Goal: Communication & Community: Answer question/provide support

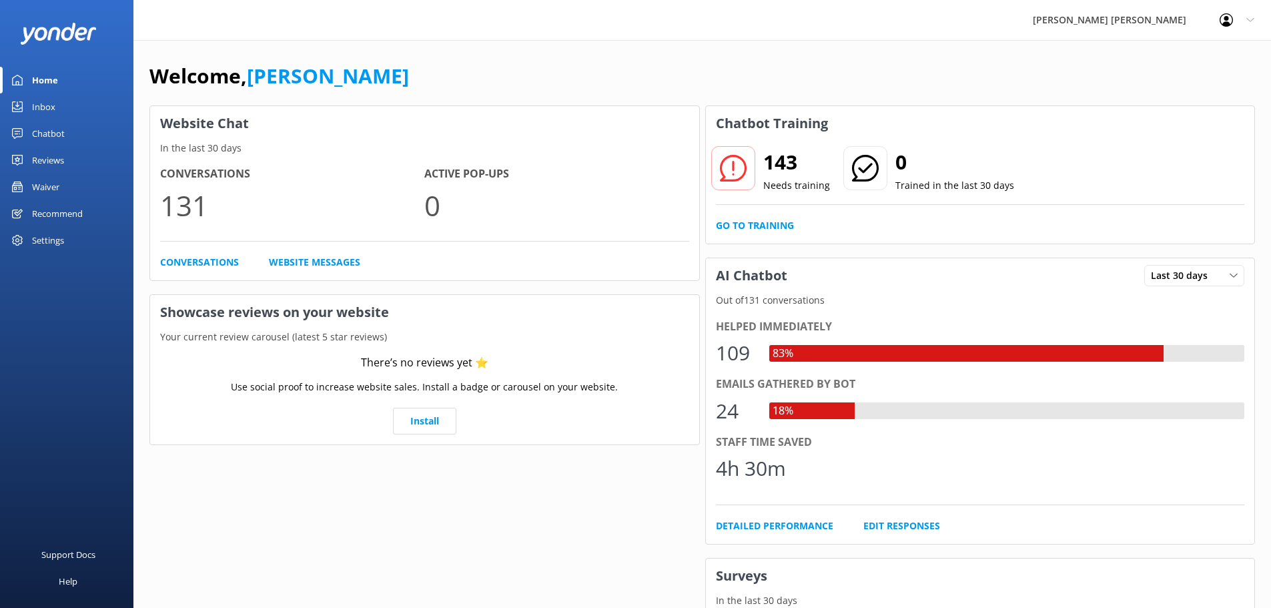
click at [53, 105] on div "Inbox" at bounding box center [43, 106] width 23 height 27
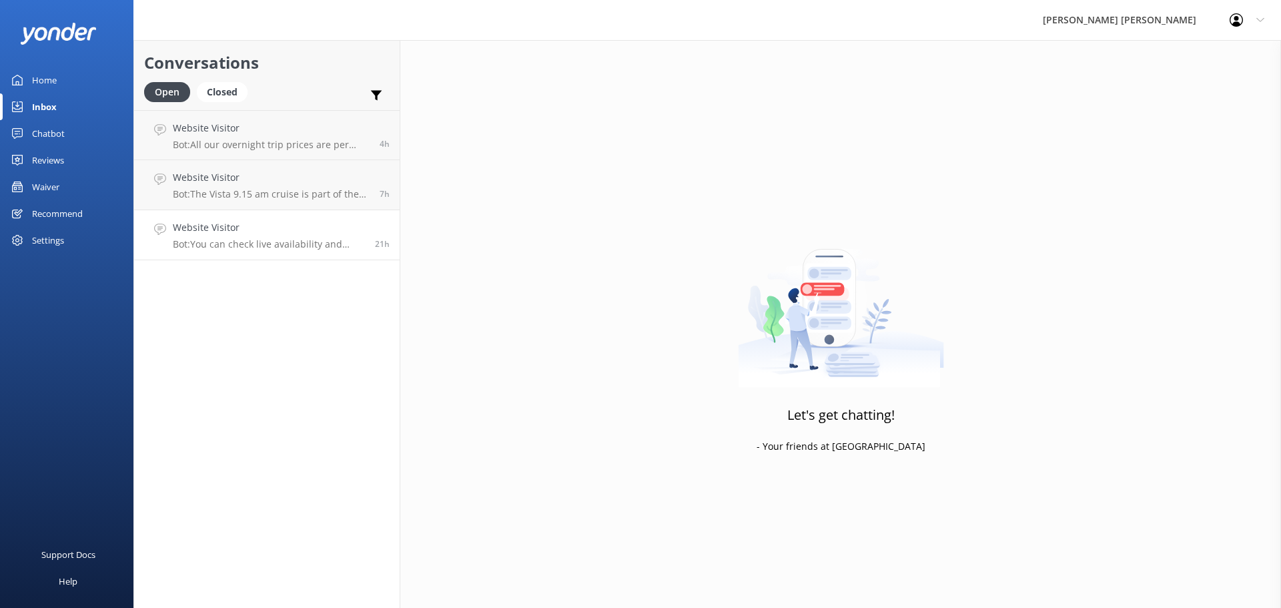
click at [270, 240] on p "Bot: You can check live availability and book the 5 Day Kayak & Walk online at …" at bounding box center [269, 244] width 192 height 12
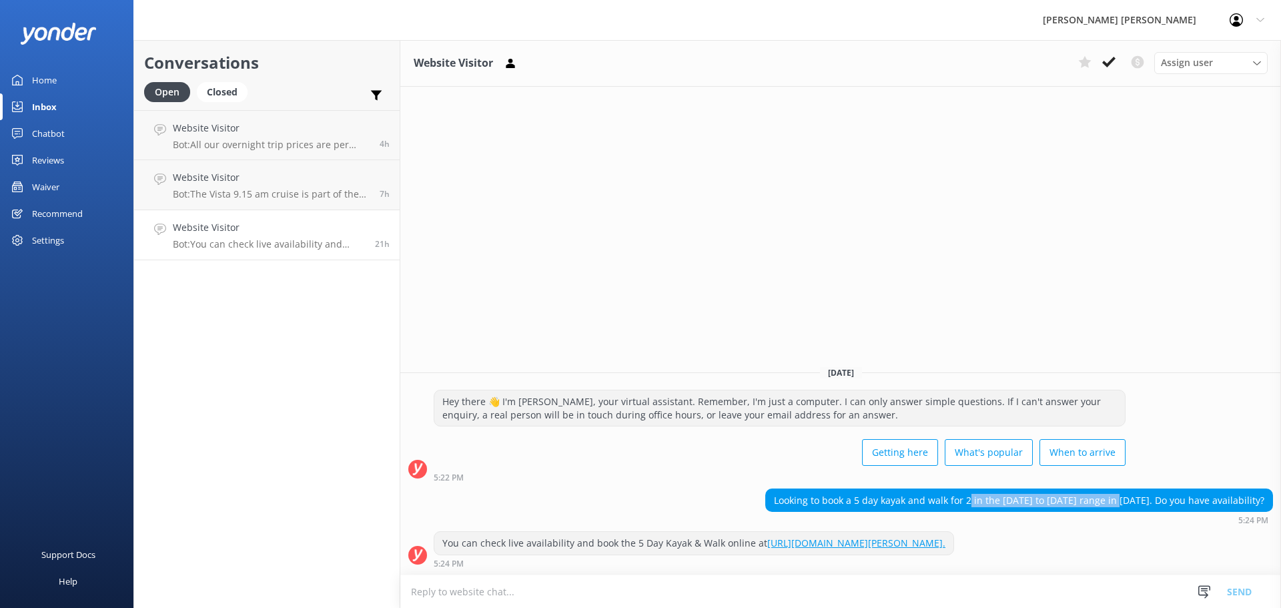
drag, startPoint x: 1010, startPoint y: 488, endPoint x: 1154, endPoint y: 494, distance: 143.6
click at [1154, 494] on div "Looking to book a 5 day kayak and walk for 2 in the [DATE] to [DATE] range in […" at bounding box center [1019, 500] width 506 height 23
copy div "in the [DATE] to [DATE] range in [DATE]"
click at [505, 581] on textarea at bounding box center [840, 591] width 881 height 33
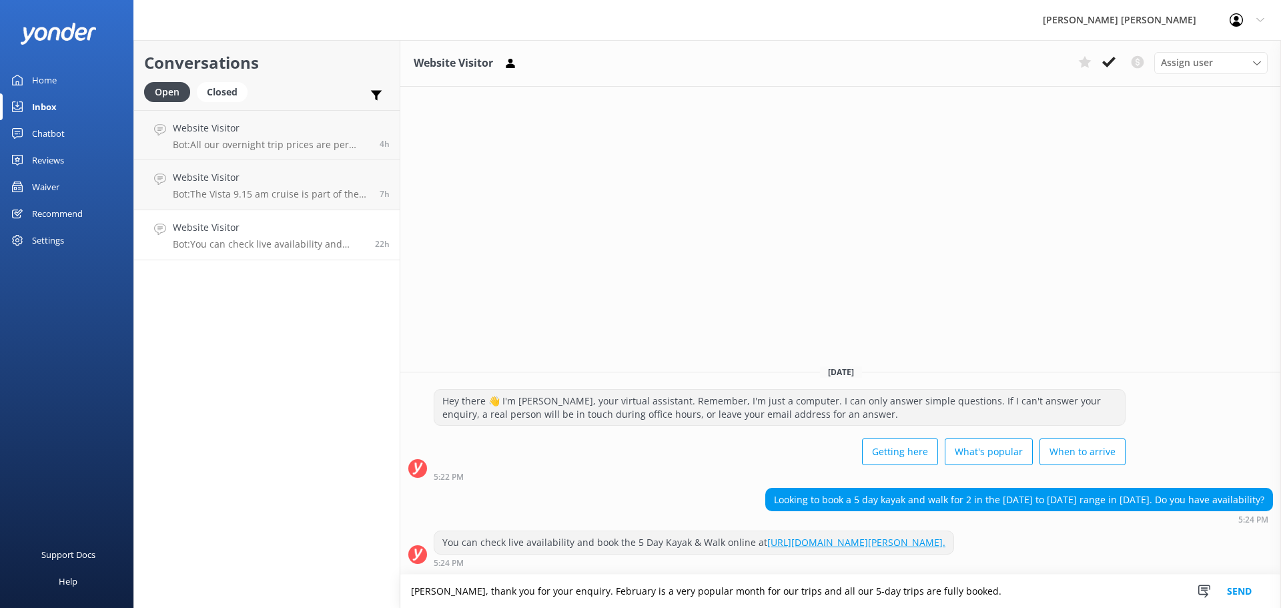
click at [819, 588] on textarea "[PERSON_NAME], thank you for your enquiry. February is a very popular month for…" at bounding box center [840, 591] width 881 height 33
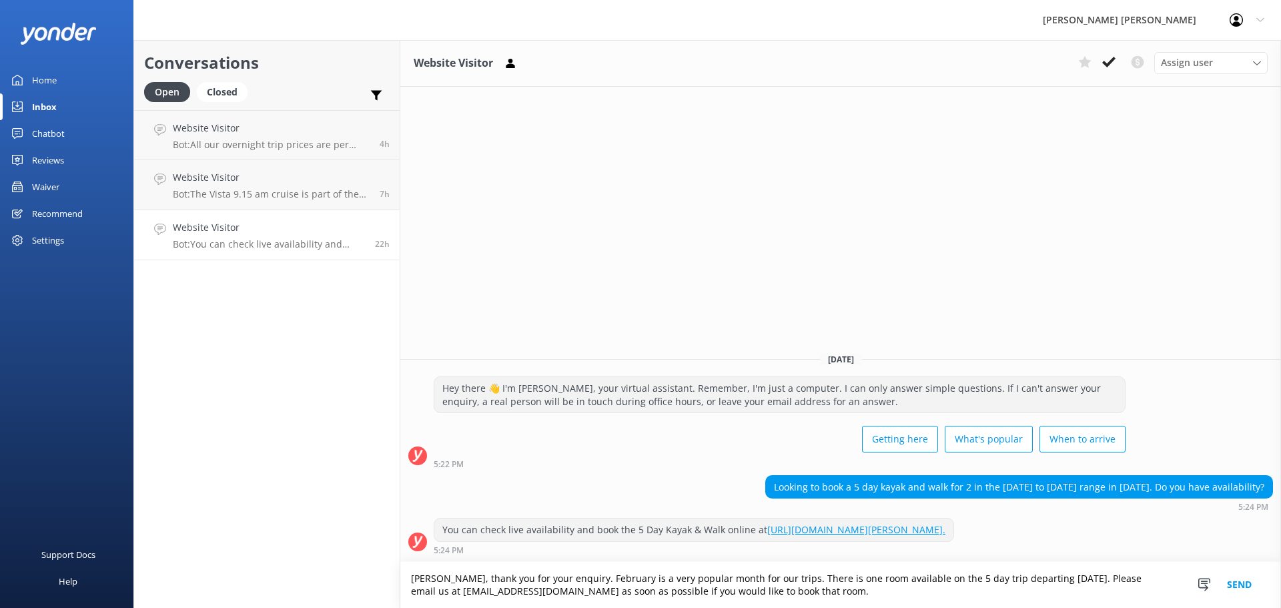
click at [1148, 576] on textarea "[PERSON_NAME], thank you for your enquiry. February is a very popular month for…" at bounding box center [840, 585] width 881 height 46
type textarea "[PERSON_NAME], thank you for your enquiry. February is a very popular month for…"
click at [1241, 585] on button "Send" at bounding box center [1239, 585] width 50 height 46
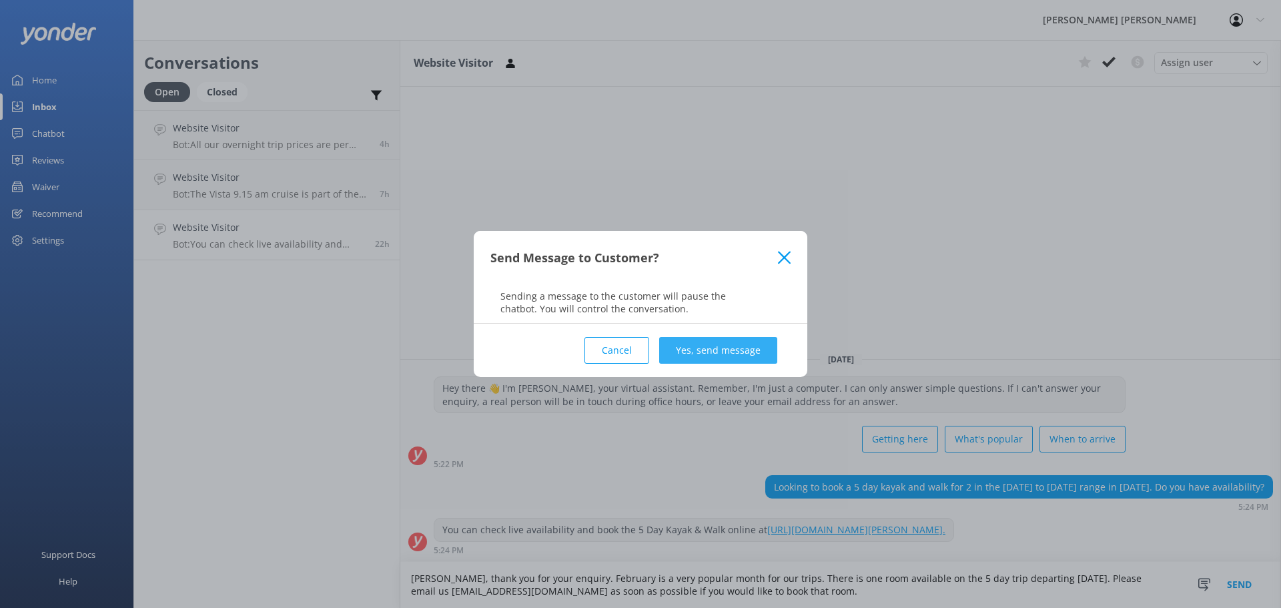
click at [717, 352] on button "Yes, send message" at bounding box center [718, 350] width 118 height 27
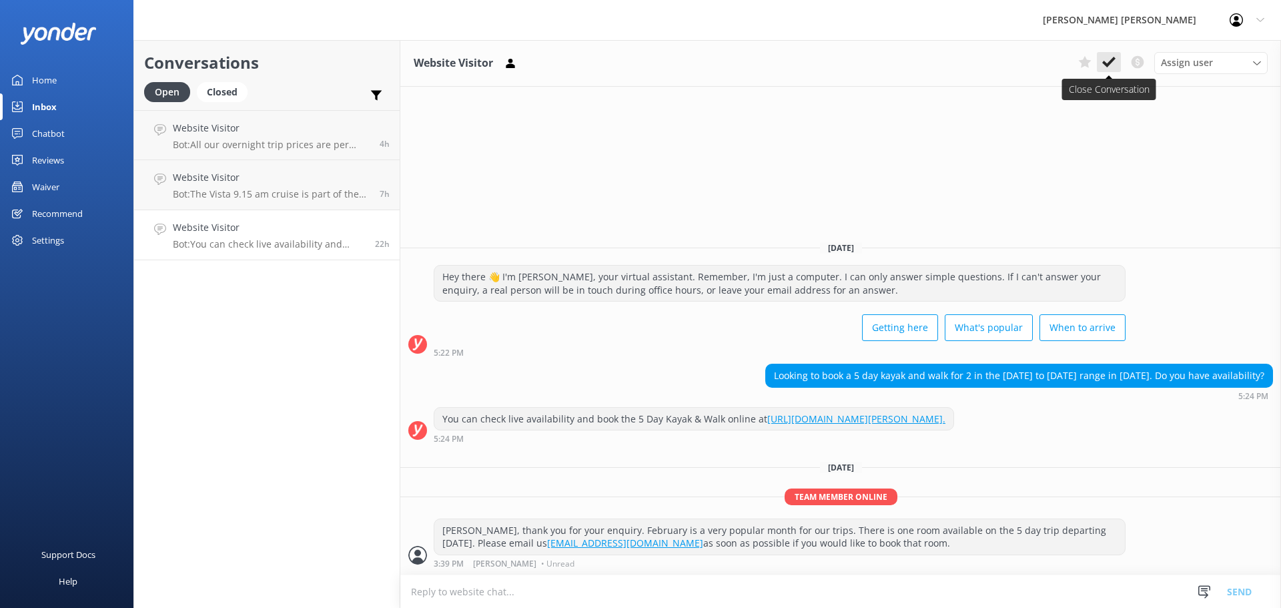
click at [1106, 64] on use at bounding box center [1108, 62] width 13 height 11
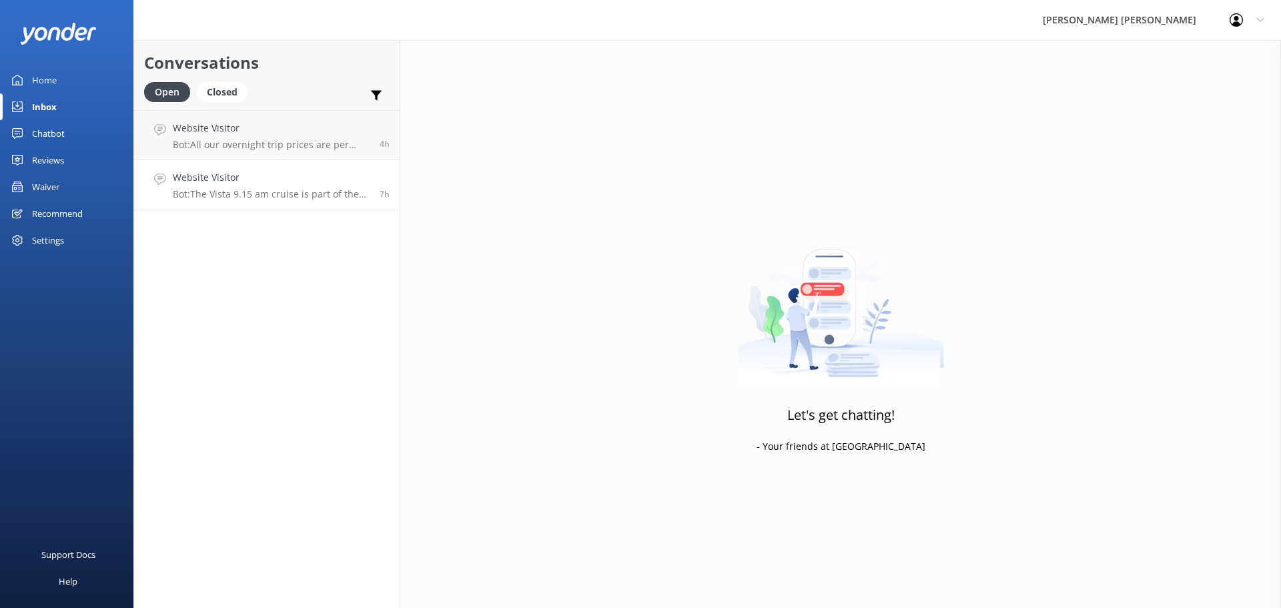
click at [284, 188] on p "Bot: The Vista 9.15 am cruise is part of the Vista Barbecue Cruise, which inclu…" at bounding box center [271, 194] width 197 height 12
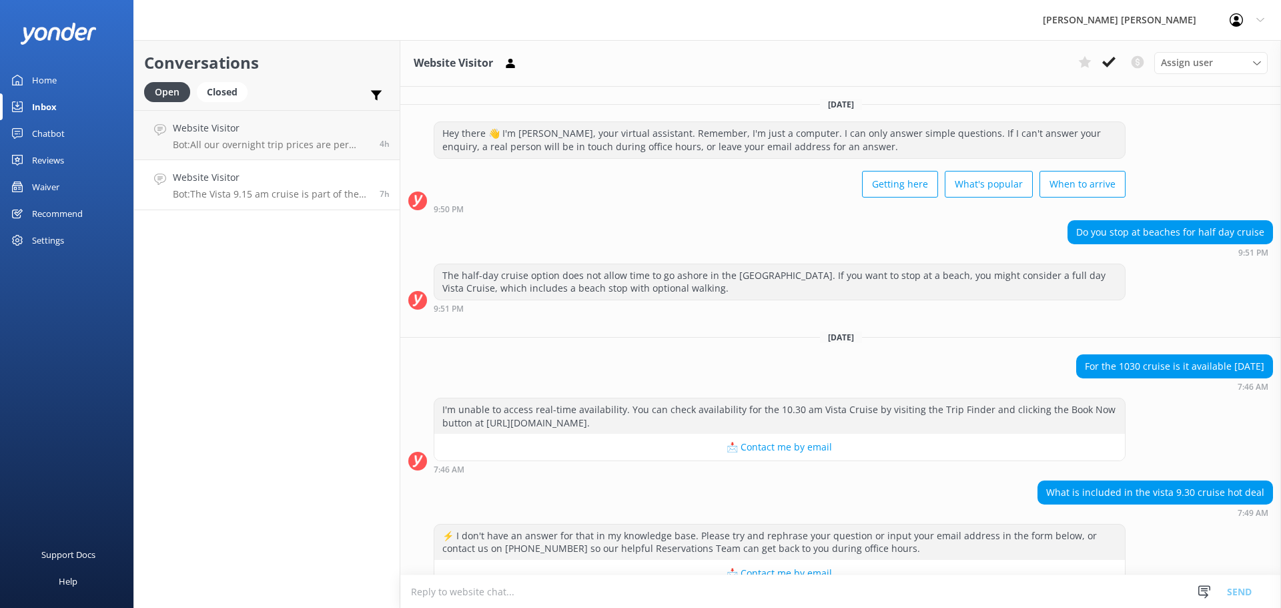
scroll to position [131, 0]
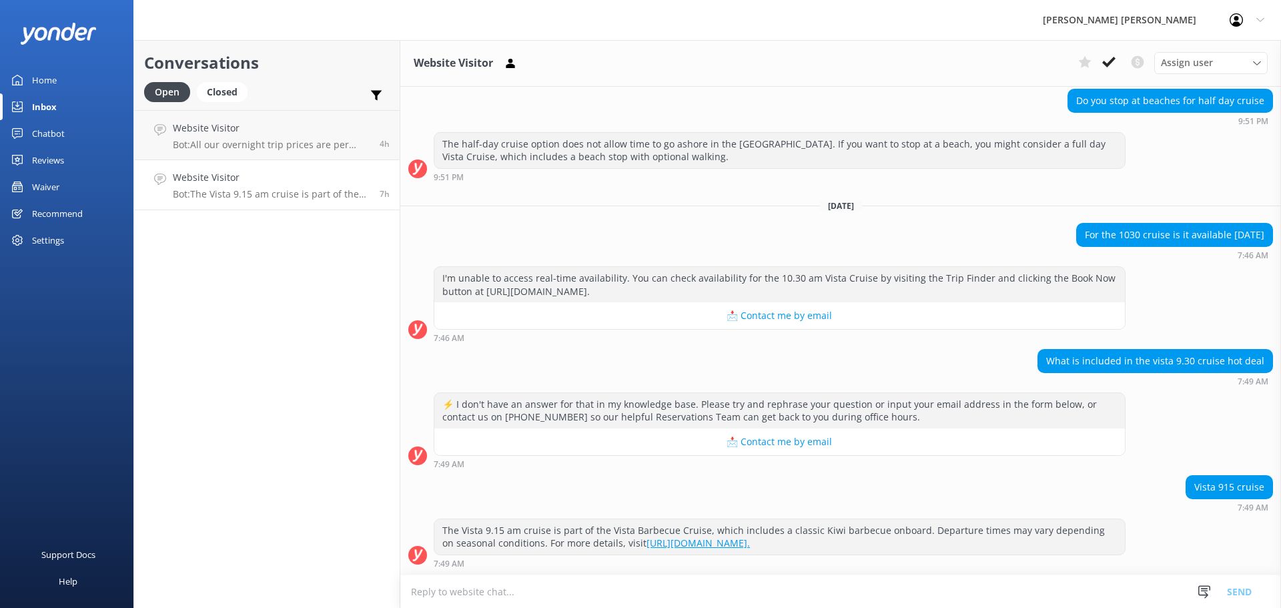
click at [488, 592] on textarea at bounding box center [840, 591] width 881 height 33
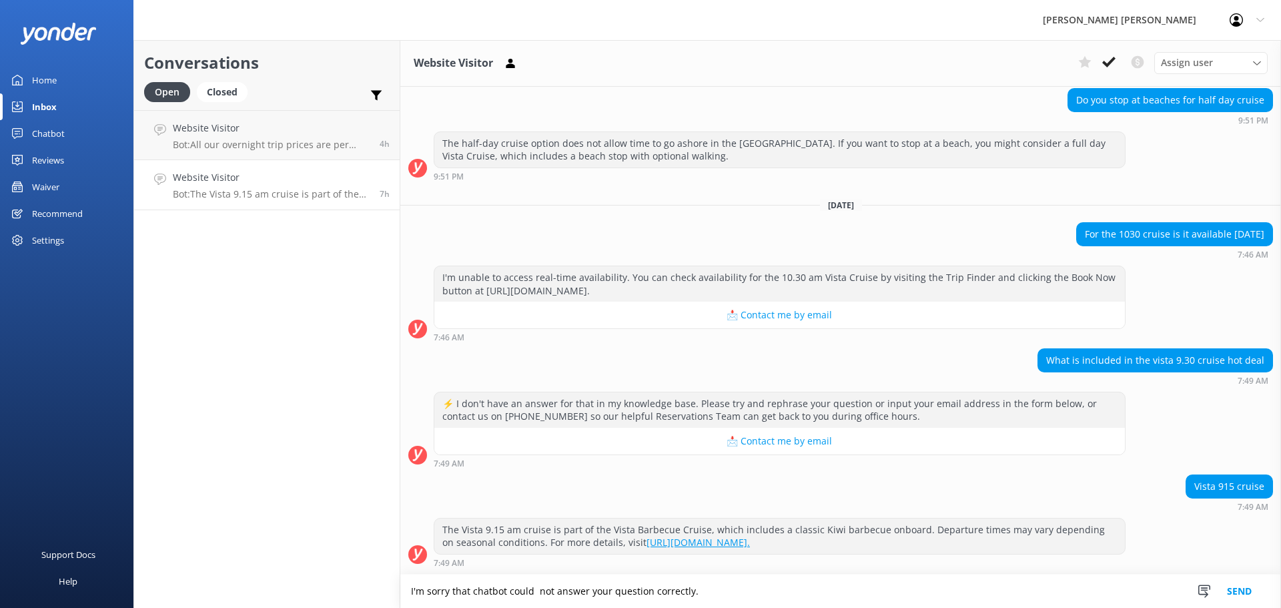
click at [408, 593] on textarea "I'm sorry that chatbot could not answer your question correctly." at bounding box center [840, 591] width 881 height 33
click at [572, 587] on textarea "Kia ora, I'm sorry that chatbot could not answer your question correctly." at bounding box center [840, 591] width 881 height 33
click at [761, 589] on textarea "Kia ora, I'm sorry that chatbot could not answer your question correctly." at bounding box center [840, 591] width 881 height 33
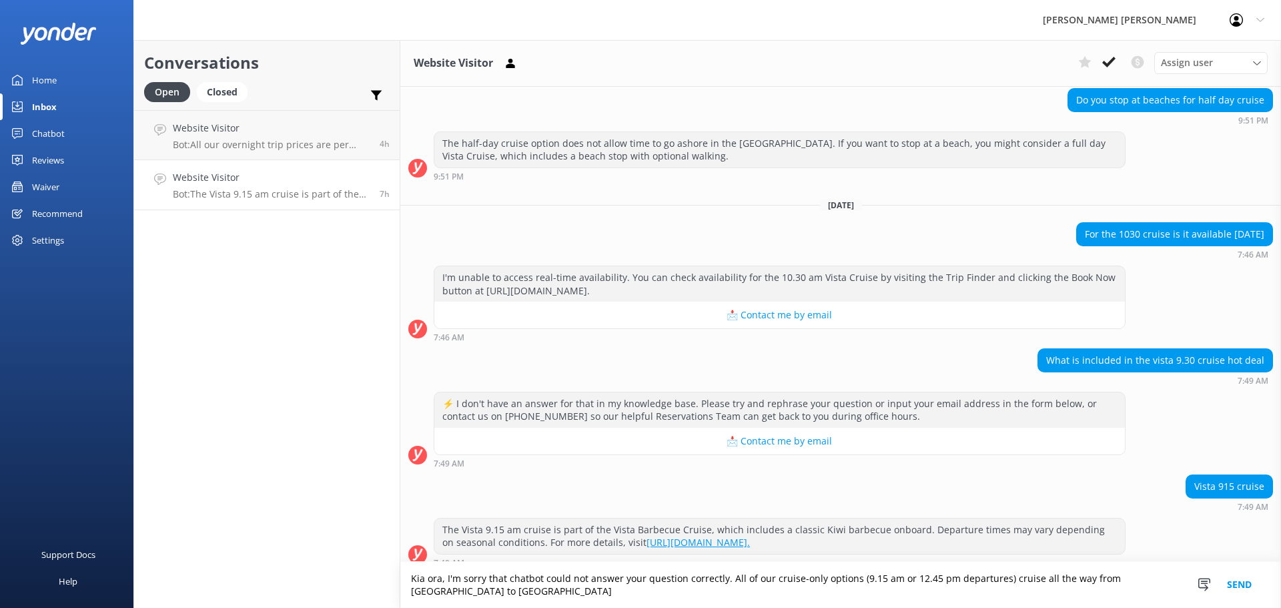
scroll to position [145, 0]
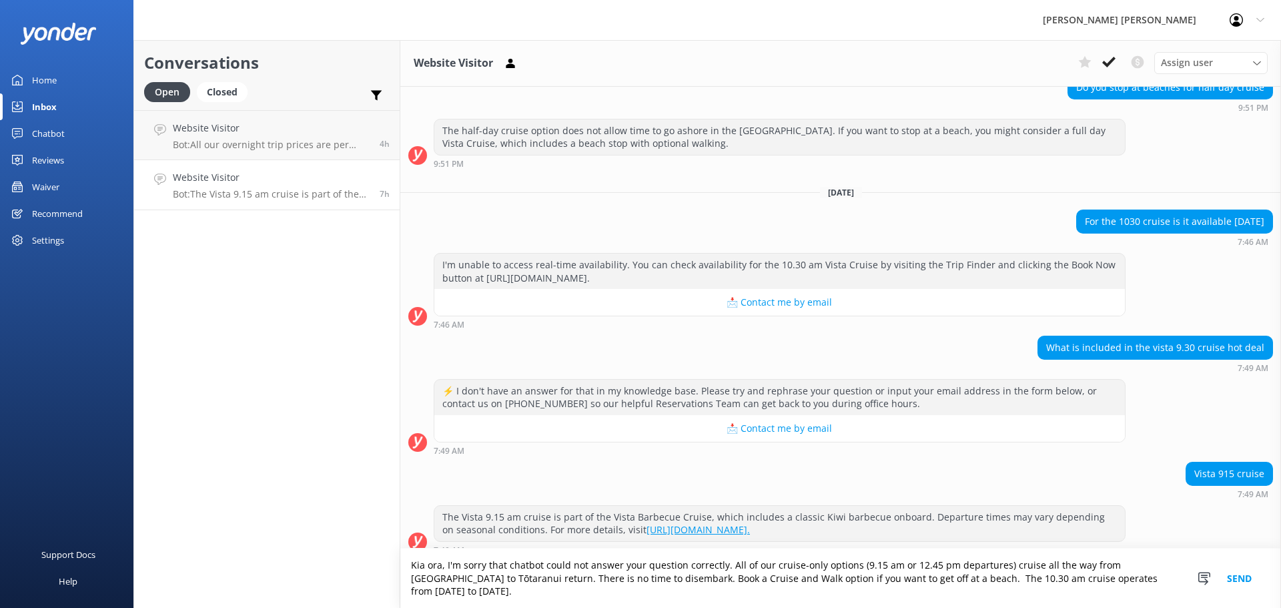
type textarea "Kia ora, I'm sorry that chatbot could not answer your question correctly. All o…"
click at [1240, 584] on button "Send" at bounding box center [1239, 577] width 50 height 59
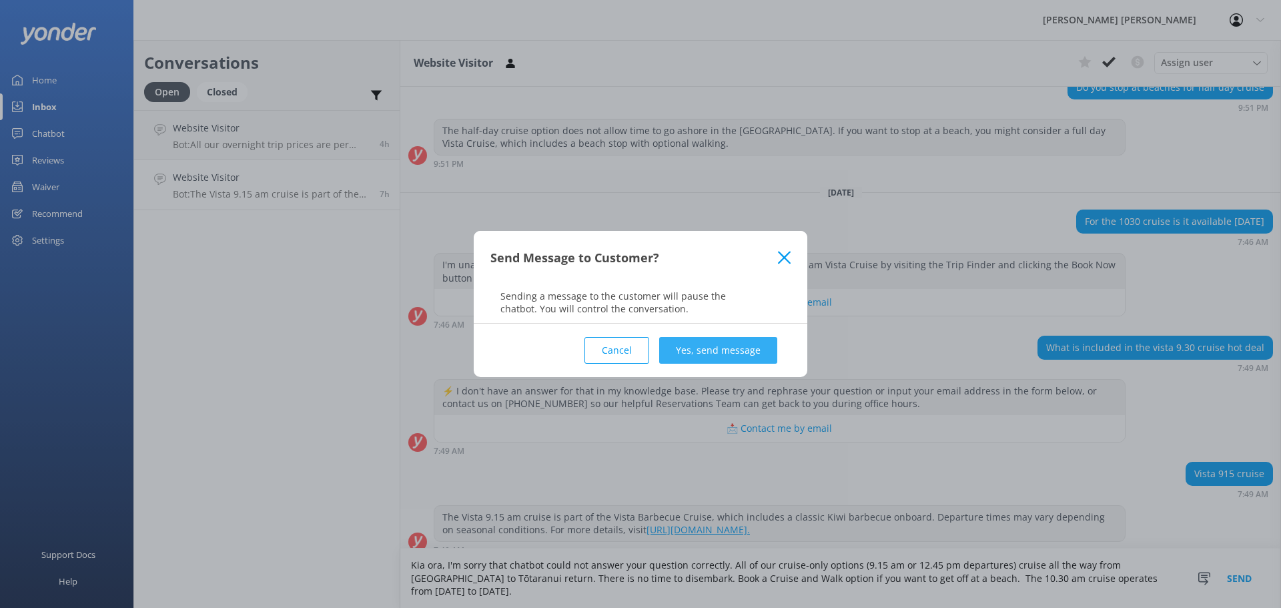
click at [717, 350] on button "Yes, send message" at bounding box center [718, 350] width 118 height 27
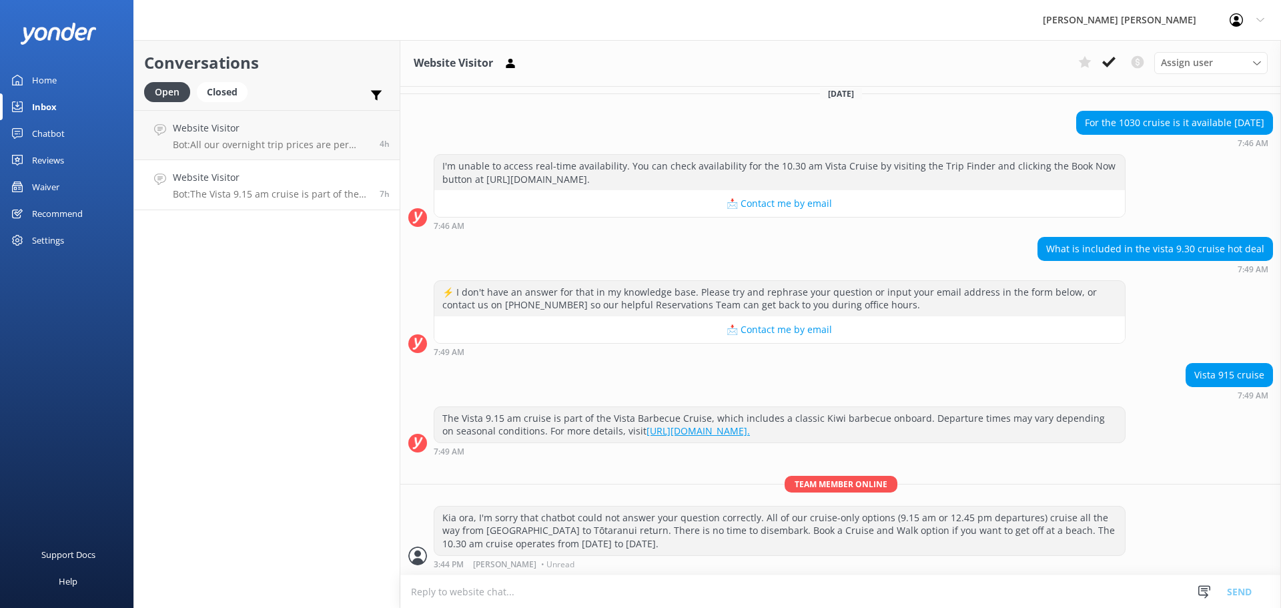
scroll to position [244, 0]
click at [1114, 64] on icon at bounding box center [1108, 61] width 13 height 13
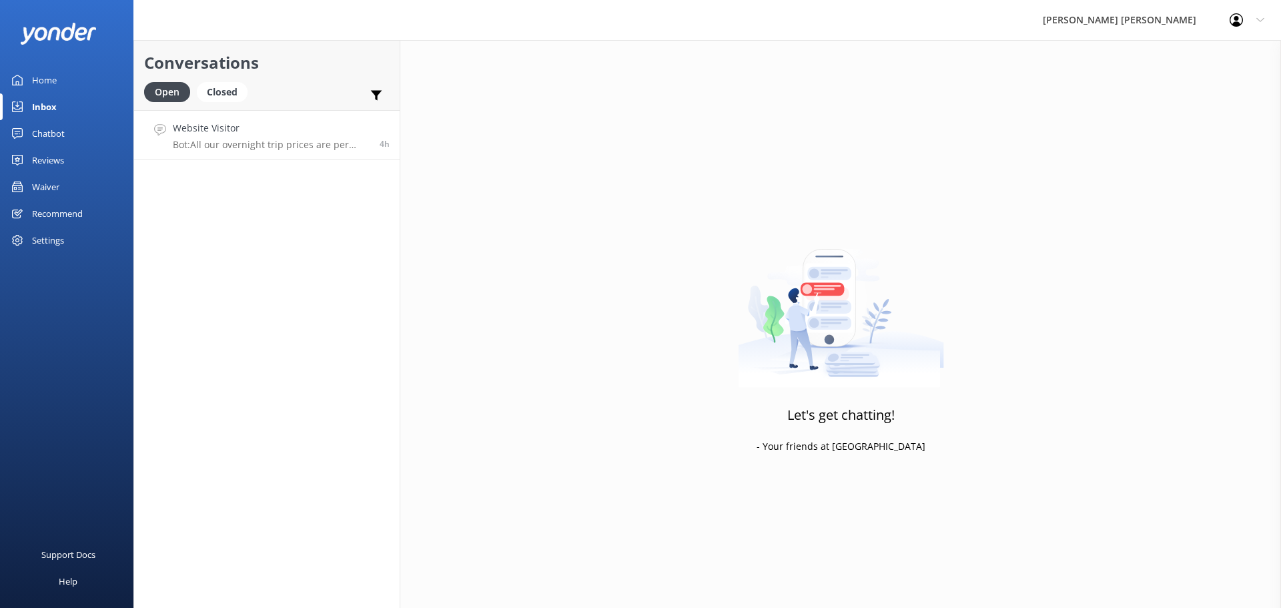
click at [266, 148] on p "Bot: All our overnight trip prices are per person in [GEOGRAPHIC_DATA]$, based …" at bounding box center [271, 145] width 197 height 12
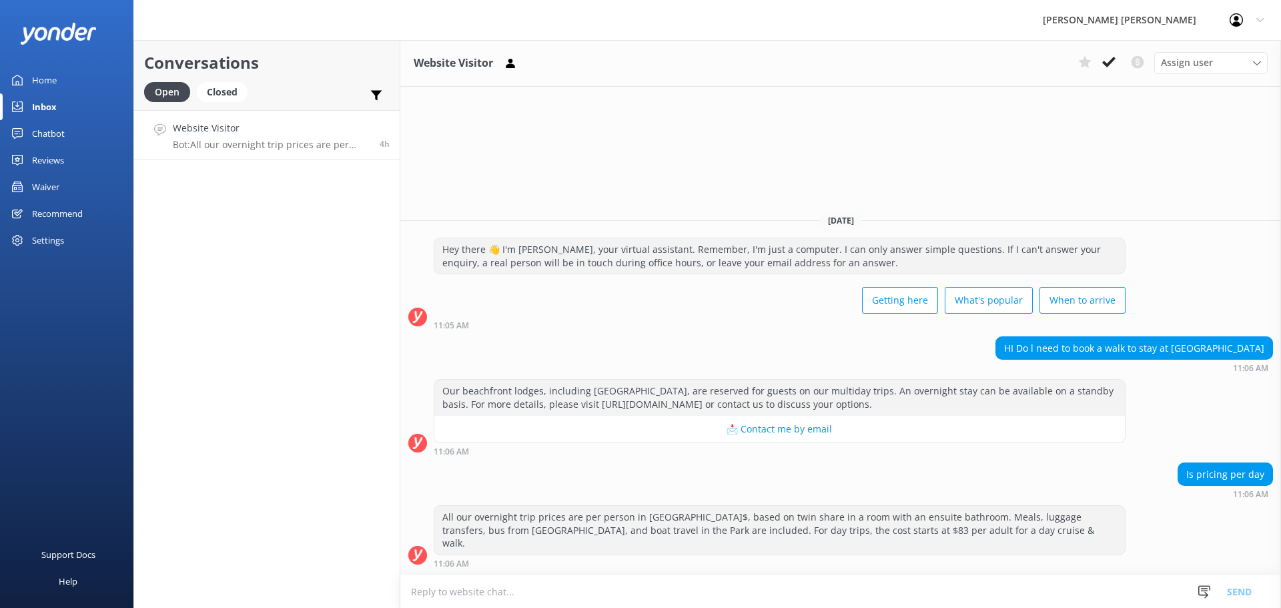
click at [479, 594] on textarea at bounding box center [840, 591] width 881 height 33
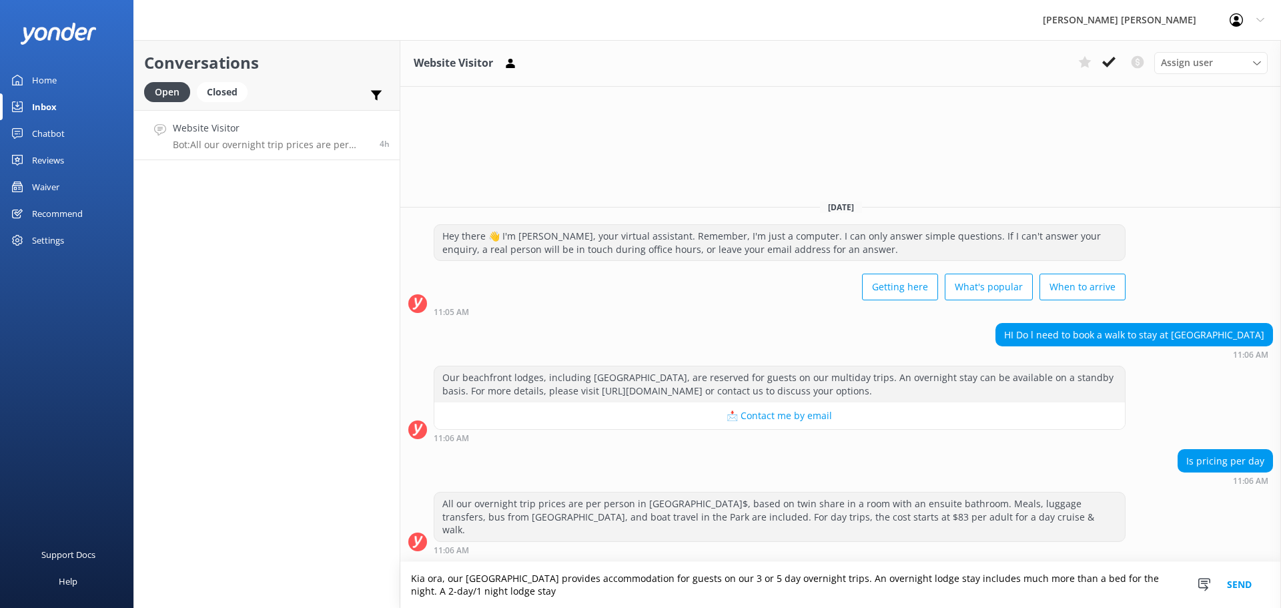
paste textarea "[URL][DOMAIN_NAME]"
drag, startPoint x: 851, startPoint y: 579, endPoint x: 516, endPoint y: 588, distance: 335.1
click at [516, 588] on textarea "Kia ora, our [GEOGRAPHIC_DATA] provides accommodation for guests on our 3 or 5 …" at bounding box center [840, 585] width 881 height 46
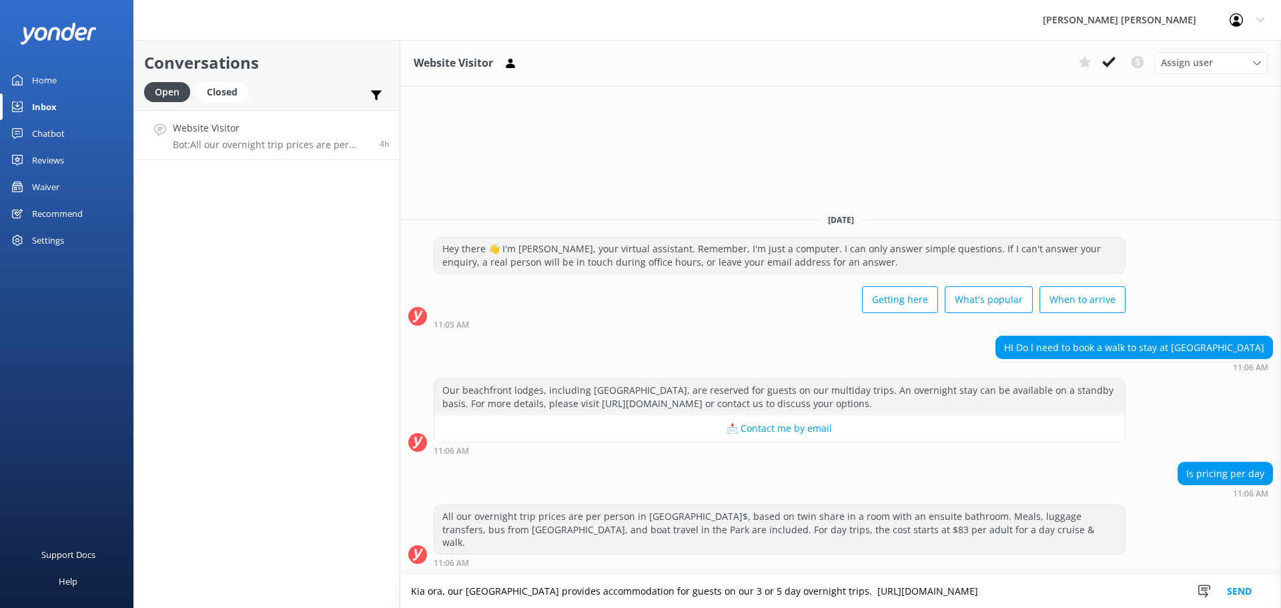
click at [1126, 592] on textarea "Kia ora, our [GEOGRAPHIC_DATA] provides accommodation for guests on our 3 or 5 …" at bounding box center [840, 591] width 881 height 33
paste textarea "An overnight lodge stay includes much more than a bed for the night. A 2-day/1 …"
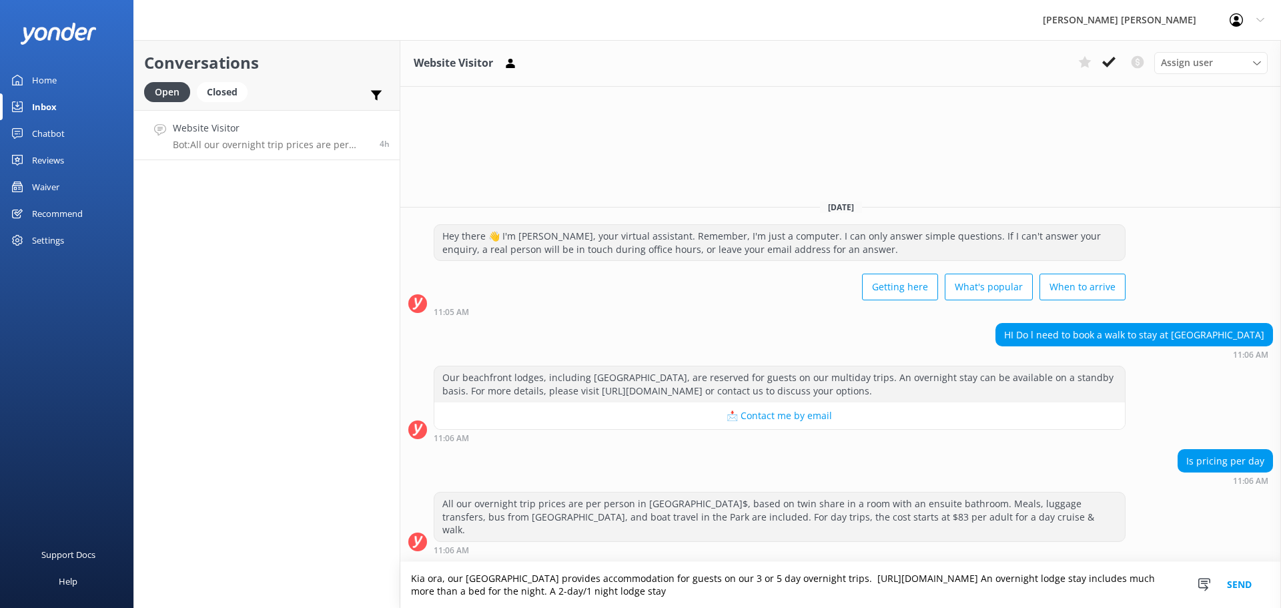
click at [655, 590] on textarea "Kia ora, our [GEOGRAPHIC_DATA] provides accommodation for guests on our 3 or 5 …" at bounding box center [840, 585] width 881 height 46
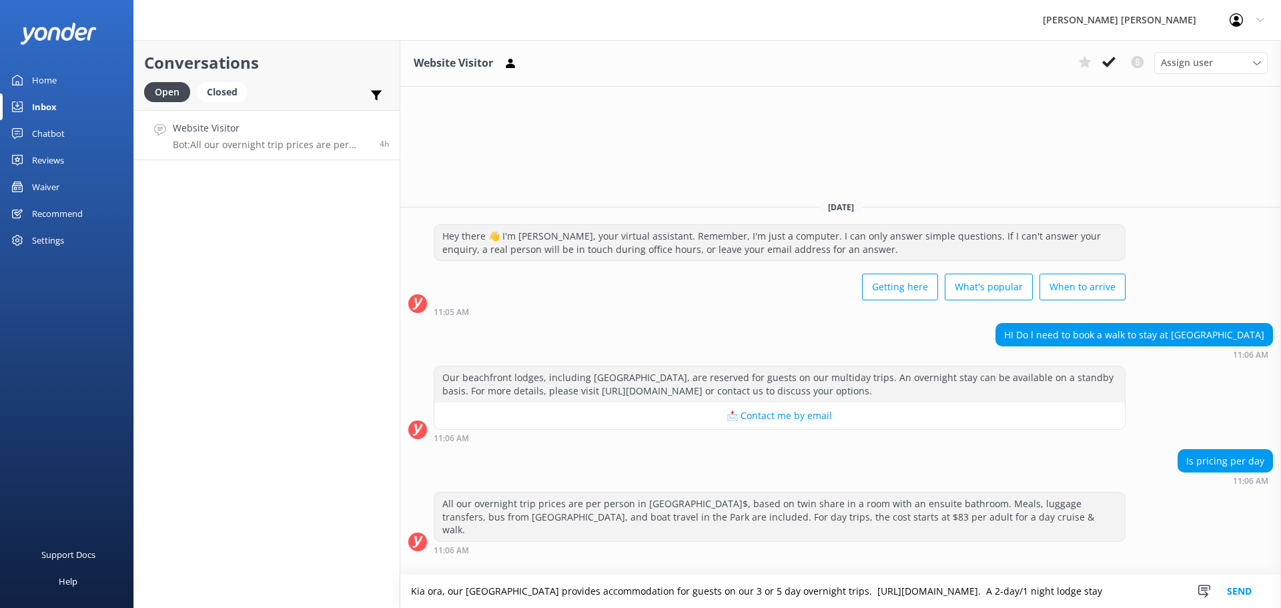
click at [497, 593] on textarea "Kia ora, our [GEOGRAPHIC_DATA] provides accommodation for guests on our 3 or 5 …" at bounding box center [840, 591] width 881 height 33
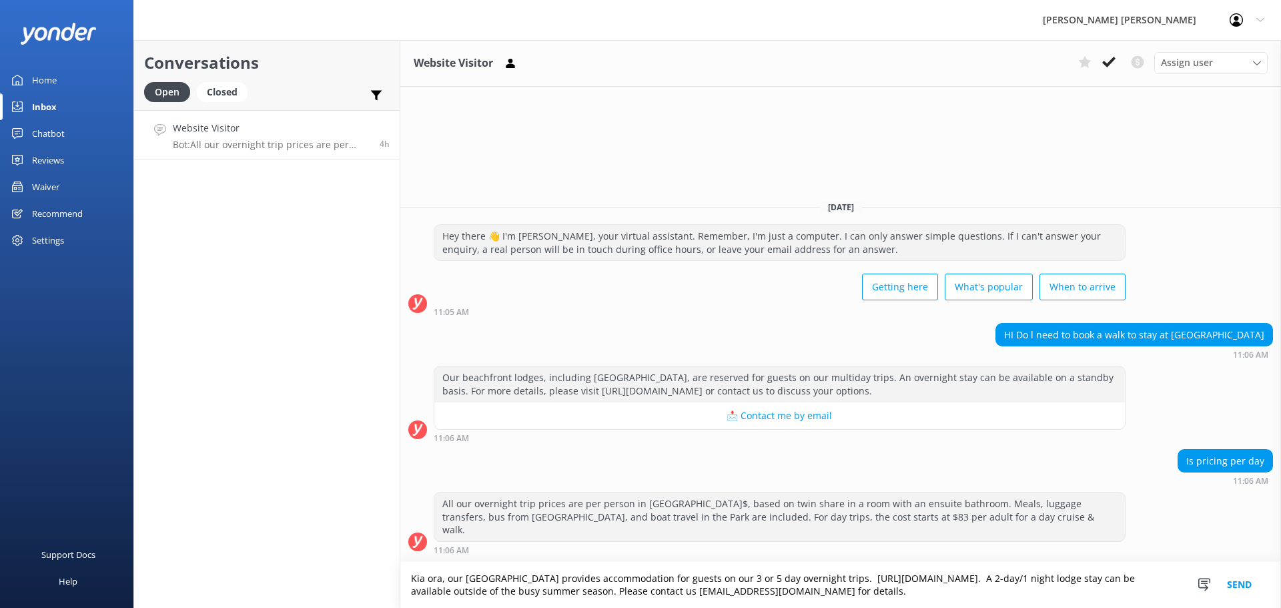
click at [790, 591] on textarea "Kia ora, our [GEOGRAPHIC_DATA] provides accommodation for guests on our 3 or 5 …" at bounding box center [840, 585] width 881 height 46
type textarea "Kia ora, our [GEOGRAPHIC_DATA] provides accommodation for guests on our 3 or 5 …"
click at [1232, 580] on button "Send" at bounding box center [1239, 585] width 50 height 46
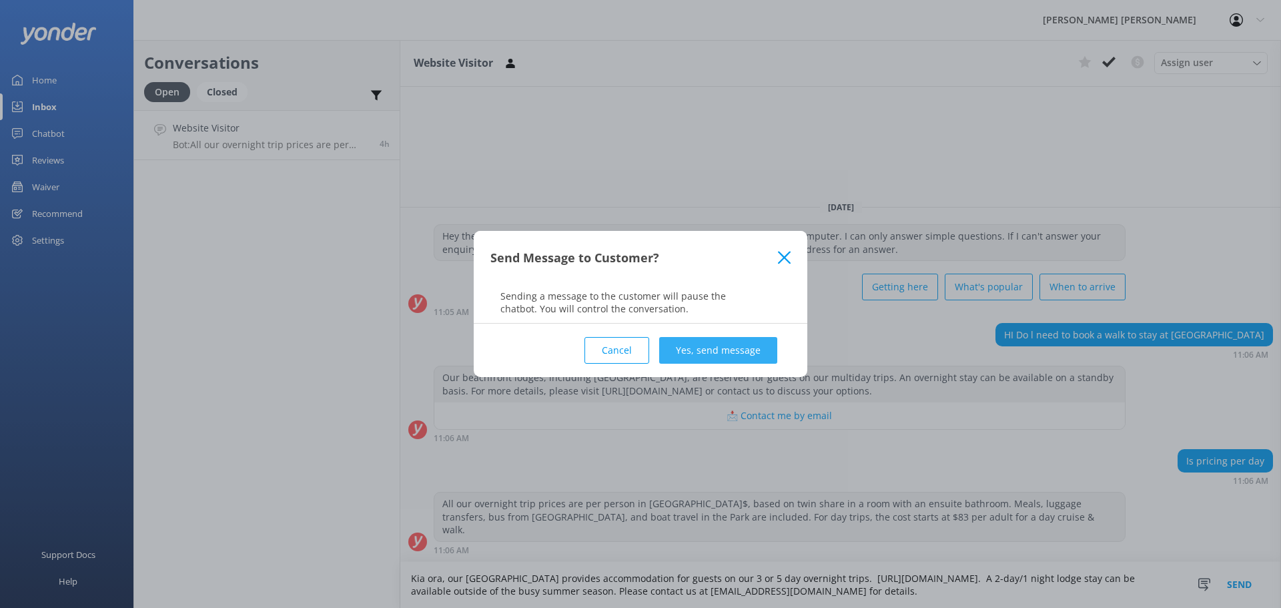
click at [720, 353] on button "Yes, send message" at bounding box center [718, 350] width 118 height 27
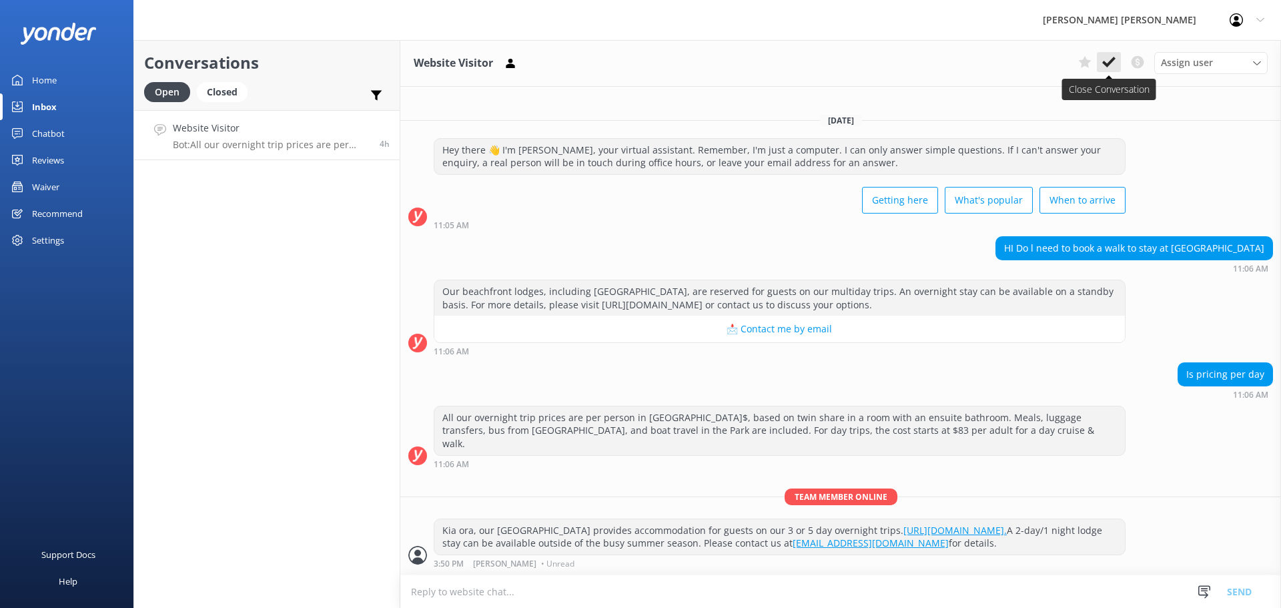
drag, startPoint x: 1086, startPoint y: 91, endPoint x: 1104, endPoint y: 69, distance: 28.6
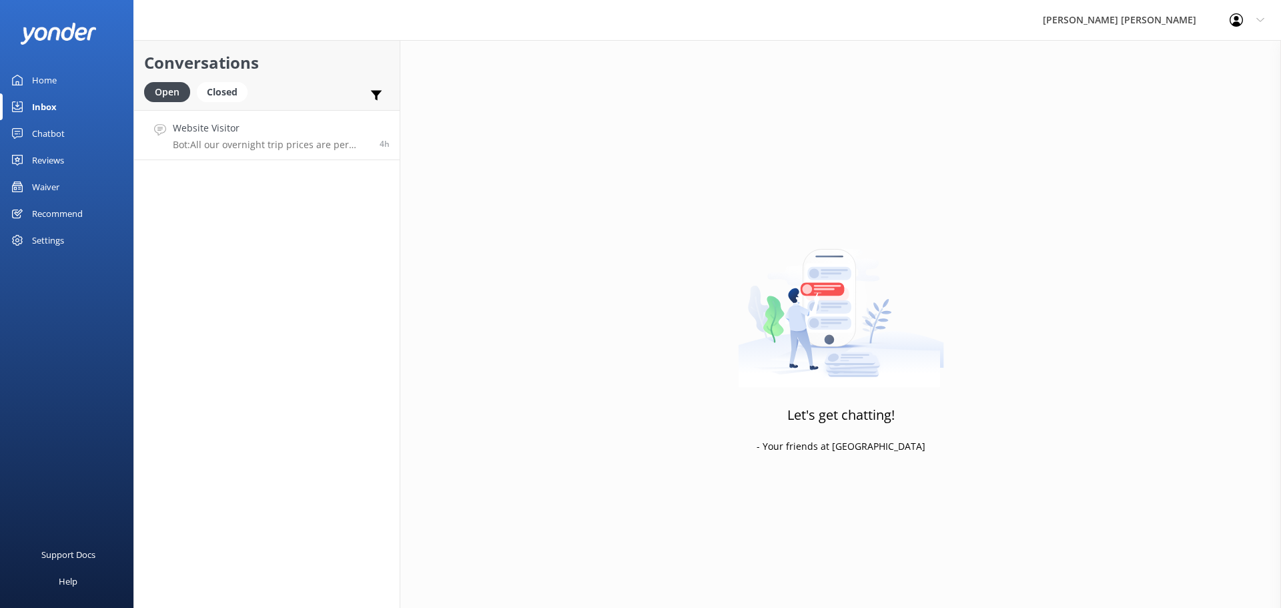
click at [290, 147] on p "Bot: All our overnight trip prices are per person in [GEOGRAPHIC_DATA]$, based …" at bounding box center [271, 145] width 197 height 12
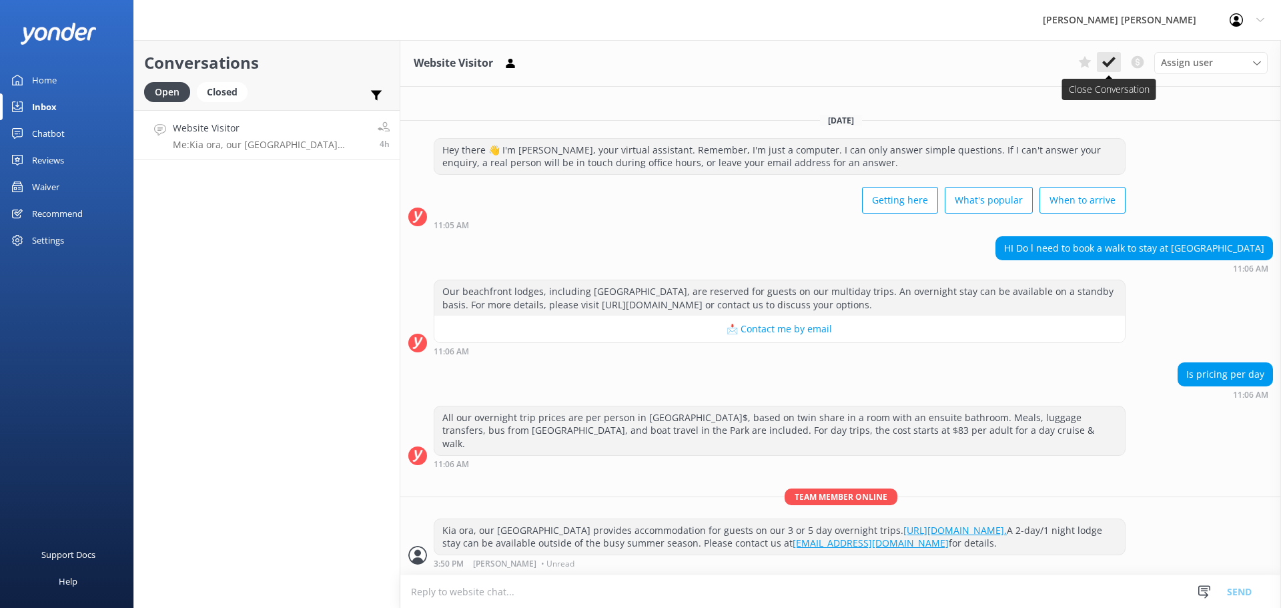
click at [1102, 65] on icon at bounding box center [1108, 61] width 13 height 13
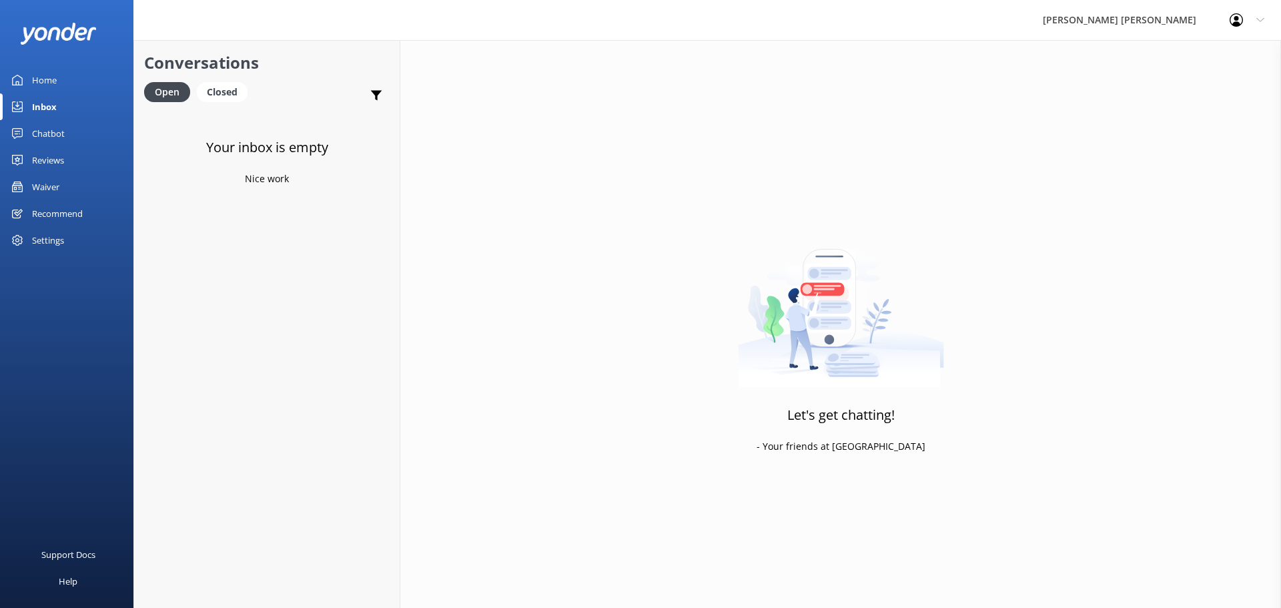
click at [46, 76] on div "Home" at bounding box center [44, 80] width 25 height 27
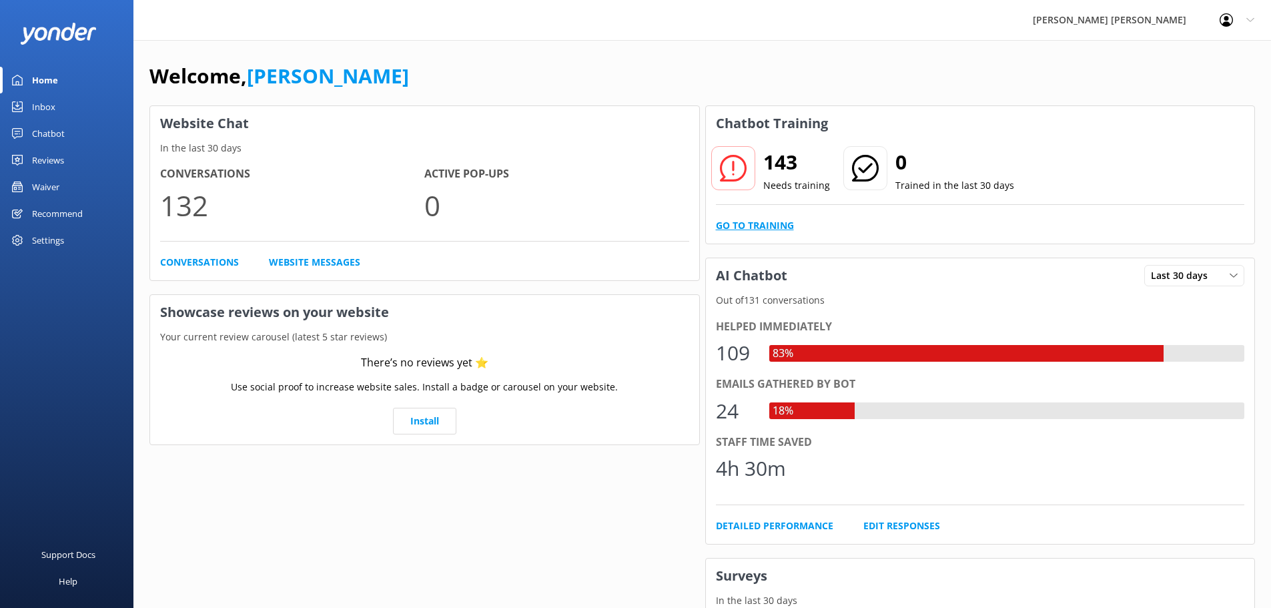
click at [752, 227] on link "Go to Training" at bounding box center [755, 225] width 78 height 15
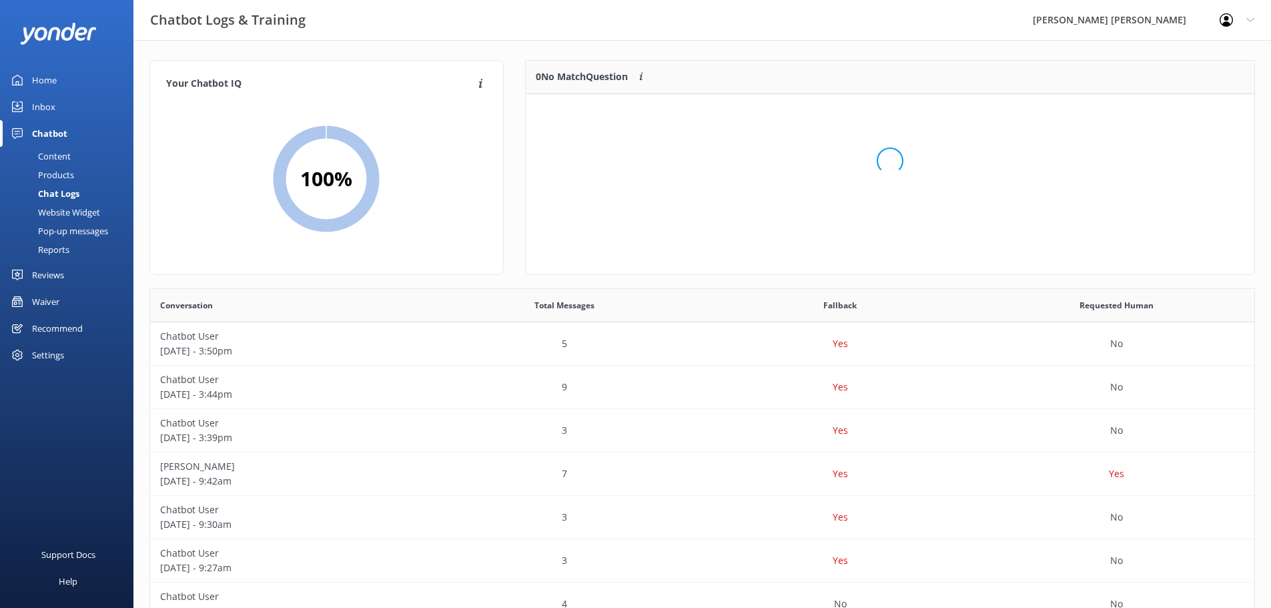
scroll to position [11, 11]
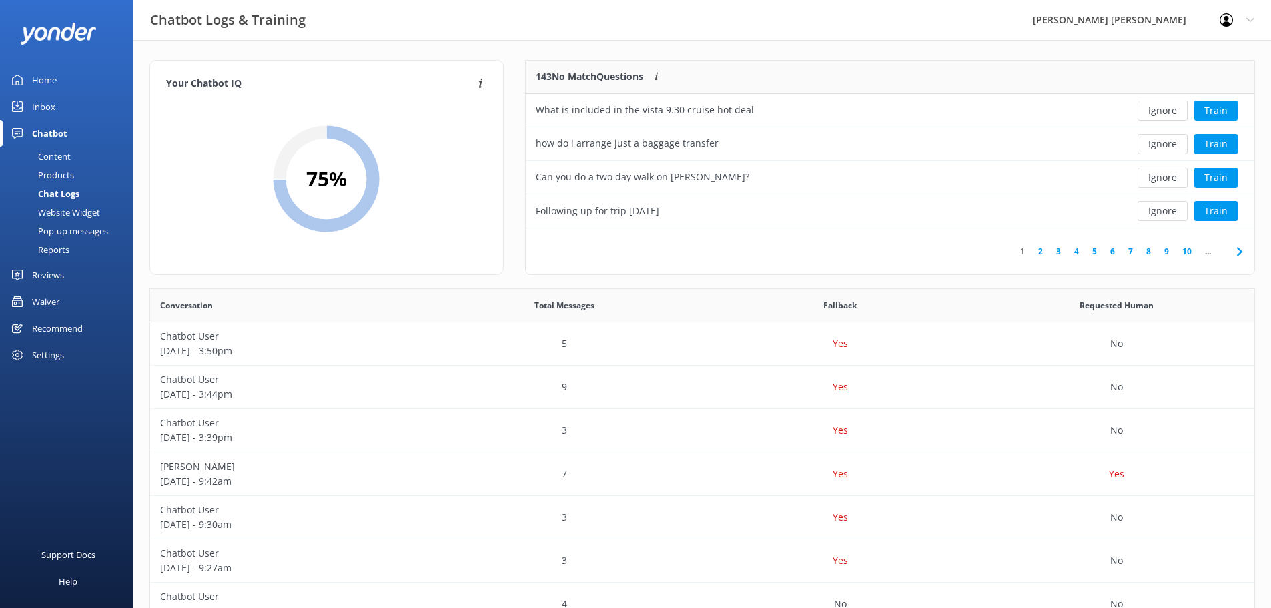
click at [51, 152] on div "Content" at bounding box center [39, 156] width 63 height 19
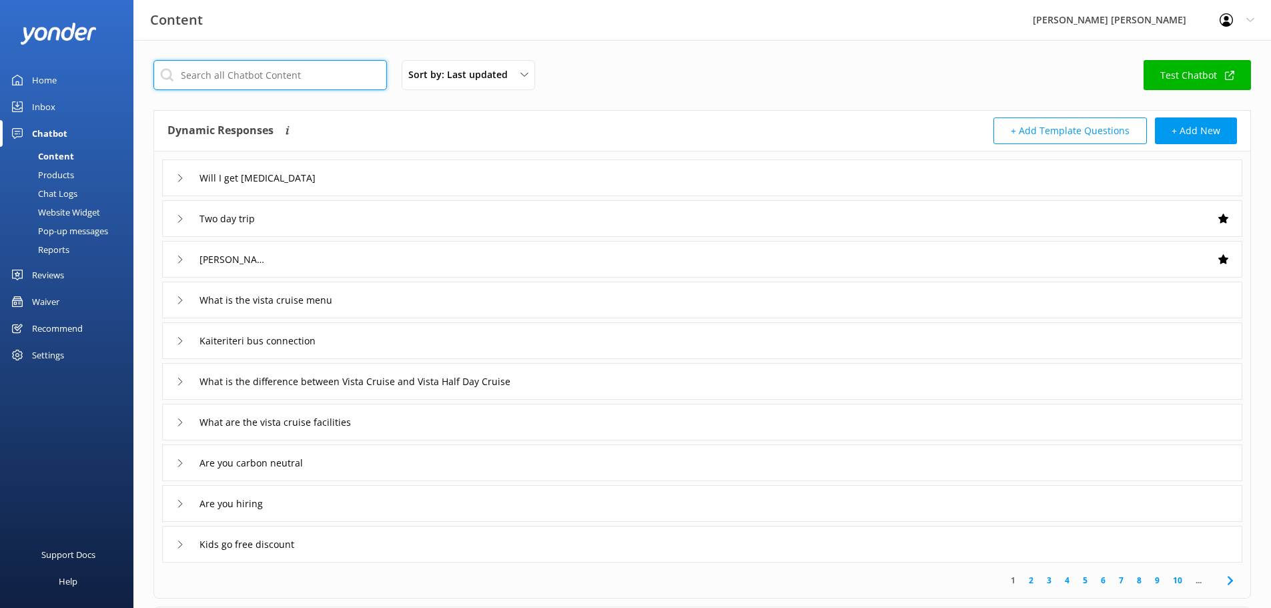
click at [255, 77] on input "text" at bounding box center [270, 75] width 234 height 30
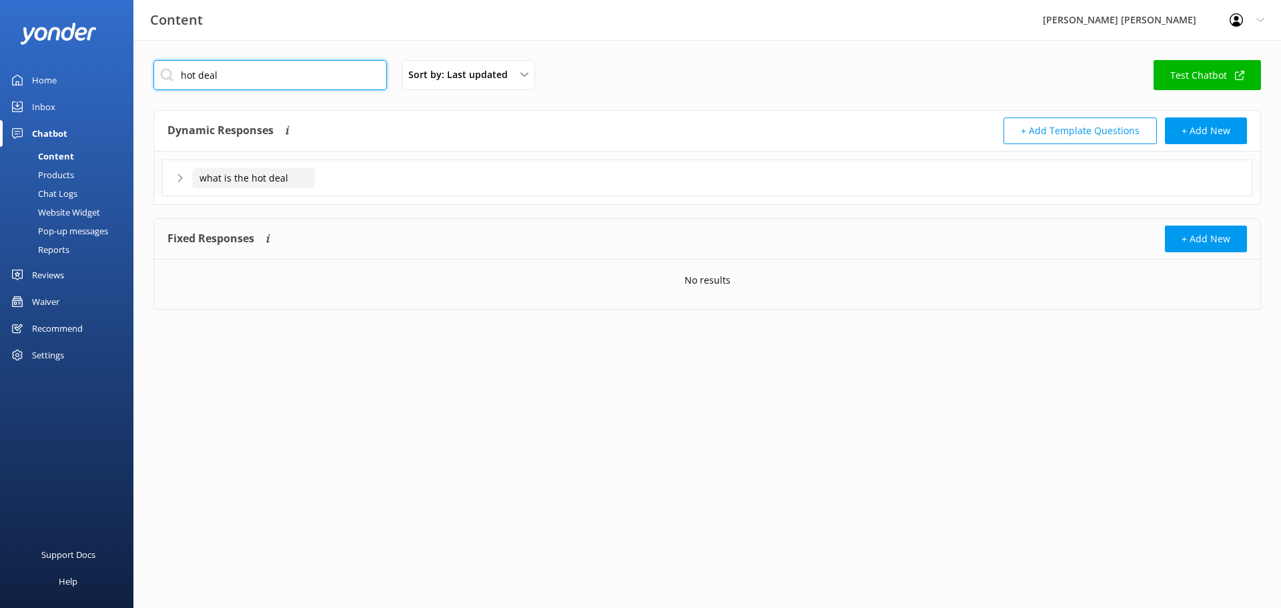
type input "hot deal"
click at [272, 179] on input "what is the hot deal" at bounding box center [253, 178] width 123 height 20
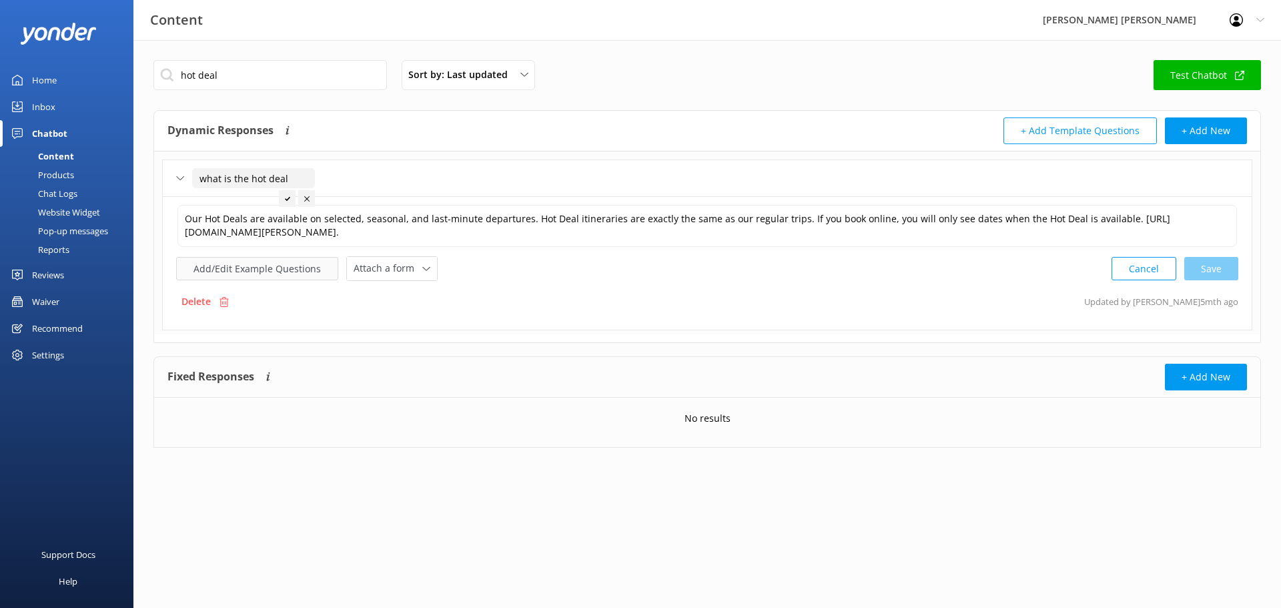
click at [288, 269] on button "Add/Edit Example Questions" at bounding box center [257, 268] width 162 height 23
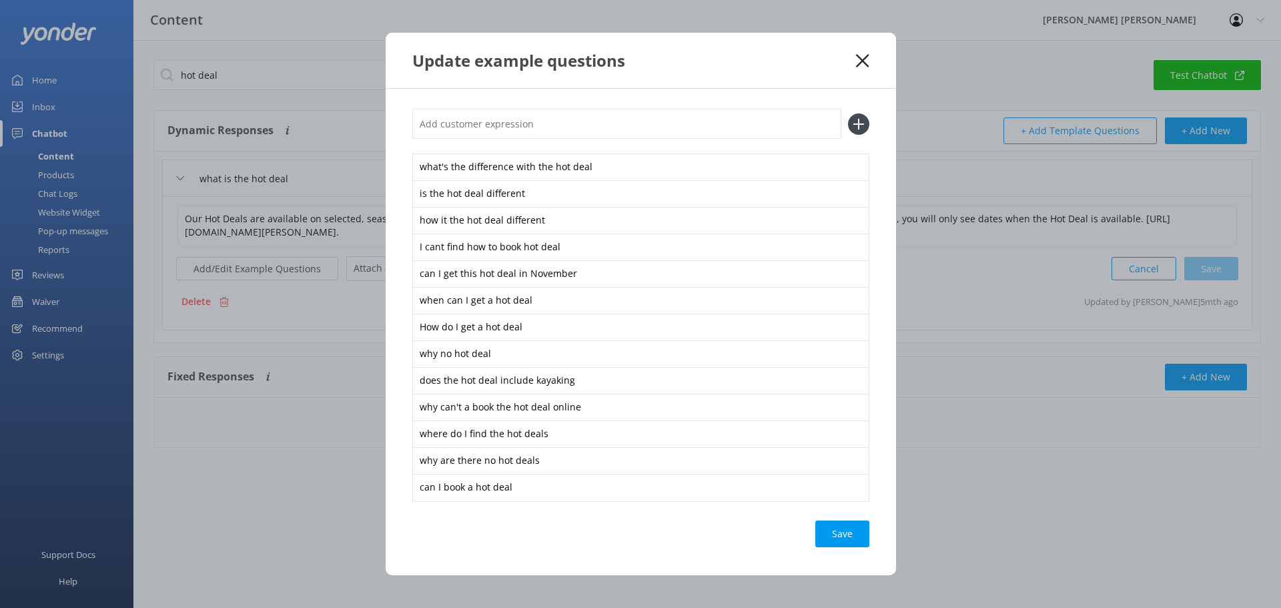
click at [418, 123] on input "text" at bounding box center [626, 124] width 429 height 30
type input "what is the 930 cruise hot deal"
click at [845, 532] on div "Loading.." at bounding box center [842, 533] width 53 height 27
click at [864, 61] on icon at bounding box center [862, 60] width 13 height 13
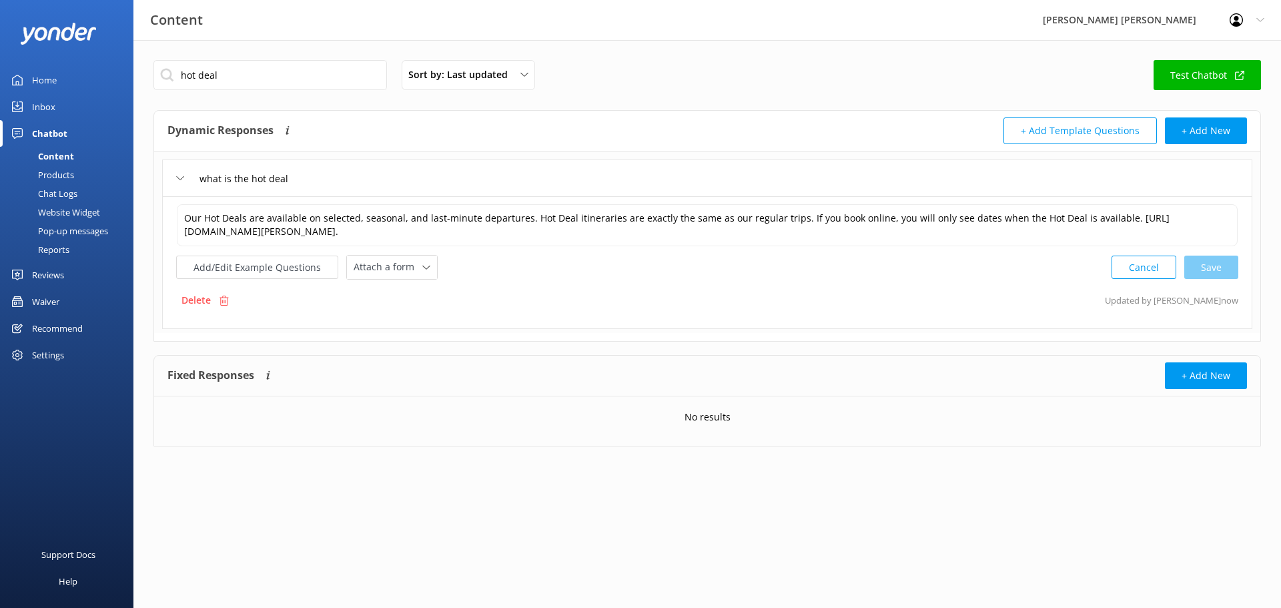
click at [46, 80] on div "Home" at bounding box center [44, 80] width 25 height 27
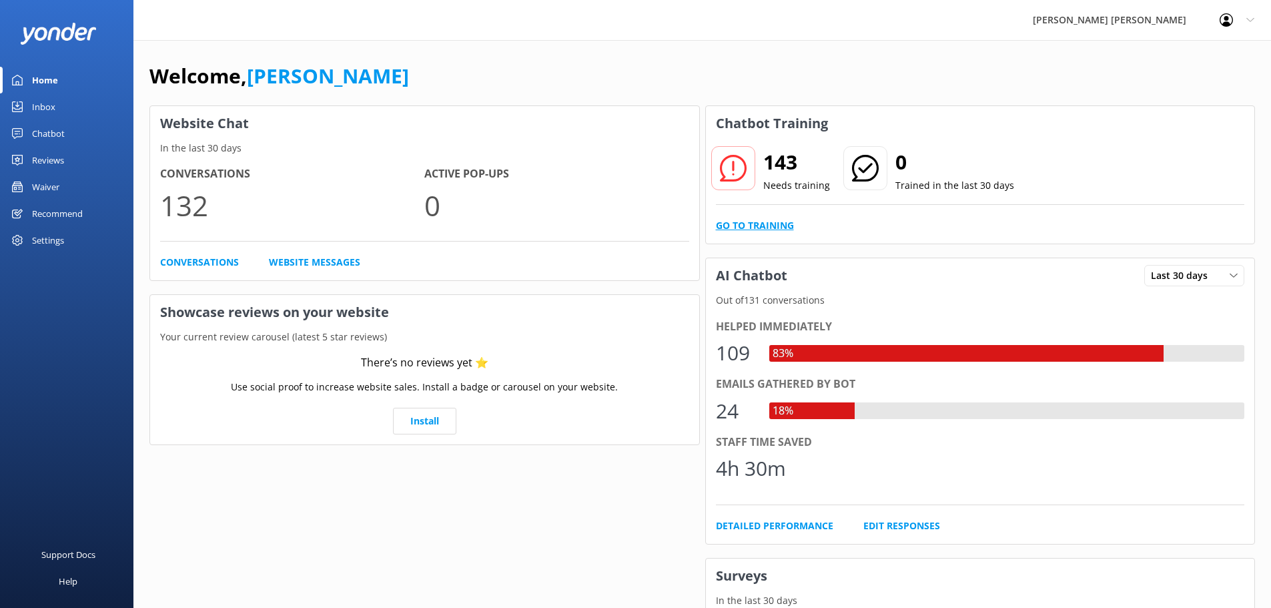
click at [719, 226] on link "Go to Training" at bounding box center [755, 225] width 78 height 15
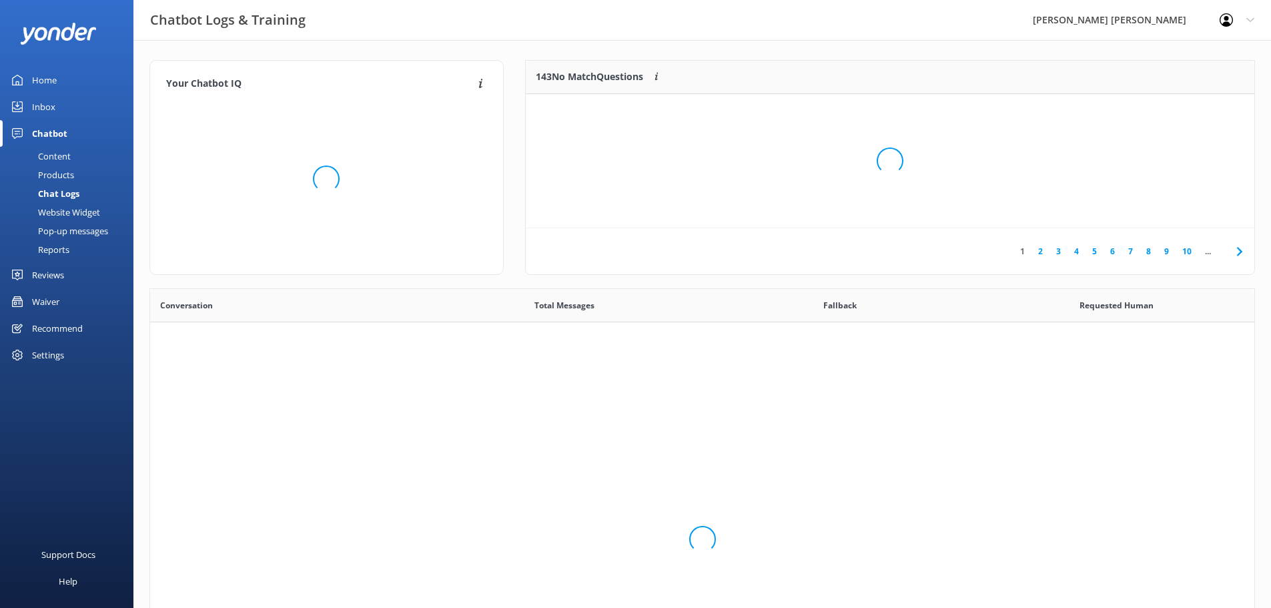
scroll to position [458, 1094]
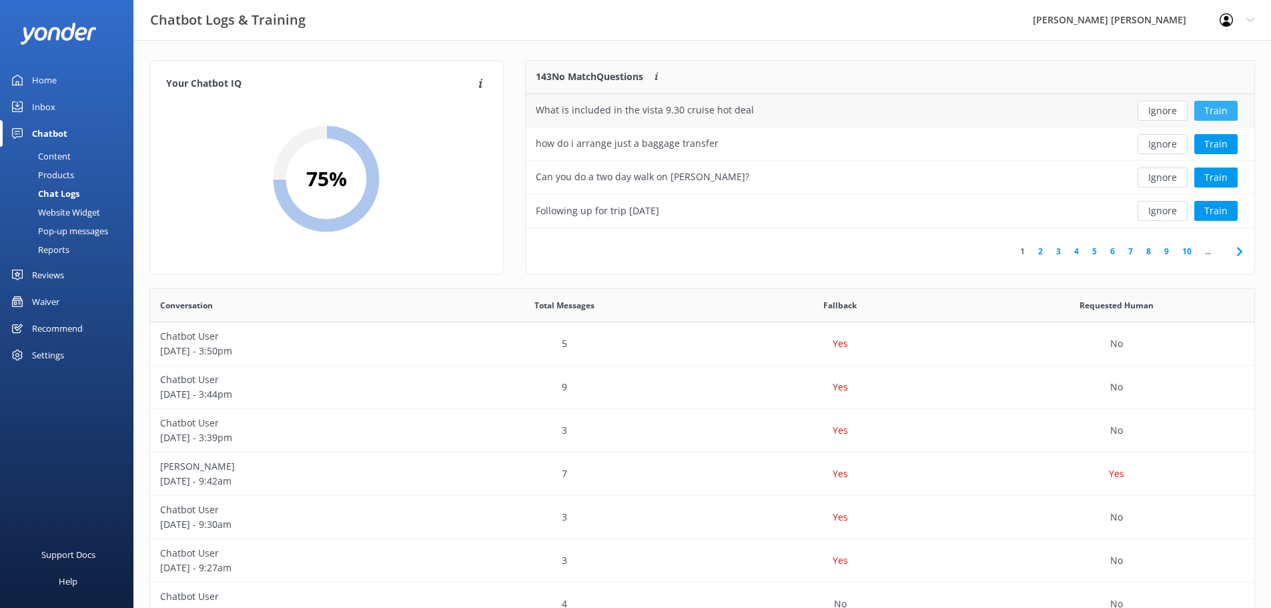
click at [1209, 115] on button "Train" at bounding box center [1215, 111] width 43 height 20
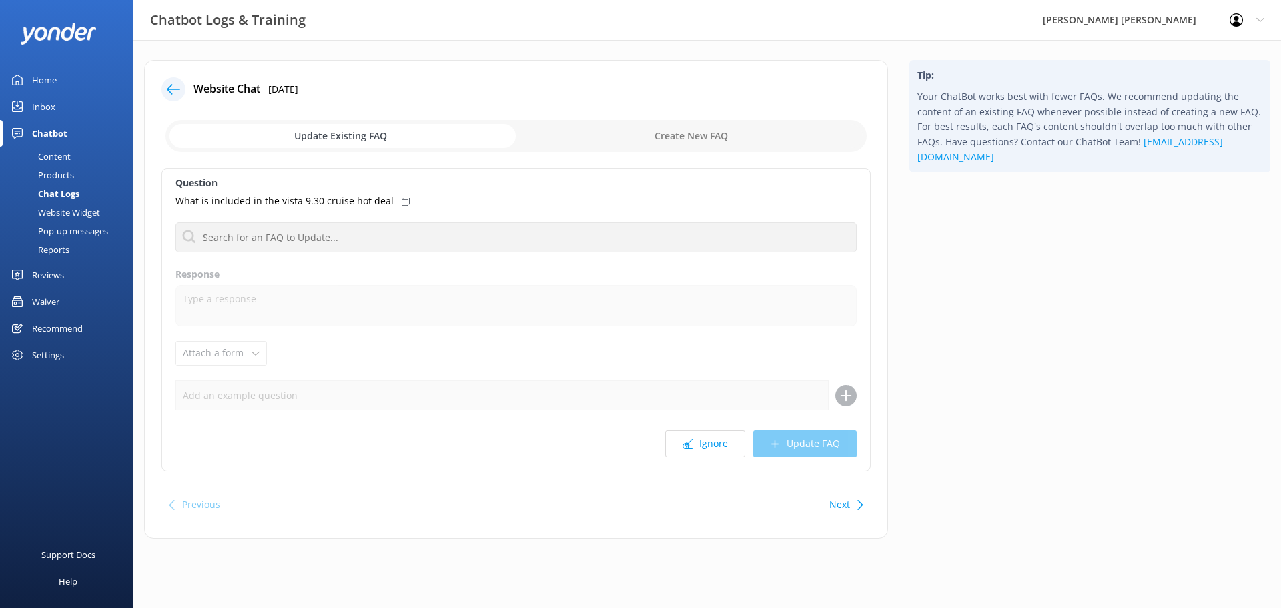
click at [371, 137] on input "checkbox" at bounding box center [515, 136] width 701 height 32
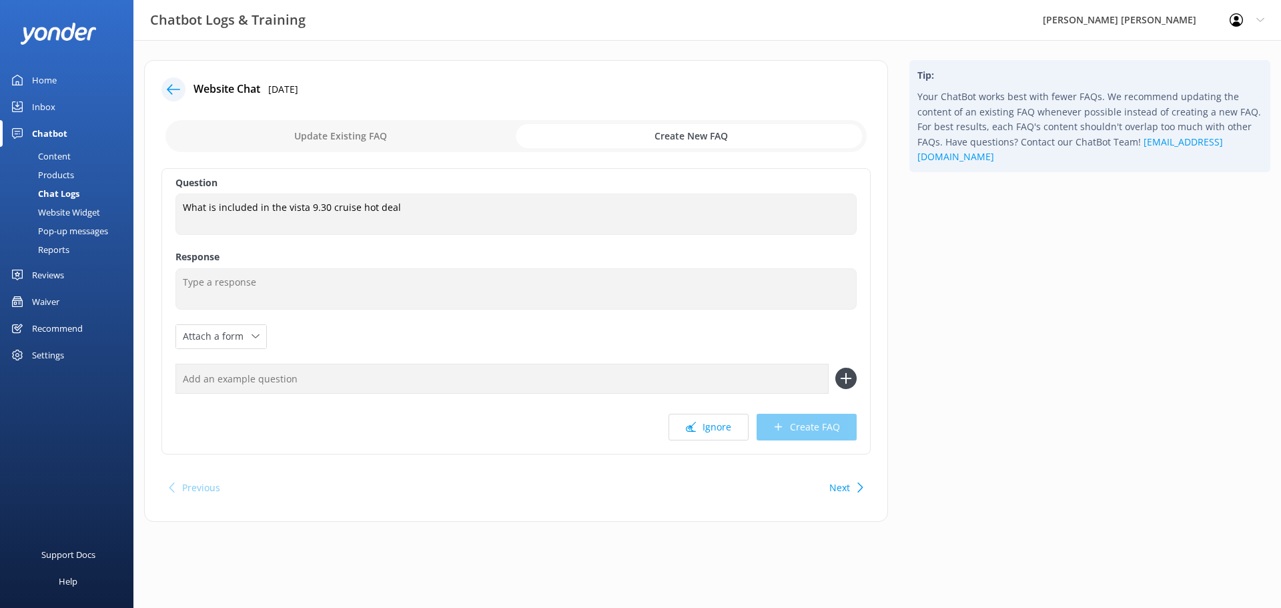
click at [369, 138] on input "checkbox" at bounding box center [515, 136] width 701 height 32
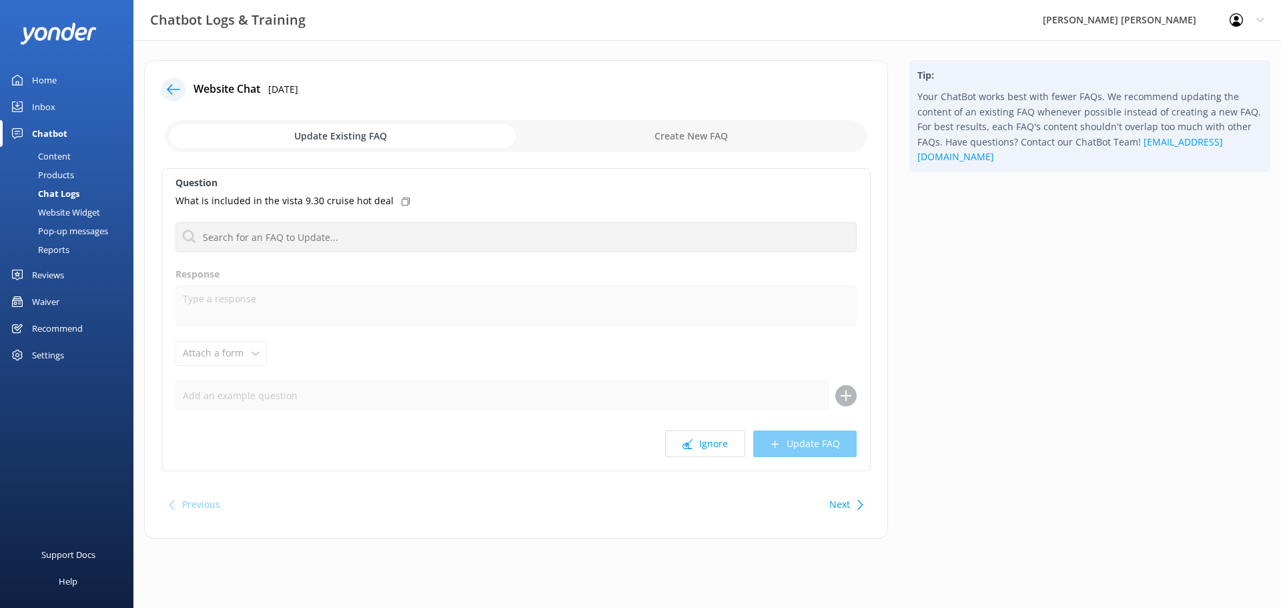
click at [369, 138] on input "checkbox" at bounding box center [515, 136] width 701 height 32
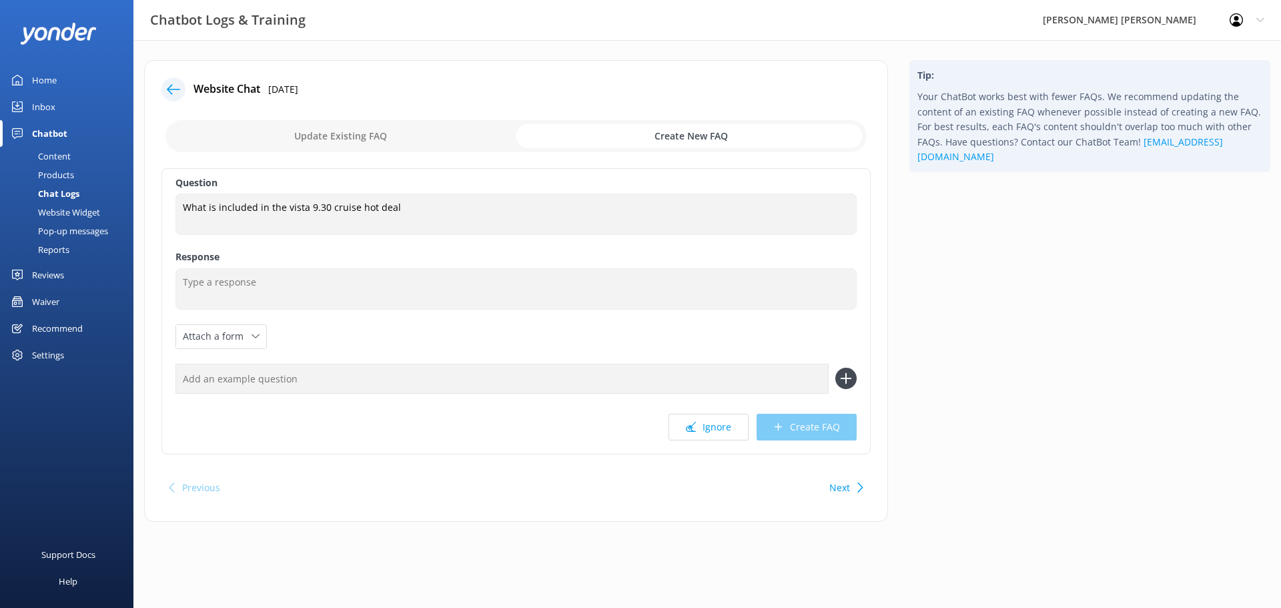
click at [369, 137] on input "checkbox" at bounding box center [515, 136] width 701 height 32
checkbox input "false"
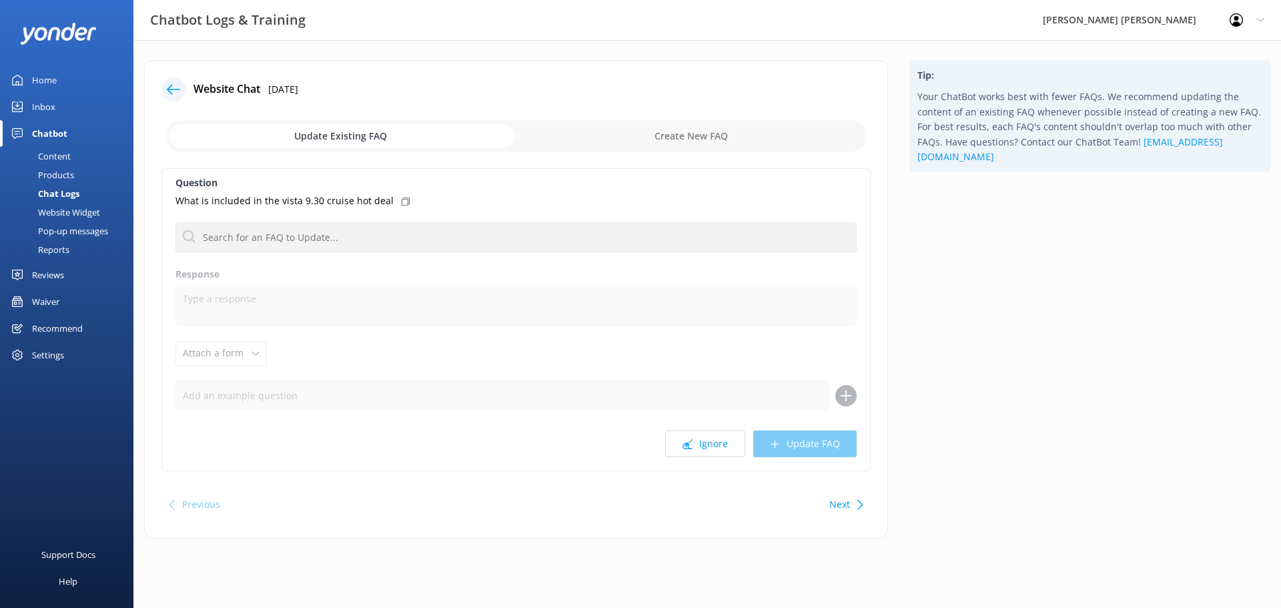
click at [175, 91] on icon at bounding box center [173, 89] width 13 height 13
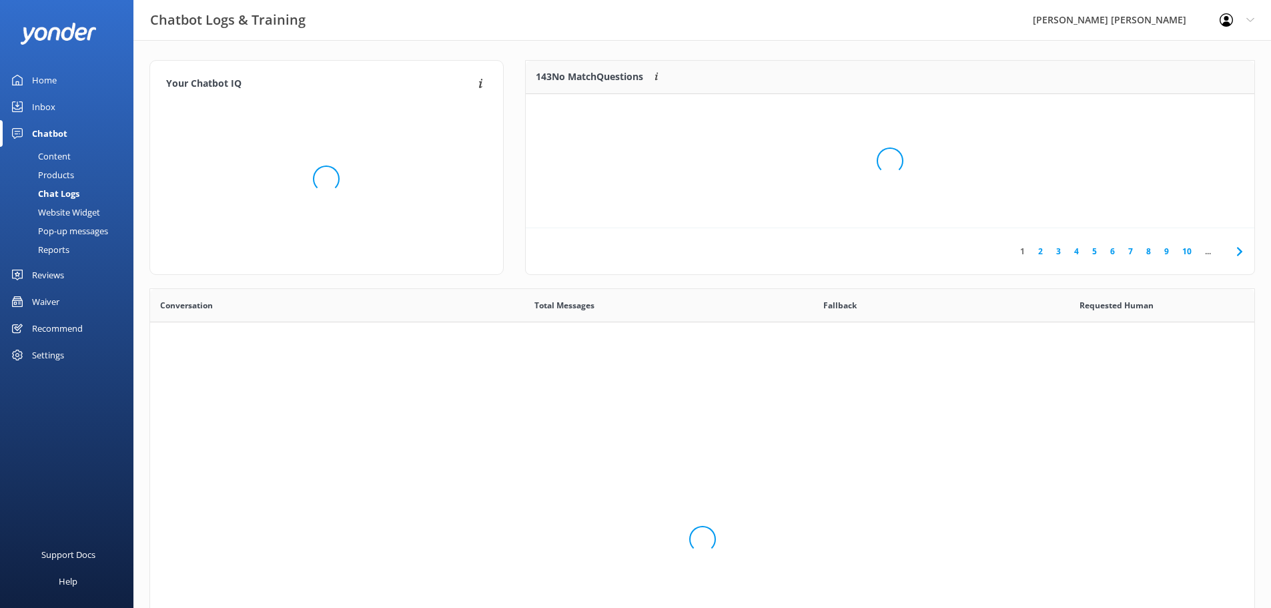
scroll to position [458, 1094]
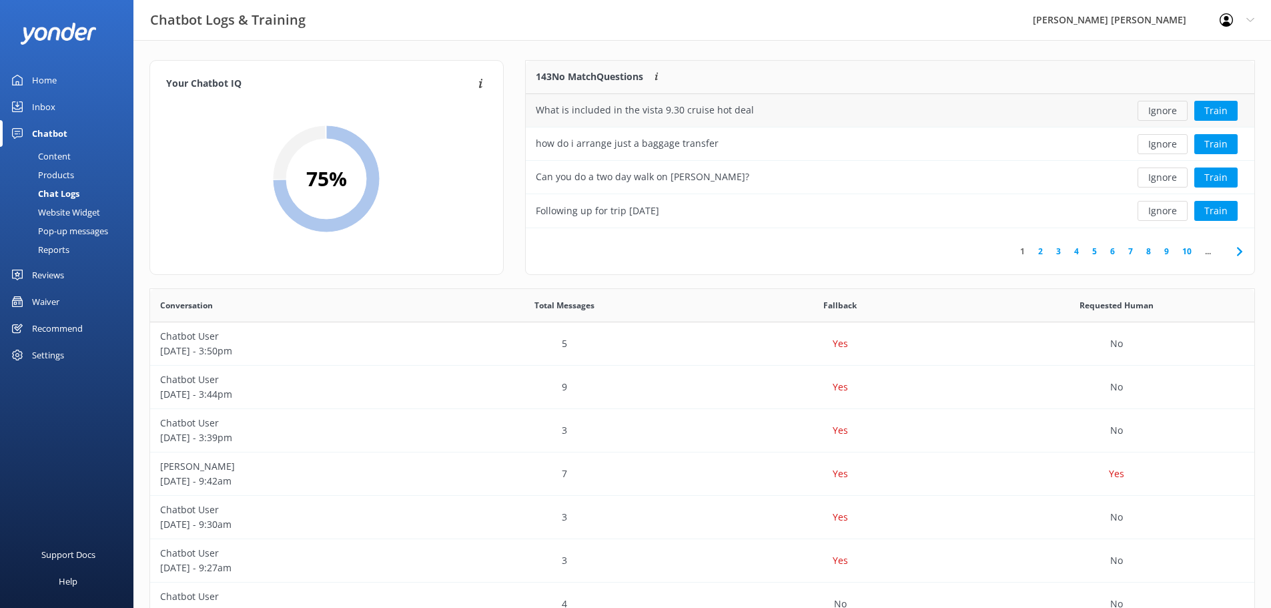
click at [1170, 111] on button "Ignore" at bounding box center [1163, 111] width 50 height 20
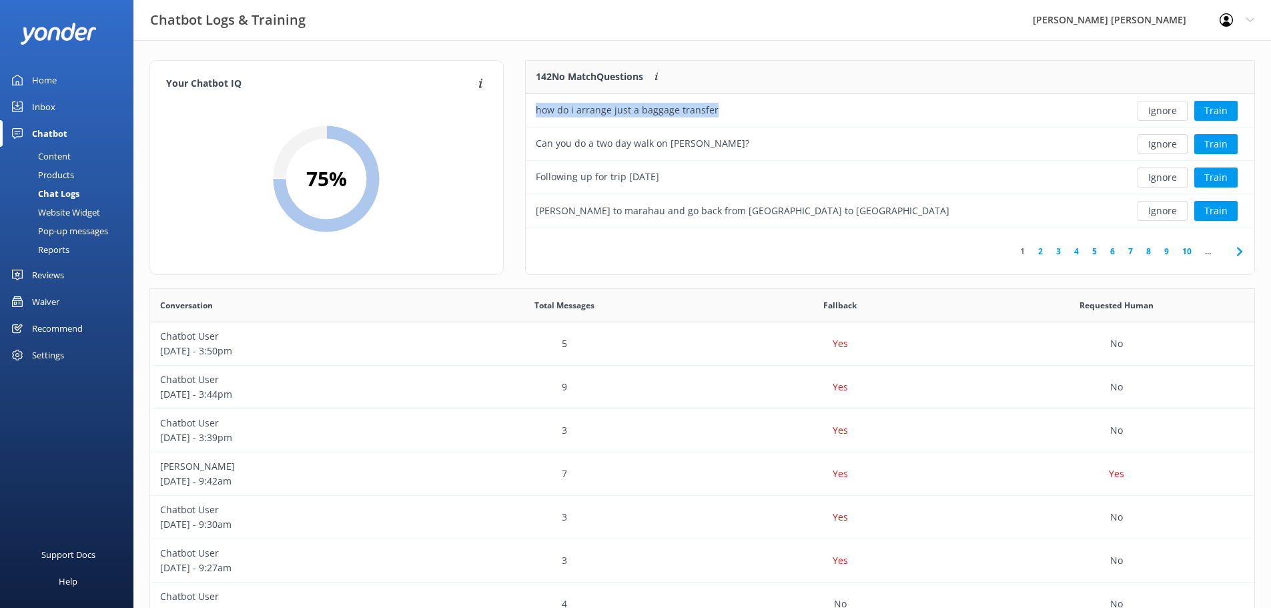
drag, startPoint x: 739, startPoint y: 111, endPoint x: 518, endPoint y: 111, distance: 220.2
click at [519, 110] on div "142 No Match Questions Customers sometimes ask questions that don't fully match…" at bounding box center [889, 174] width 751 height 228
copy div "how do i arrange just a baggage transfer"
click at [1158, 143] on button "Ignore" at bounding box center [1163, 144] width 50 height 20
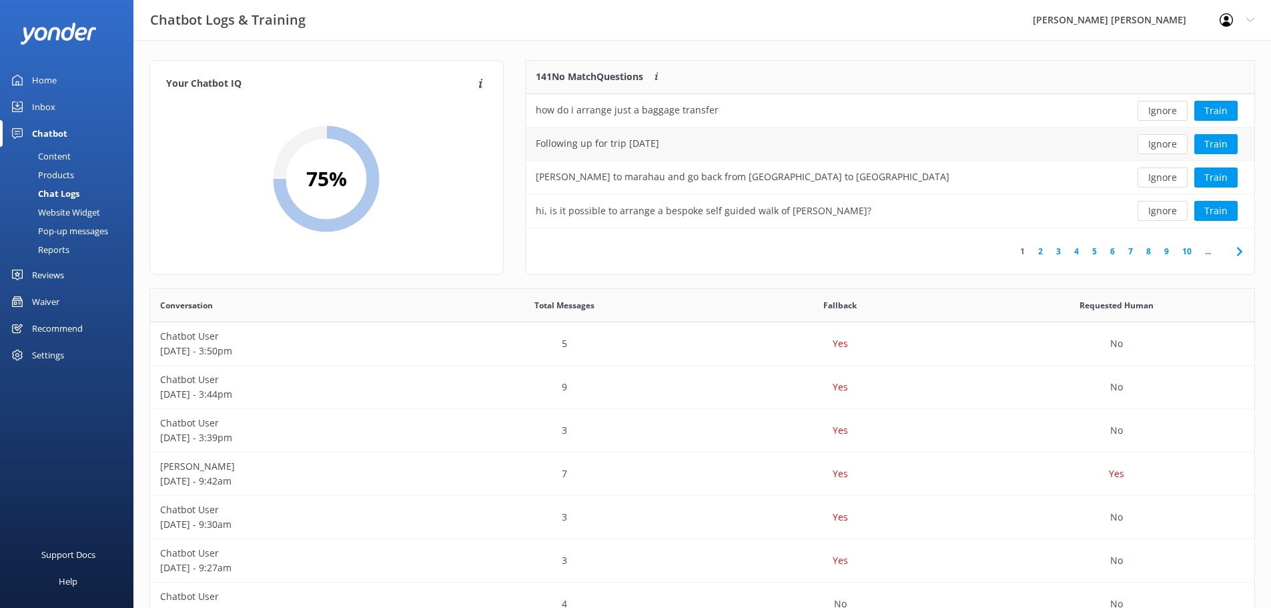
click at [625, 142] on div "Following up for trip [DATE]" at bounding box center [597, 143] width 123 height 15
drag, startPoint x: 859, startPoint y: 214, endPoint x: 536, endPoint y: 213, distance: 323.6
click at [536, 213] on div "hi, is it possible to arrange a bespoke self guided walk of [PERSON_NAME]?" at bounding box center [816, 210] width 581 height 33
copy div "hi, is it possible to arrange a bespoke self guided walk of [PERSON_NAME]?"
click at [683, 140] on div "Following up for trip [DATE]" at bounding box center [816, 143] width 581 height 33
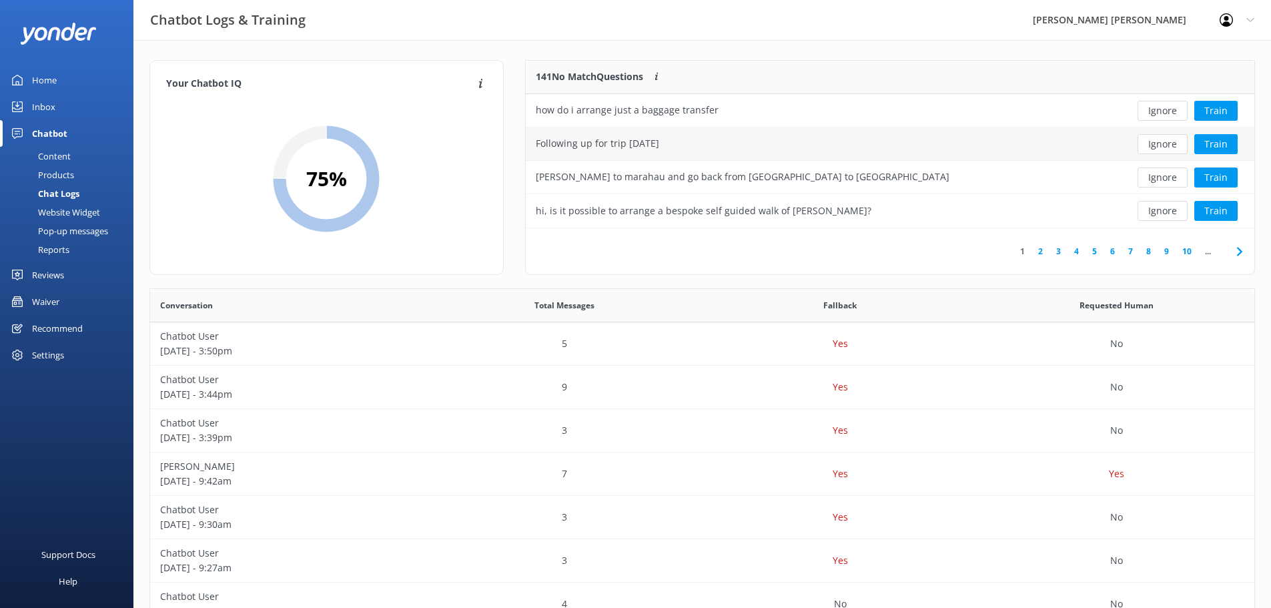
drag, startPoint x: 683, startPoint y: 140, endPoint x: 537, endPoint y: 150, distance: 145.8
click at [537, 150] on div "Following up for trip [DATE]" at bounding box center [816, 143] width 581 height 33
copy div "Following up for trip [DATE]"
click at [1169, 109] on button "Ignore" at bounding box center [1163, 111] width 50 height 20
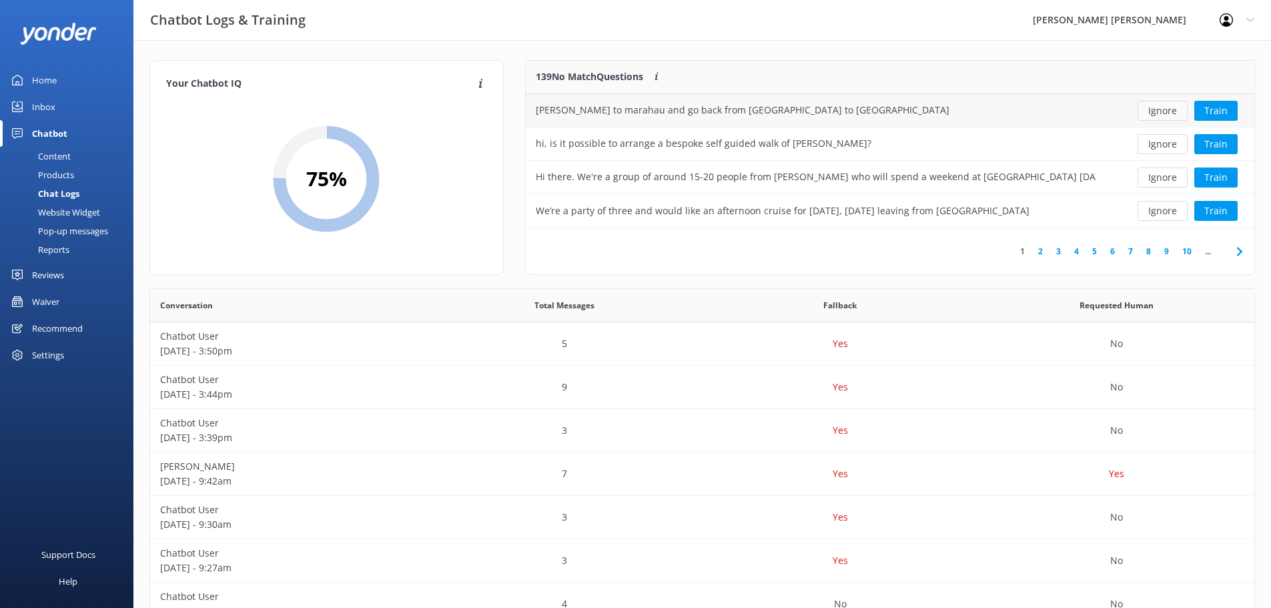
click at [1168, 109] on button "Ignore" at bounding box center [1163, 111] width 50 height 20
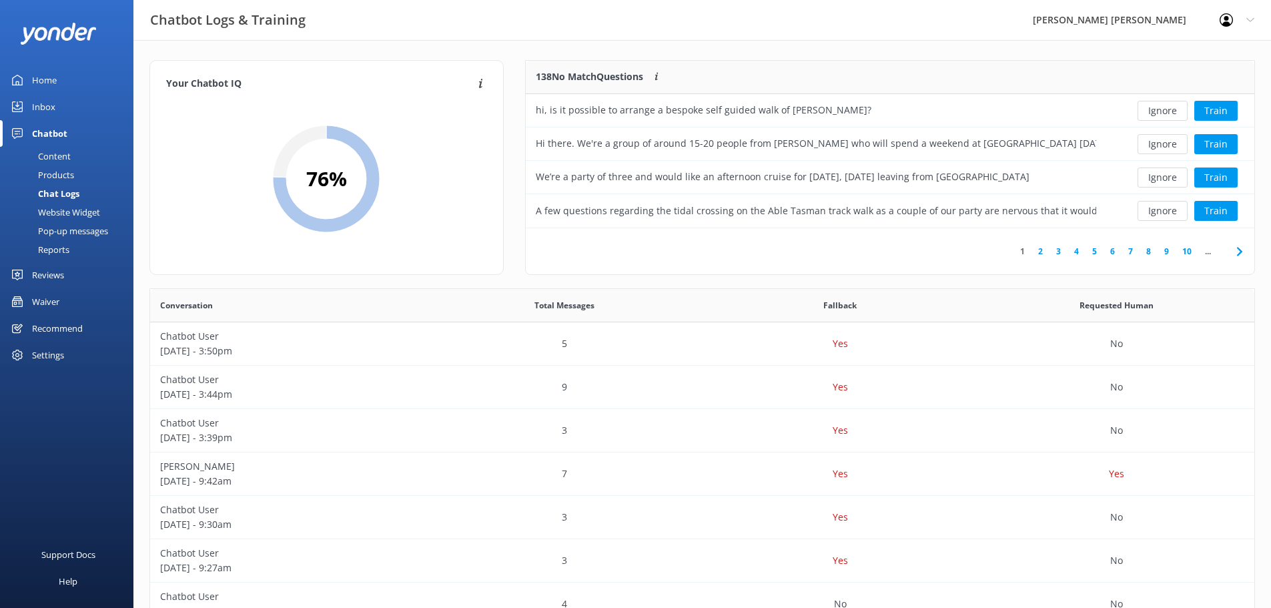
click at [1168, 109] on button "Ignore" at bounding box center [1163, 111] width 50 height 20
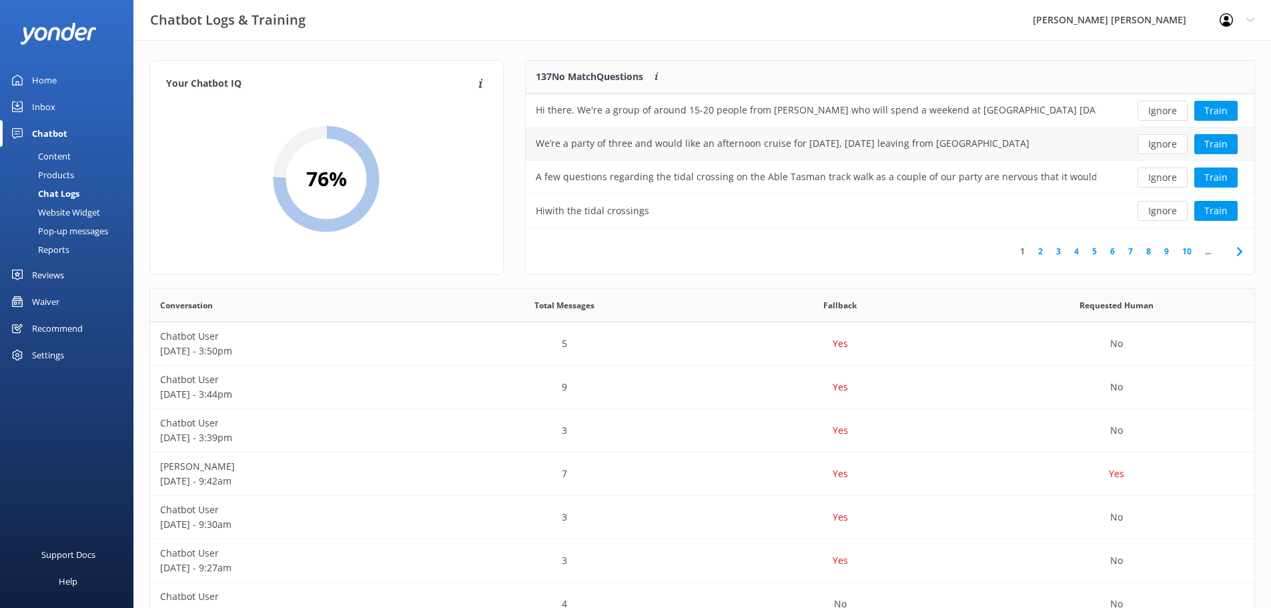
click at [1163, 142] on button "Ignore" at bounding box center [1163, 144] width 50 height 20
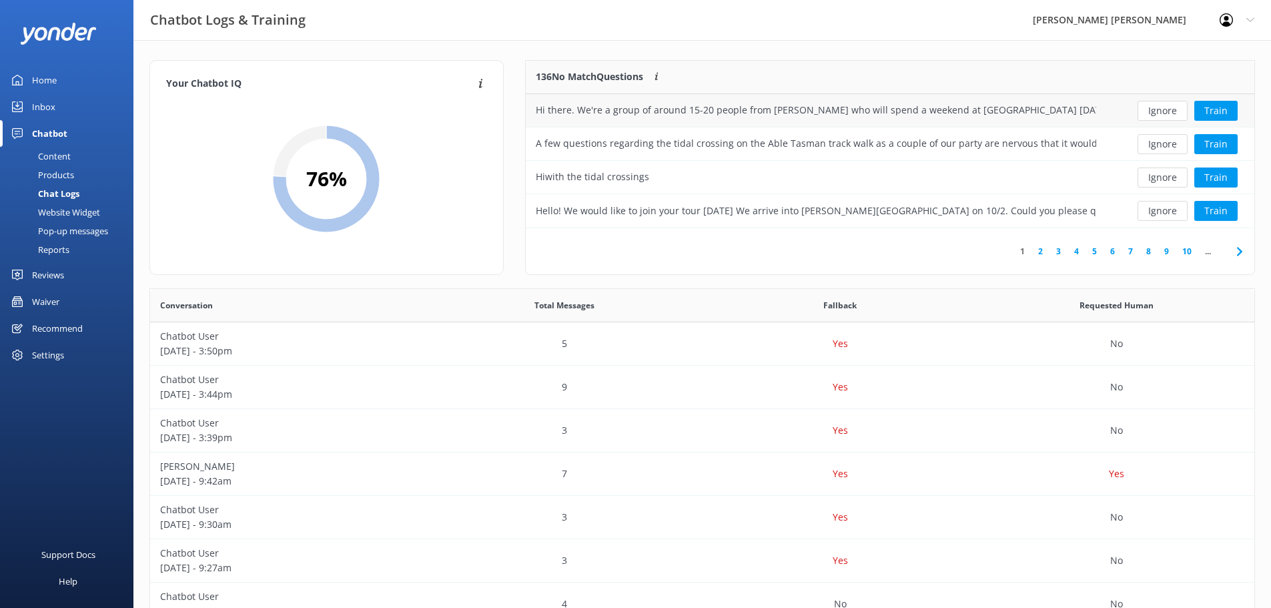
click at [1054, 109] on div "Hi there. We're a group of around 15-20 people from [PERSON_NAME] who will spen…" at bounding box center [816, 110] width 560 height 15
click at [1027, 108] on div "Hi there. We're a group of around 15-20 people from [PERSON_NAME] who will spen…" at bounding box center [816, 110] width 560 height 15
click at [535, 107] on div "Hi there. We're a group of around 15-20 people from [PERSON_NAME] who will spen…" at bounding box center [816, 110] width 581 height 33
drag, startPoint x: 675, startPoint y: 110, endPoint x: 1072, endPoint y: 109, distance: 396.4
click at [1065, 111] on div "Hi there. We're a group of around 15-20 people from [PERSON_NAME] who will spen…" at bounding box center [816, 110] width 560 height 15
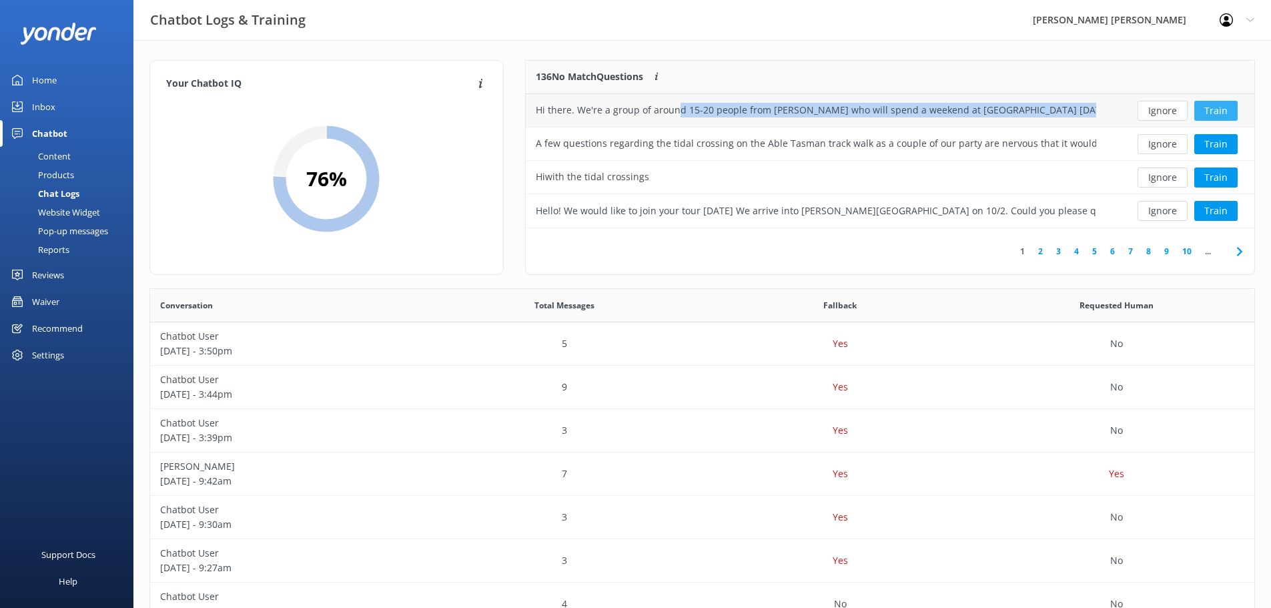
click at [1216, 111] on button "Train" at bounding box center [1215, 111] width 43 height 20
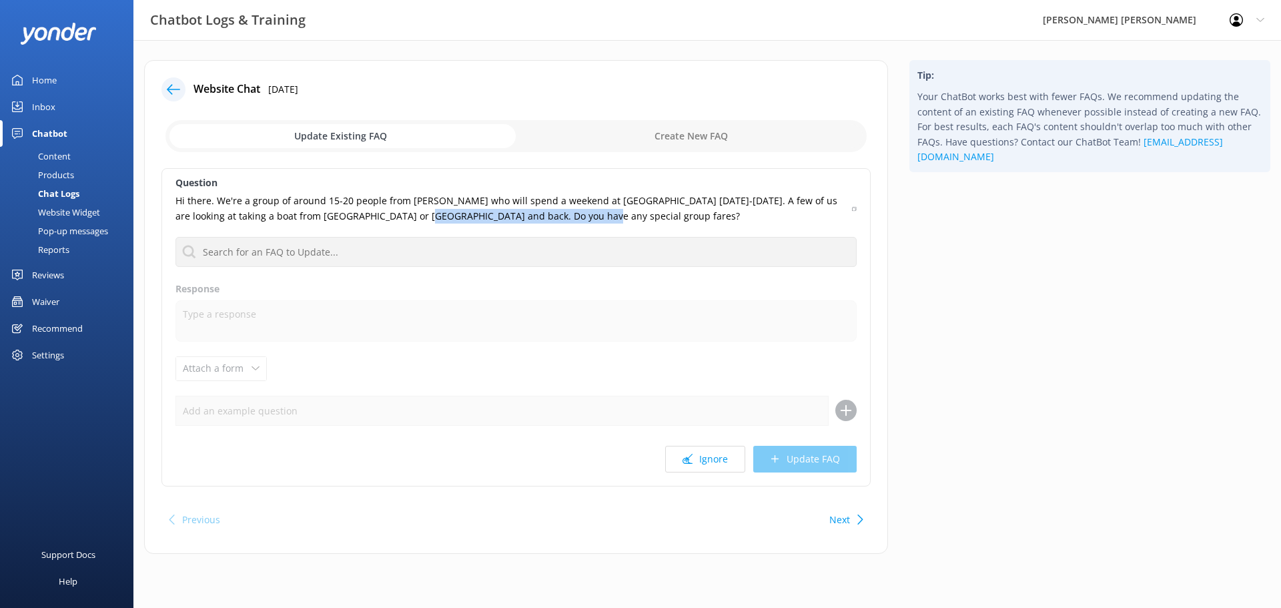
drag, startPoint x: 554, startPoint y: 212, endPoint x: 385, endPoint y: 215, distance: 168.8
click at [385, 215] on p "Hi there. We're a group of around 15-20 people from [PERSON_NAME] who will spen…" at bounding box center [509, 209] width 669 height 30
copy p "Do you have any special group fares?"
click at [175, 91] on icon at bounding box center [173, 89] width 13 height 13
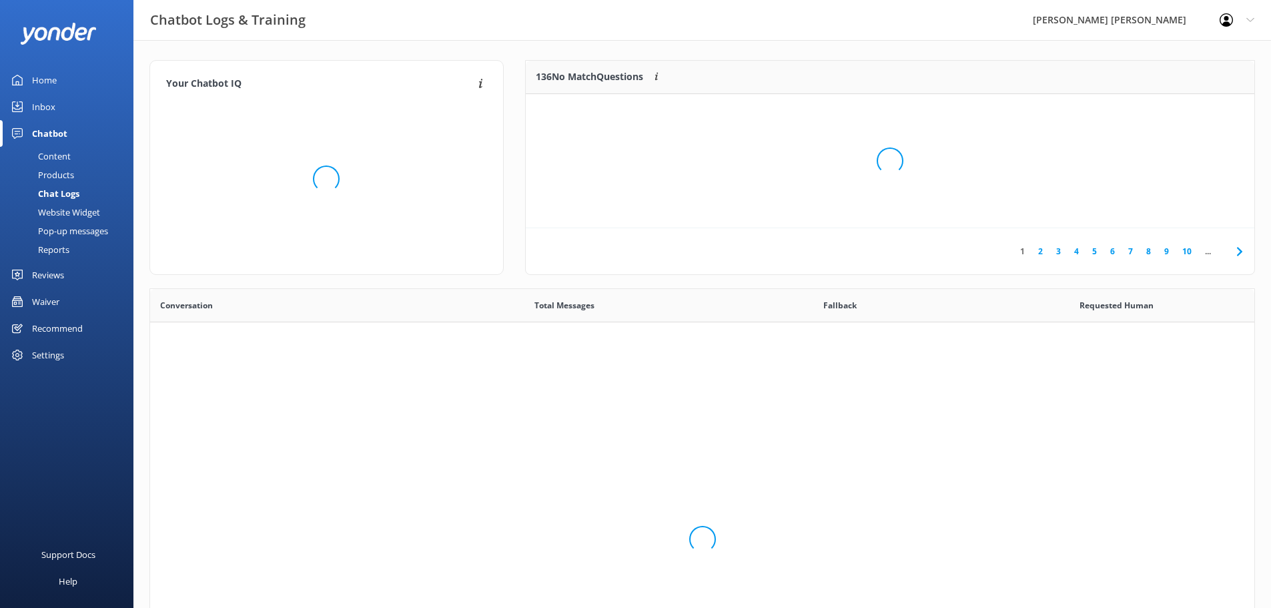
scroll to position [458, 1094]
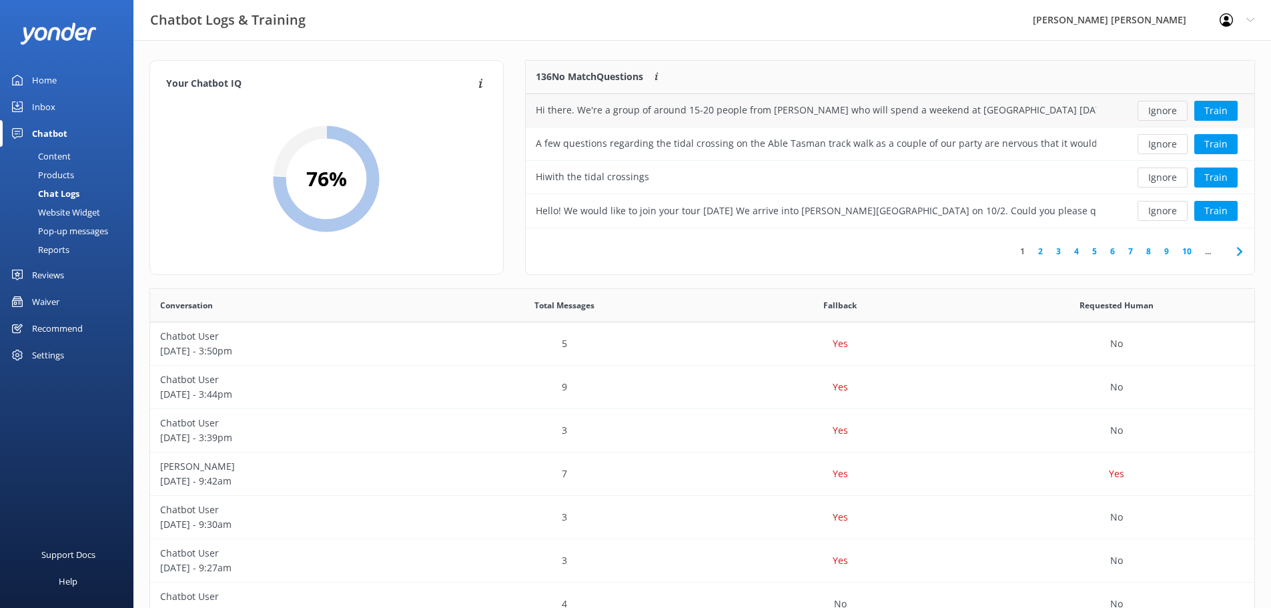
click at [1167, 113] on button "Ignore" at bounding box center [1163, 111] width 50 height 20
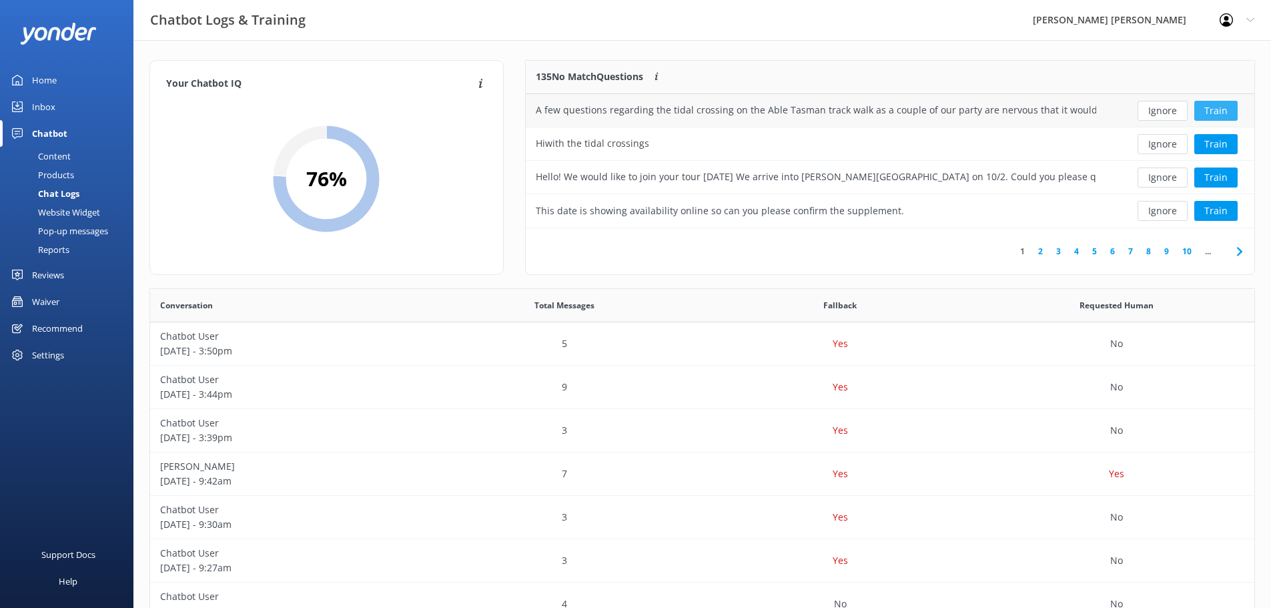
click at [1210, 111] on button "Train" at bounding box center [1215, 111] width 43 height 20
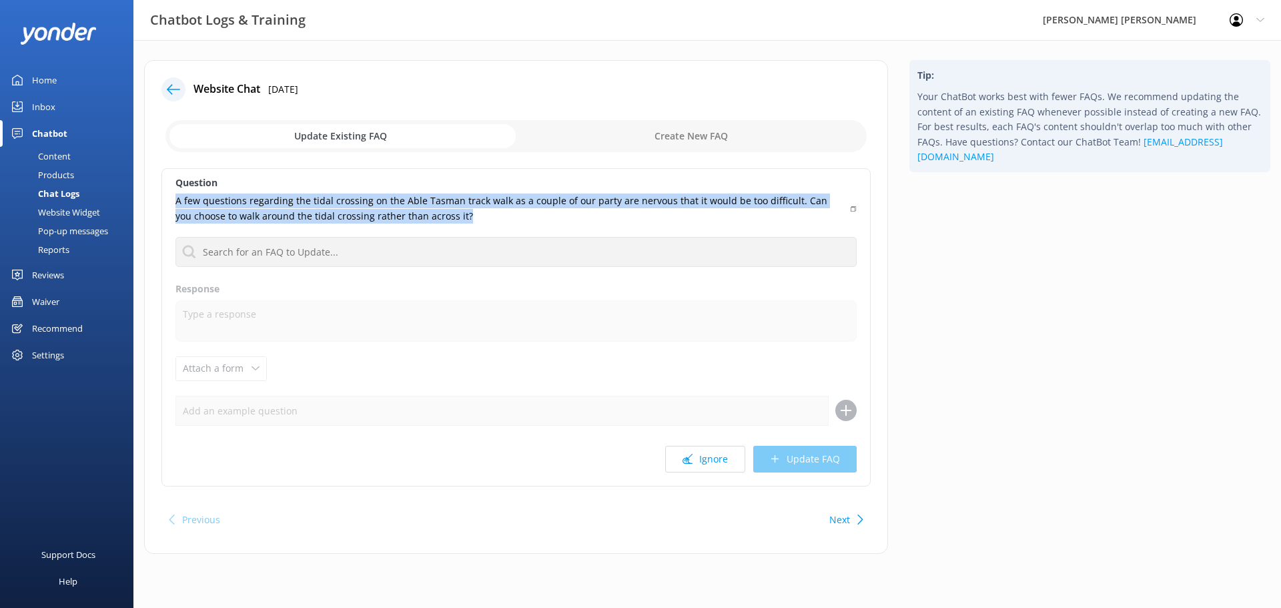
drag, startPoint x: 463, startPoint y: 223, endPoint x: 151, endPoint y: 203, distance: 312.2
click at [151, 203] on div "Website Chat [DATE] Update Existing FAQ Create New FAQ Question A few questions…" at bounding box center [516, 307] width 744 height 494
copy p "A few questions regarding the tidal crossing on the Able Tasman track walk as a…"
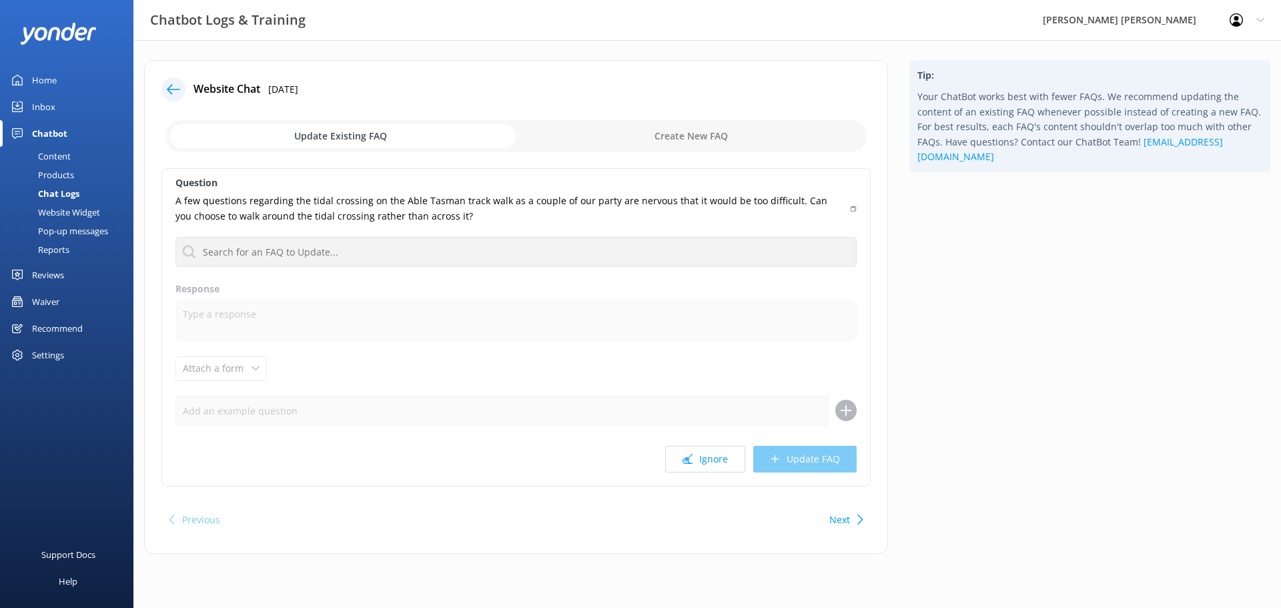
click at [174, 85] on icon at bounding box center [173, 89] width 13 height 13
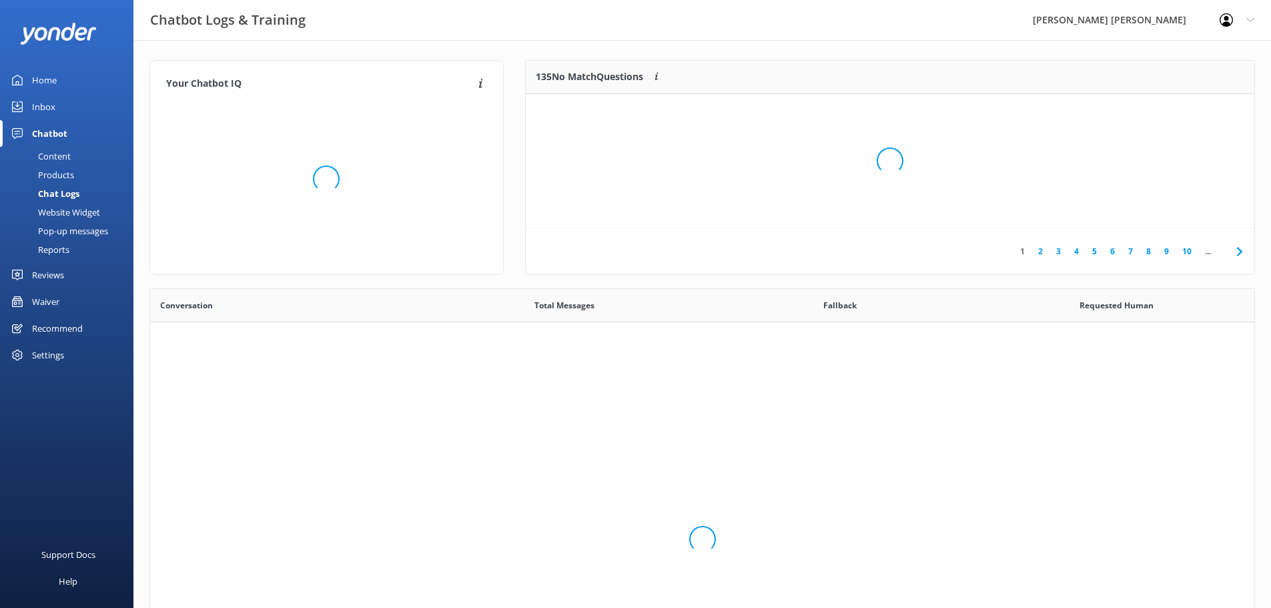
scroll to position [458, 1094]
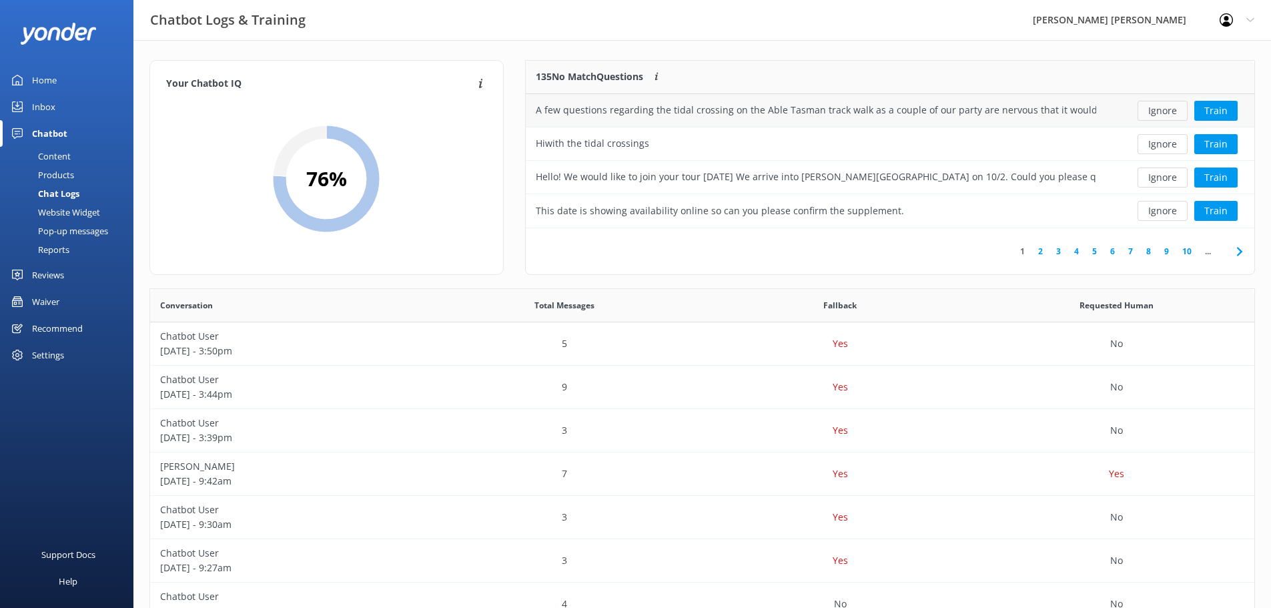
click at [1176, 109] on button "Ignore" at bounding box center [1163, 111] width 50 height 20
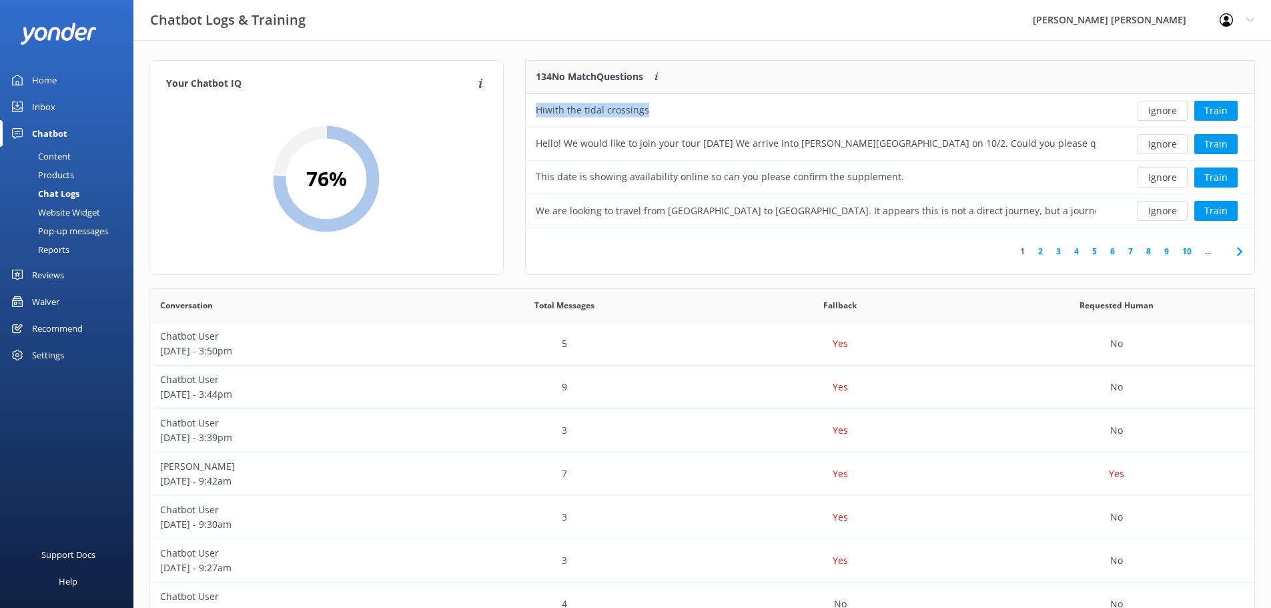
drag, startPoint x: 668, startPoint y: 112, endPoint x: 525, endPoint y: 117, distance: 142.9
click at [526, 117] on div "134 No Match Questions Customers sometimes ask questions that don't fully match…" at bounding box center [890, 144] width 729 height 167
copy div "Hiwith the tidal crossings"
click at [1164, 112] on button "Ignore" at bounding box center [1163, 111] width 50 height 20
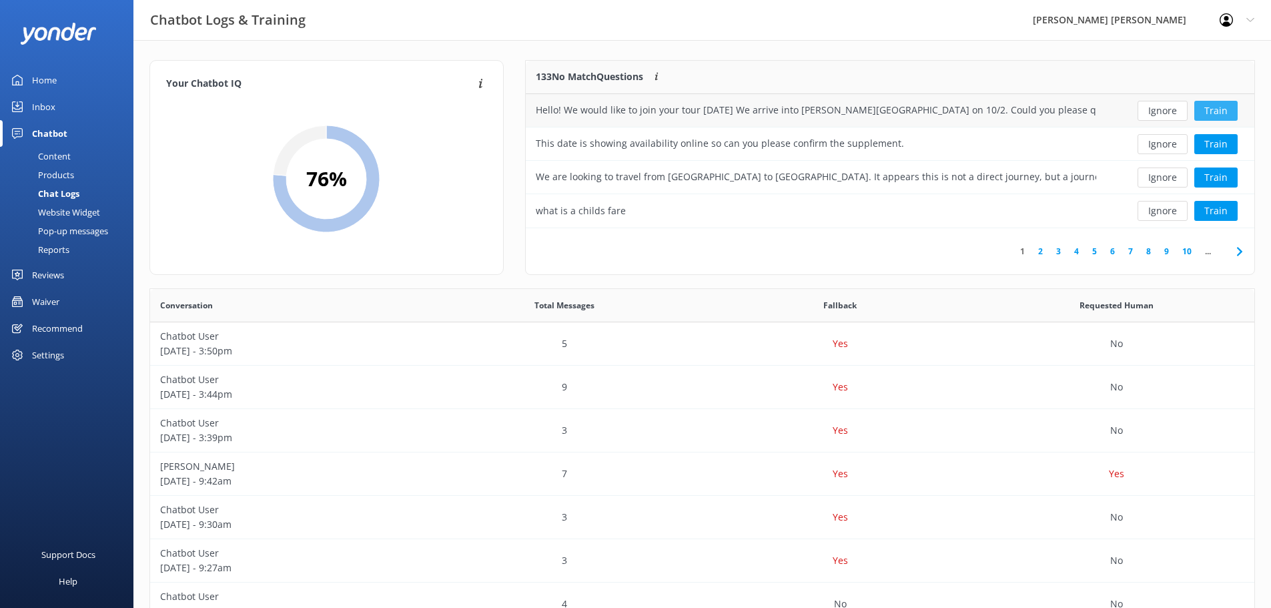
click at [1214, 111] on button "Train" at bounding box center [1215, 111] width 43 height 20
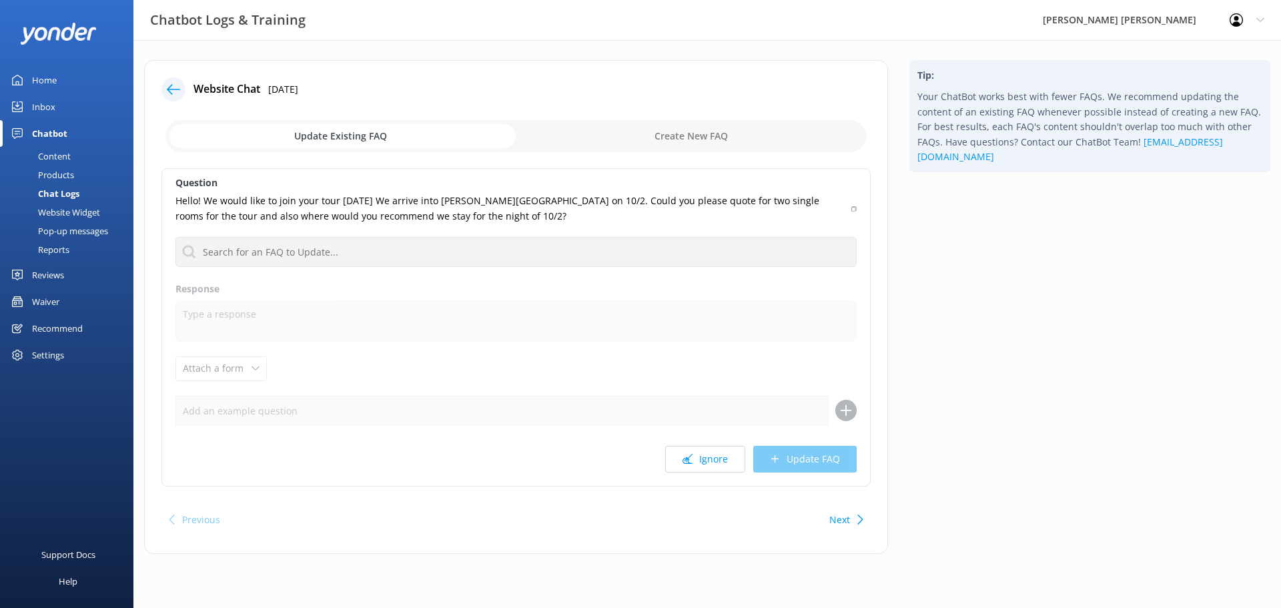
click at [169, 86] on icon at bounding box center [173, 89] width 13 height 13
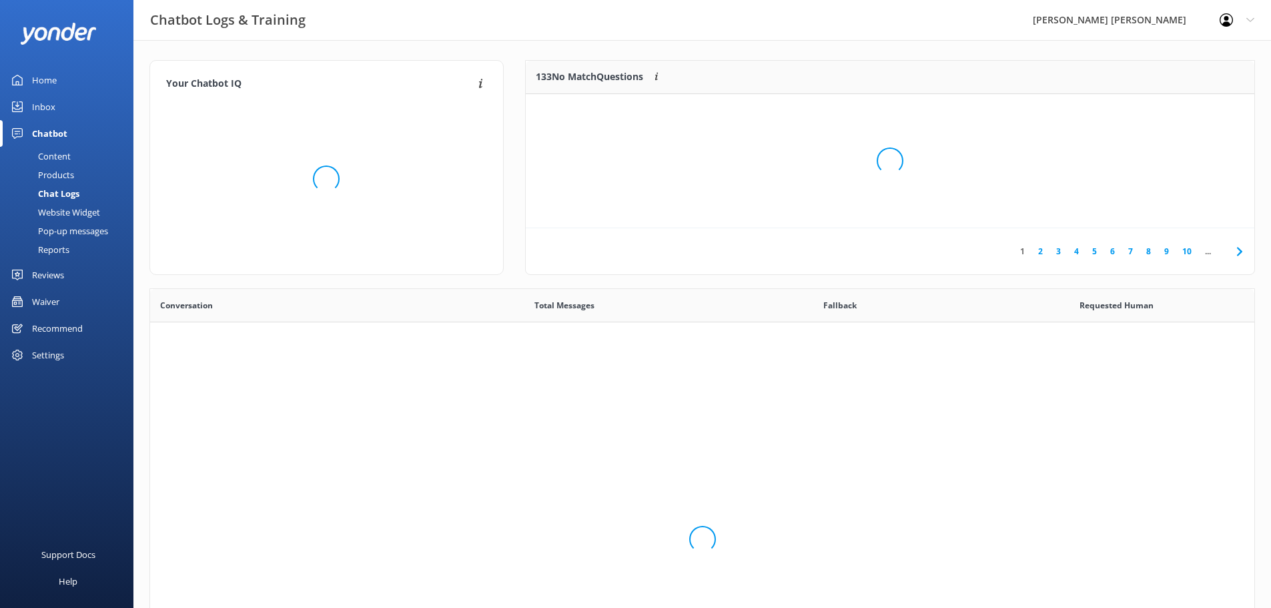
scroll to position [458, 1094]
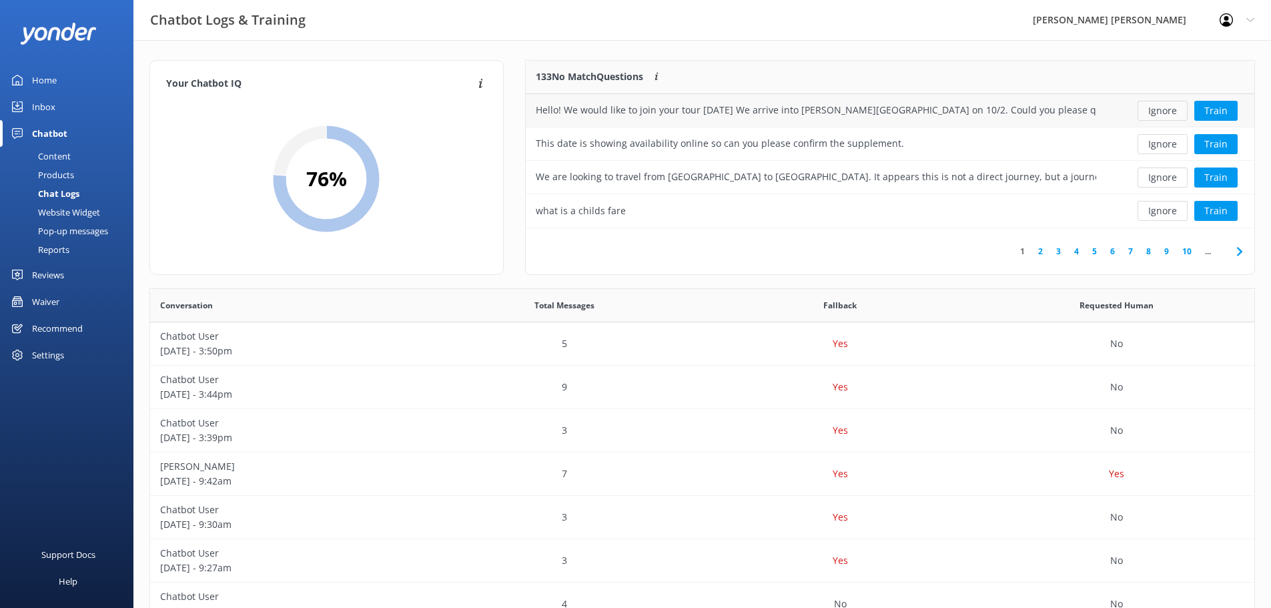
click at [1168, 111] on button "Ignore" at bounding box center [1163, 111] width 50 height 20
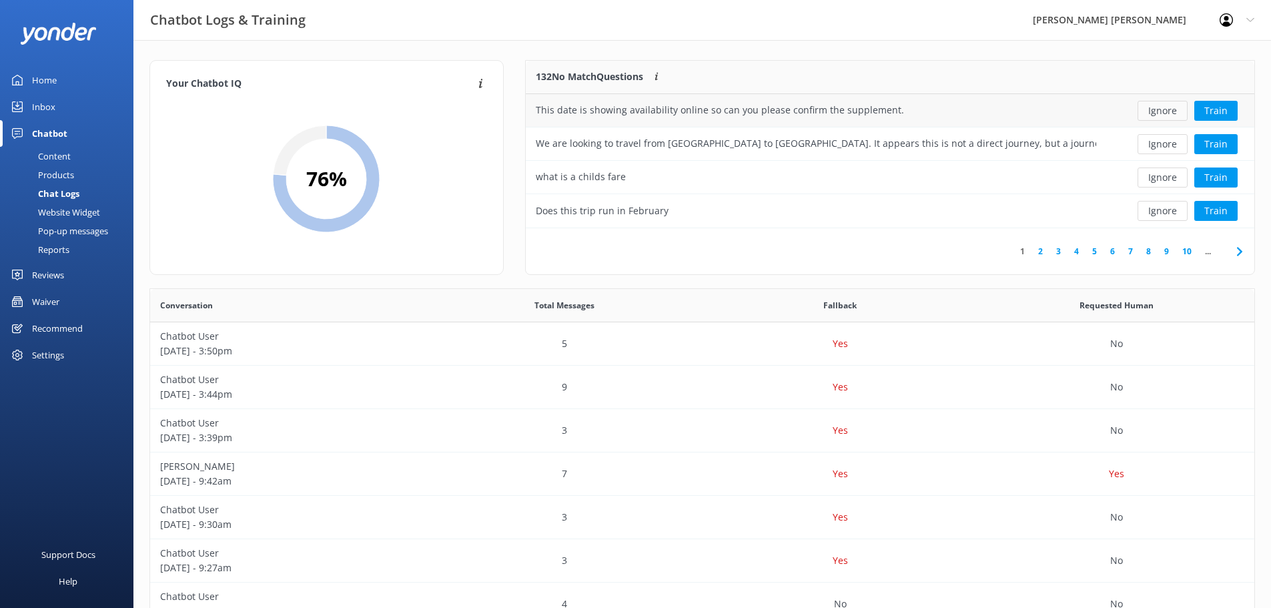
click at [1158, 115] on button "Ignore" at bounding box center [1163, 111] width 50 height 20
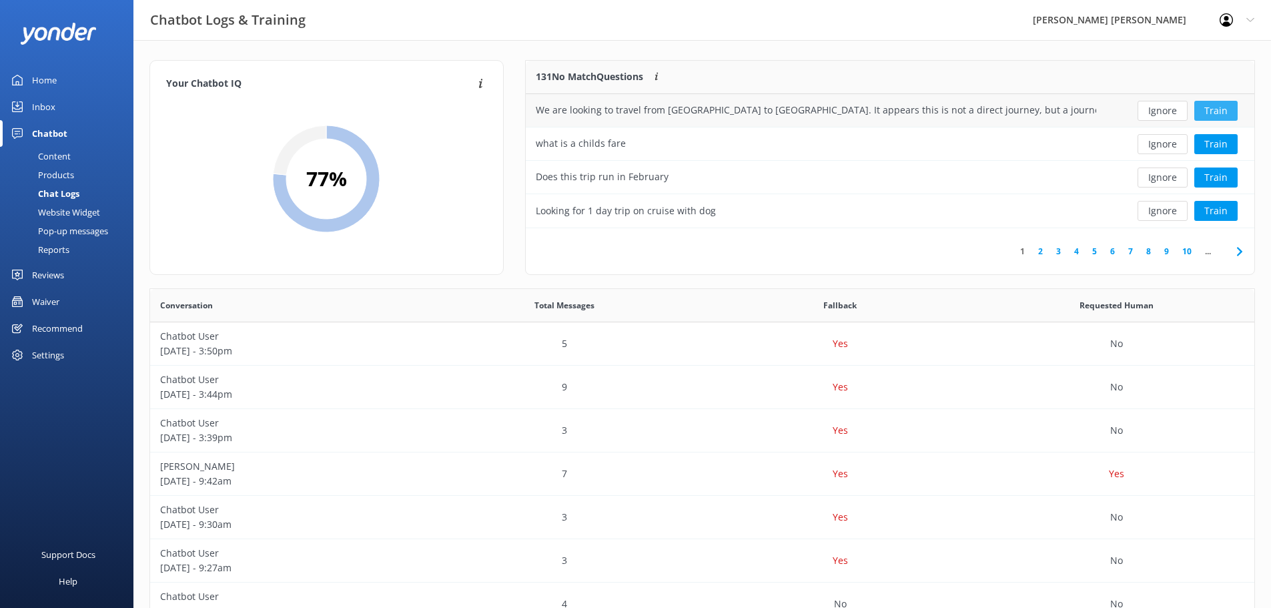
click at [1212, 115] on button "Train" at bounding box center [1215, 111] width 43 height 20
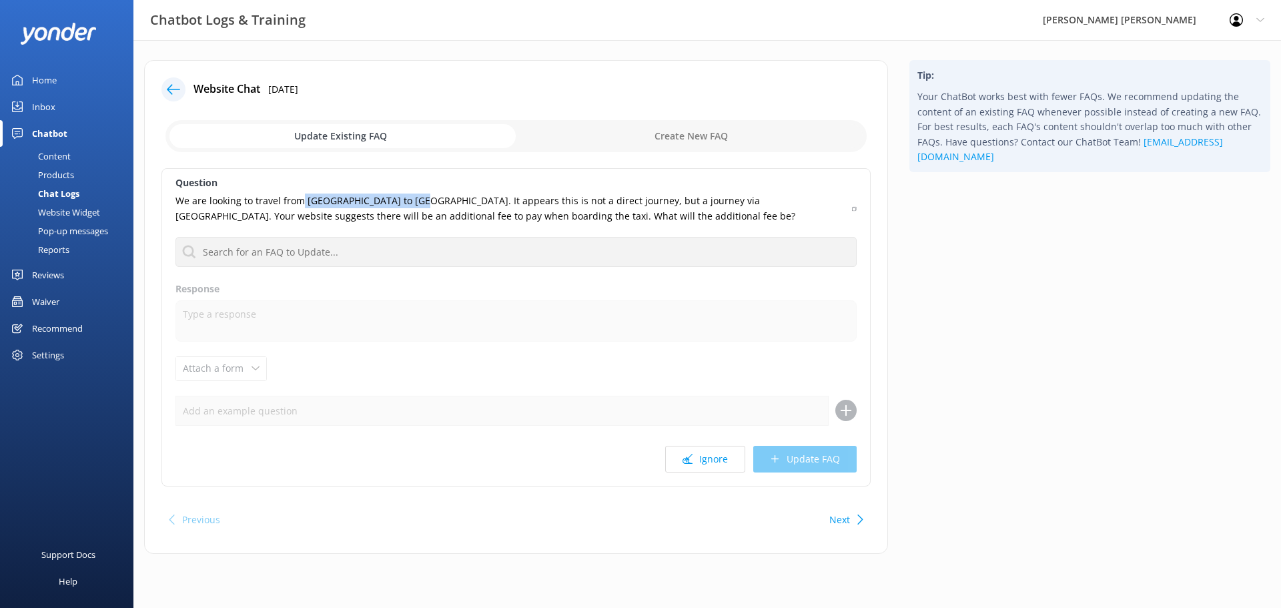
drag, startPoint x: 417, startPoint y: 199, endPoint x: 343, endPoint y: 196, distance: 74.1
click at [302, 197] on p "We are looking to travel from [GEOGRAPHIC_DATA] to [GEOGRAPHIC_DATA]. It appear…" at bounding box center [509, 209] width 669 height 30
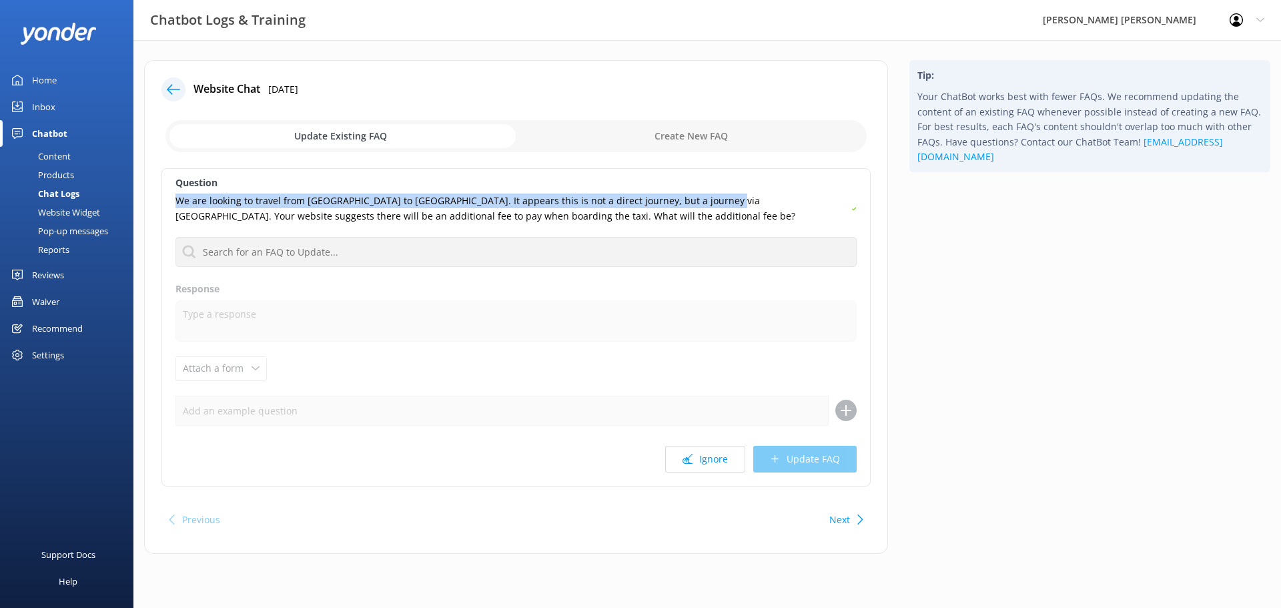
drag, startPoint x: 705, startPoint y: 198, endPoint x: 156, endPoint y: 198, distance: 548.5
click at [156, 198] on div "Website Chat [DATE] Update Existing FAQ Create New FAQ Question We are looking …" at bounding box center [516, 307] width 744 height 494
copy p "We are looking to travel from [GEOGRAPHIC_DATA] to [GEOGRAPHIC_DATA]. It appear…"
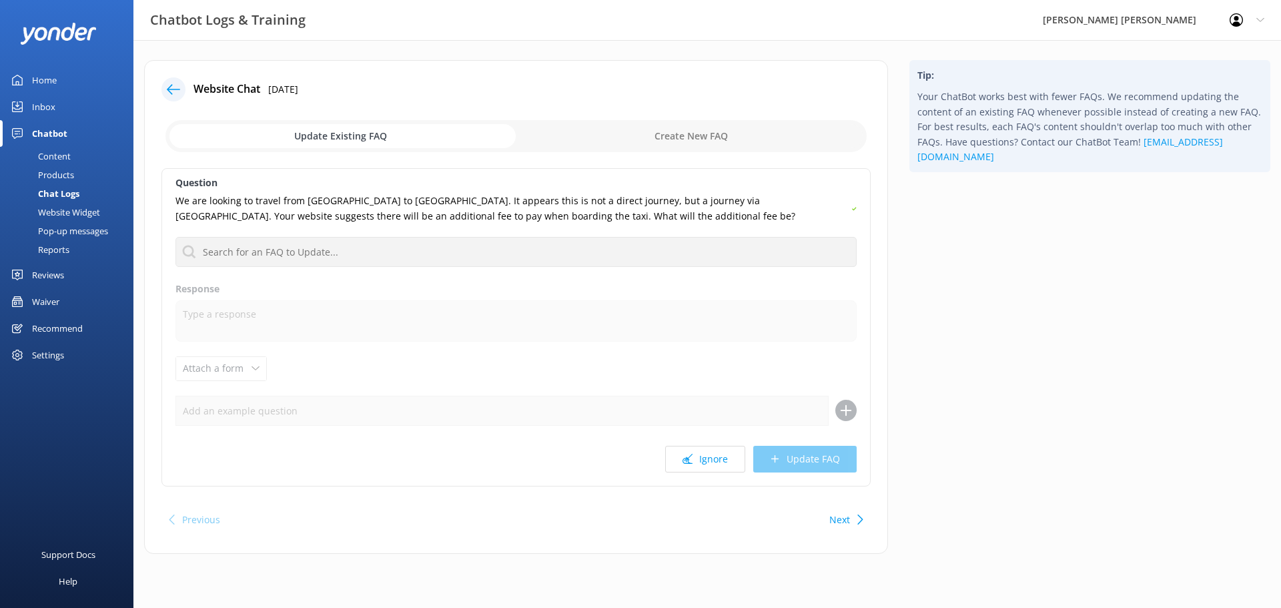
click at [174, 90] on icon at bounding box center [173, 89] width 13 height 13
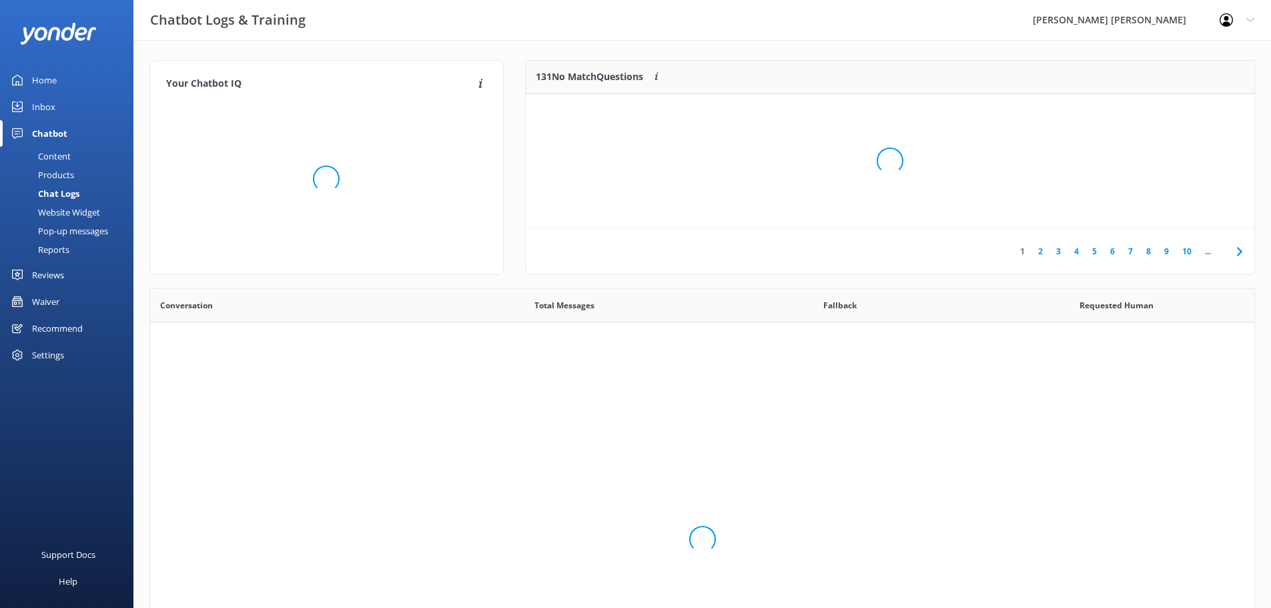
scroll to position [458, 1094]
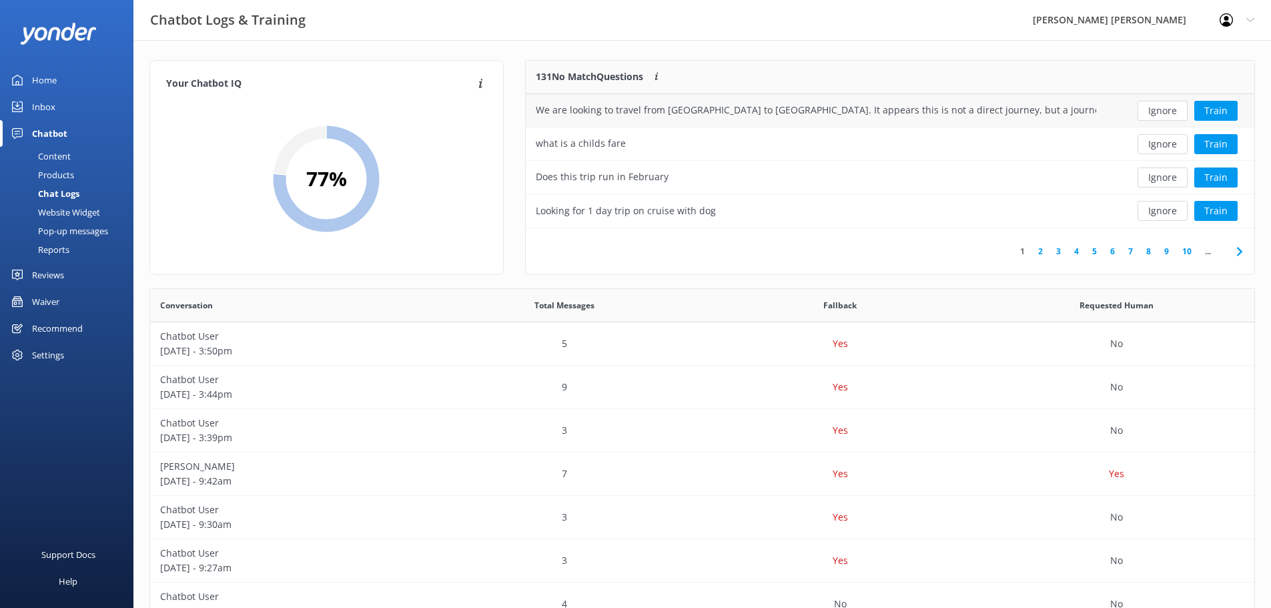
click at [1164, 111] on button "Ignore" at bounding box center [1163, 111] width 50 height 20
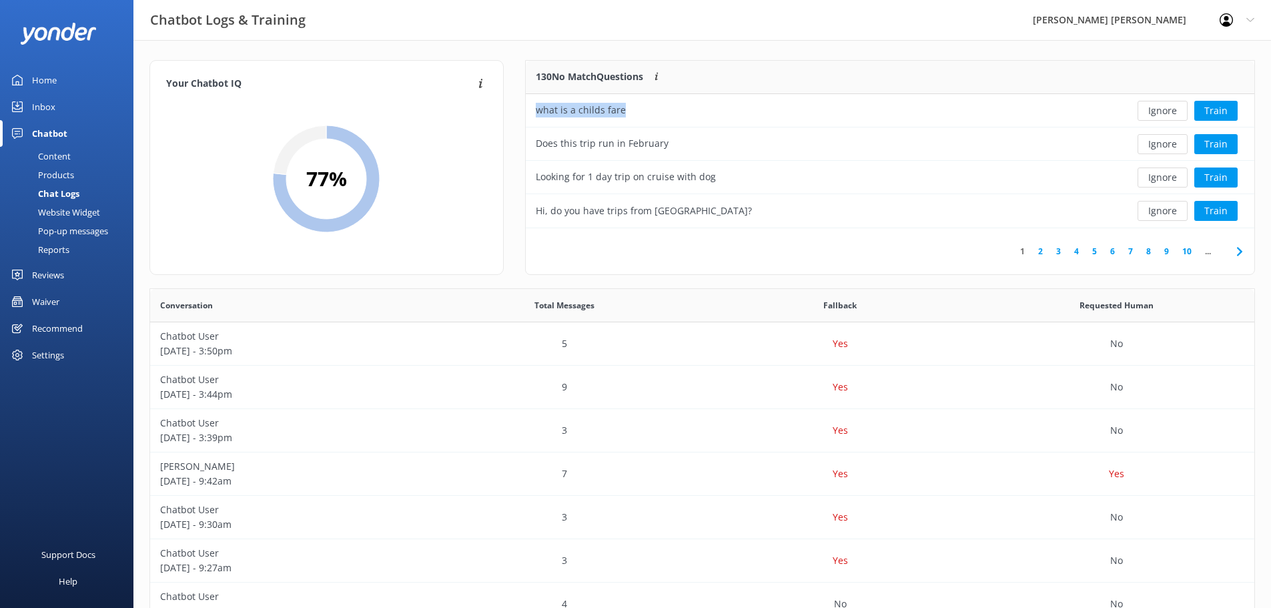
drag, startPoint x: 646, startPoint y: 107, endPoint x: 525, endPoint y: 111, distance: 120.8
click at [526, 111] on div "130 No Match Questions Customers sometimes ask questions that don't fully match…" at bounding box center [890, 144] width 729 height 167
copy div "what is a childs fare"
click at [1170, 113] on button "Ignore" at bounding box center [1163, 111] width 50 height 20
drag, startPoint x: 671, startPoint y: 112, endPoint x: 521, endPoint y: 117, distance: 150.2
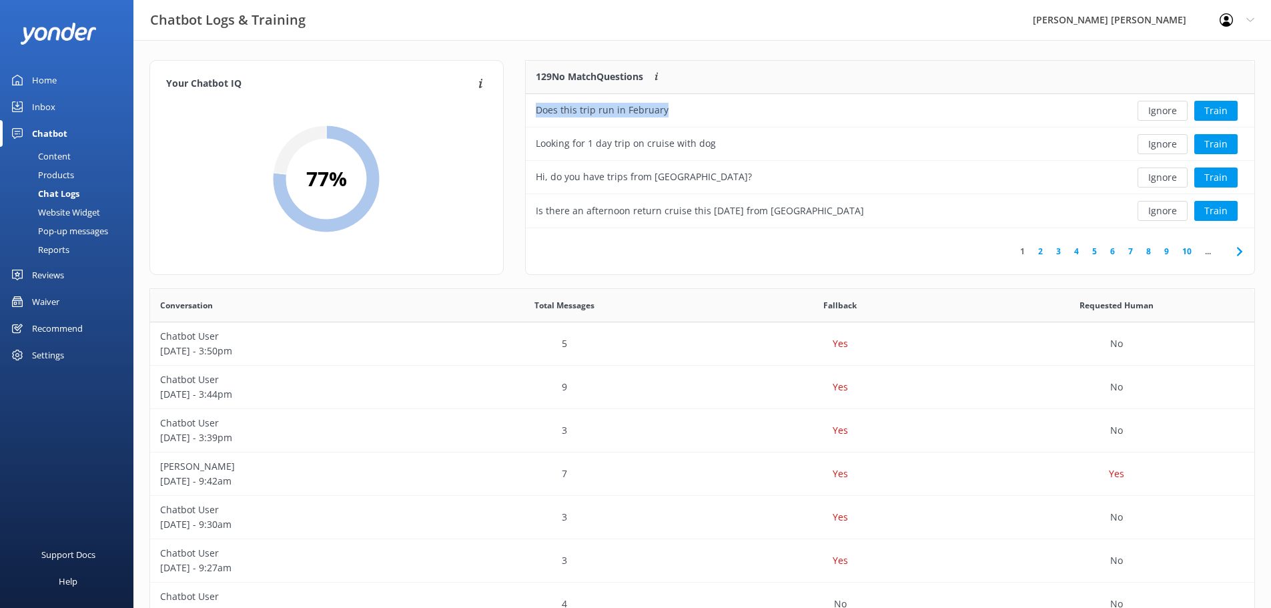
click at [521, 117] on div "129 No Match Questions Customers sometimes ask questions that don't fully match…" at bounding box center [889, 174] width 751 height 228
copy div "Does this trip run in February"
click at [1158, 111] on button "Ignore" at bounding box center [1163, 111] width 50 height 20
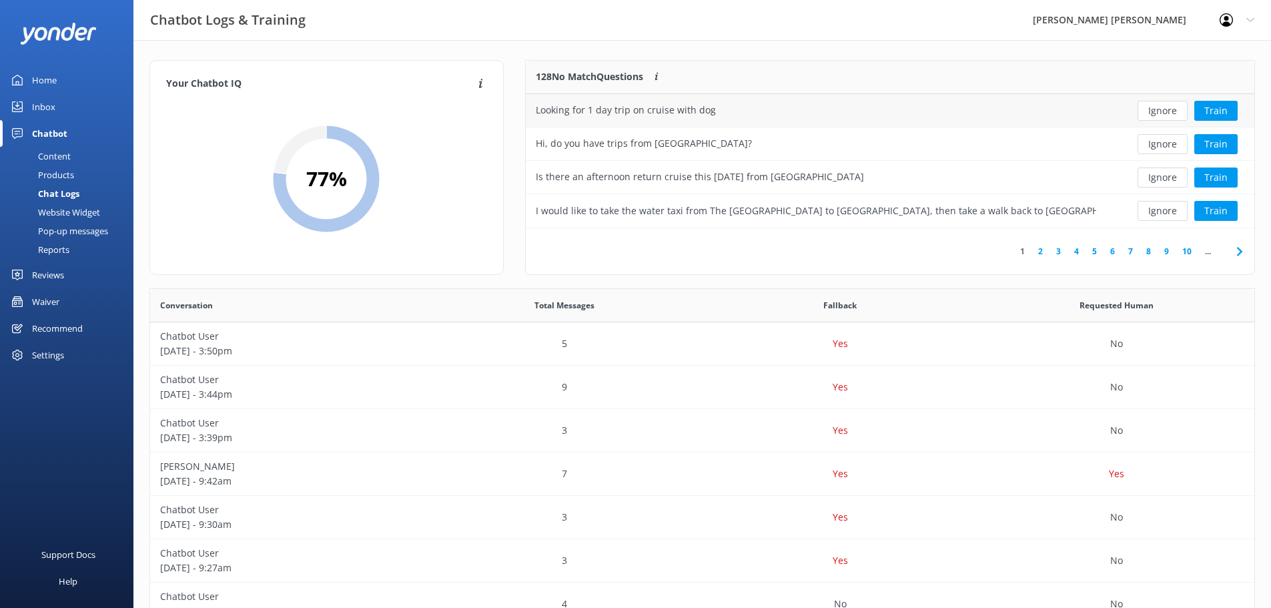
click at [745, 113] on div "Looking for 1 day trip on cruise with dog" at bounding box center [816, 110] width 581 height 33
drag, startPoint x: 742, startPoint y: 113, endPoint x: 510, endPoint y: 112, distance: 231.5
click at [512, 111] on div "Your Chatbot IQ Your Chatbot IQ is the percentage of trained FAQs against untra…" at bounding box center [702, 174] width 1127 height 228
click at [1170, 107] on button "Ignore" at bounding box center [1163, 111] width 50 height 20
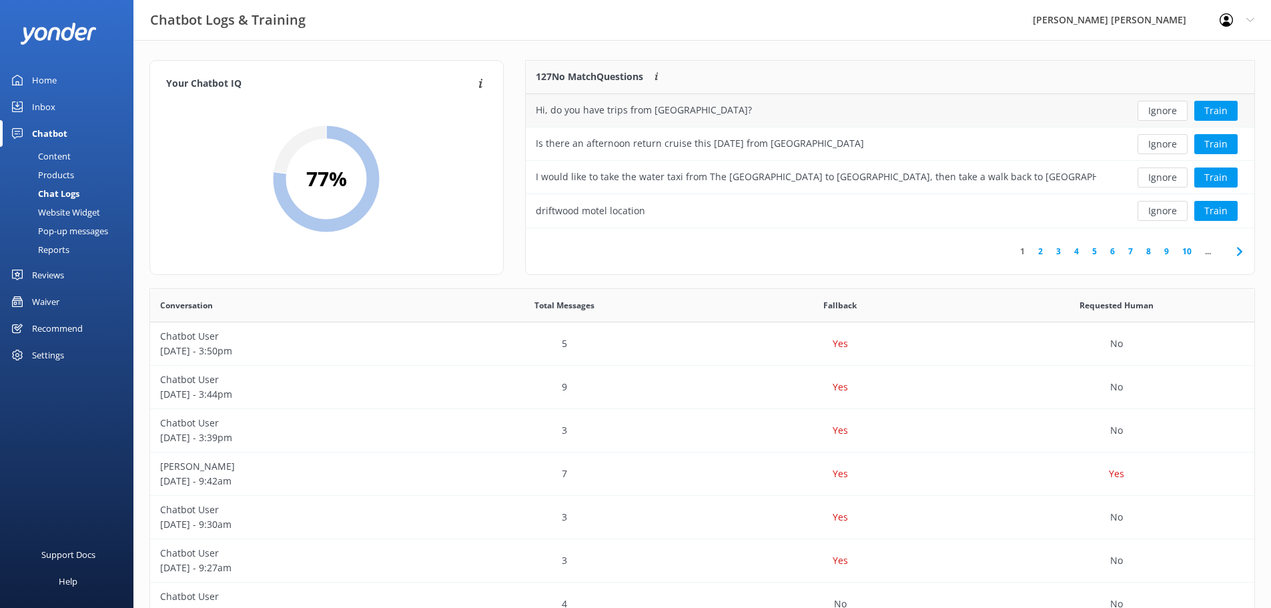
click at [765, 123] on div "Hi, do you have trips from [GEOGRAPHIC_DATA]?" at bounding box center [816, 110] width 581 height 33
click at [1163, 113] on button "Ignore" at bounding box center [1163, 111] width 50 height 20
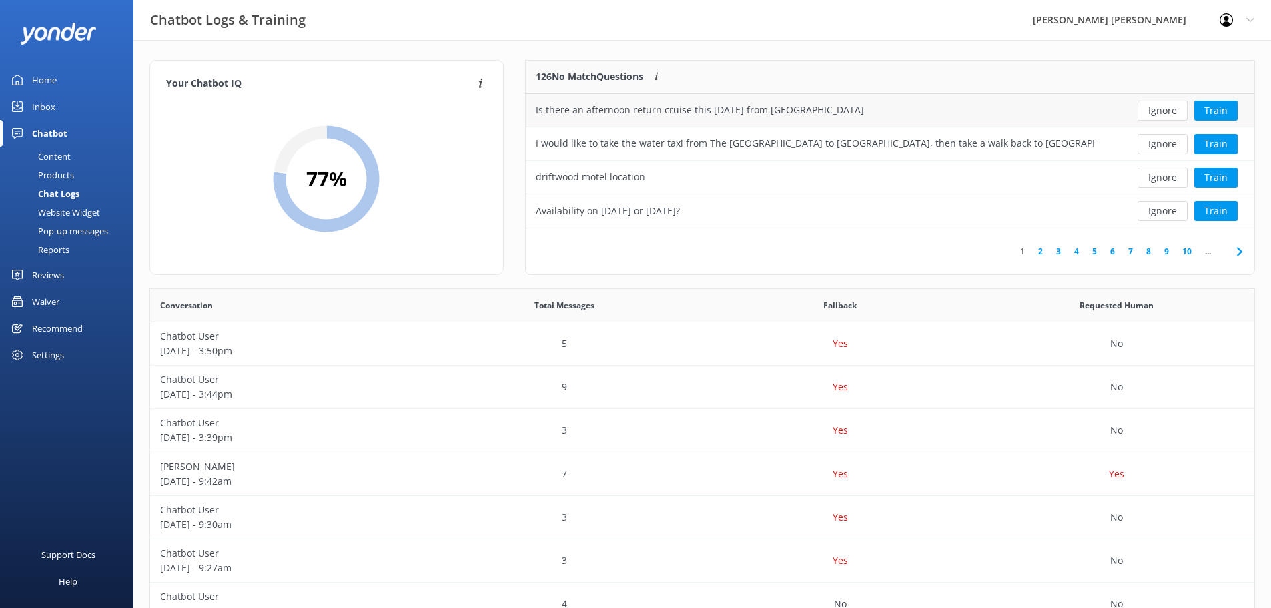
click at [1162, 113] on button "Ignore" at bounding box center [1163, 111] width 50 height 20
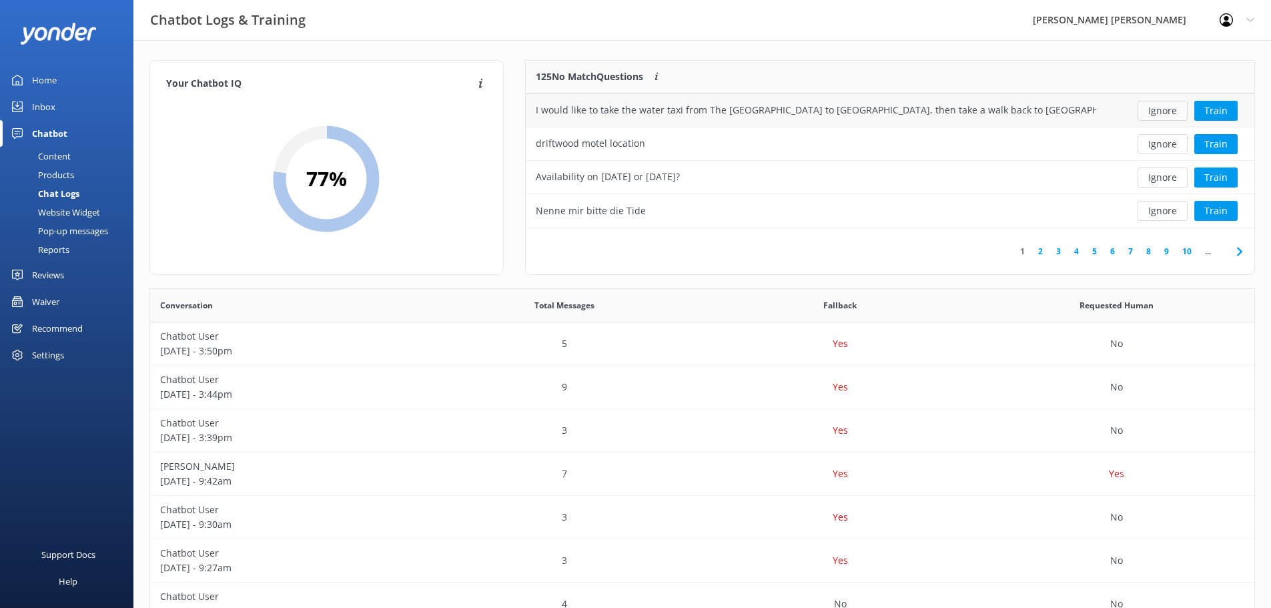
click at [1154, 117] on button "Ignore" at bounding box center [1163, 111] width 50 height 20
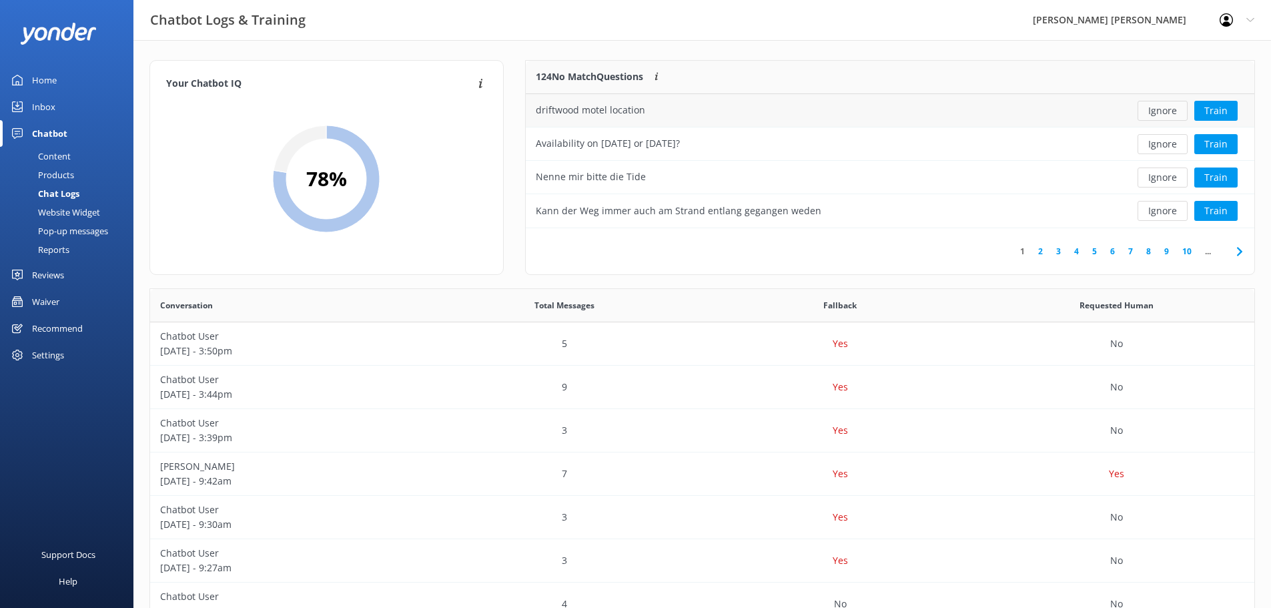
click at [1151, 117] on button "Ignore" at bounding box center [1163, 111] width 50 height 20
click at [1157, 141] on button "Ignore" at bounding box center [1163, 144] width 50 height 20
click at [1149, 141] on button "Ignore" at bounding box center [1163, 144] width 50 height 20
click at [1148, 142] on button "Ignore" at bounding box center [1163, 144] width 50 height 20
click at [1153, 143] on button "Ignore" at bounding box center [1163, 144] width 50 height 20
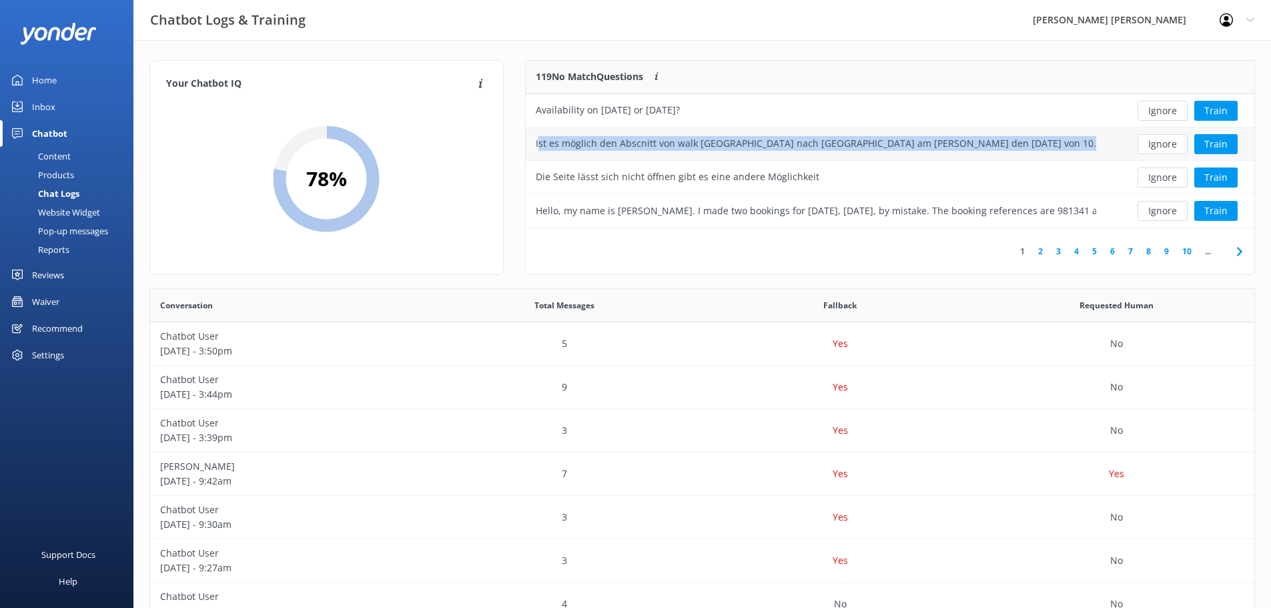
drag, startPoint x: 540, startPoint y: 146, endPoint x: 1105, endPoint y: 145, distance: 565.2
click at [1105, 145] on div "Ist es möglich den Abscnitt von walk [GEOGRAPHIC_DATA] nach [GEOGRAPHIC_DATA] a…" at bounding box center [816, 143] width 581 height 33
click at [1178, 145] on button "Ignore" at bounding box center [1163, 144] width 50 height 20
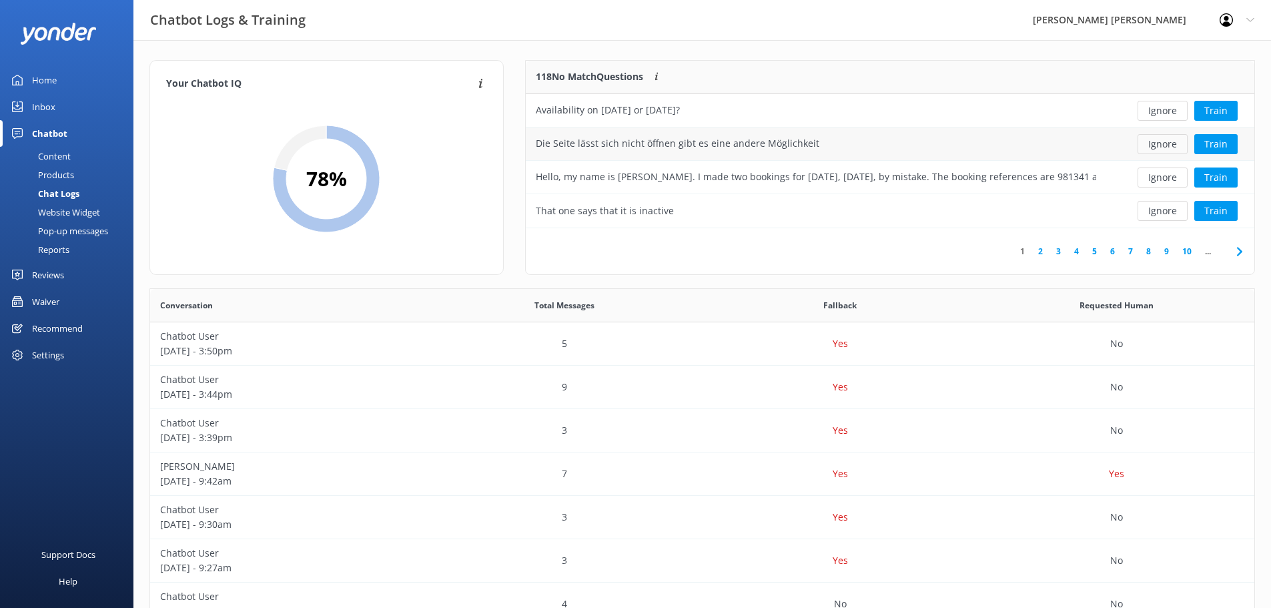
click at [1175, 146] on button "Ignore" at bounding box center [1163, 144] width 50 height 20
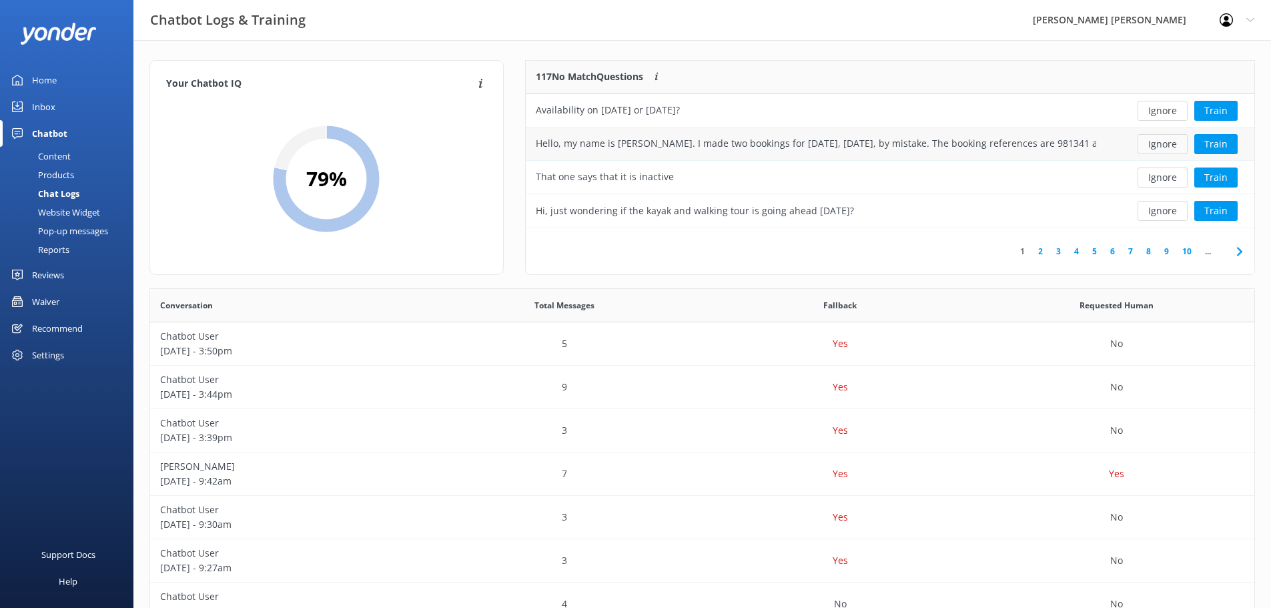
click at [1168, 147] on button "Ignore" at bounding box center [1163, 144] width 50 height 20
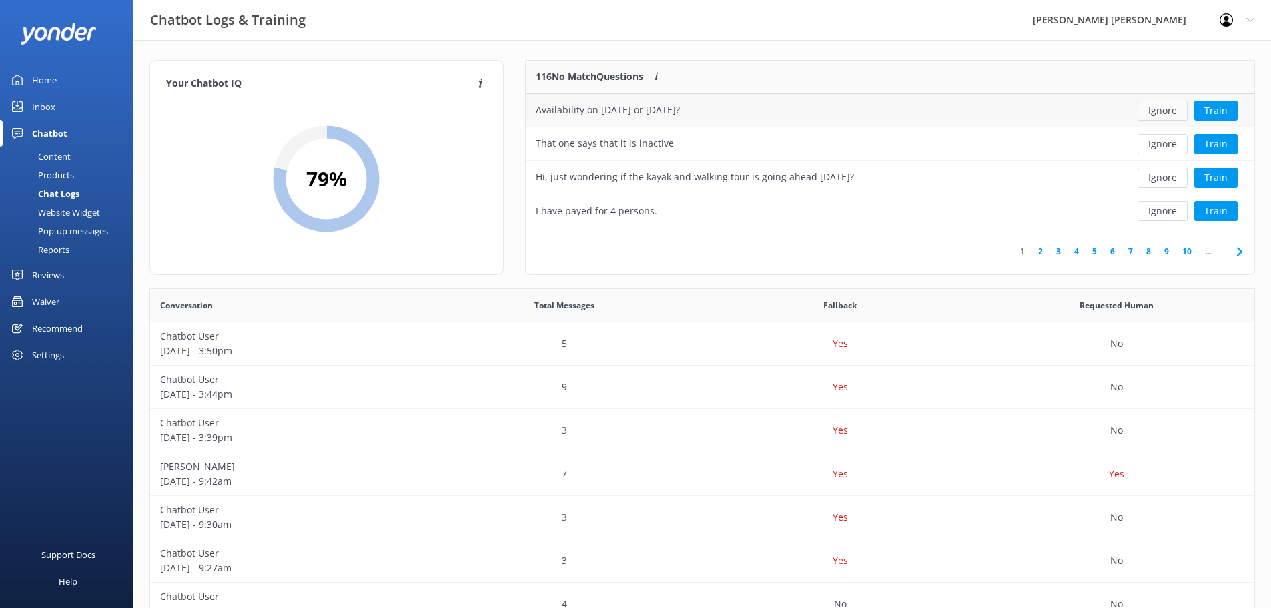
click at [1148, 107] on button "Ignore" at bounding box center [1163, 111] width 50 height 20
click at [1152, 105] on button "Ignore" at bounding box center [1163, 111] width 50 height 20
click at [1154, 110] on button "Ignore" at bounding box center [1163, 111] width 50 height 20
click at [1155, 110] on button "Ignore" at bounding box center [1163, 111] width 50 height 20
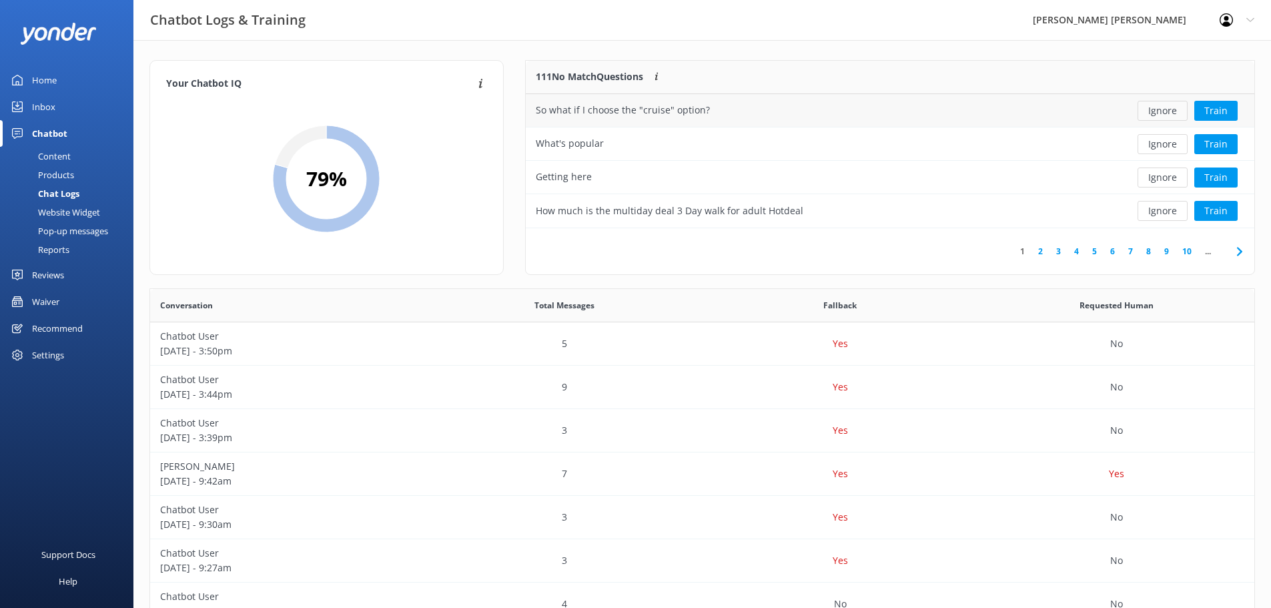
click at [1156, 110] on button "Ignore" at bounding box center [1163, 111] width 50 height 20
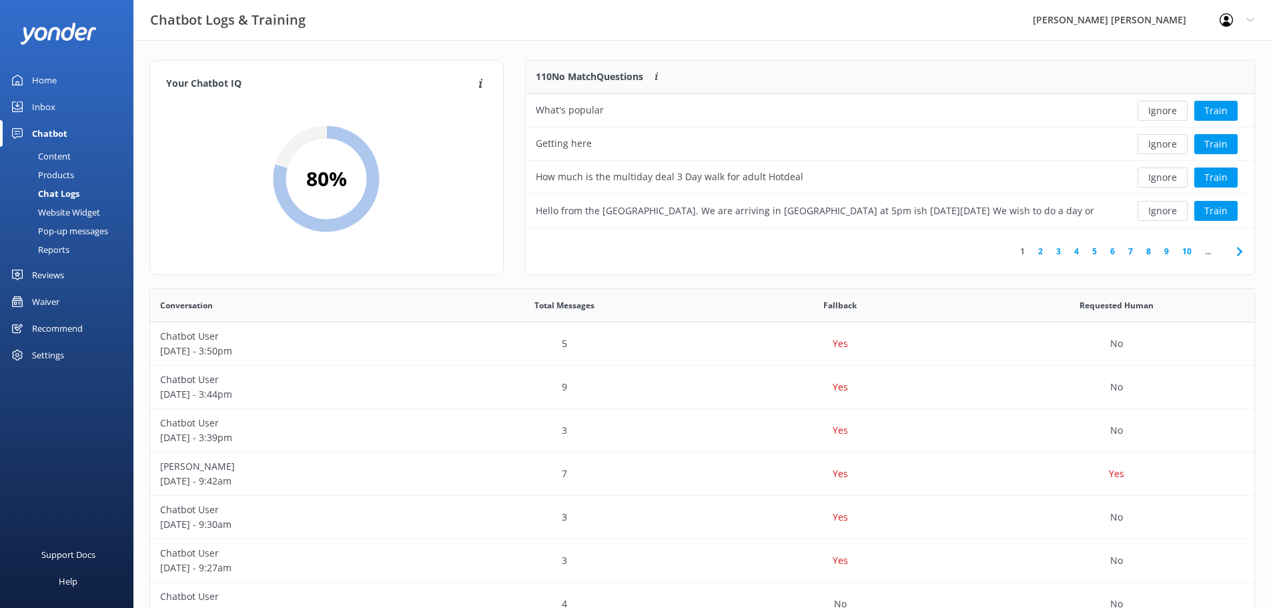
click at [1156, 110] on button "Ignore" at bounding box center [1163, 111] width 50 height 20
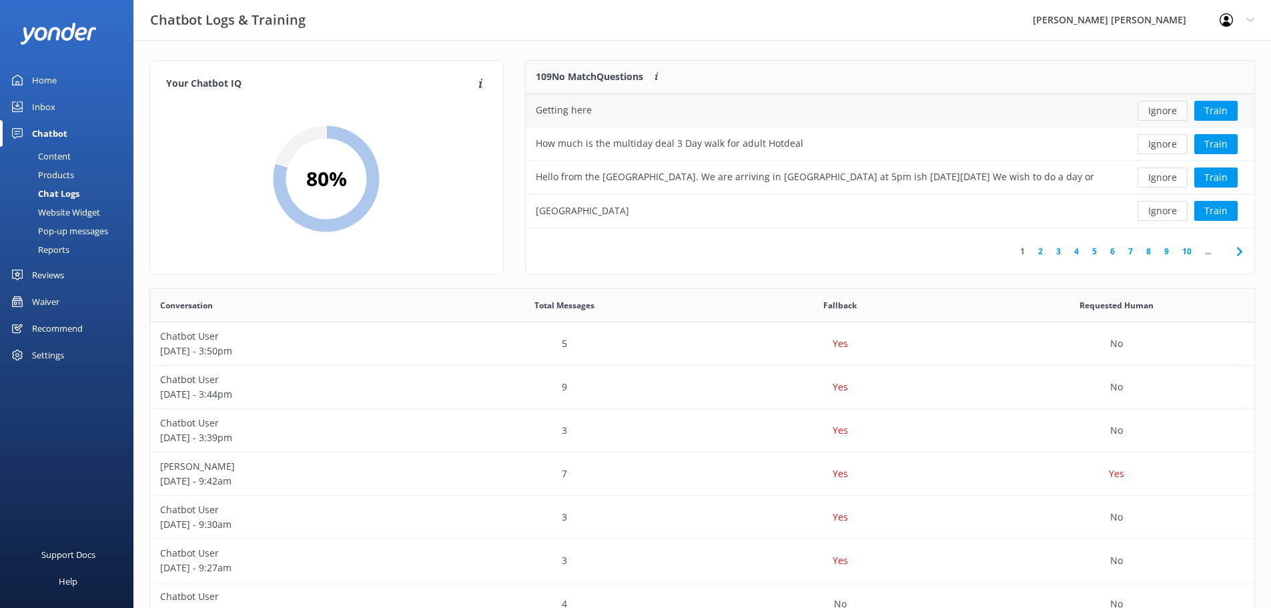
click at [1157, 110] on button "Ignore" at bounding box center [1163, 111] width 50 height 20
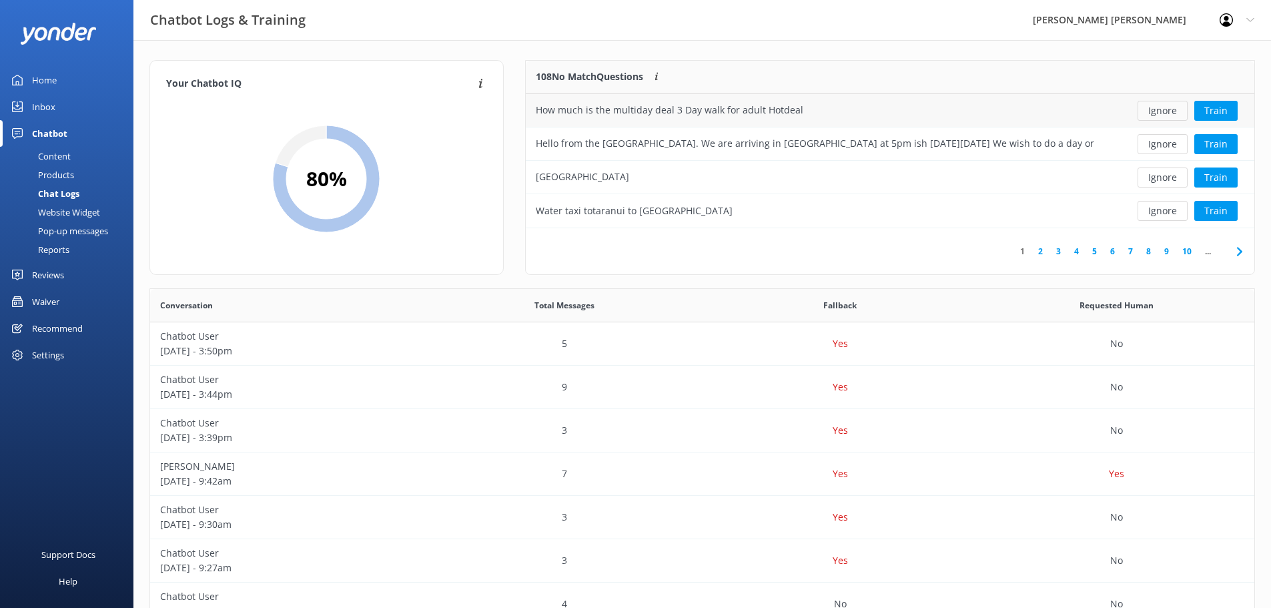
click at [1152, 111] on button "Ignore" at bounding box center [1163, 111] width 50 height 20
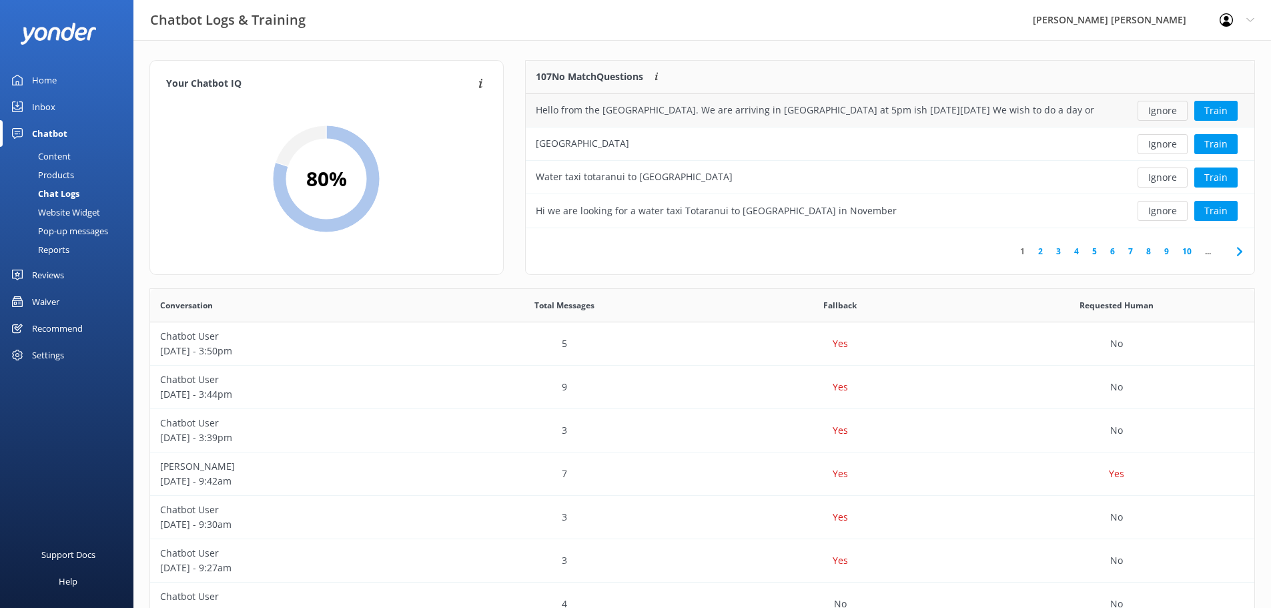
click at [1153, 111] on button "Ignore" at bounding box center [1163, 111] width 50 height 20
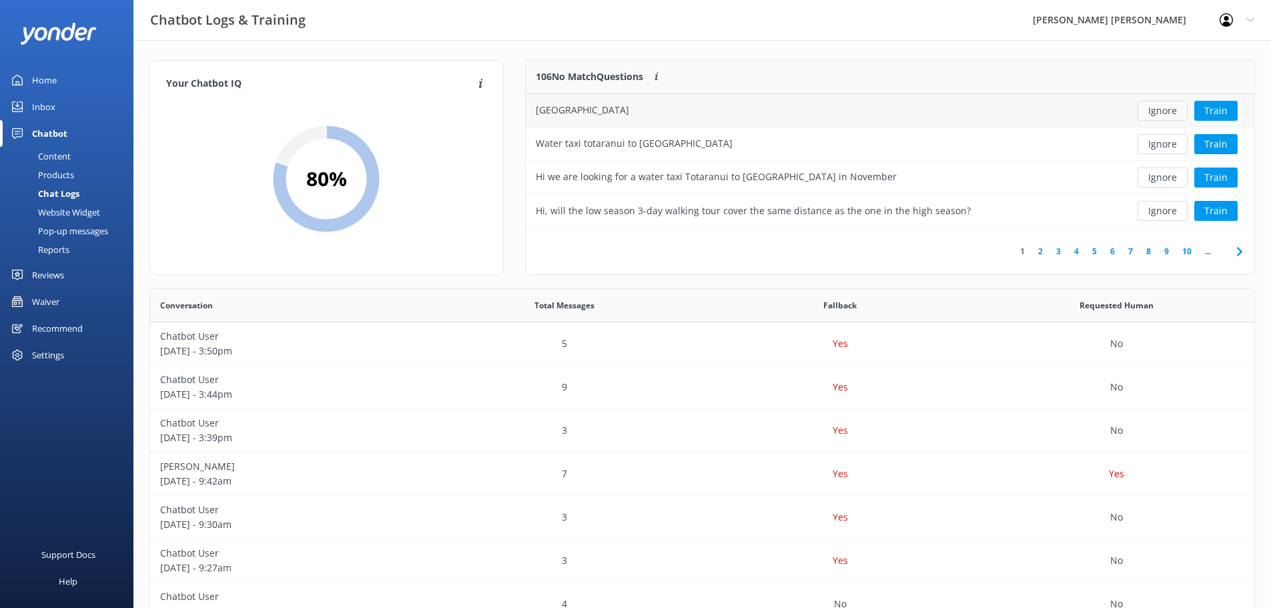
click at [1153, 111] on button "Ignore" at bounding box center [1163, 111] width 50 height 20
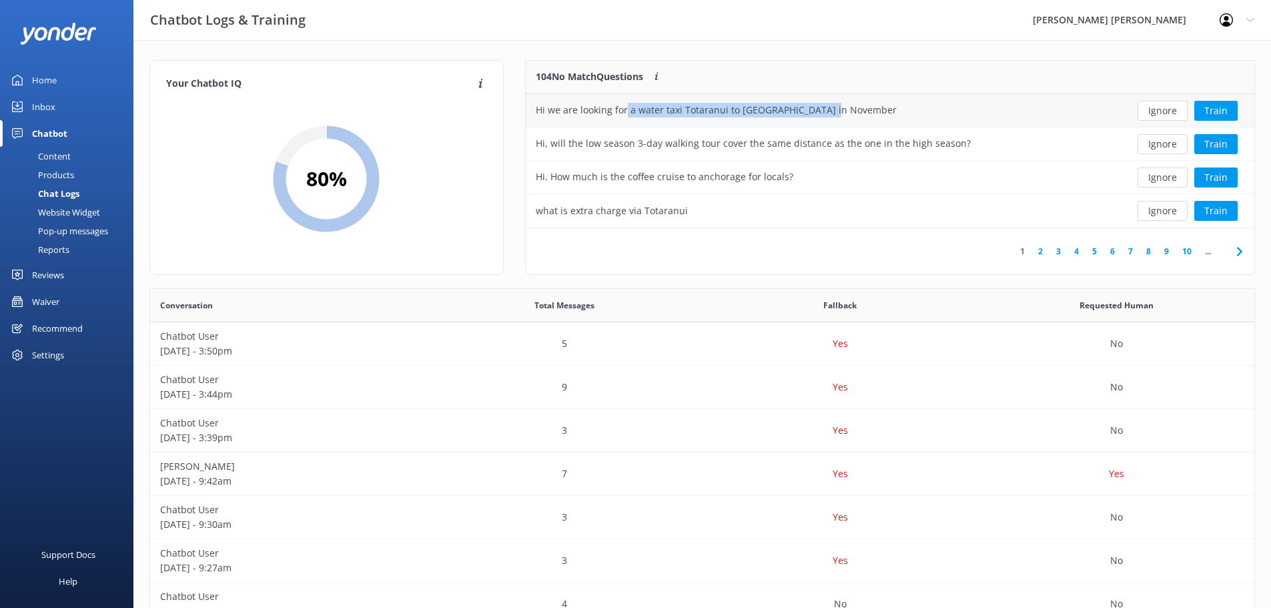
drag, startPoint x: 856, startPoint y: 113, endPoint x: 627, endPoint y: 119, distance: 229.6
click at [627, 119] on div "Hi we are looking for a water taxi Totaranui to [GEOGRAPHIC_DATA] in November" at bounding box center [816, 110] width 581 height 33
click at [1164, 108] on button "Ignore" at bounding box center [1163, 111] width 50 height 20
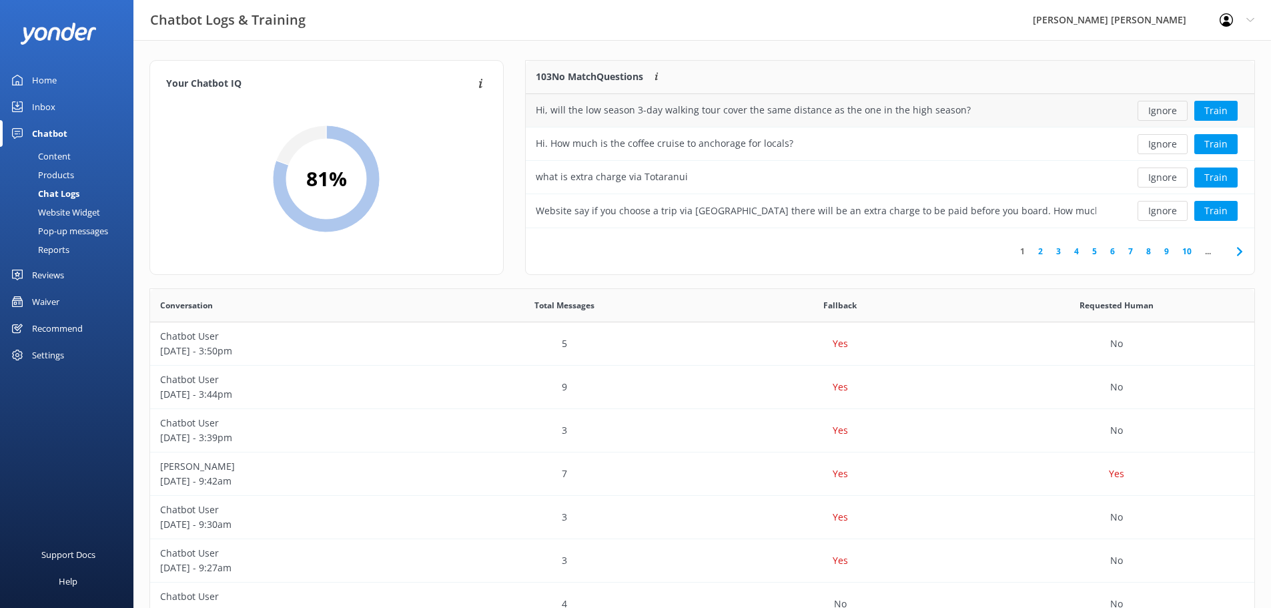
click at [1152, 112] on button "Ignore" at bounding box center [1163, 111] width 50 height 20
click at [1145, 115] on button "Ignore" at bounding box center [1163, 111] width 50 height 20
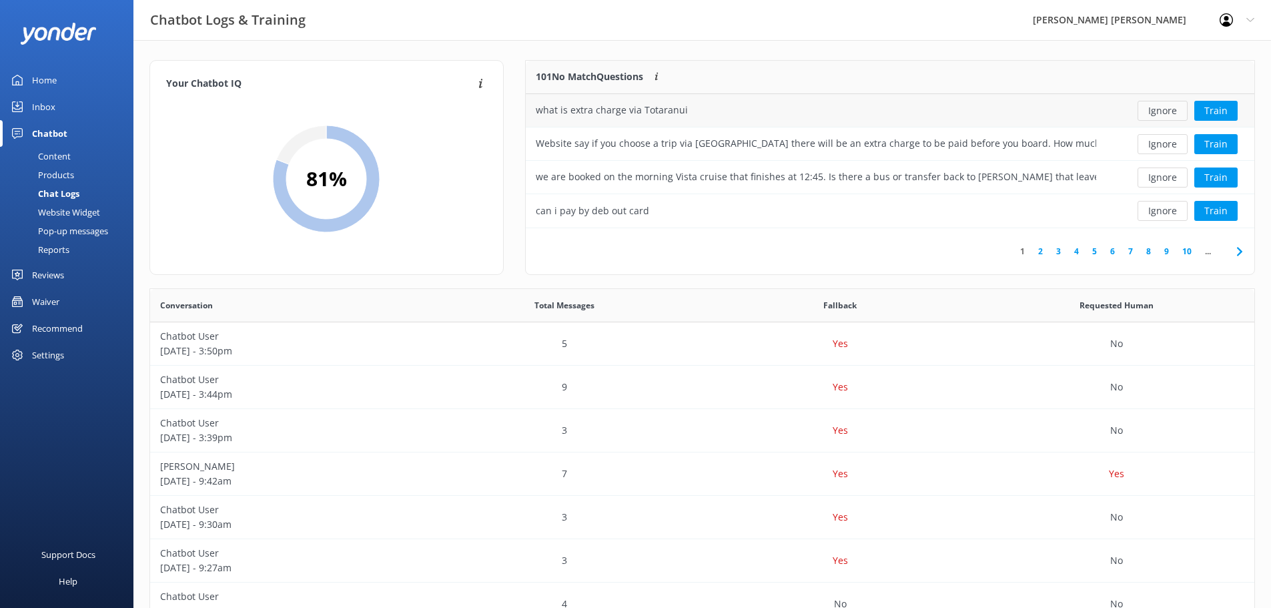
click at [1146, 113] on button "Ignore" at bounding box center [1163, 111] width 50 height 20
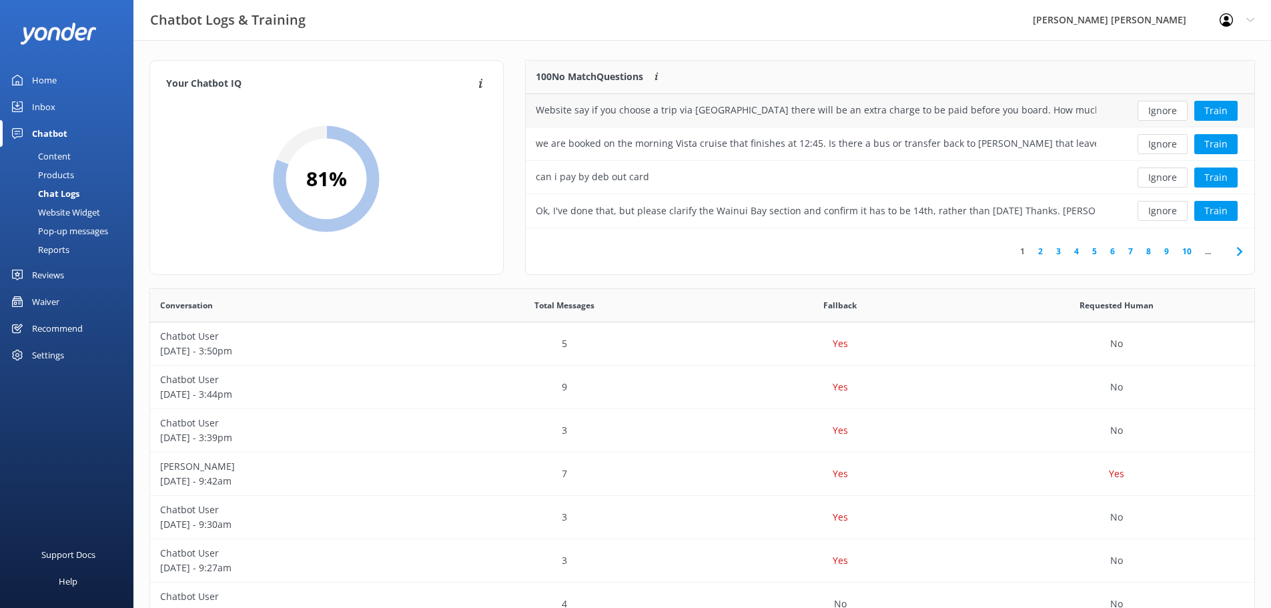
click at [1082, 113] on div "Website say if you choose a trip via [GEOGRAPHIC_DATA] there will be an extra c…" at bounding box center [816, 110] width 560 height 15
click at [1210, 110] on button "Train" at bounding box center [1215, 111] width 43 height 20
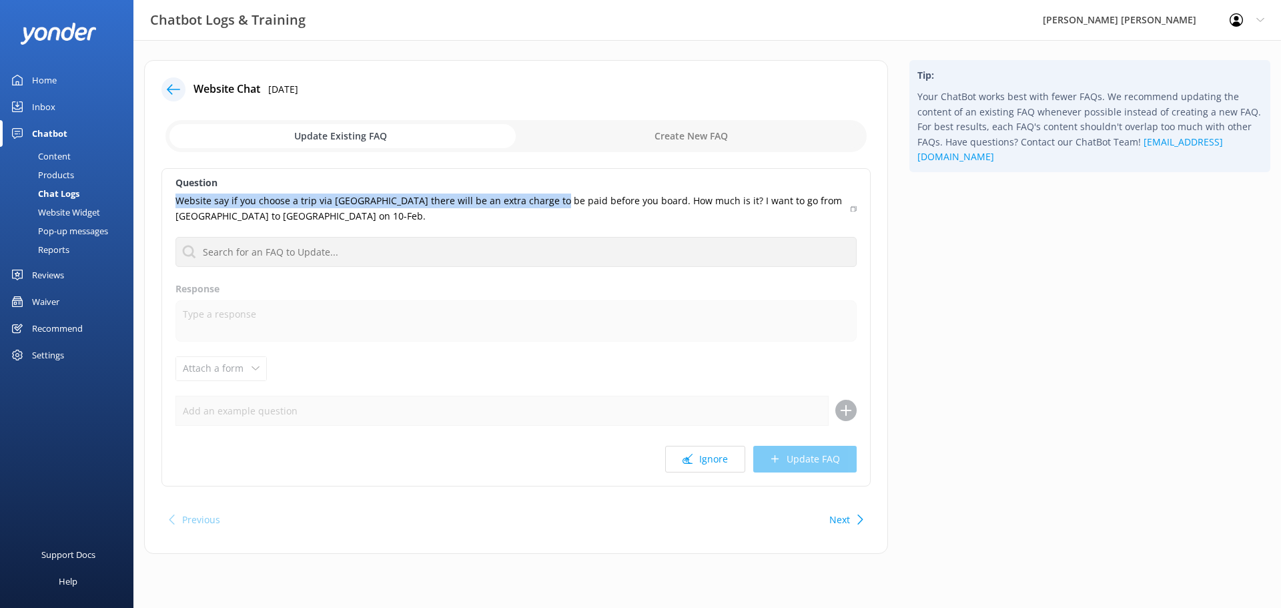
drag, startPoint x: 542, startPoint y: 200, endPoint x: 169, endPoint y: 203, distance: 373.0
click at [169, 203] on div "Question Website say if you choose a trip via [GEOGRAPHIC_DATA] there will be a…" at bounding box center [515, 327] width 709 height 318
click at [177, 87] on icon at bounding box center [173, 89] width 13 height 13
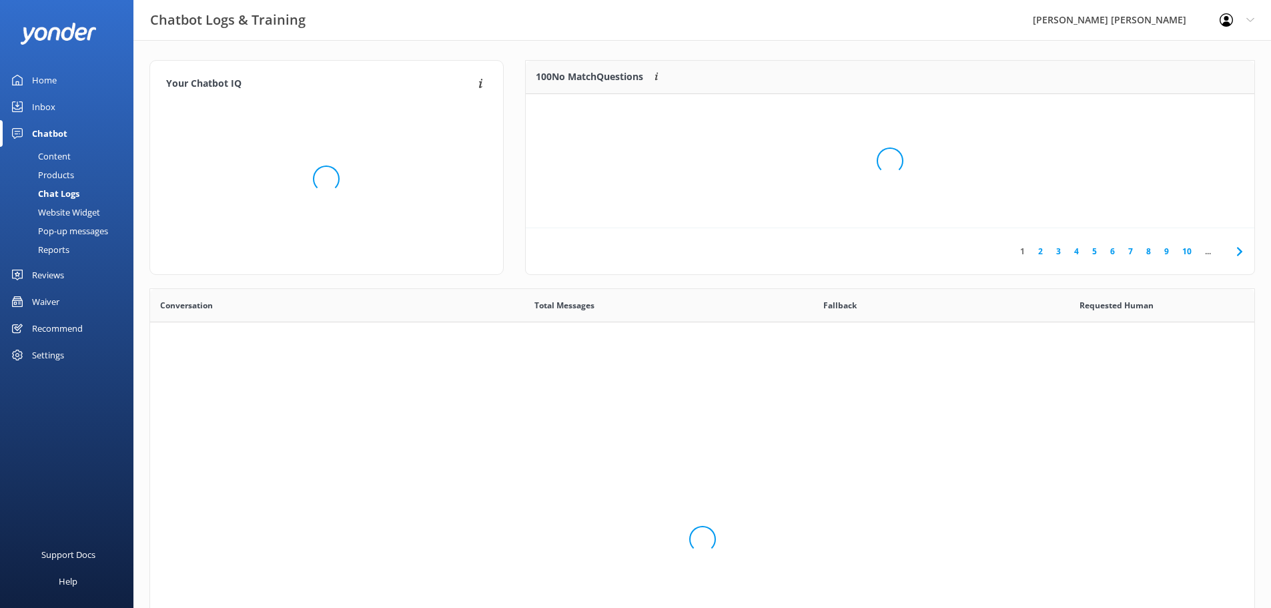
scroll to position [458, 1094]
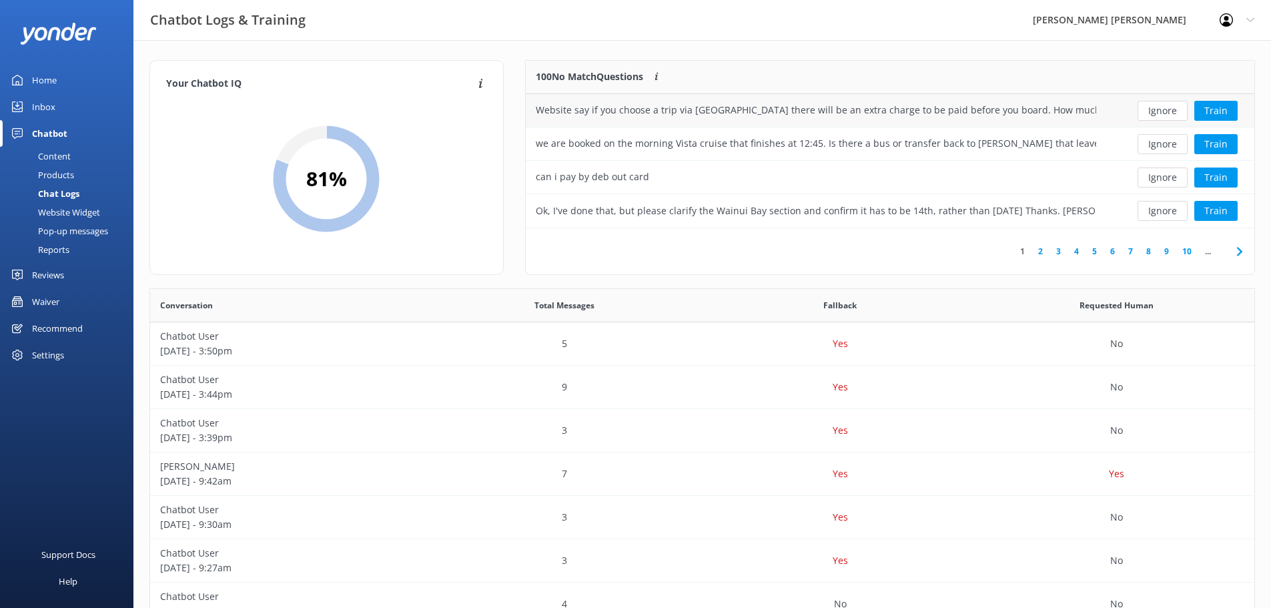
click at [1166, 110] on button "Ignore" at bounding box center [1163, 111] width 50 height 20
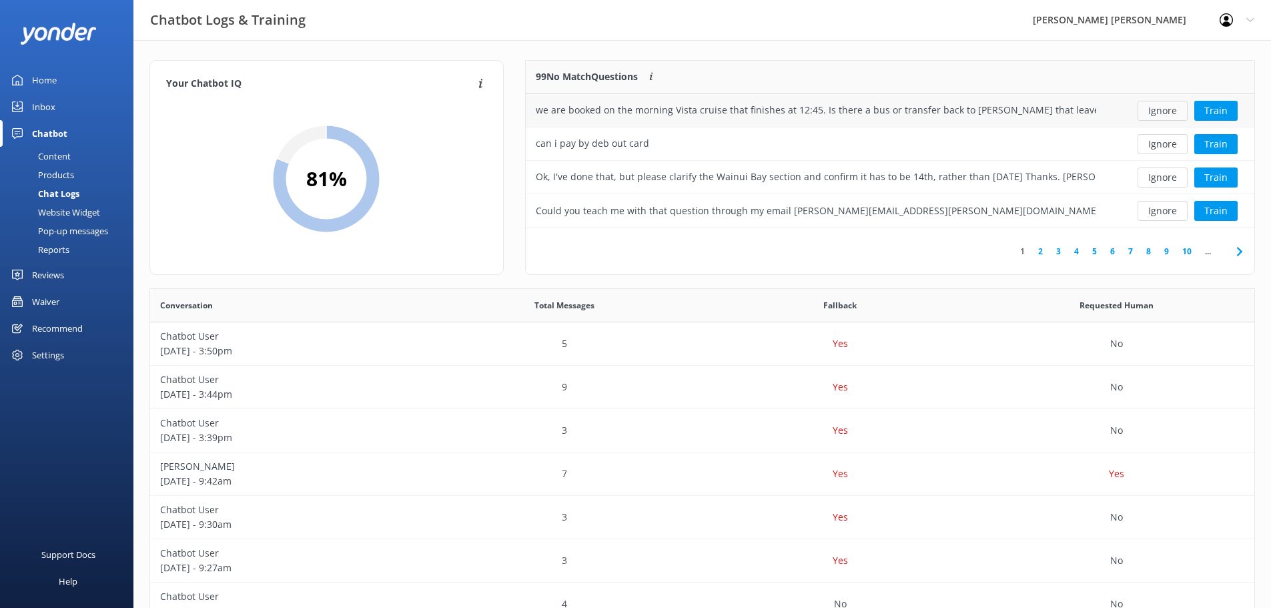
click at [1164, 111] on button "Ignore" at bounding box center [1163, 111] width 50 height 20
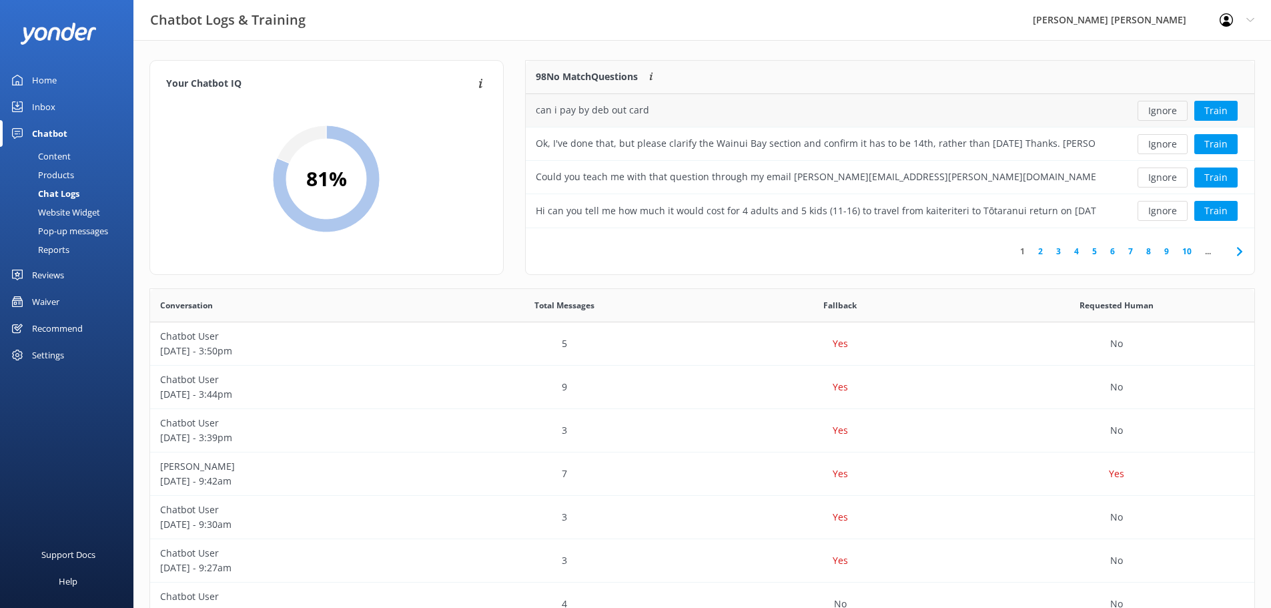
click at [1162, 113] on button "Ignore" at bounding box center [1163, 111] width 50 height 20
click at [1156, 111] on button "Ignore" at bounding box center [1163, 111] width 50 height 20
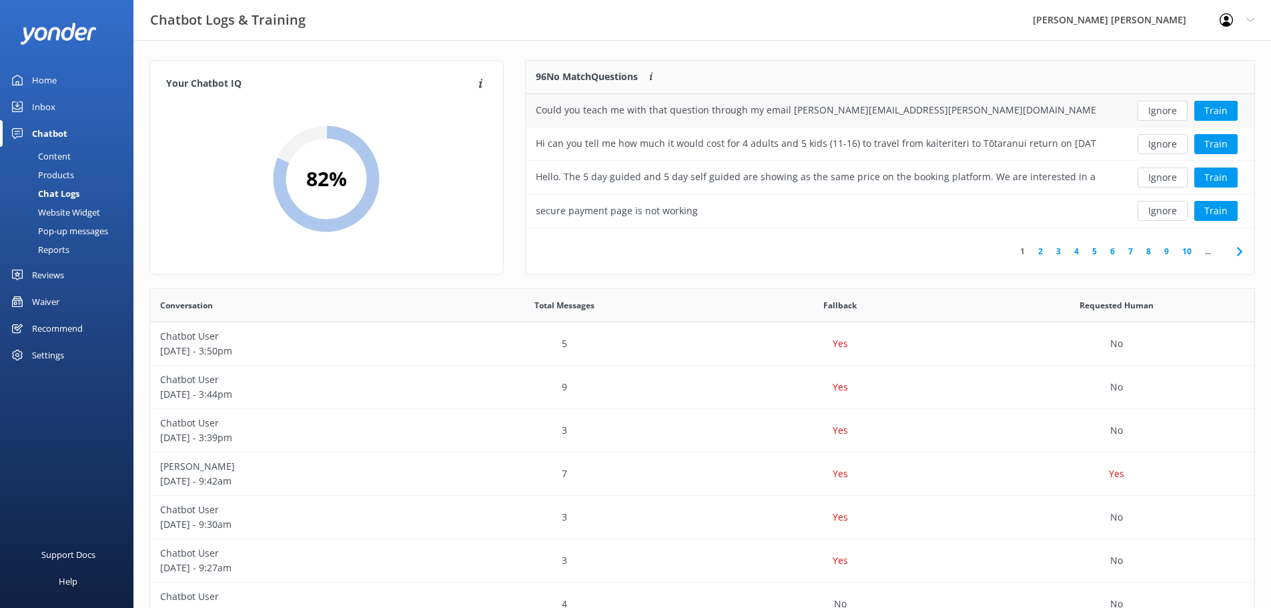
click at [1154, 110] on button "Ignore" at bounding box center [1163, 111] width 50 height 20
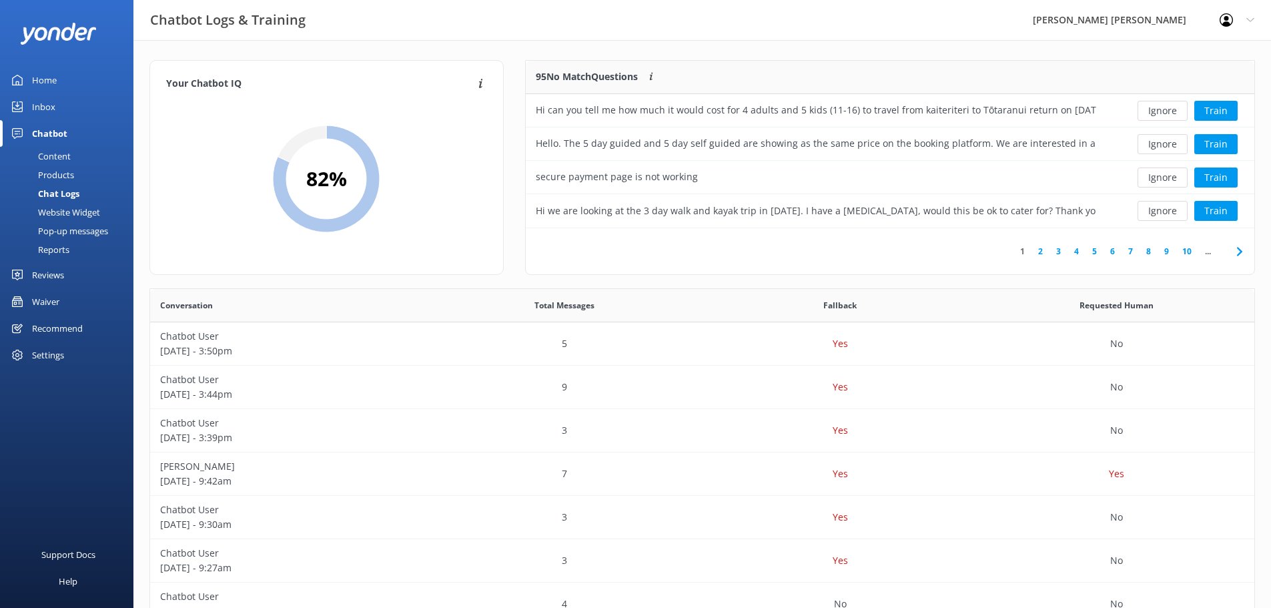
click at [1154, 110] on button "Ignore" at bounding box center [1163, 111] width 50 height 20
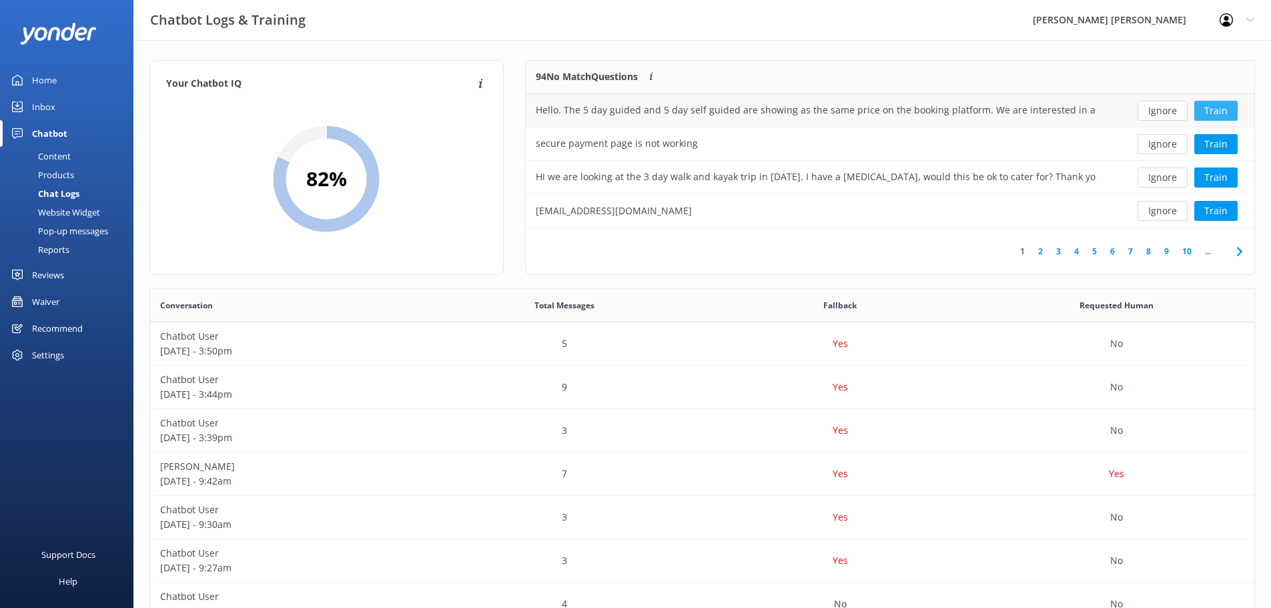
click at [1212, 109] on button "Train" at bounding box center [1215, 111] width 43 height 20
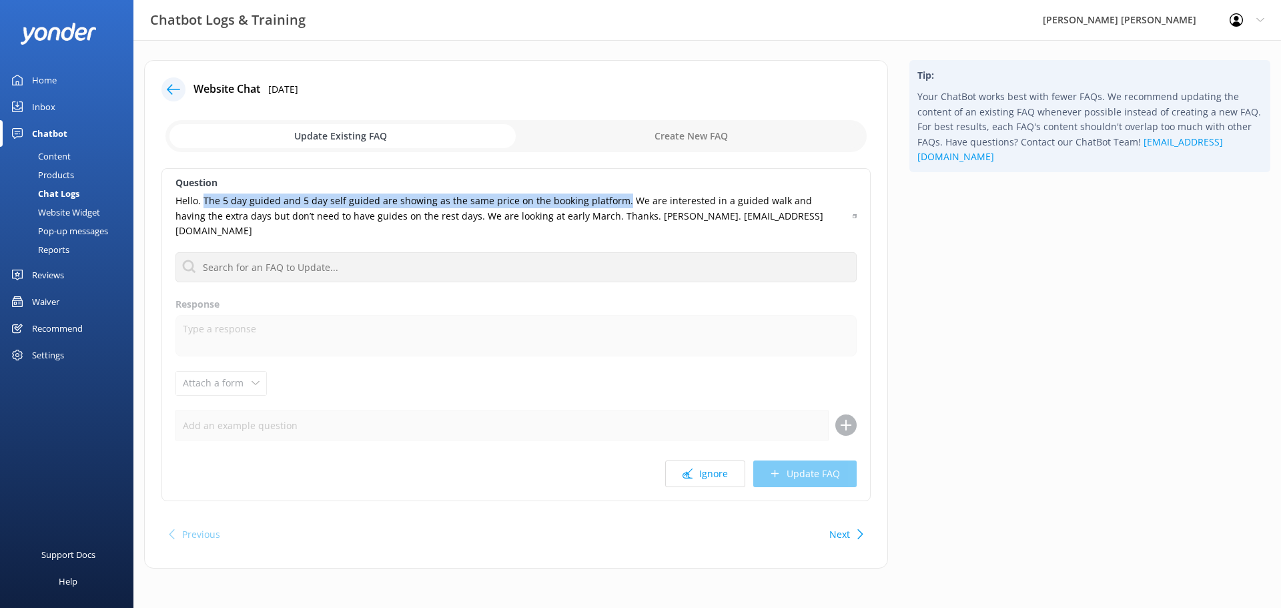
drag, startPoint x: 617, startPoint y: 200, endPoint x: 204, endPoint y: 201, distance: 413.0
click at [204, 201] on p "Hello. The 5 day guided and 5 day self guided are showing as the same price on …" at bounding box center [509, 216] width 669 height 45
click at [167, 88] on div at bounding box center [173, 89] width 24 height 24
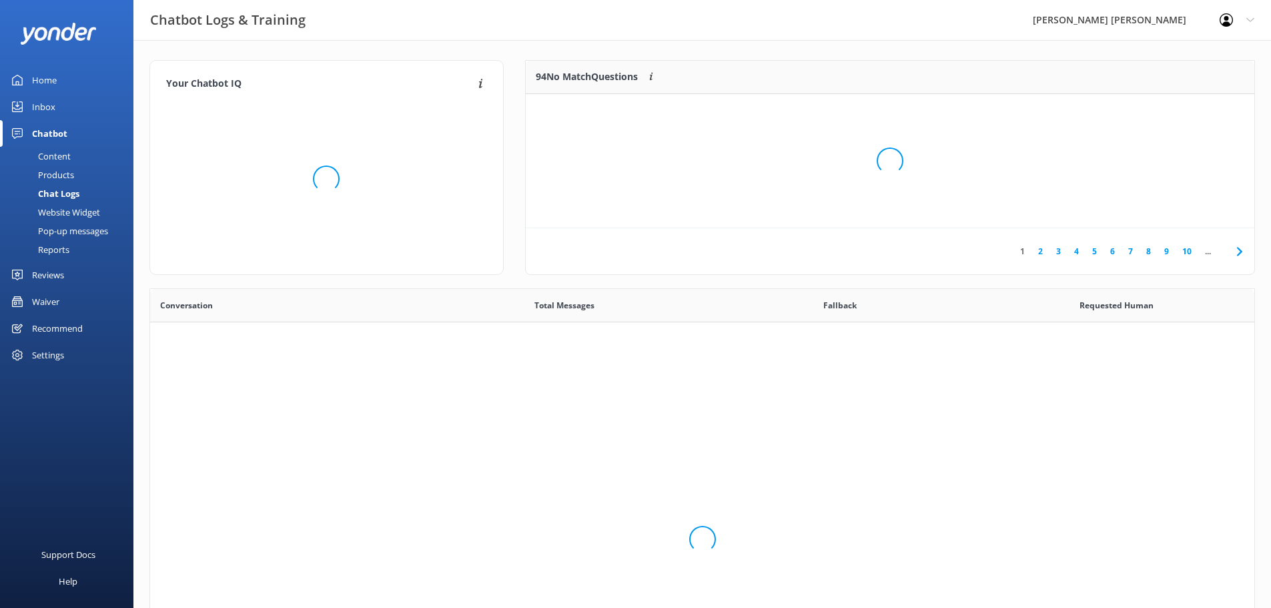
scroll to position [458, 1094]
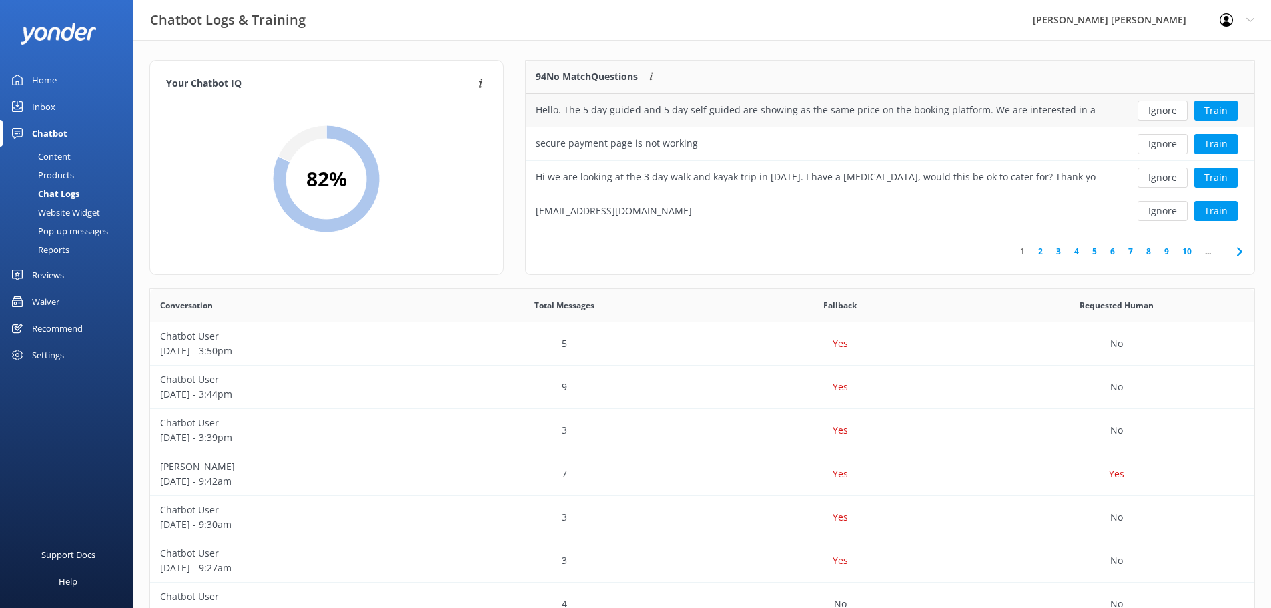
click at [1169, 112] on button "Ignore" at bounding box center [1163, 111] width 50 height 20
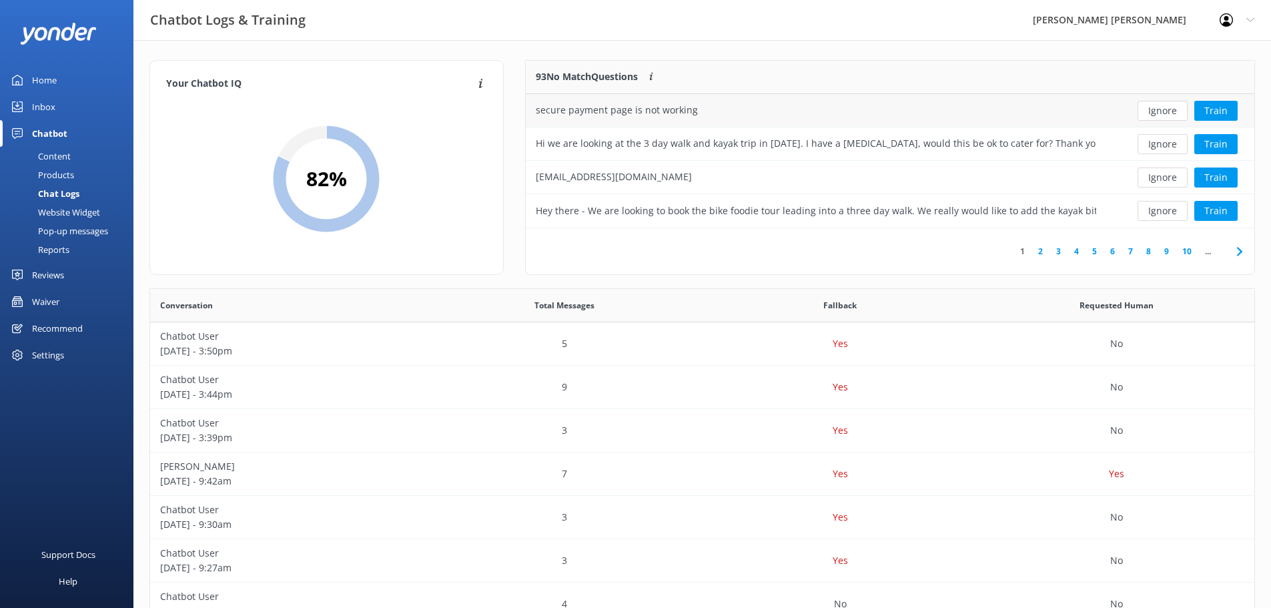
click at [1158, 114] on button "Ignore" at bounding box center [1163, 111] width 50 height 20
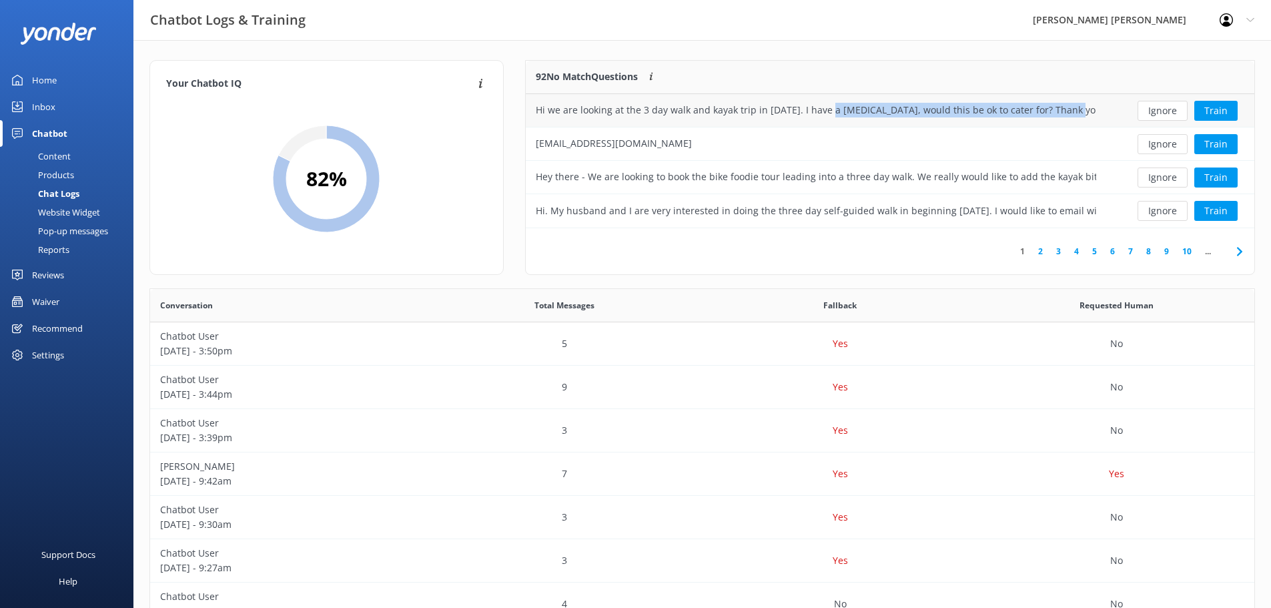
drag, startPoint x: 832, startPoint y: 111, endPoint x: 1054, endPoint y: 112, distance: 222.2
click at [1054, 112] on div "Hi we are looking at the 3 day walk and kayak trip in [DATE]. I have a [MEDICAL…" at bounding box center [816, 110] width 560 height 15
click at [1166, 112] on button "Ignore" at bounding box center [1163, 111] width 50 height 20
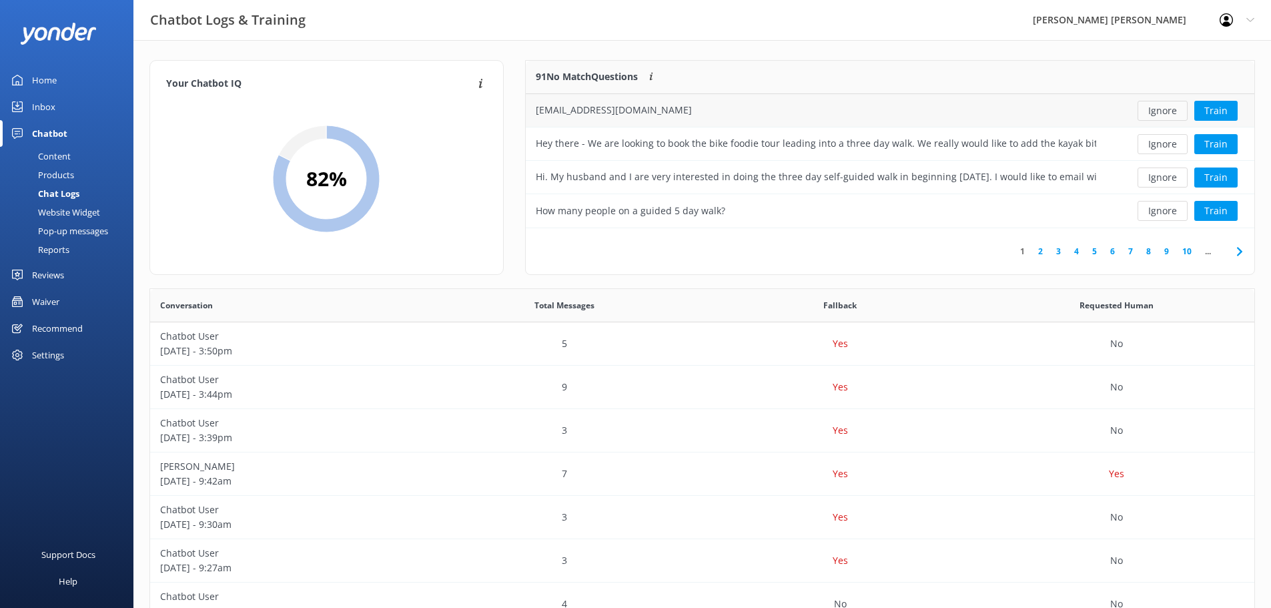
click at [1166, 111] on button "Ignore" at bounding box center [1163, 111] width 50 height 20
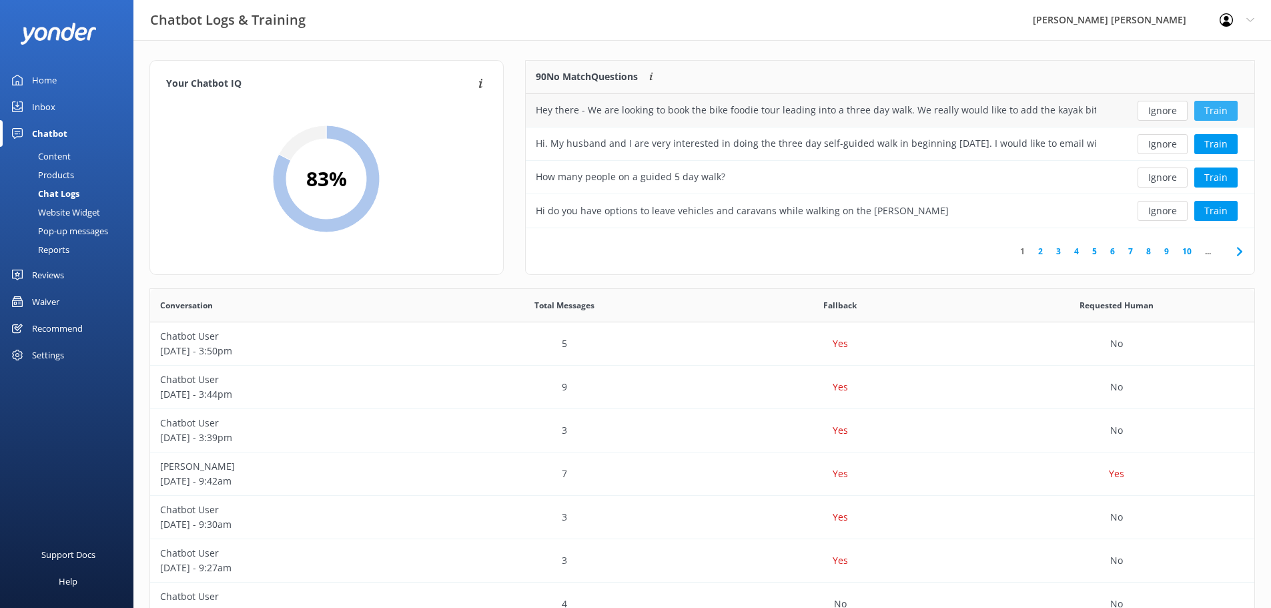
click at [1209, 111] on button "Train" at bounding box center [1215, 111] width 43 height 20
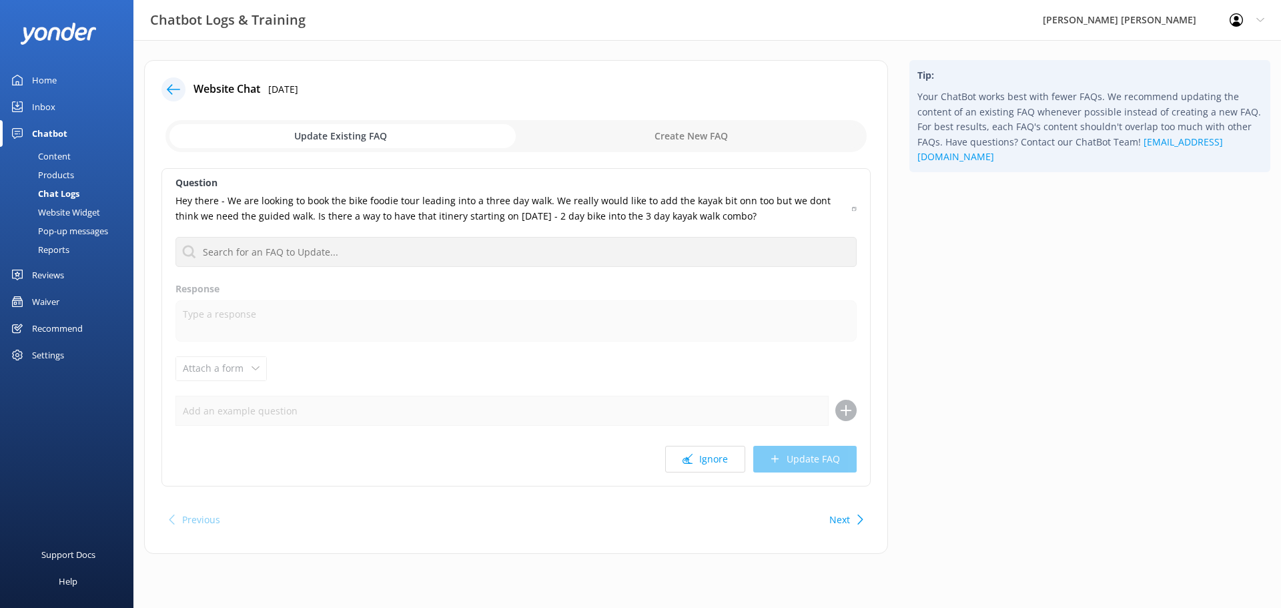
click at [175, 95] on icon at bounding box center [173, 89] width 13 height 13
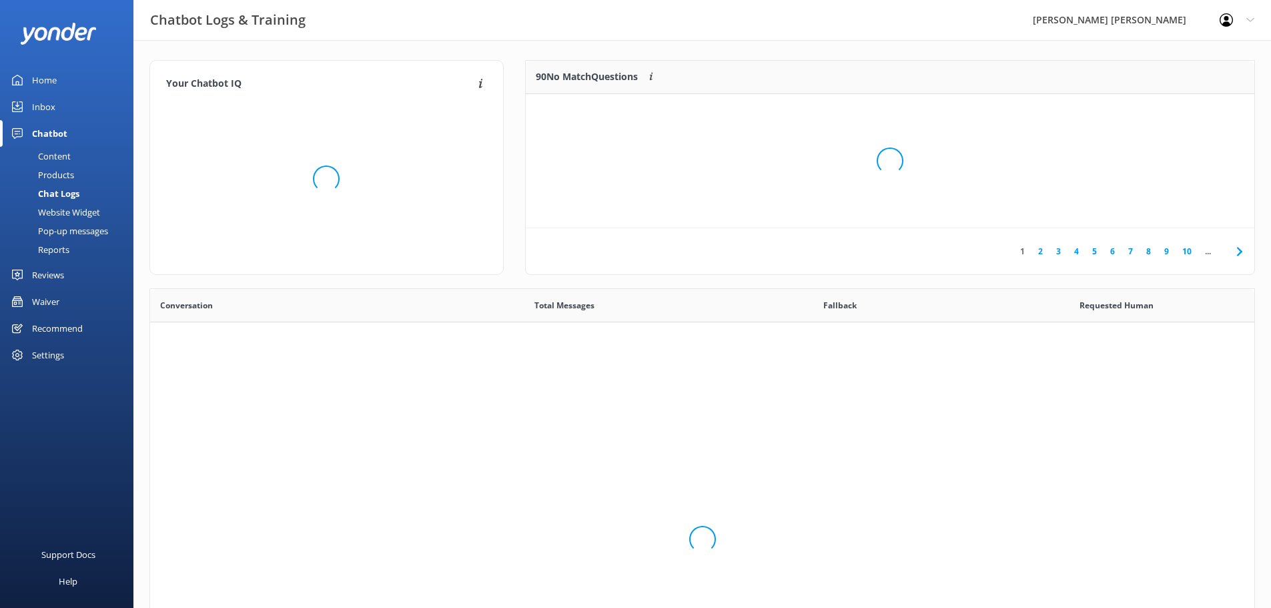
scroll to position [458, 1094]
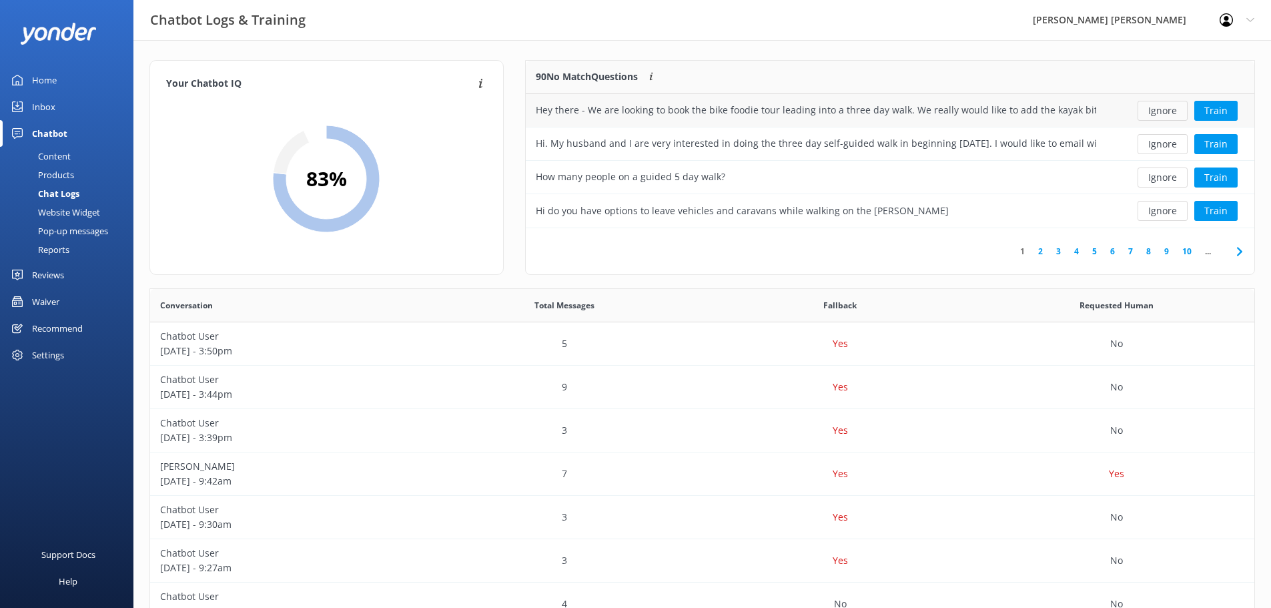
click at [1165, 113] on button "Ignore" at bounding box center [1163, 111] width 50 height 20
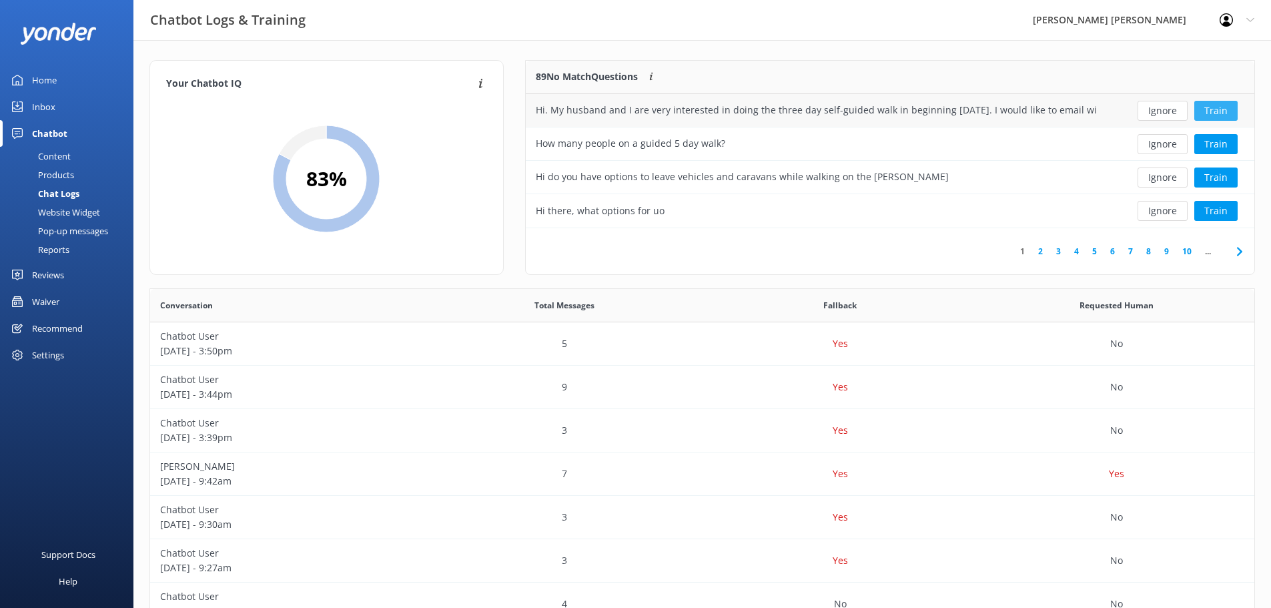
click at [1204, 113] on button "Train" at bounding box center [1215, 111] width 43 height 20
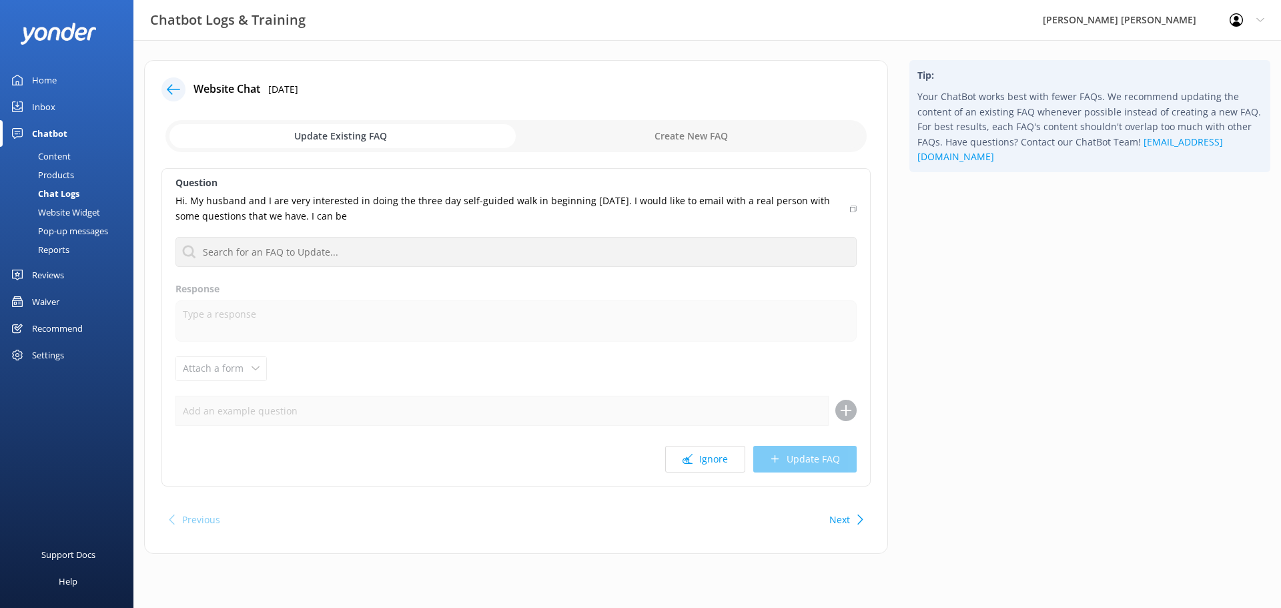
click at [171, 89] on use at bounding box center [173, 89] width 13 height 10
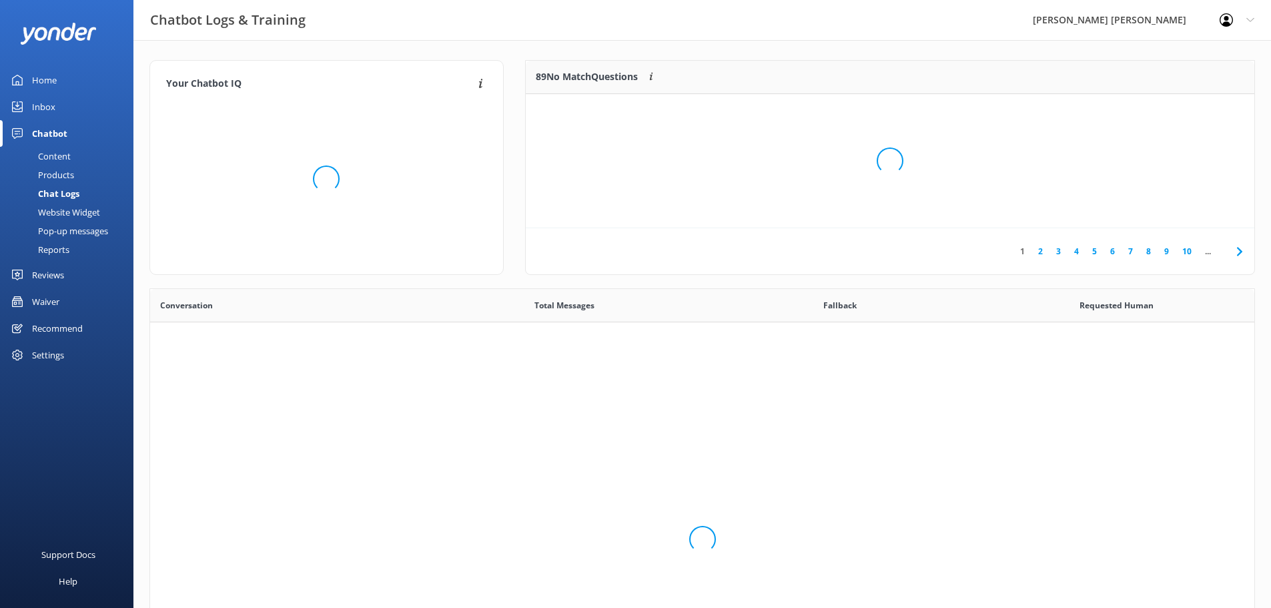
scroll to position [458, 1094]
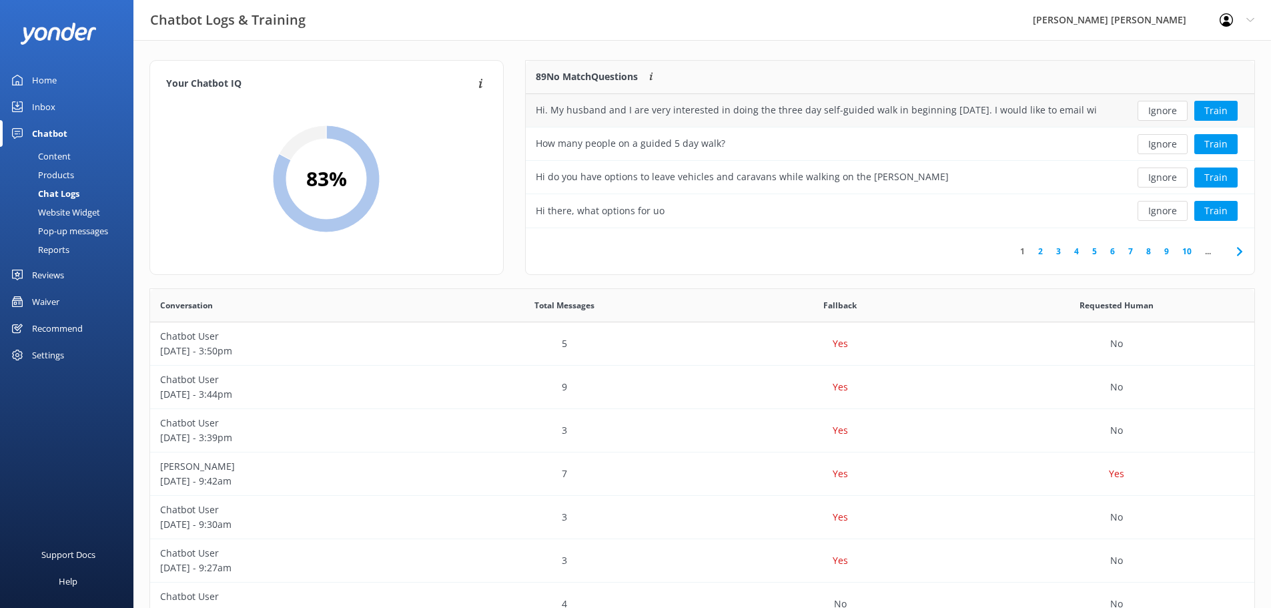
click at [1180, 111] on button "Ignore" at bounding box center [1163, 111] width 50 height 20
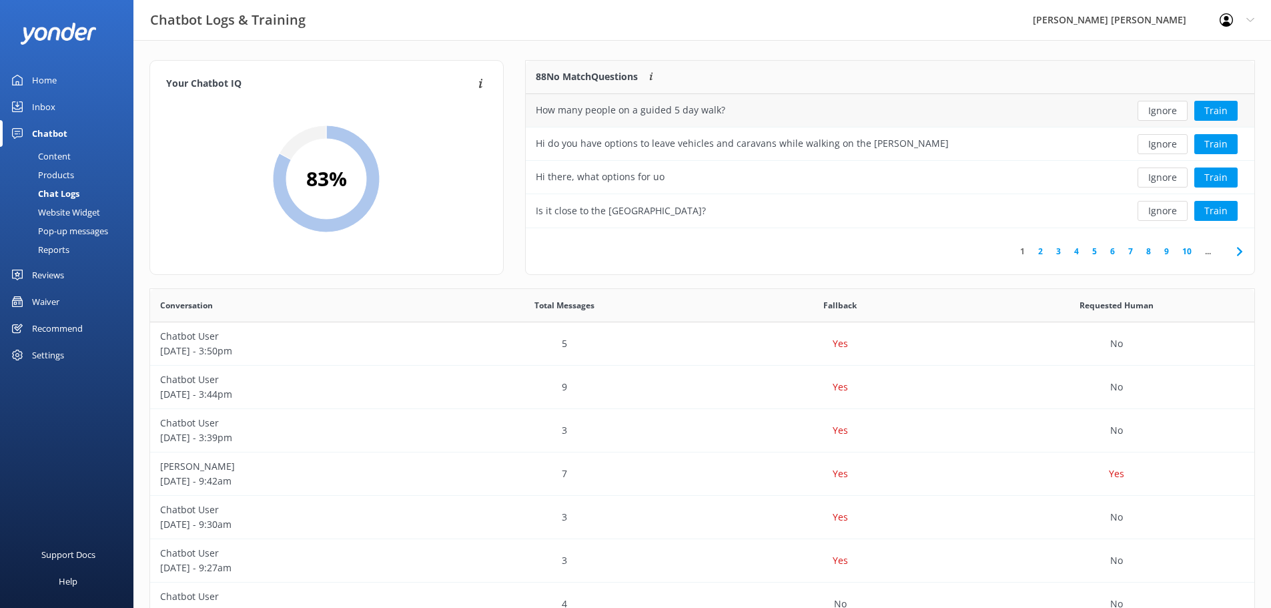
click at [696, 111] on div "How many people on a guided 5 day walk?" at bounding box center [630, 110] width 189 height 15
drag, startPoint x: 734, startPoint y: 110, endPoint x: 519, endPoint y: 113, distance: 214.9
click at [519, 113] on div "88 No Match Questions Customers sometimes ask questions that don't fully match …" at bounding box center [889, 174] width 751 height 228
click at [1170, 109] on button "Ignore" at bounding box center [1163, 111] width 50 height 20
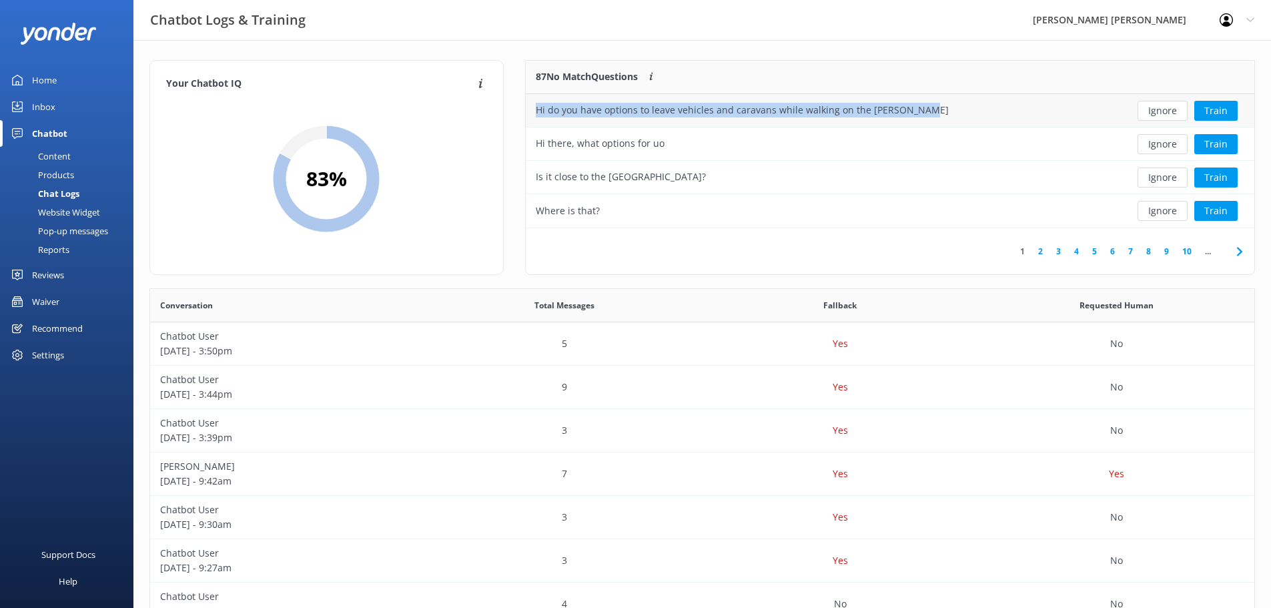
drag, startPoint x: 975, startPoint y: 108, endPoint x: 538, endPoint y: 110, distance: 437.1
click at [538, 110] on div "Hi do you have options to leave vehicles and caravans while walking on the [PER…" at bounding box center [816, 110] width 581 height 33
click at [1165, 113] on button "Ignore" at bounding box center [1163, 111] width 50 height 20
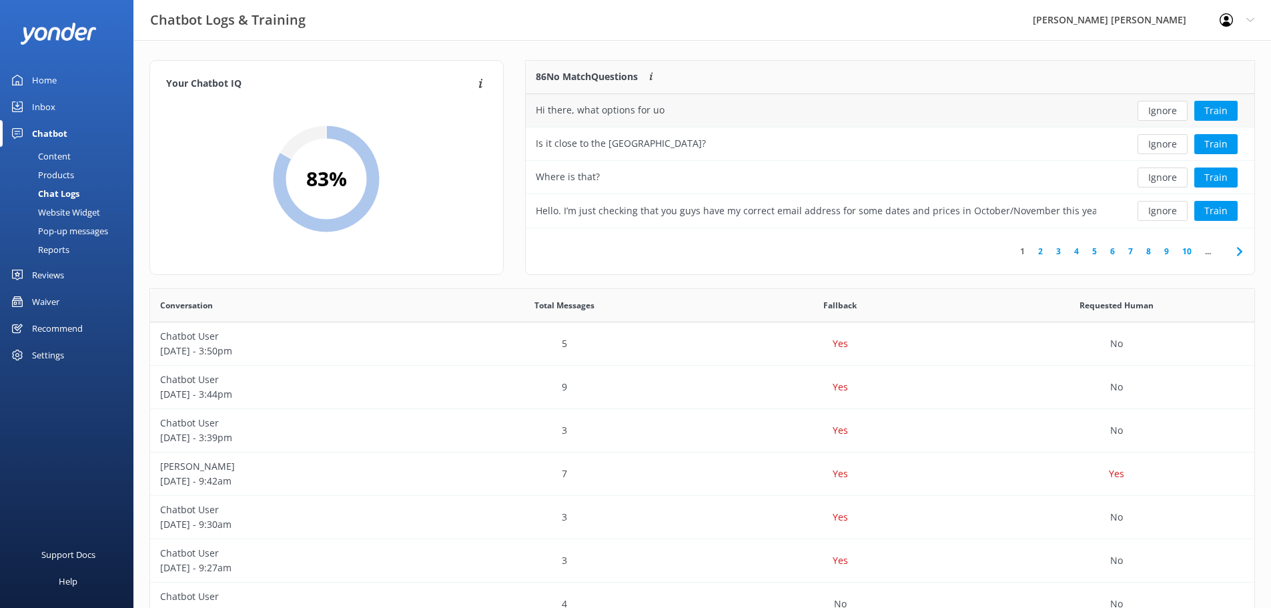
click at [1155, 113] on button "Ignore" at bounding box center [1163, 111] width 50 height 20
click at [1154, 113] on button "Ignore" at bounding box center [1163, 111] width 50 height 20
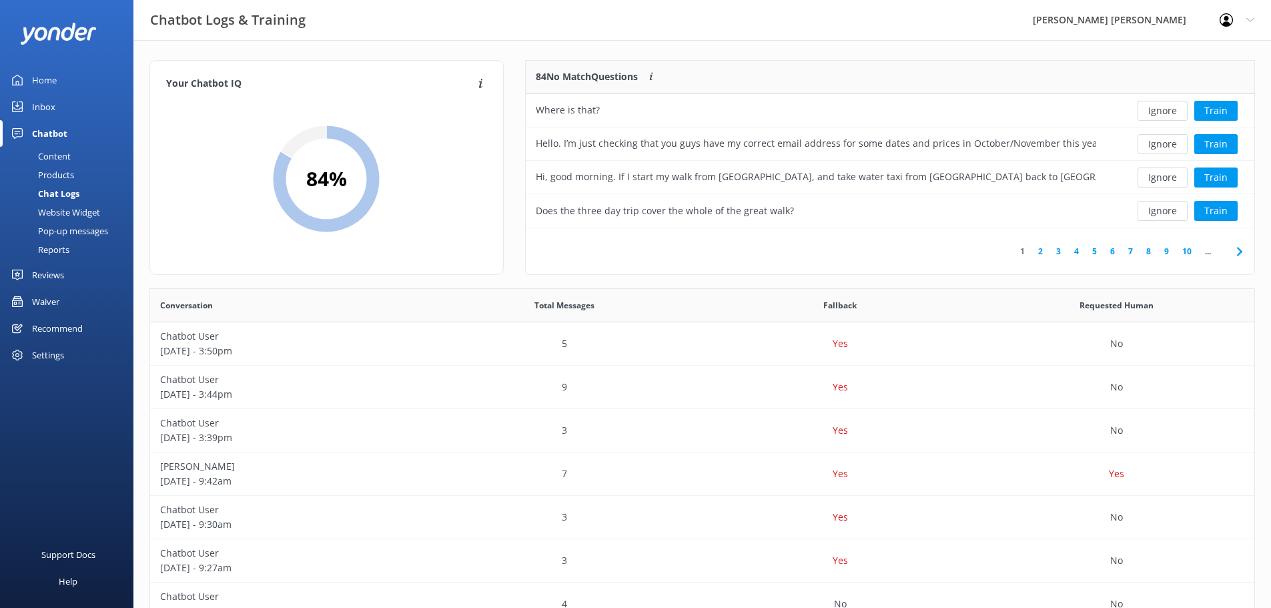
click at [1154, 113] on button "Ignore" at bounding box center [1163, 111] width 50 height 20
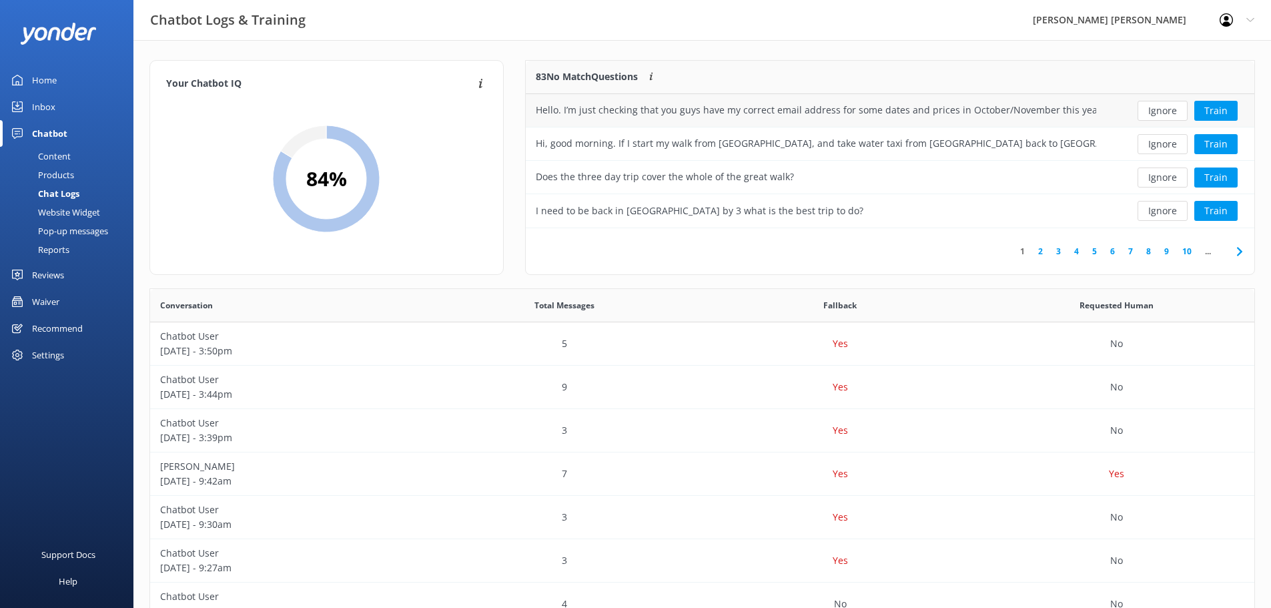
click at [1146, 111] on button "Ignore" at bounding box center [1163, 111] width 50 height 20
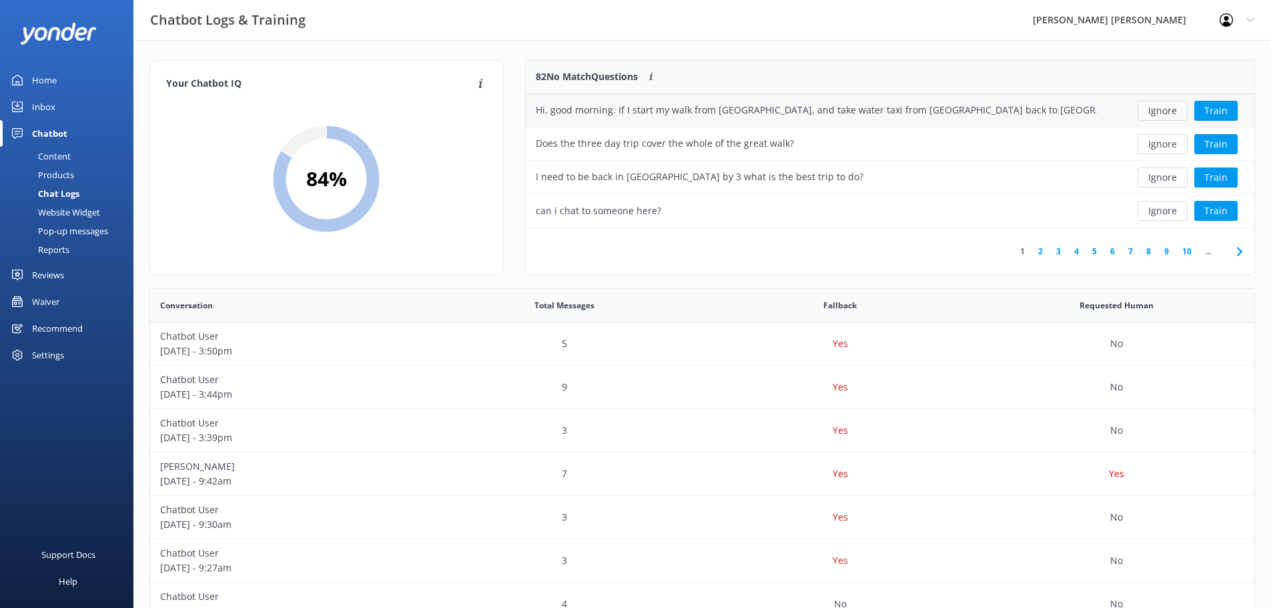
click at [1152, 111] on button "Ignore" at bounding box center [1163, 111] width 50 height 20
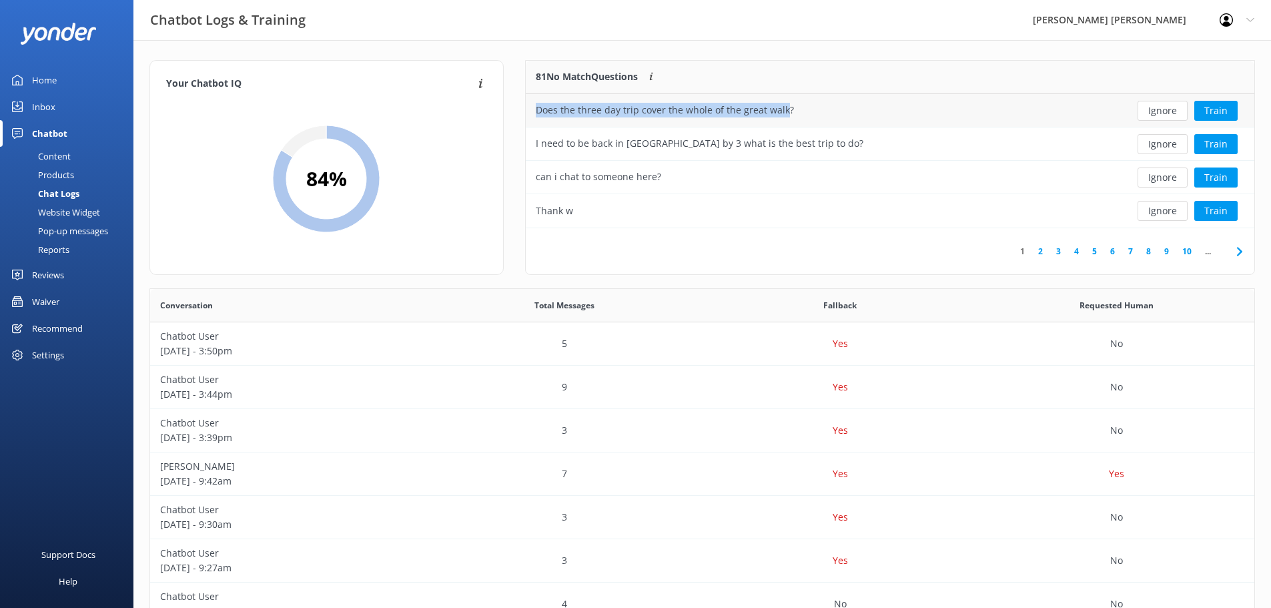
drag, startPoint x: 783, startPoint y: 110, endPoint x: 539, endPoint y: 108, distance: 244.2
click at [539, 108] on div "Does the three day trip cover the whole of the great walk?" at bounding box center [665, 110] width 258 height 15
click at [1161, 113] on button "Ignore" at bounding box center [1163, 111] width 50 height 20
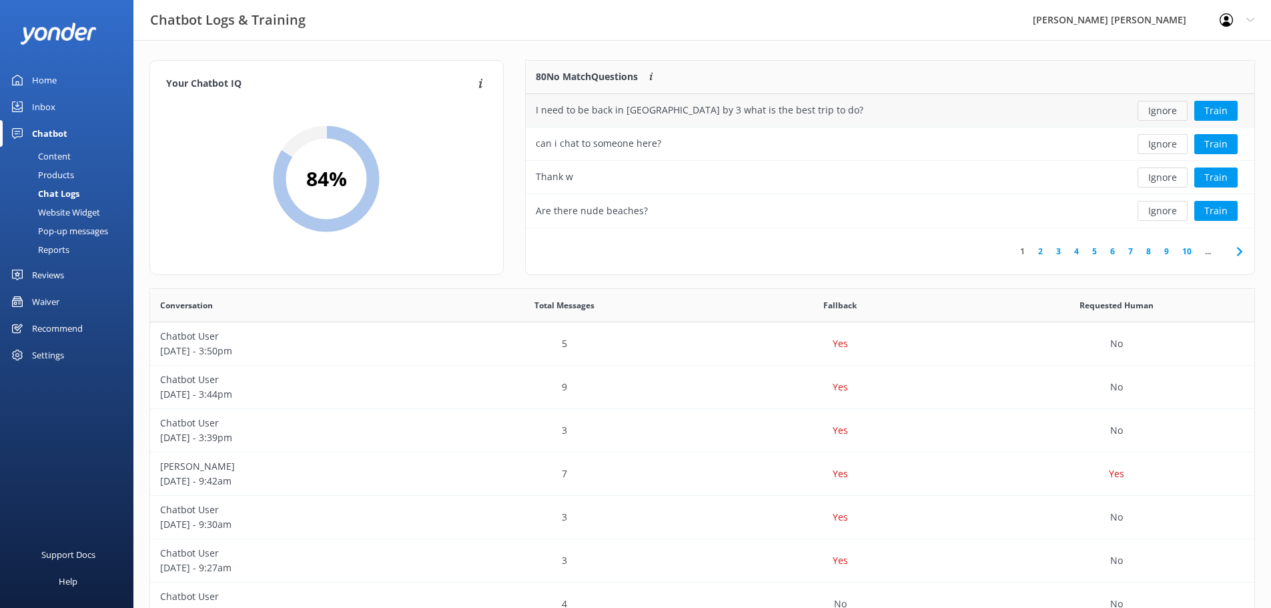
click at [1158, 113] on button "Ignore" at bounding box center [1163, 111] width 50 height 20
drag, startPoint x: 702, startPoint y: 112, endPoint x: 519, endPoint y: 111, distance: 182.8
click at [519, 111] on div "79 No Match Questions Customers sometimes ask questions that don't fully match …" at bounding box center [889, 174] width 751 height 228
click at [1178, 111] on button "Ignore" at bounding box center [1163, 111] width 50 height 20
click at [1171, 109] on button "Ignore" at bounding box center [1163, 111] width 50 height 20
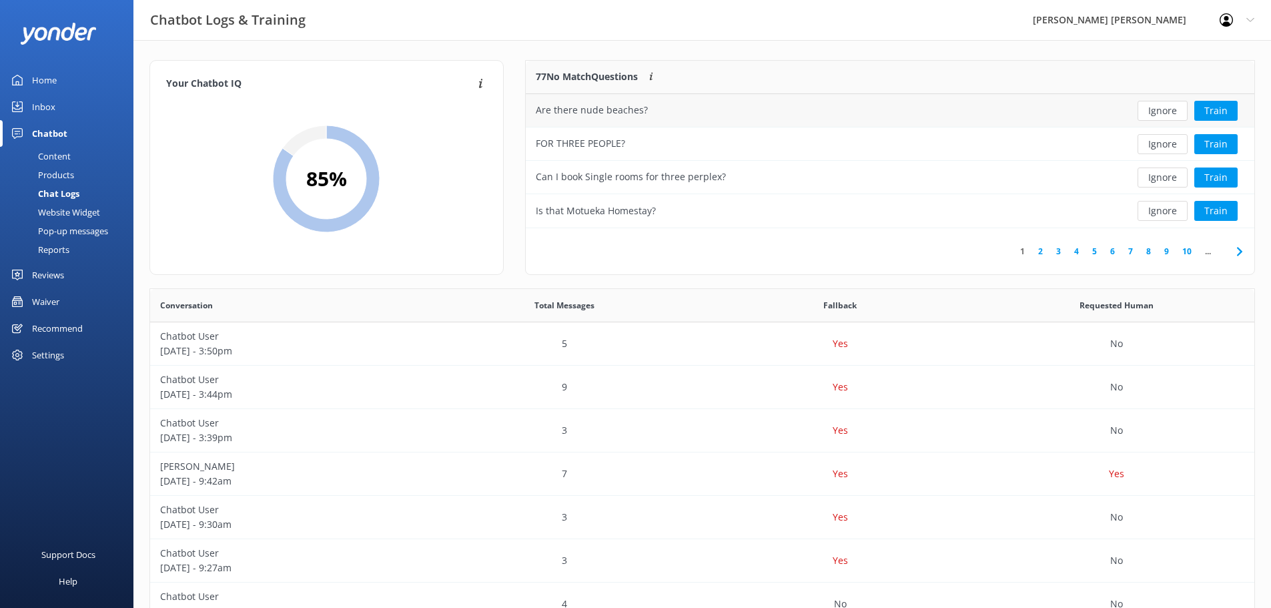
click at [1168, 109] on button "Ignore" at bounding box center [1163, 111] width 50 height 20
click at [1164, 109] on button "Ignore" at bounding box center [1163, 111] width 50 height 20
drag, startPoint x: 775, startPoint y: 106, endPoint x: 536, endPoint y: 116, distance: 239.1
click at [536, 116] on div "Can I book Single rooms for three perplex?" at bounding box center [816, 110] width 581 height 33
click at [1168, 109] on button "Ignore" at bounding box center [1163, 111] width 50 height 20
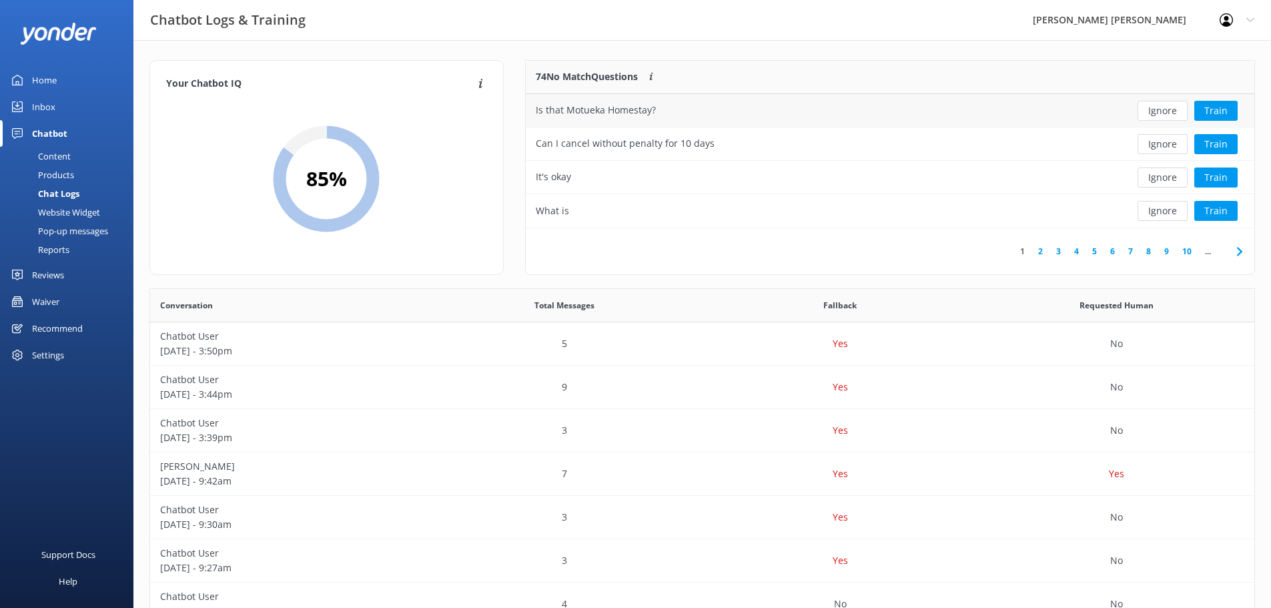
click at [1160, 110] on button "Ignore" at bounding box center [1163, 111] width 50 height 20
click at [1172, 114] on button "Ignore" at bounding box center [1163, 111] width 50 height 20
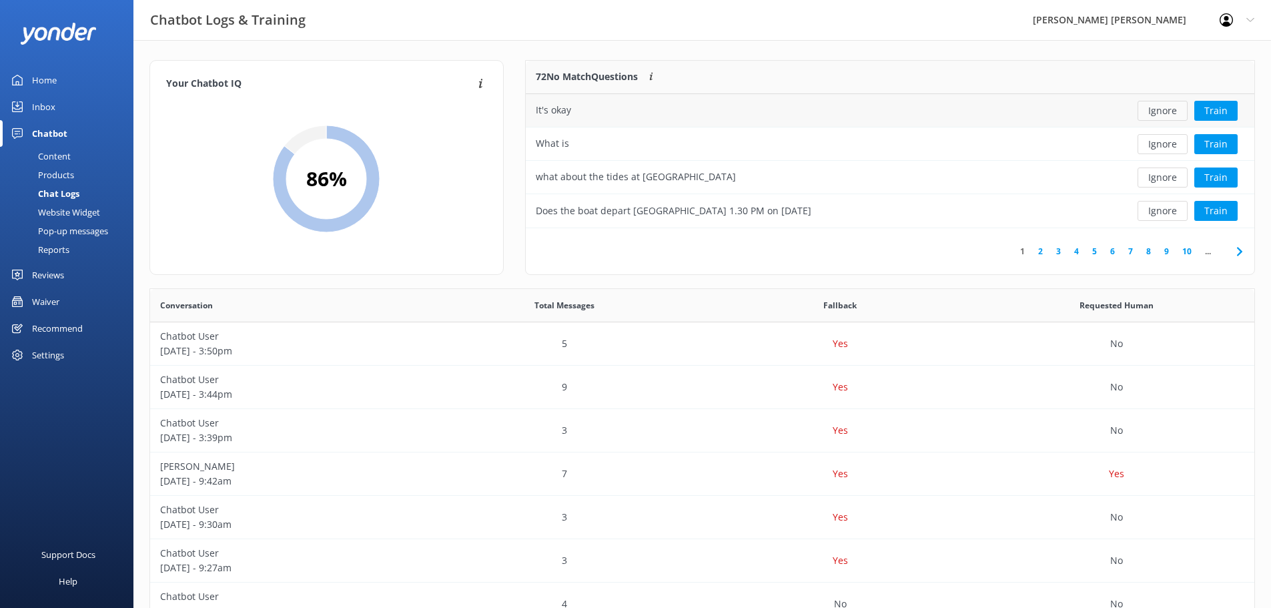
click at [1167, 113] on button "Ignore" at bounding box center [1163, 111] width 50 height 20
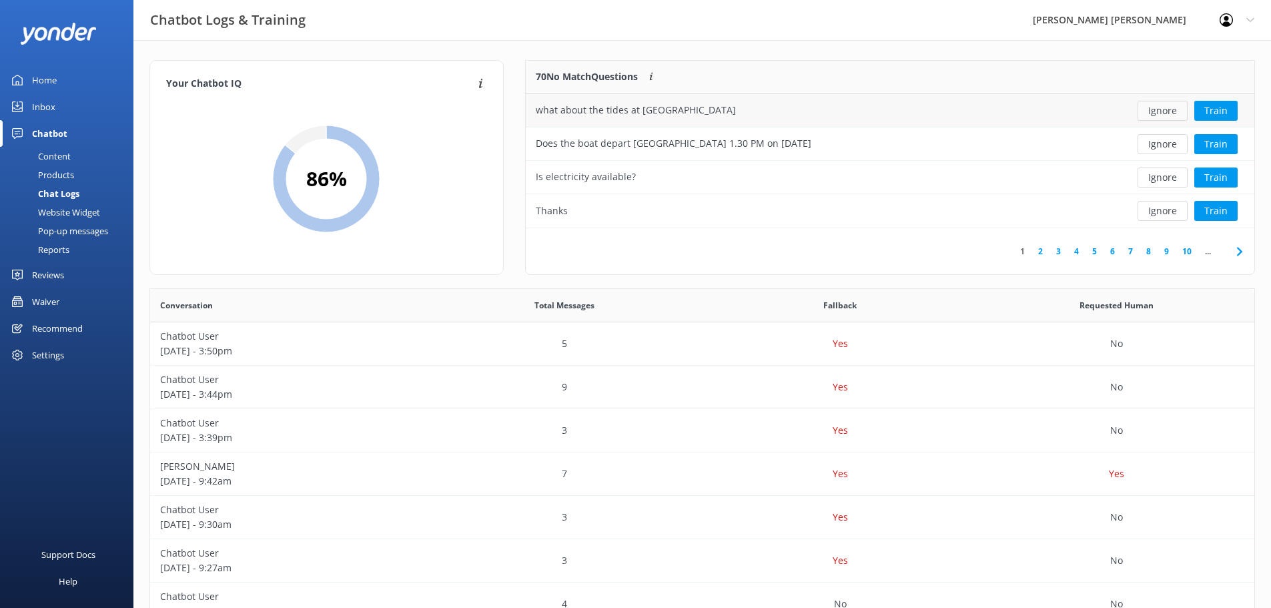
click at [1167, 112] on button "Ignore" at bounding box center [1163, 111] width 50 height 20
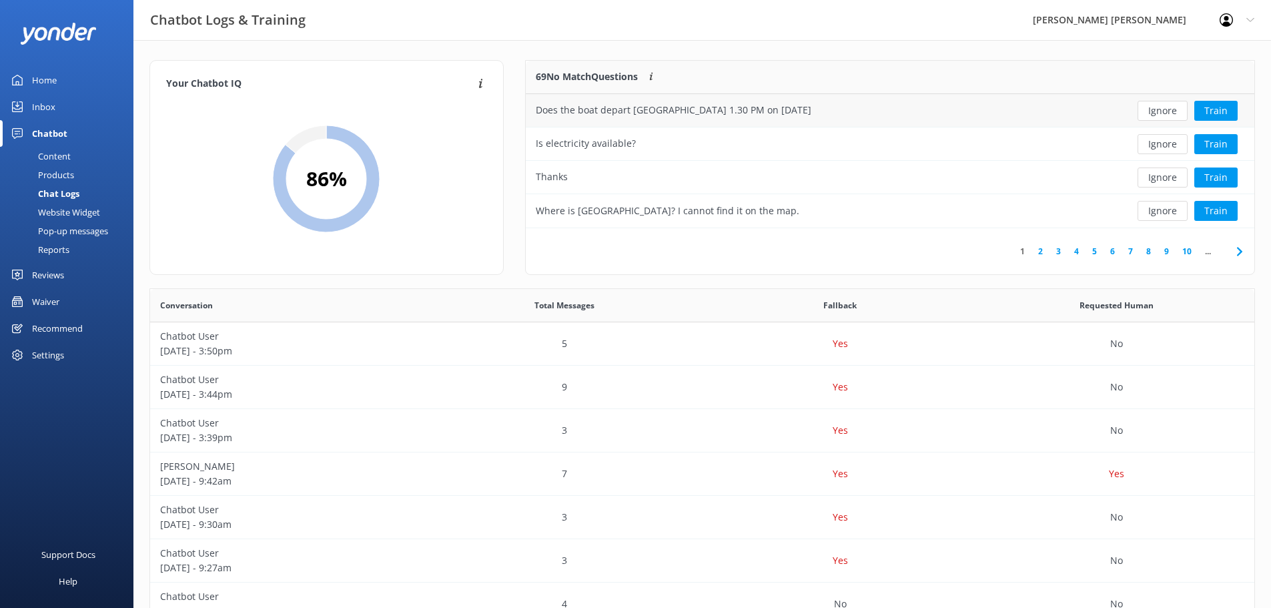
click at [1167, 110] on button "Ignore" at bounding box center [1163, 111] width 50 height 20
click at [1169, 112] on button "Ignore" at bounding box center [1163, 111] width 50 height 20
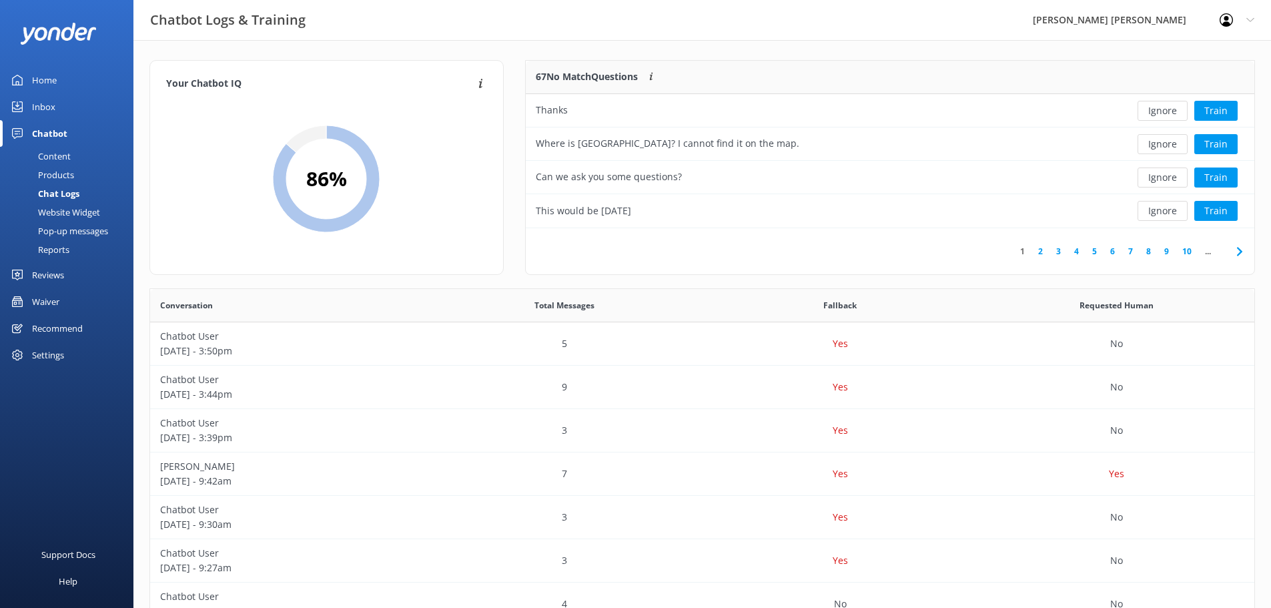
click at [1168, 112] on button "Ignore" at bounding box center [1163, 111] width 50 height 20
click at [1167, 112] on button "Ignore" at bounding box center [1163, 111] width 50 height 20
click at [1166, 112] on button "Ignore" at bounding box center [1163, 111] width 50 height 20
click at [1165, 112] on button "Ignore" at bounding box center [1163, 111] width 50 height 20
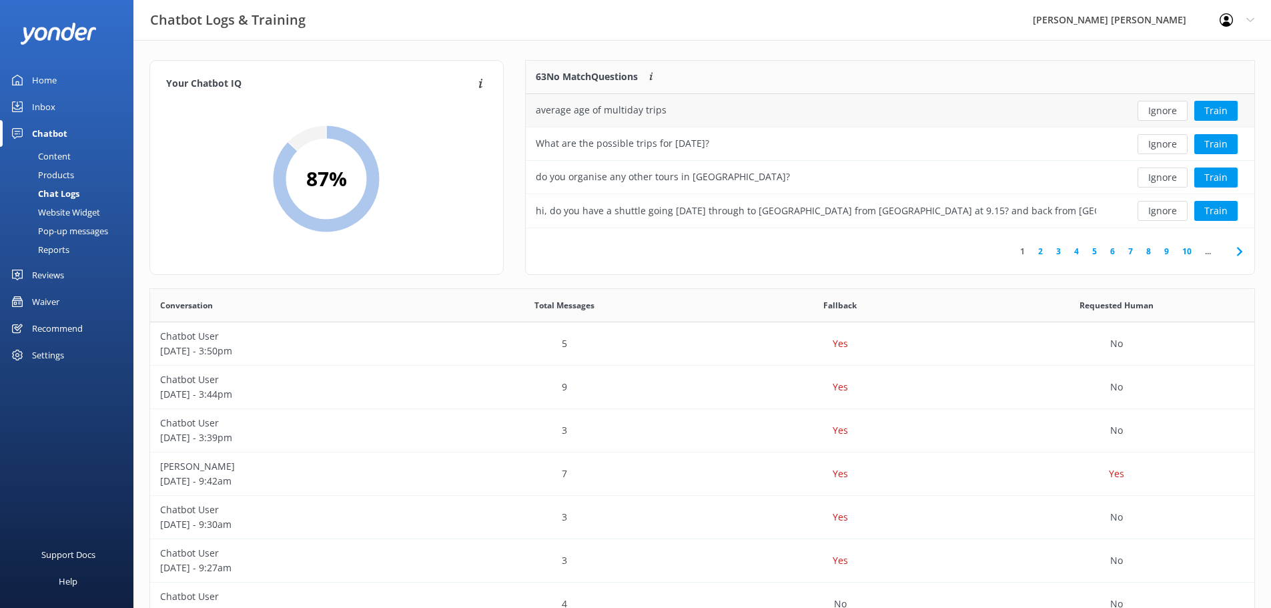
click at [1163, 111] on button "Ignore" at bounding box center [1163, 111] width 50 height 20
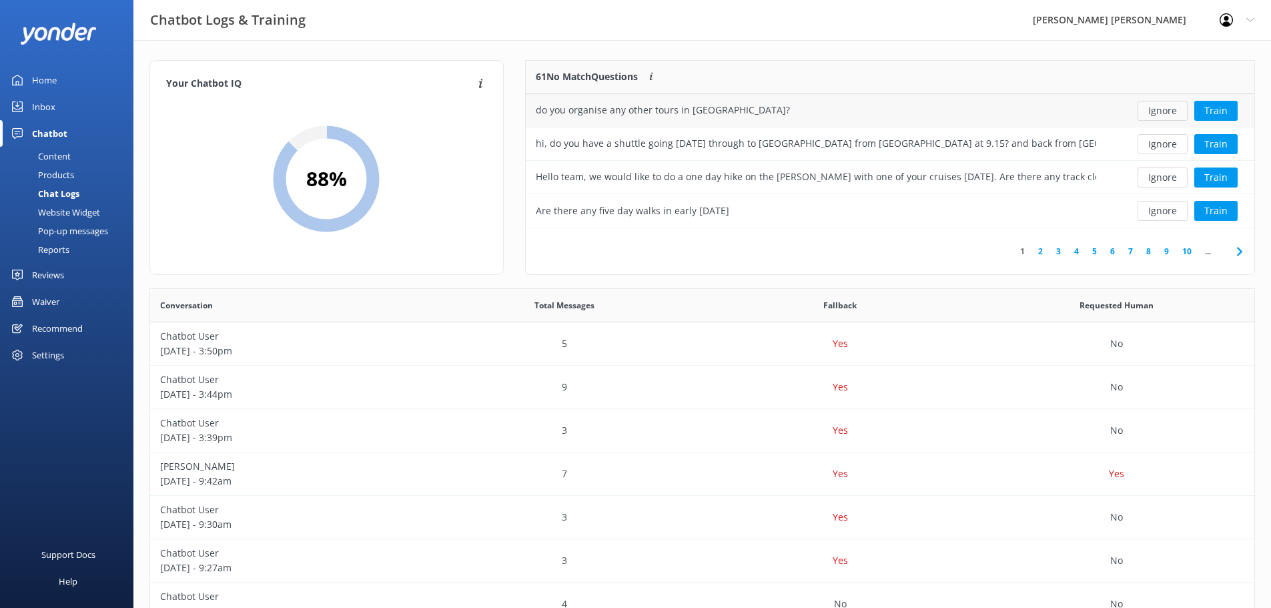
click at [1161, 111] on button "Ignore" at bounding box center [1163, 111] width 50 height 20
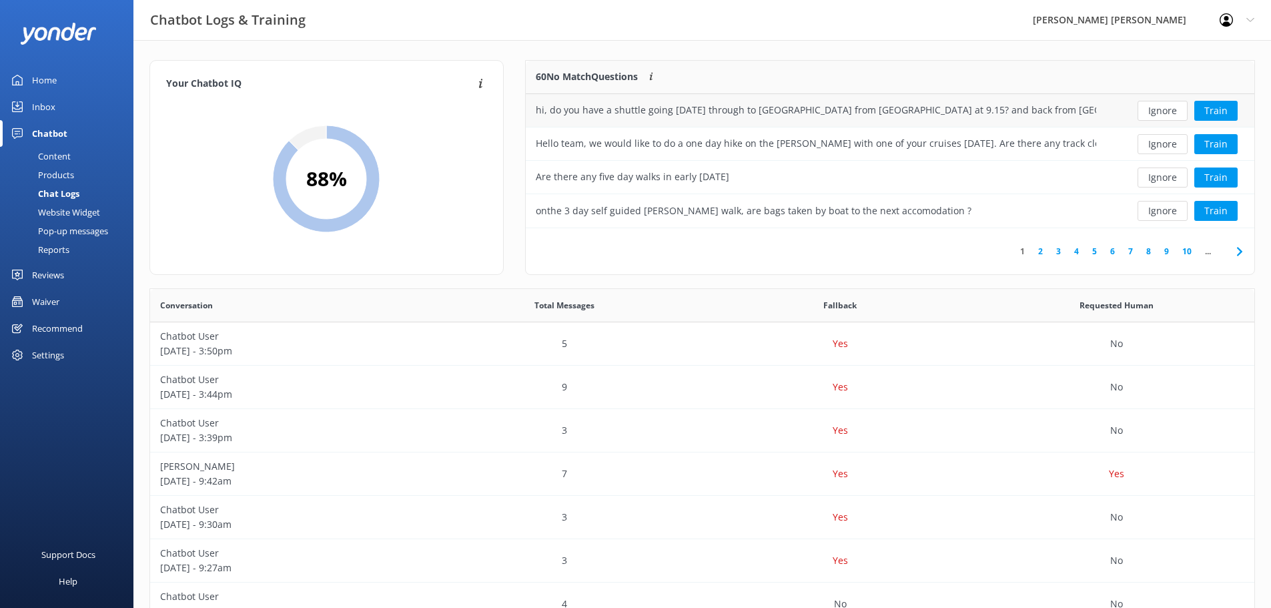
click at [1152, 113] on button "Ignore" at bounding box center [1163, 111] width 50 height 20
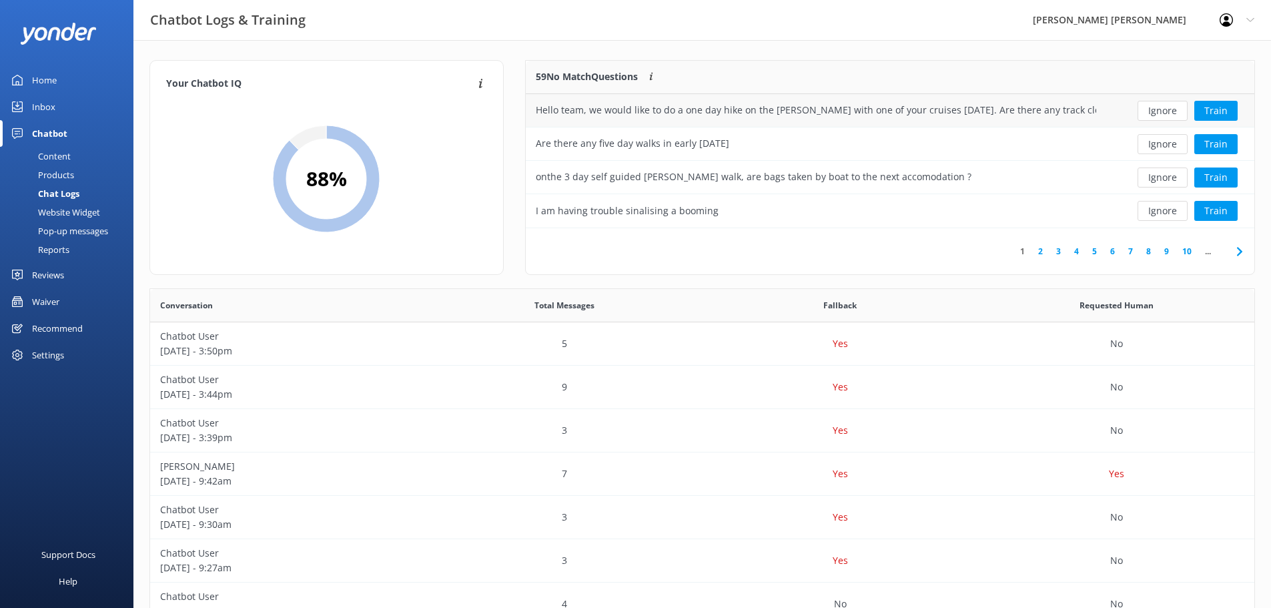
click at [1150, 113] on button "Ignore" at bounding box center [1163, 111] width 50 height 20
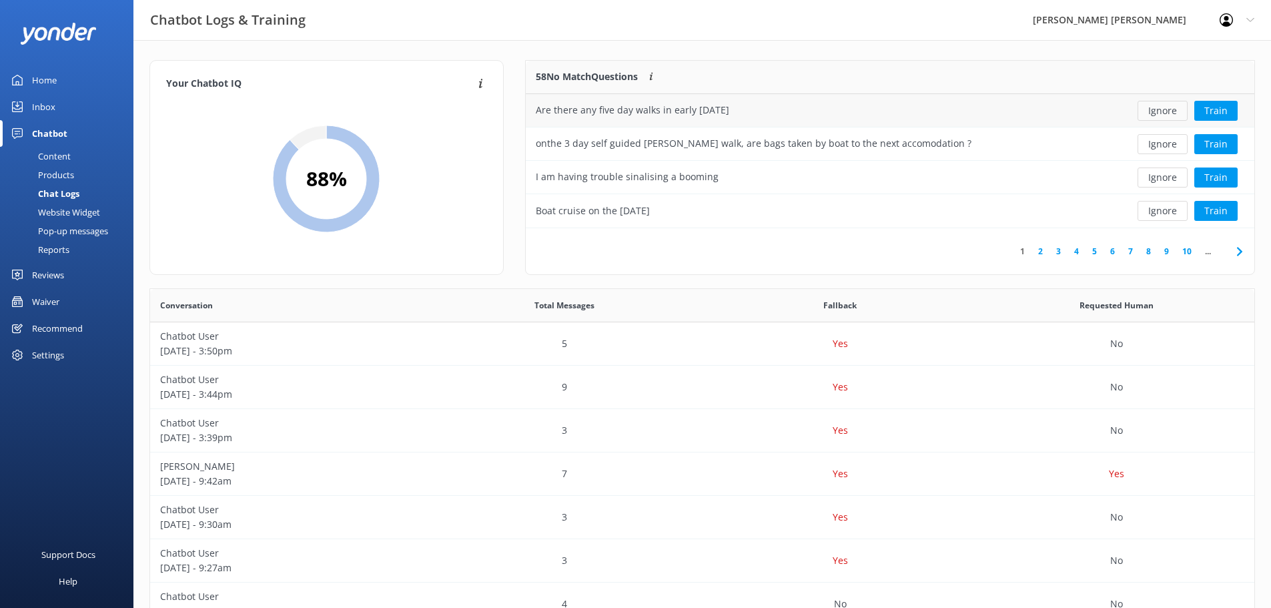
click at [1151, 112] on button "Ignore" at bounding box center [1163, 111] width 50 height 20
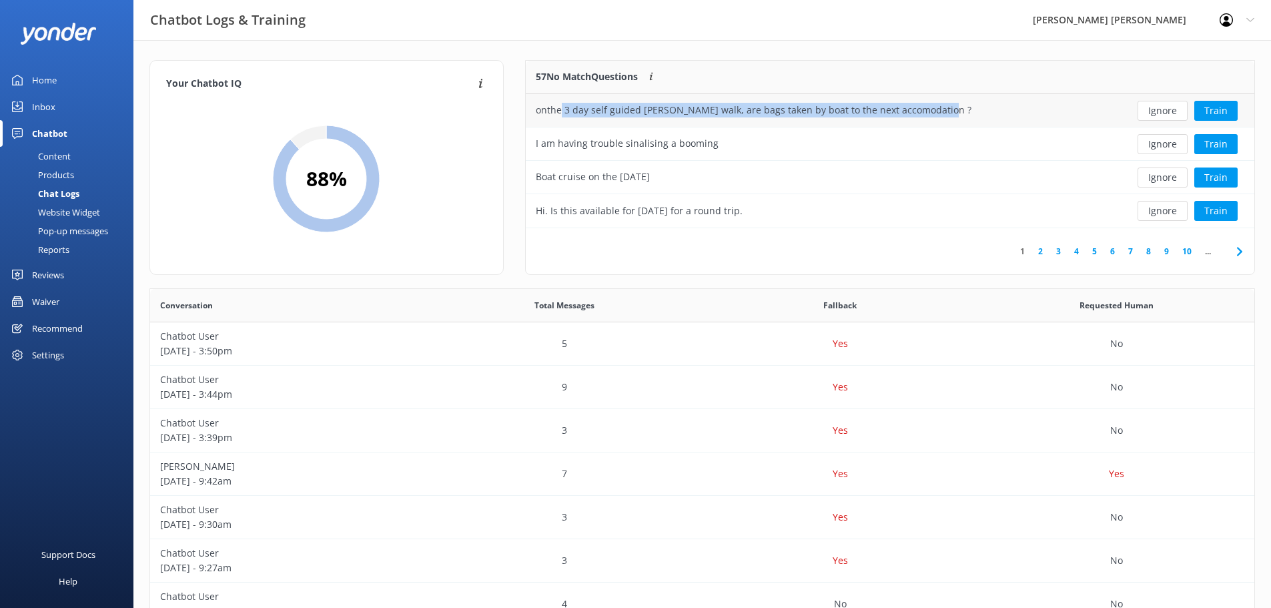
drag, startPoint x: 936, startPoint y: 109, endPoint x: 562, endPoint y: 110, distance: 373.7
click at [562, 110] on div "onthe 3 day self guided [PERSON_NAME] walk, are bags taken by boat to the next …" at bounding box center [754, 110] width 436 height 15
click at [1161, 109] on button "Ignore" at bounding box center [1163, 111] width 50 height 20
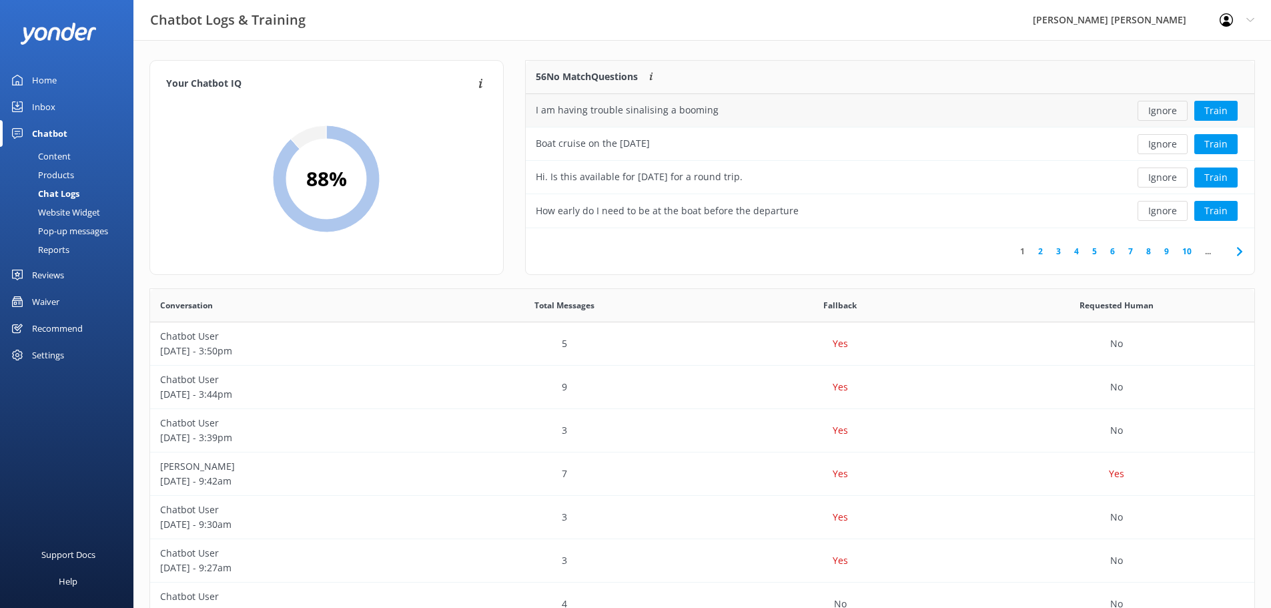
click at [1154, 111] on button "Ignore" at bounding box center [1163, 111] width 50 height 20
click at [1153, 112] on button "Ignore" at bounding box center [1163, 111] width 50 height 20
click at [1150, 113] on button "Ignore" at bounding box center [1163, 111] width 50 height 20
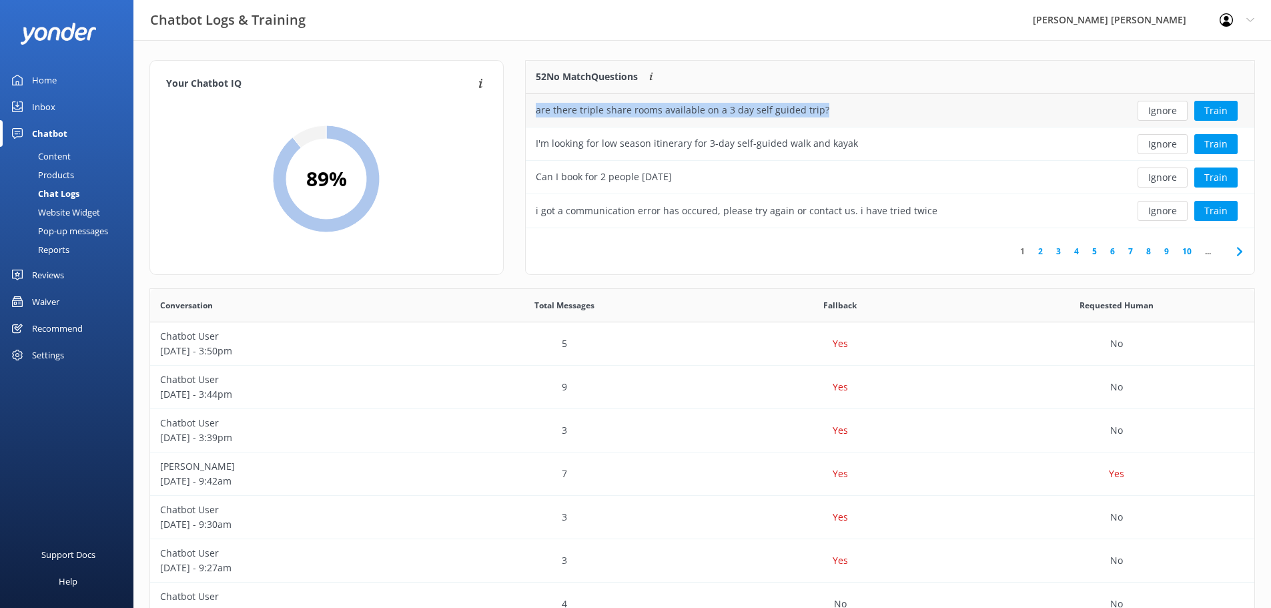
drag, startPoint x: 825, startPoint y: 115, endPoint x: 528, endPoint y: 125, distance: 297.1
click at [528, 125] on div "are there triple share rooms available on a 3 day self guided trip?" at bounding box center [816, 110] width 581 height 33
click at [1172, 110] on button "Ignore" at bounding box center [1163, 111] width 50 height 20
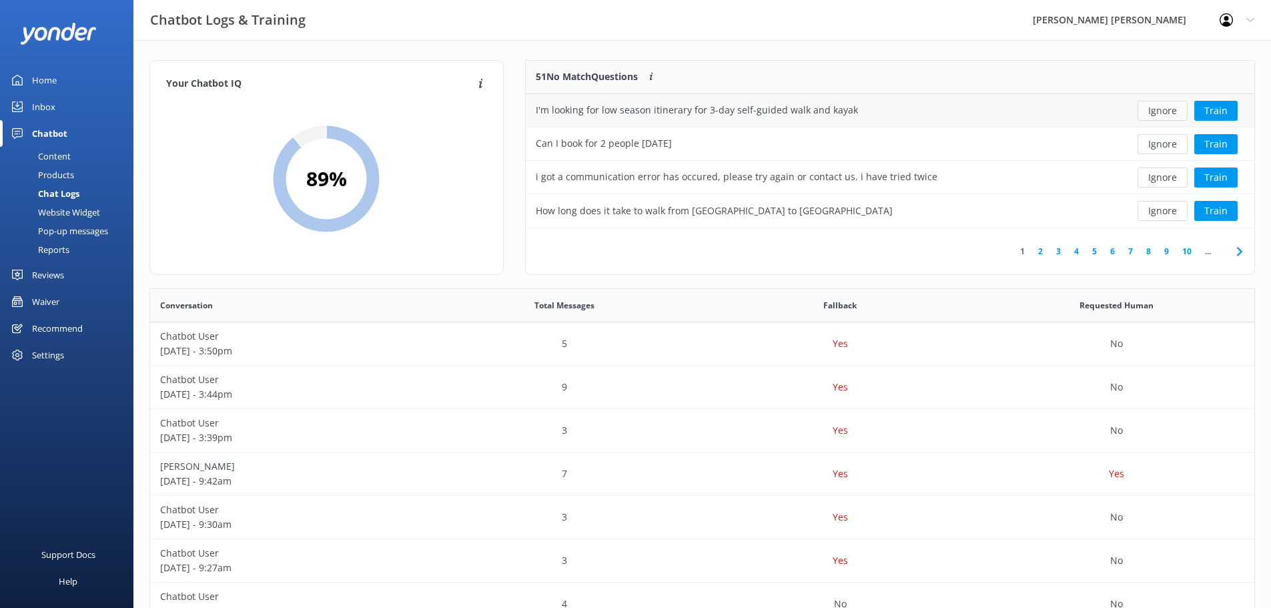
click at [1160, 111] on button "Ignore" at bounding box center [1163, 111] width 50 height 20
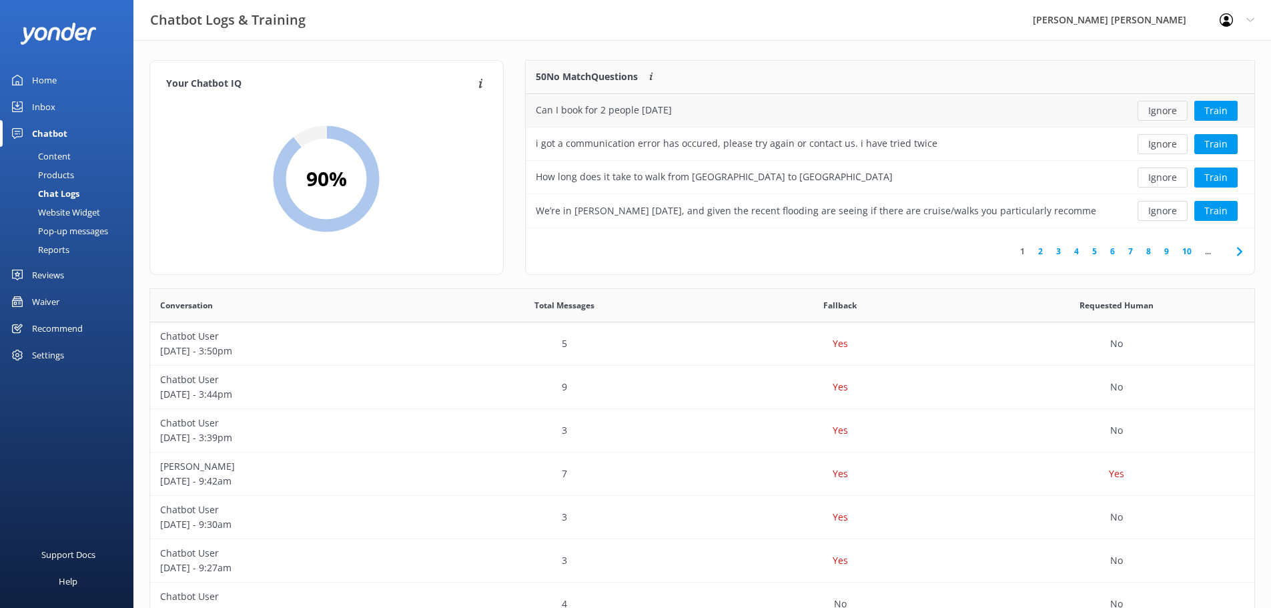
click at [1160, 111] on button "Ignore" at bounding box center [1163, 111] width 50 height 20
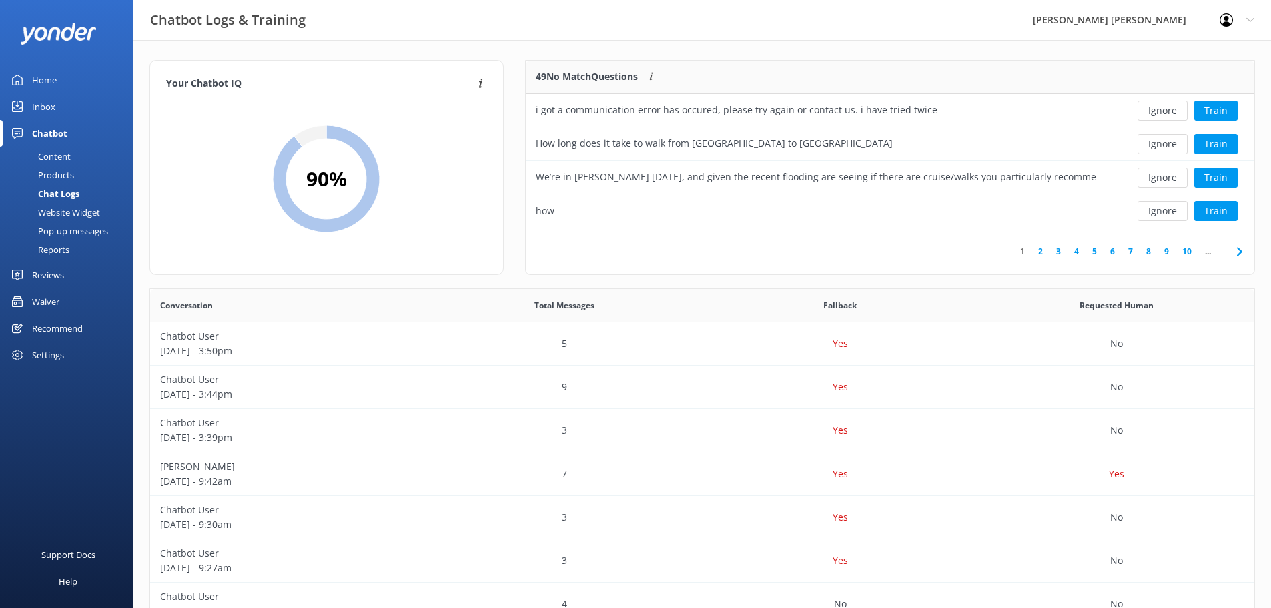
click at [1160, 111] on button "Ignore" at bounding box center [1163, 111] width 50 height 20
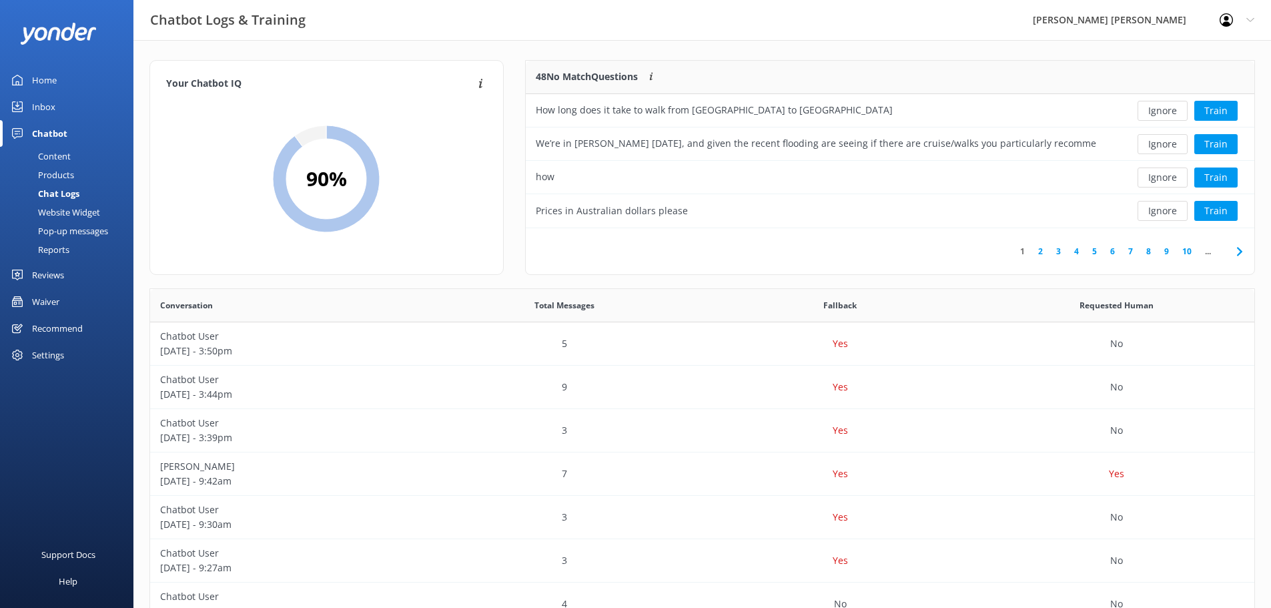
click at [1160, 111] on button "Ignore" at bounding box center [1163, 111] width 50 height 20
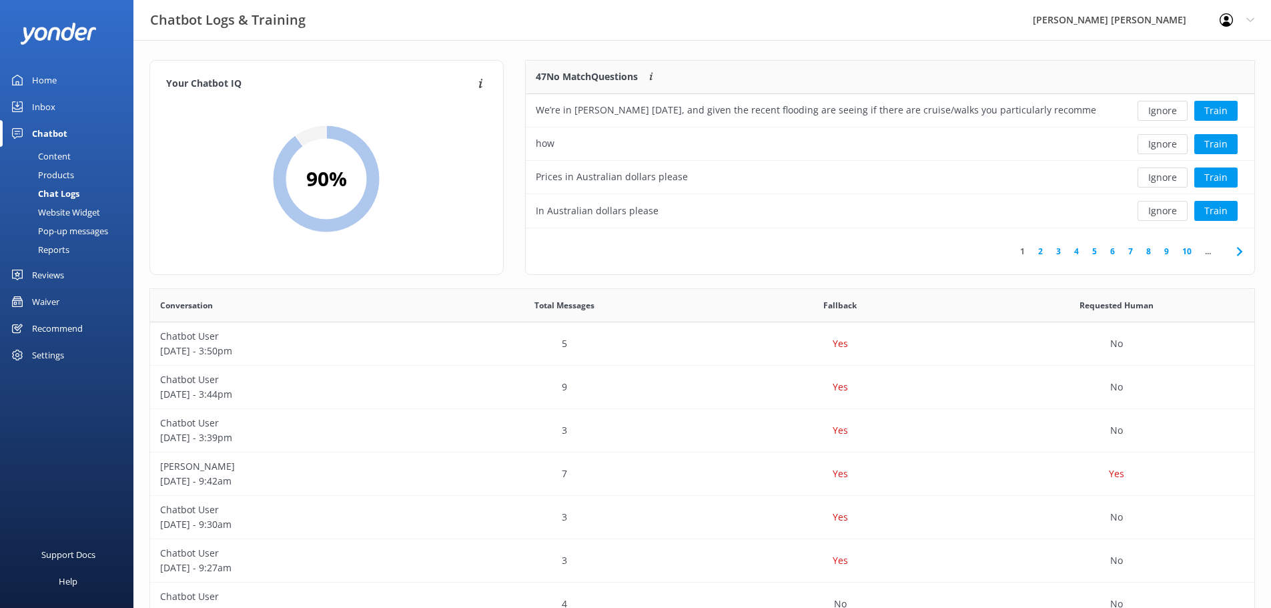
click at [1160, 111] on button "Ignore" at bounding box center [1163, 111] width 50 height 20
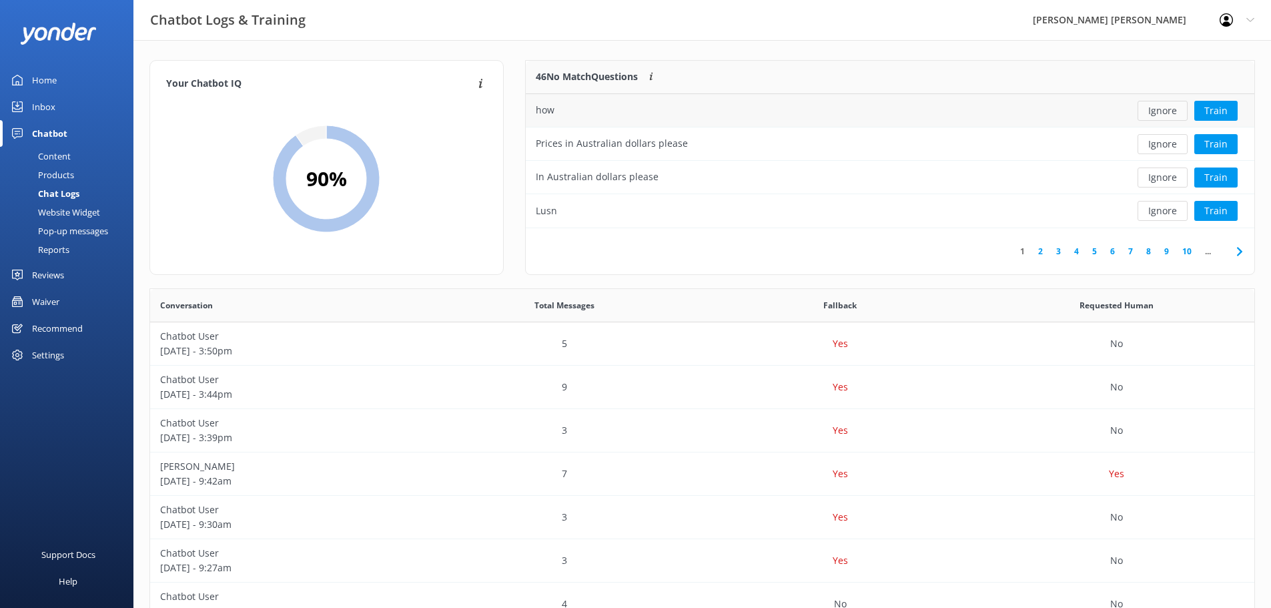
click at [1161, 111] on button "Ignore" at bounding box center [1163, 111] width 50 height 20
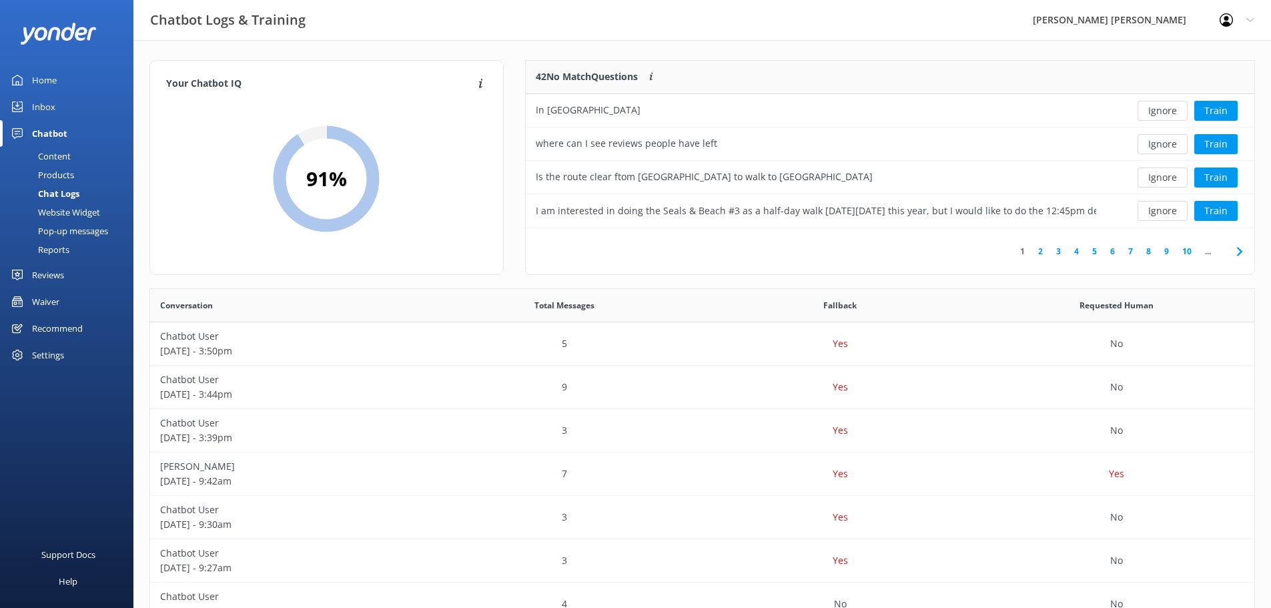
click at [1161, 111] on button "Ignore" at bounding box center [1163, 111] width 50 height 20
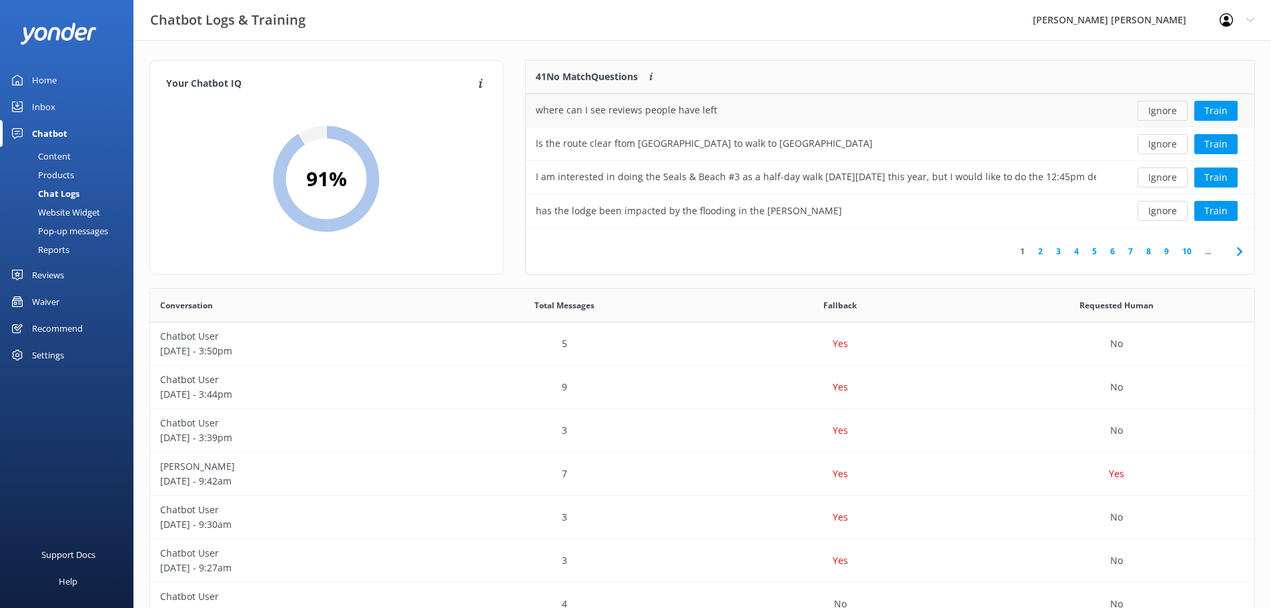
click at [1161, 110] on button "Ignore" at bounding box center [1163, 111] width 50 height 20
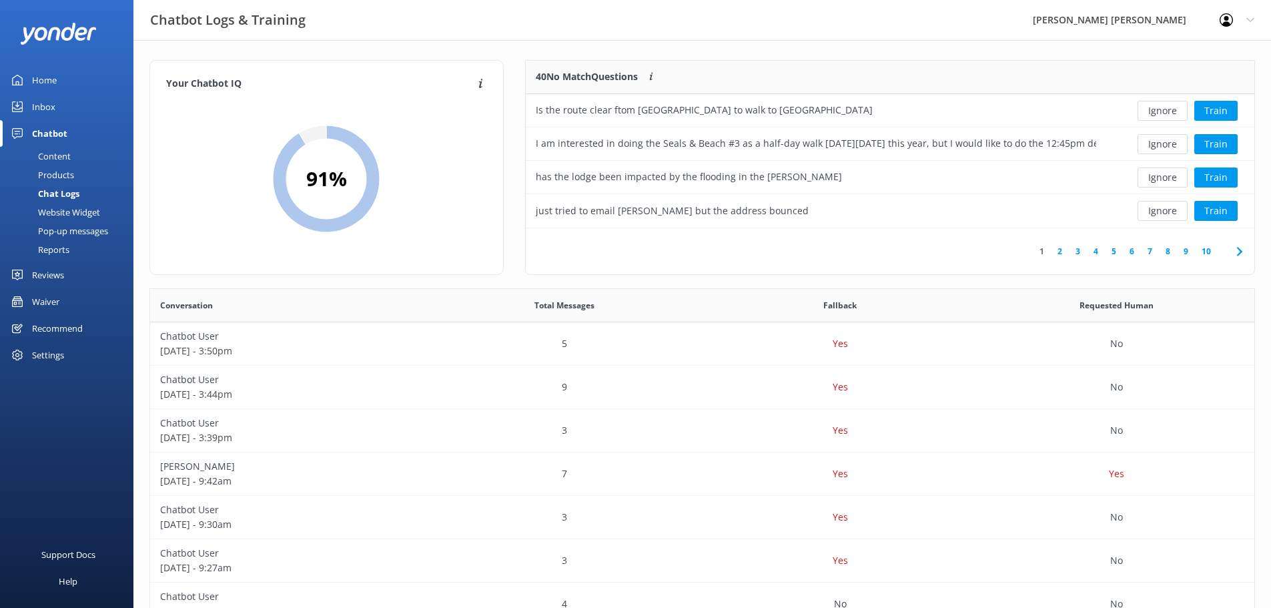
click at [1161, 110] on button "Ignore" at bounding box center [1163, 111] width 50 height 20
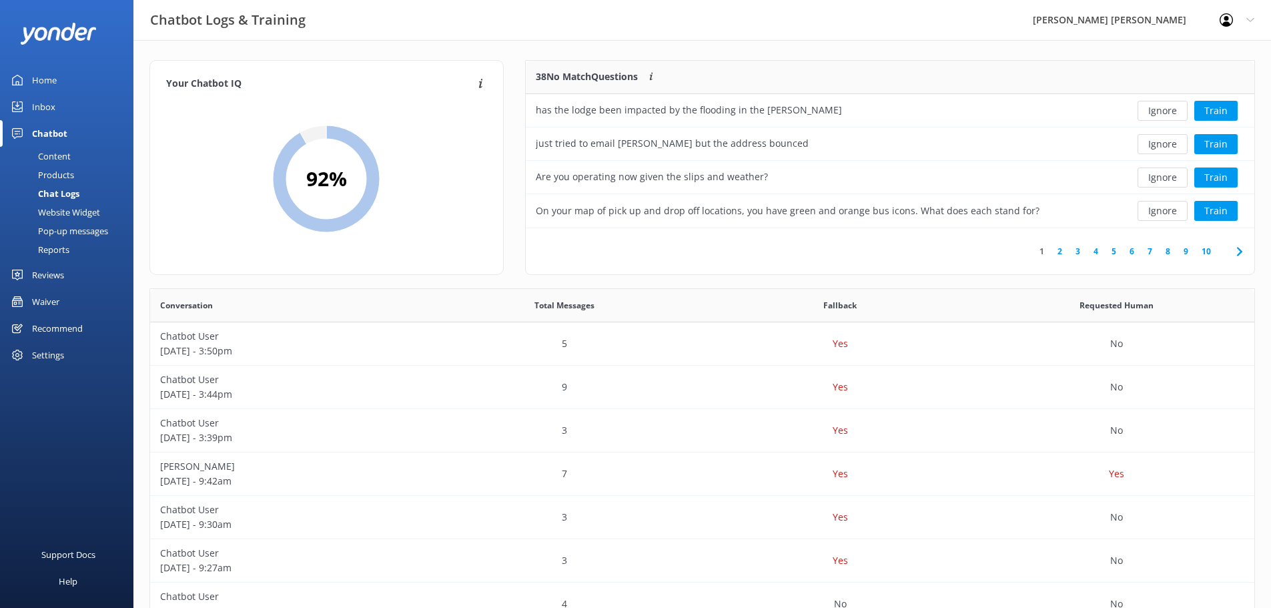
click at [1161, 110] on button "Ignore" at bounding box center [1163, 111] width 50 height 20
click at [1160, 110] on button "Ignore" at bounding box center [1163, 111] width 50 height 20
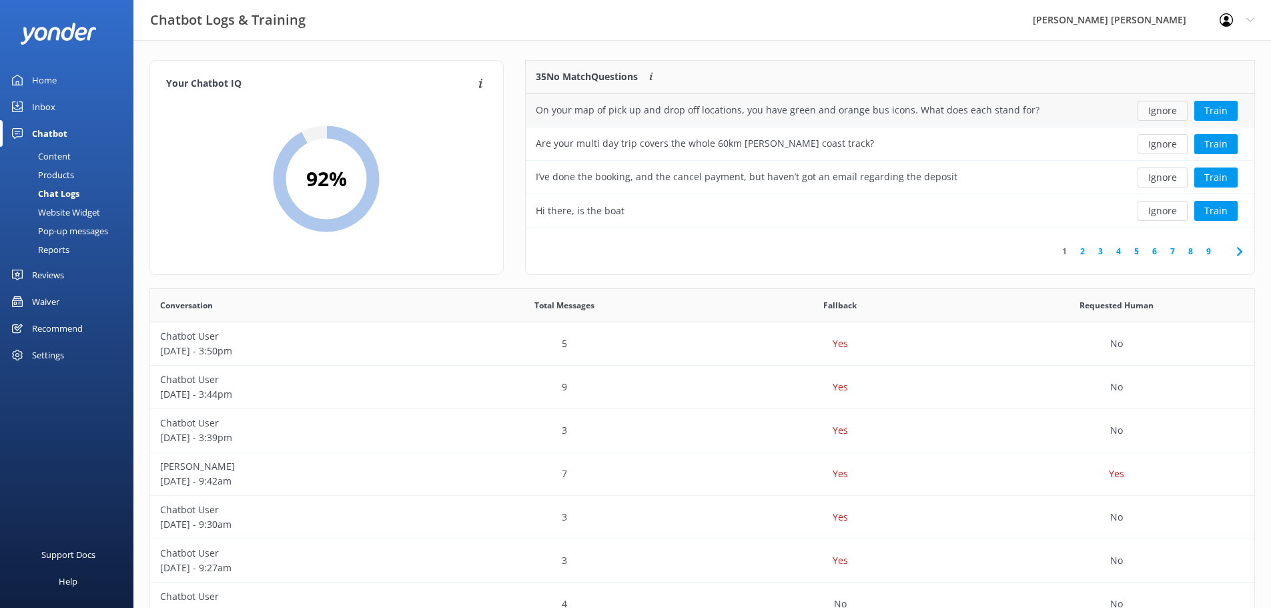
click at [1156, 112] on button "Ignore" at bounding box center [1163, 111] width 50 height 20
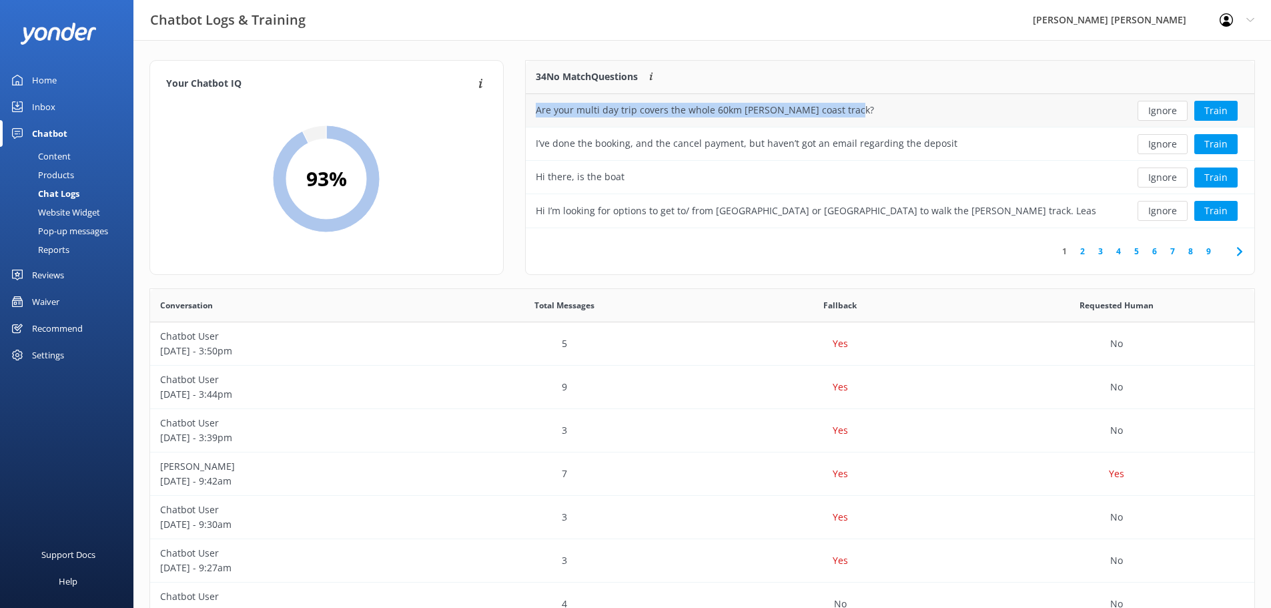
drag, startPoint x: 884, startPoint y: 103, endPoint x: 526, endPoint y: 123, distance: 358.9
click at [526, 123] on div "Are your multi day trip covers the whole 60km [PERSON_NAME] coast track?" at bounding box center [816, 110] width 581 height 33
click at [1166, 107] on button "Ignore" at bounding box center [1163, 111] width 50 height 20
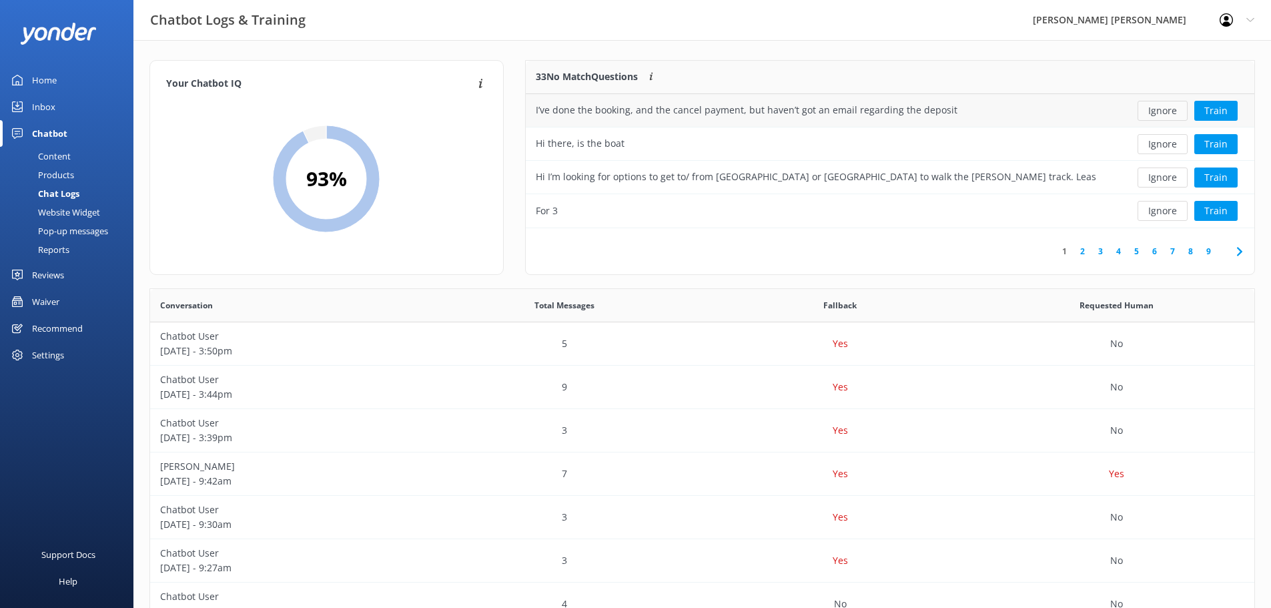
click at [1162, 107] on button "Ignore" at bounding box center [1163, 111] width 50 height 20
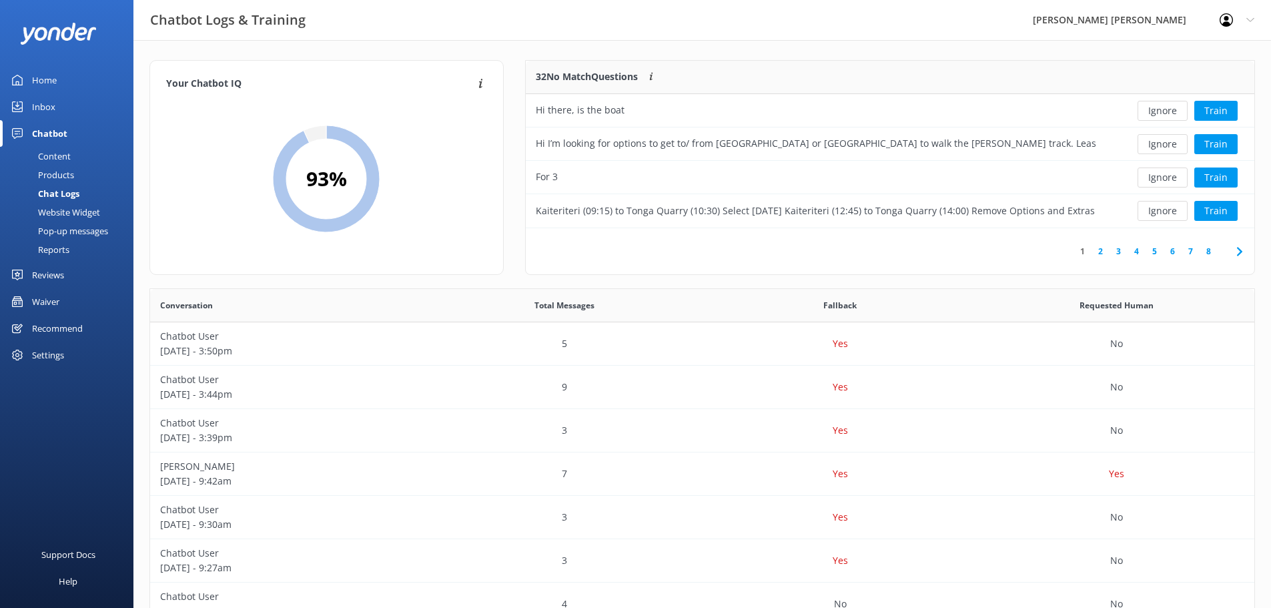
click at [1162, 107] on button "Ignore" at bounding box center [1163, 111] width 50 height 20
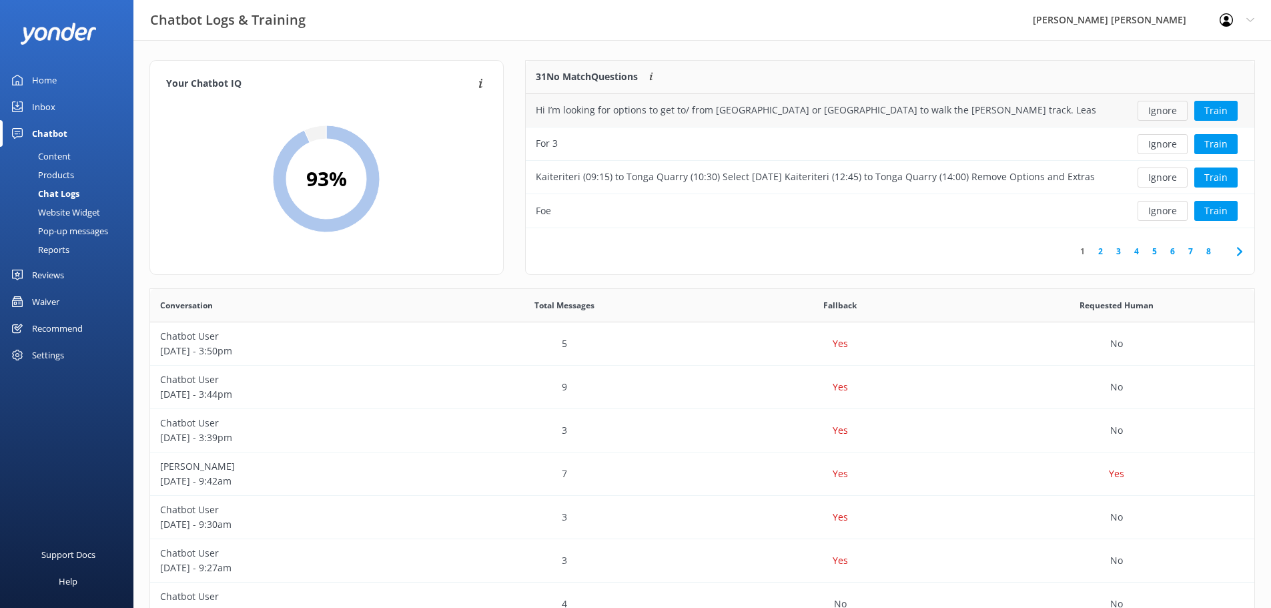
click at [1162, 107] on button "Ignore" at bounding box center [1163, 111] width 50 height 20
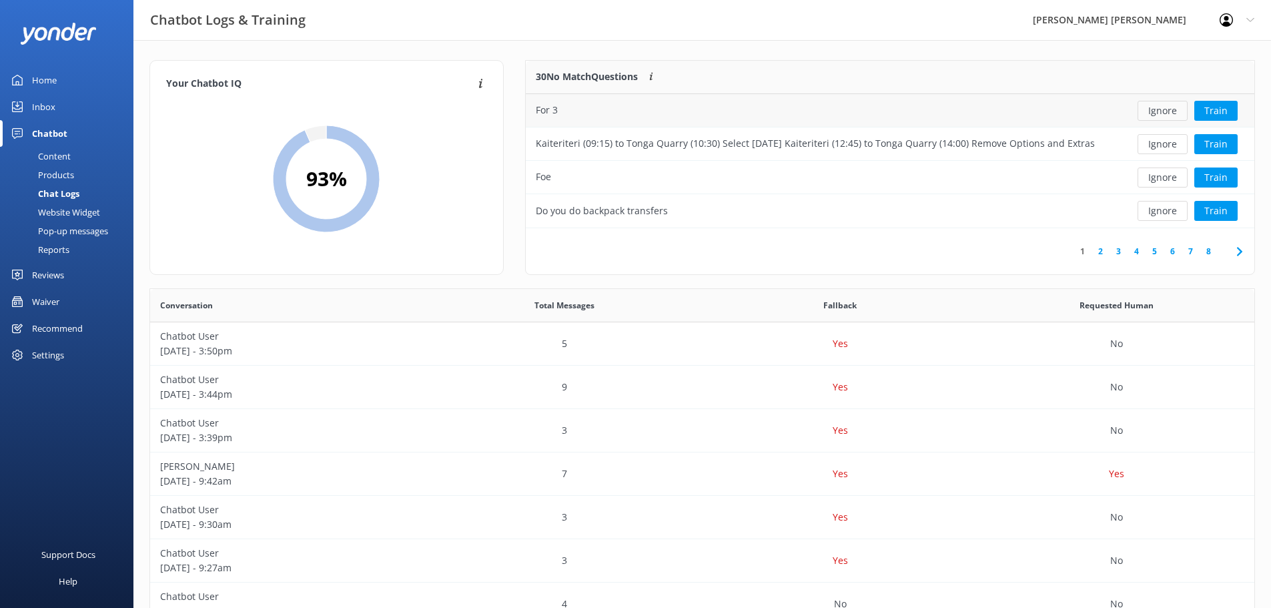
click at [1154, 113] on button "Ignore" at bounding box center [1163, 111] width 50 height 20
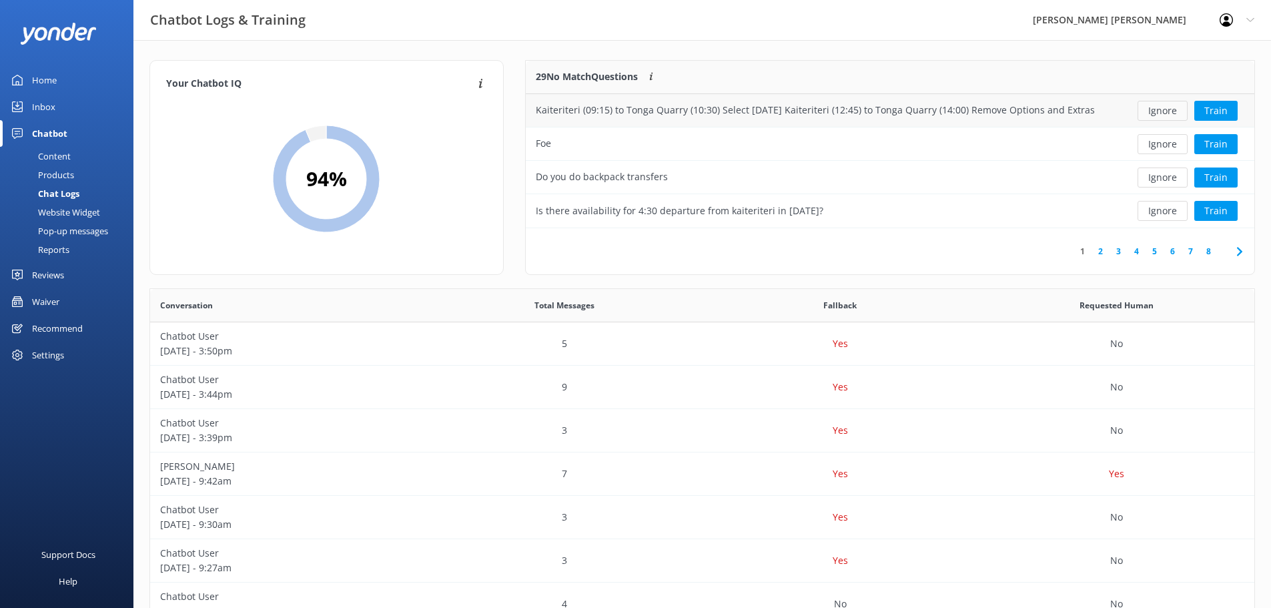
click at [1160, 112] on button "Ignore" at bounding box center [1163, 111] width 50 height 20
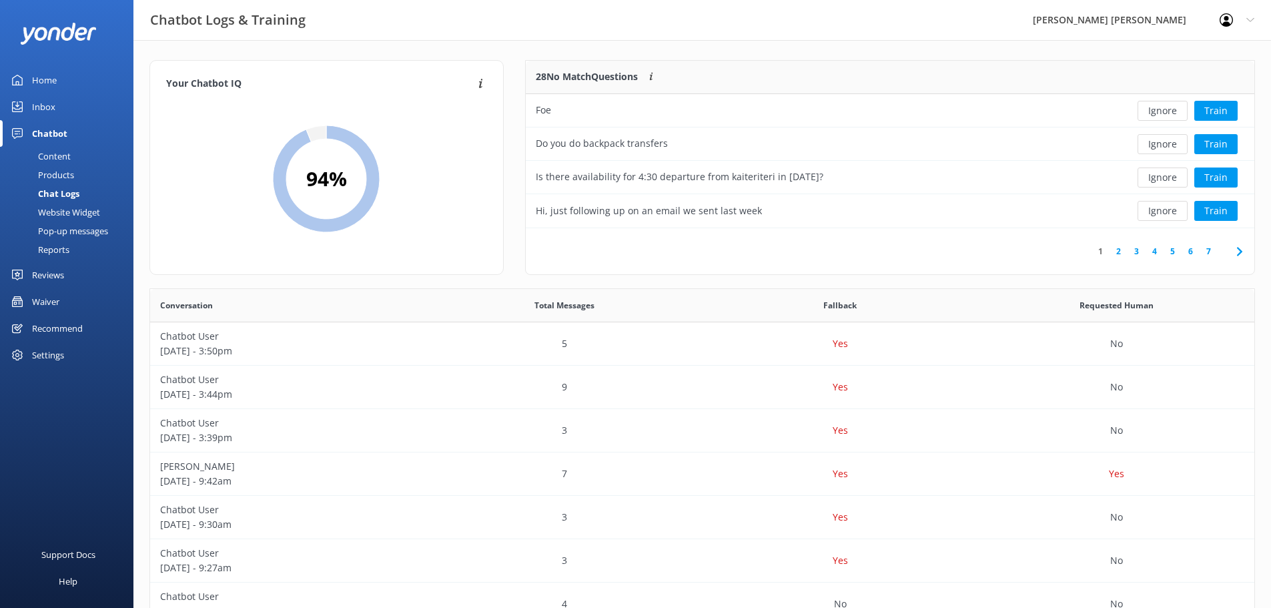
click at [1160, 112] on button "Ignore" at bounding box center [1163, 111] width 50 height 20
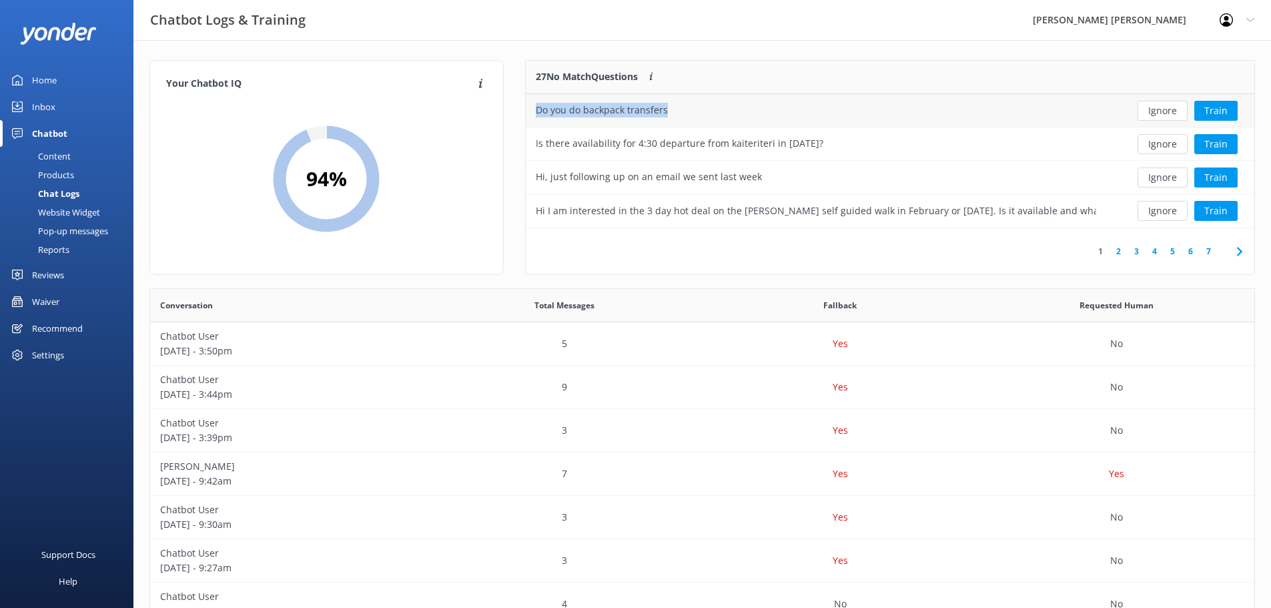
drag, startPoint x: 681, startPoint y: 110, endPoint x: 532, endPoint y: 121, distance: 149.8
click at [532, 121] on div "Do you do backpack transfers" at bounding box center [816, 110] width 581 height 33
click at [1160, 113] on button "Ignore" at bounding box center [1163, 111] width 50 height 20
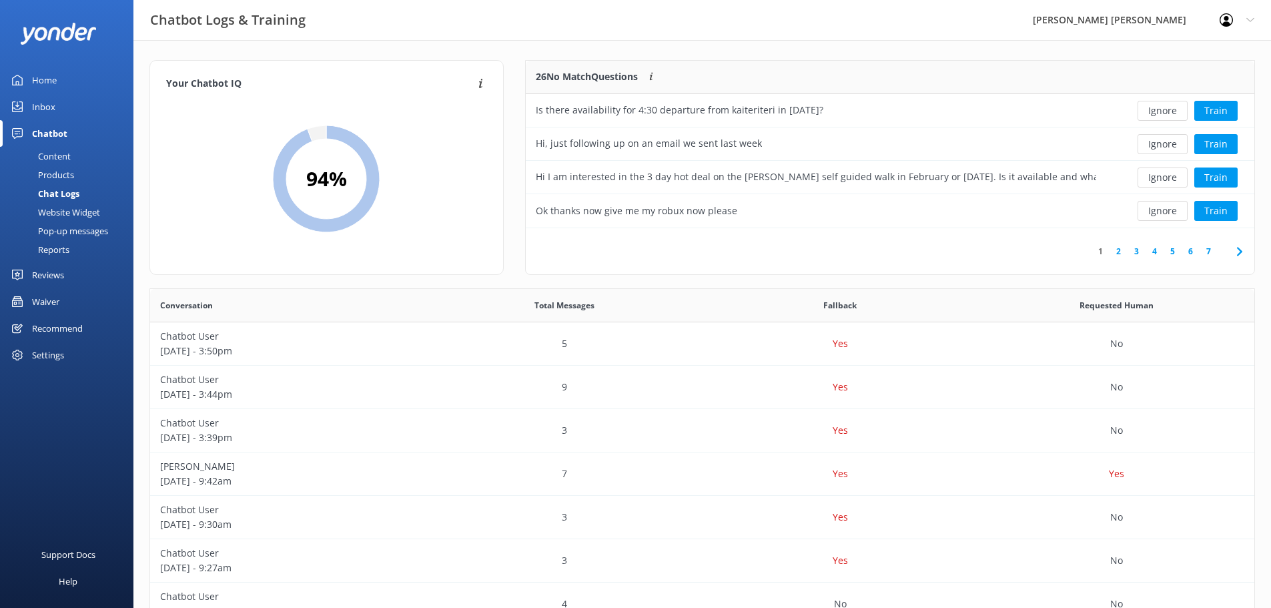
click at [1160, 113] on button "Ignore" at bounding box center [1163, 111] width 50 height 20
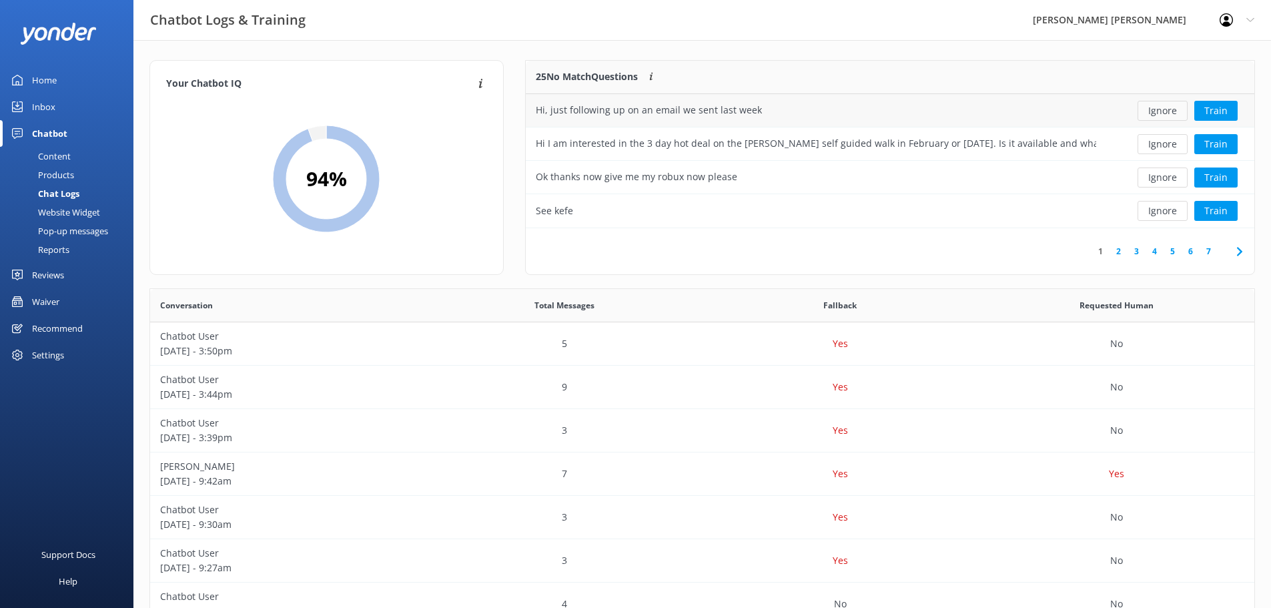
click at [1159, 113] on button "Ignore" at bounding box center [1163, 111] width 50 height 20
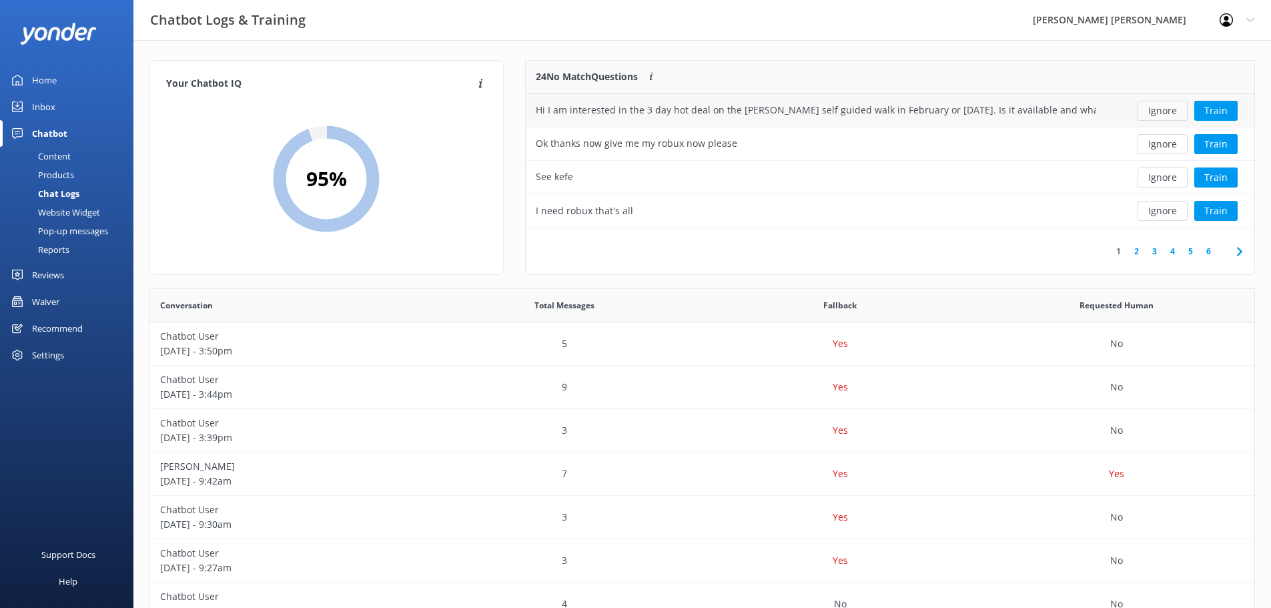
click at [1156, 112] on button "Ignore" at bounding box center [1163, 111] width 50 height 20
click at [1158, 110] on button "Ignore" at bounding box center [1163, 111] width 50 height 20
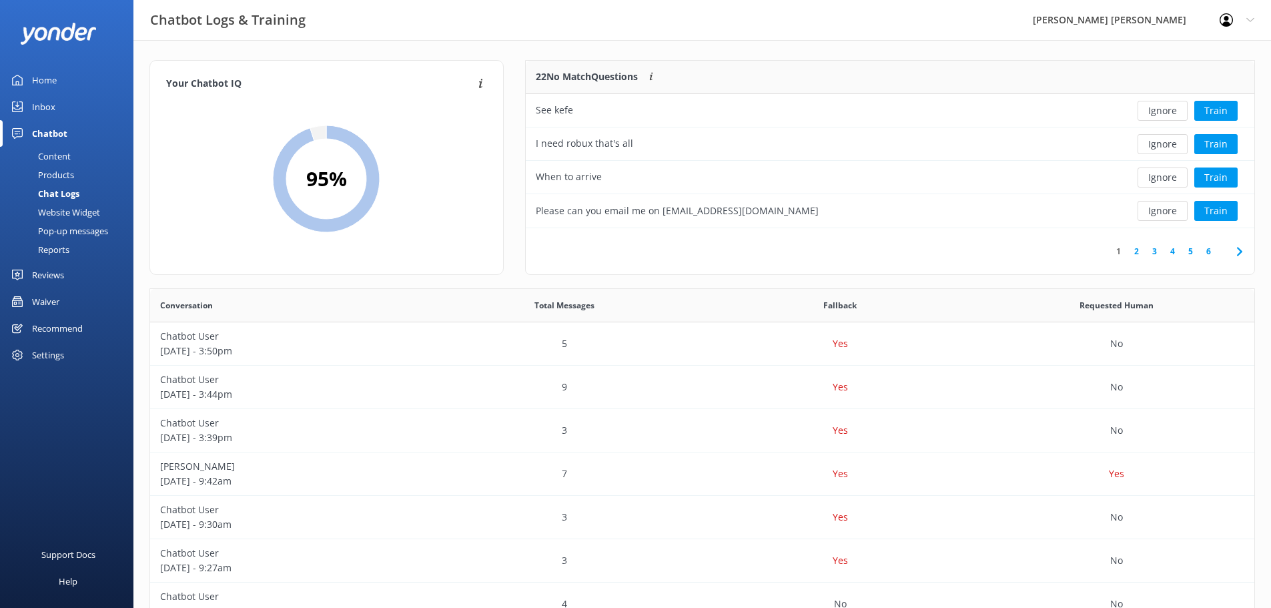
click at [1158, 110] on button "Ignore" at bounding box center [1163, 111] width 50 height 20
click at [1159, 109] on button "Ignore" at bounding box center [1163, 111] width 50 height 20
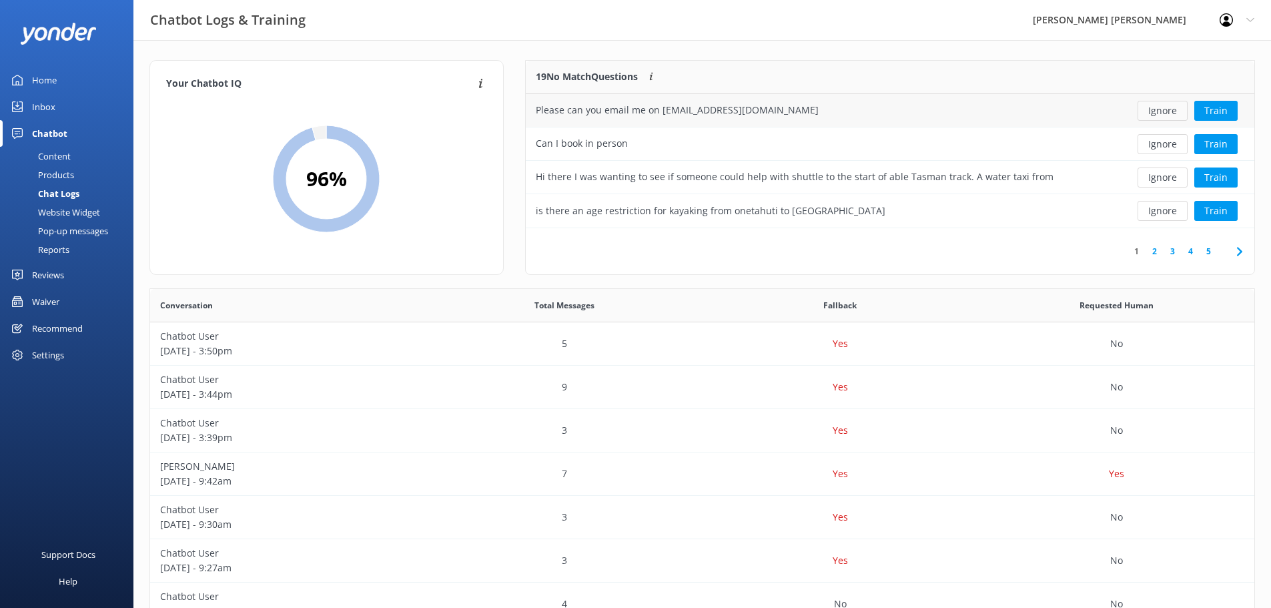
click at [1159, 109] on button "Ignore" at bounding box center [1163, 111] width 50 height 20
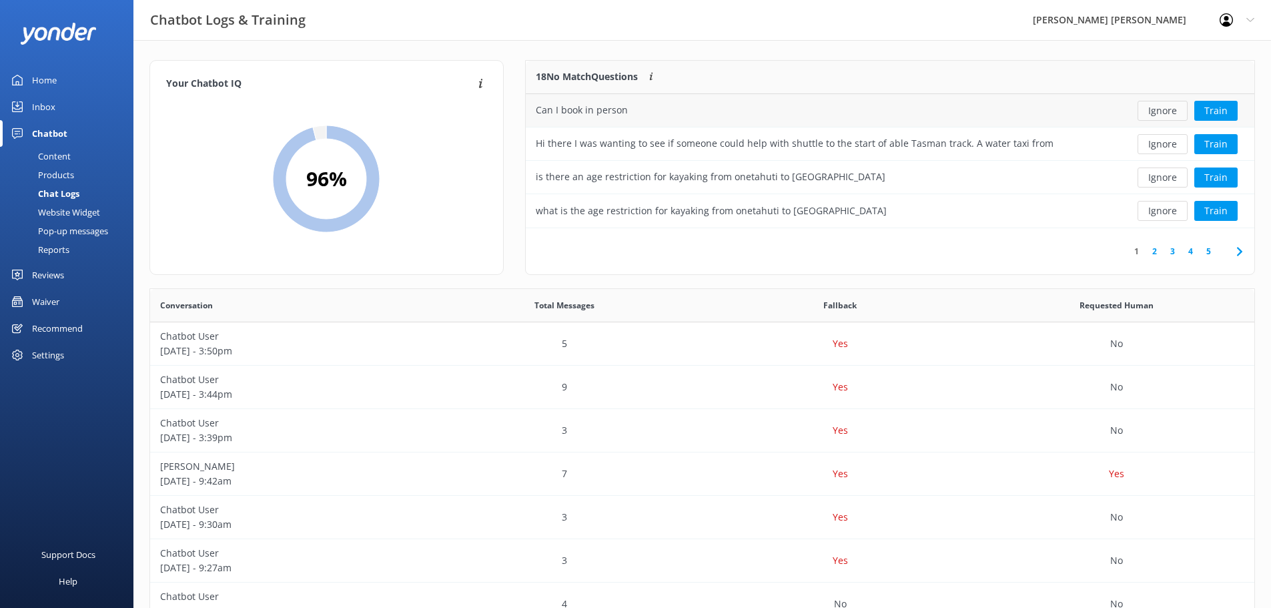
click at [1160, 109] on button "Ignore" at bounding box center [1163, 111] width 50 height 20
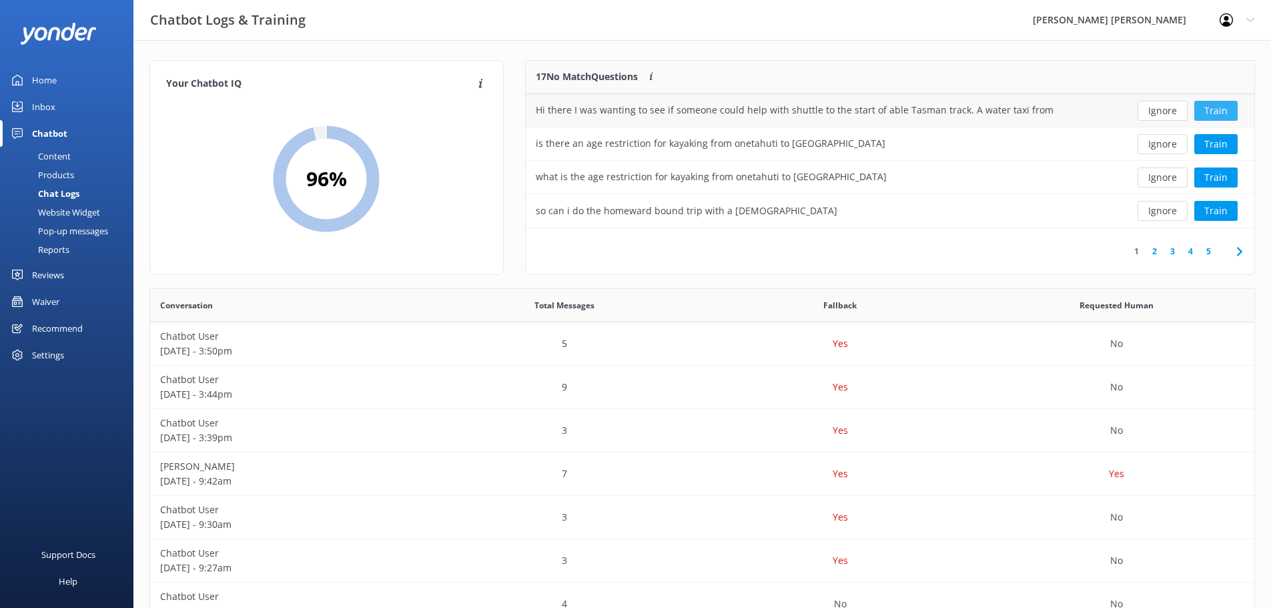
click at [1214, 112] on button "Train" at bounding box center [1215, 111] width 43 height 20
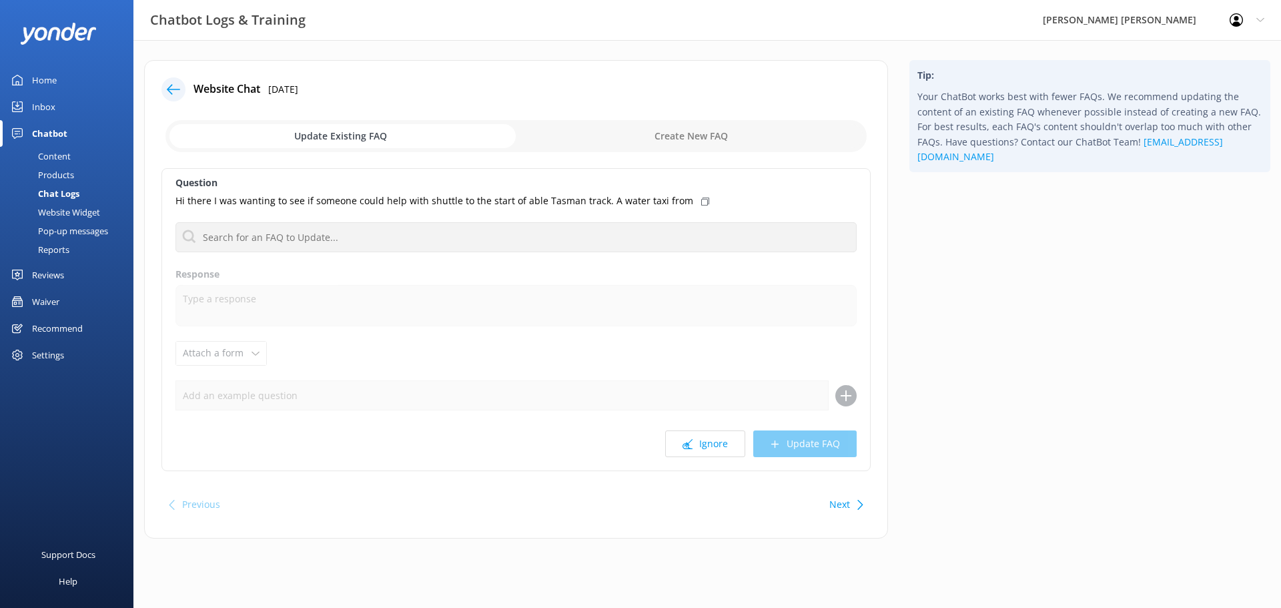
click at [169, 91] on icon at bounding box center [173, 89] width 13 height 13
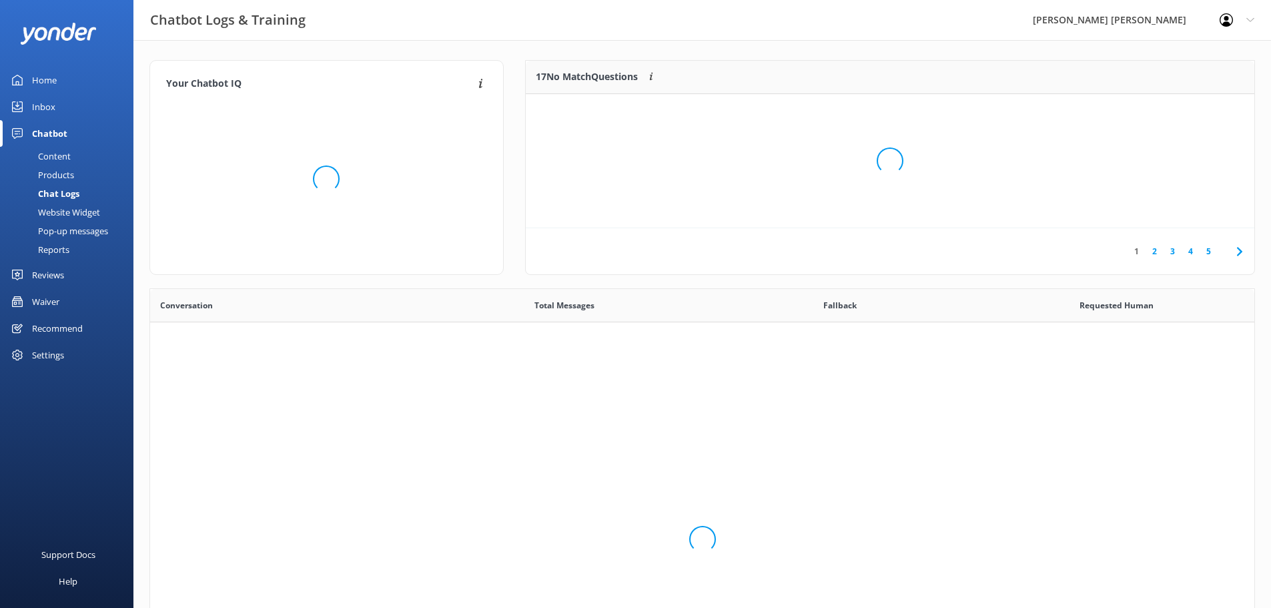
scroll to position [458, 1094]
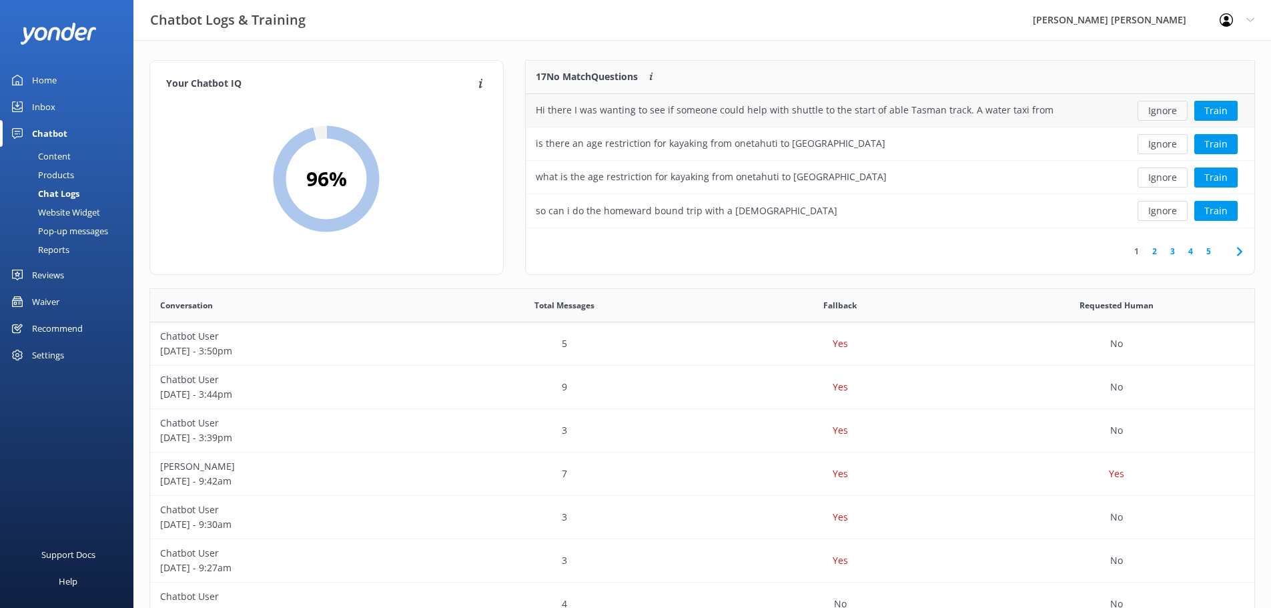
click at [1163, 113] on button "Ignore" at bounding box center [1163, 111] width 50 height 20
click at [1164, 111] on button "Ignore" at bounding box center [1163, 111] width 50 height 20
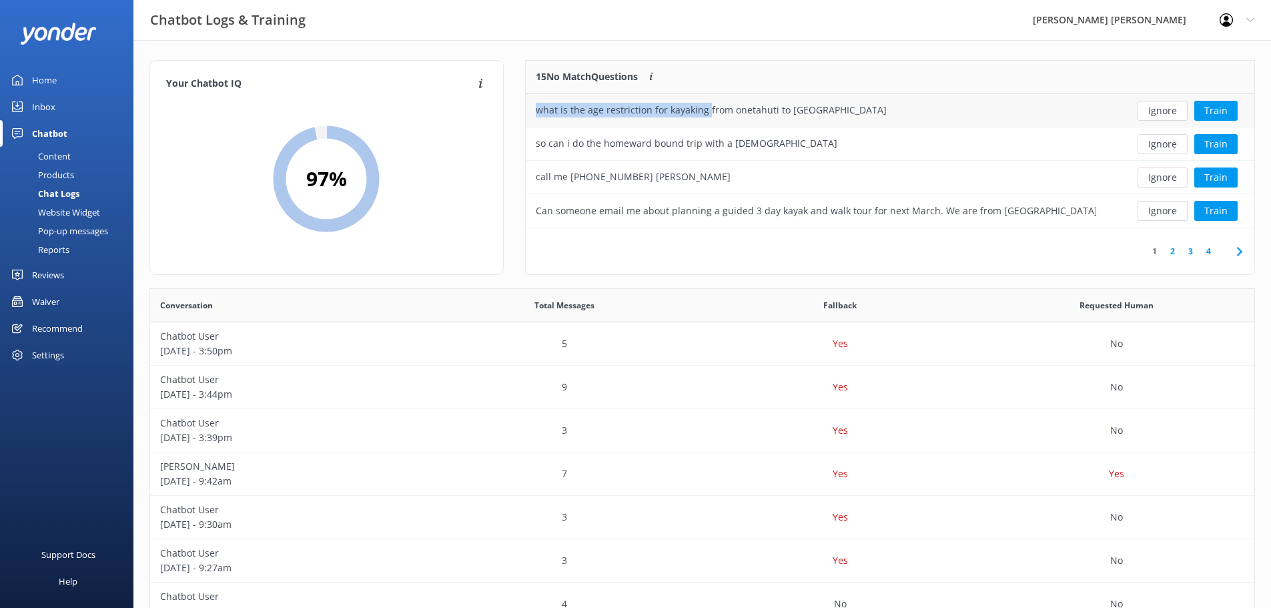
drag, startPoint x: 705, startPoint y: 108, endPoint x: 534, endPoint y: 113, distance: 171.6
click at [534, 113] on div "what is the age restriction for kayaking from onetahuti to [GEOGRAPHIC_DATA]" at bounding box center [816, 110] width 581 height 33
click at [1151, 110] on button "Ignore" at bounding box center [1163, 111] width 50 height 20
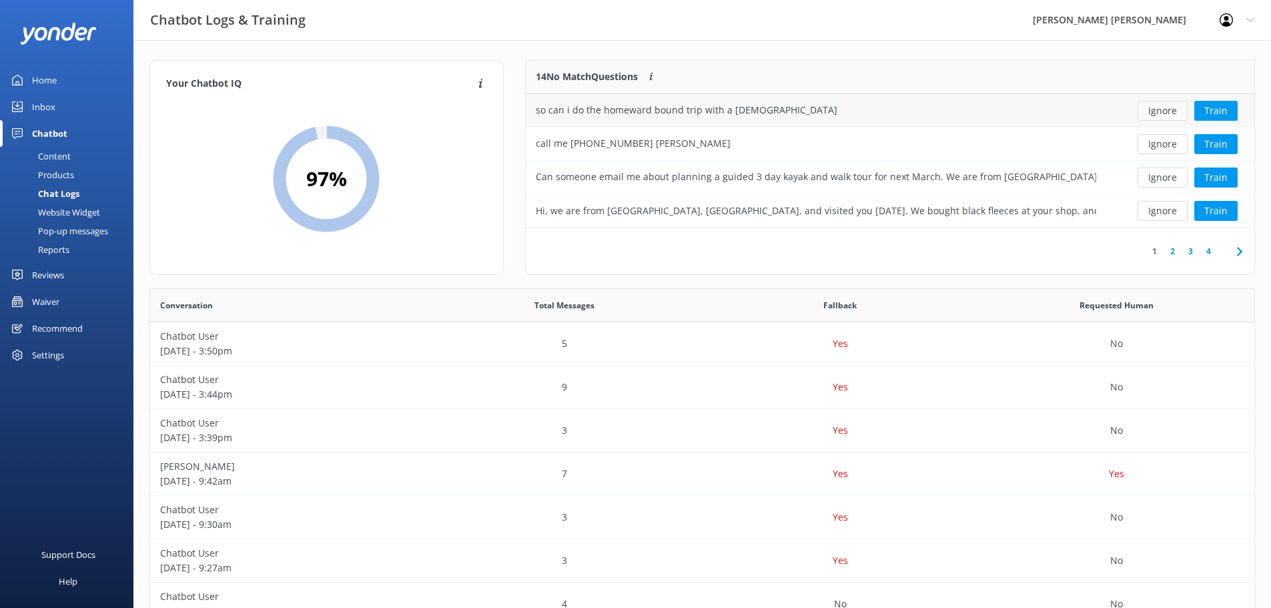
click at [1154, 107] on button "Ignore" at bounding box center [1163, 111] width 50 height 20
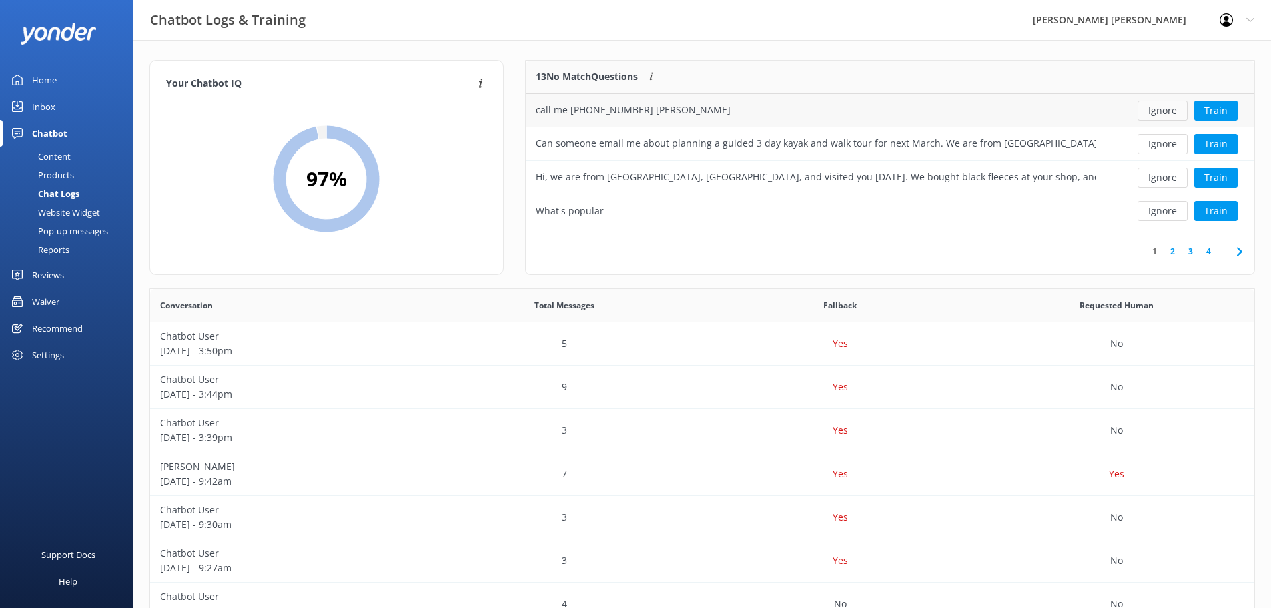
click at [1154, 107] on button "Ignore" at bounding box center [1163, 111] width 50 height 20
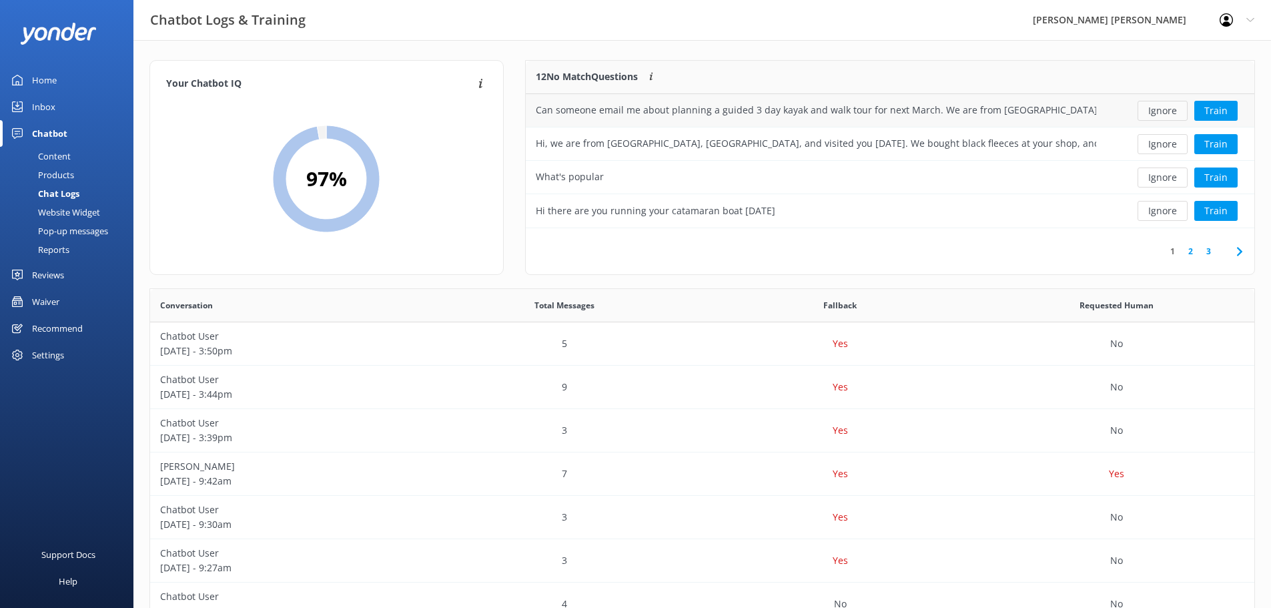
click at [1161, 113] on button "Ignore" at bounding box center [1163, 111] width 50 height 20
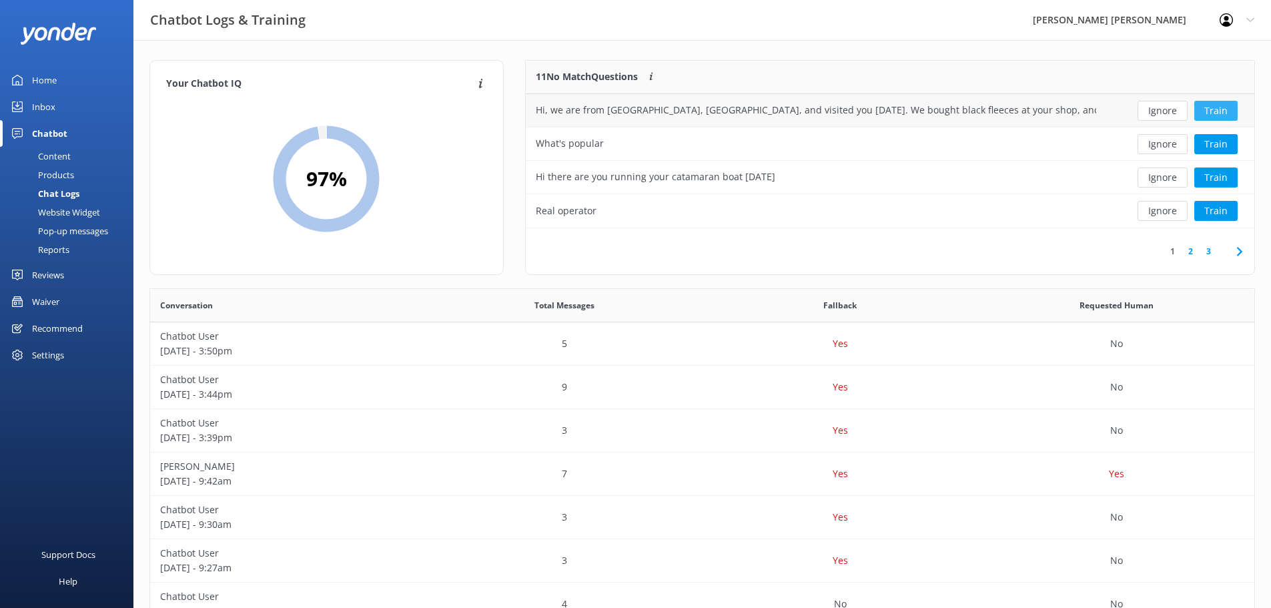
click at [1212, 106] on button "Train" at bounding box center [1215, 111] width 43 height 20
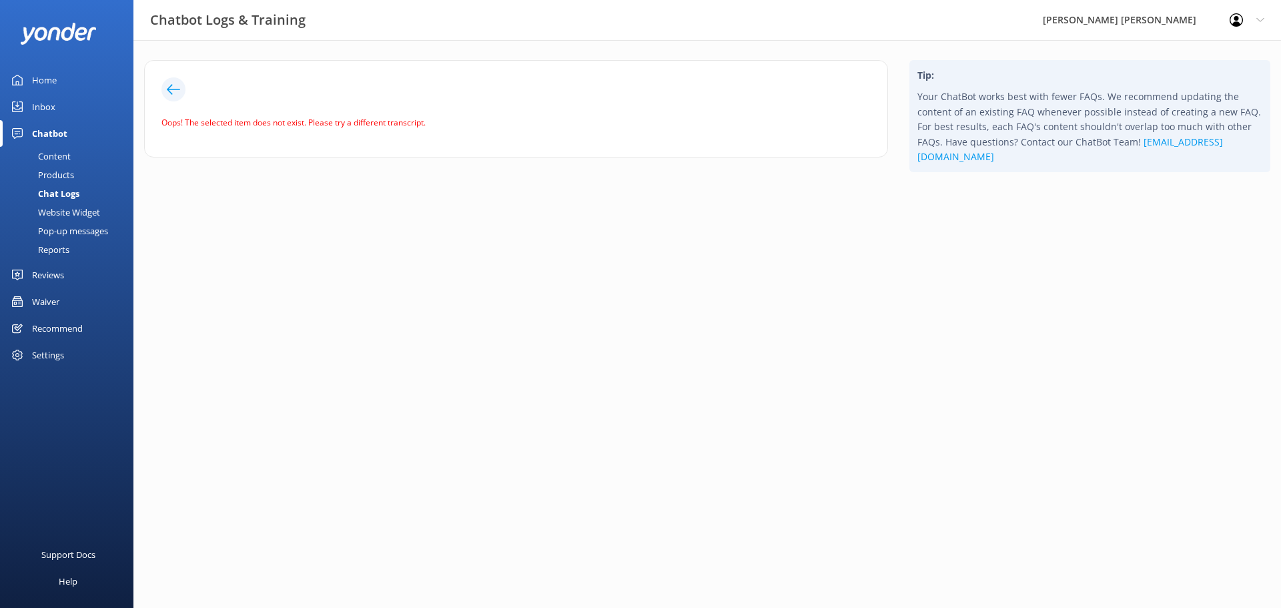
click at [173, 89] on icon at bounding box center [173, 89] width 13 height 13
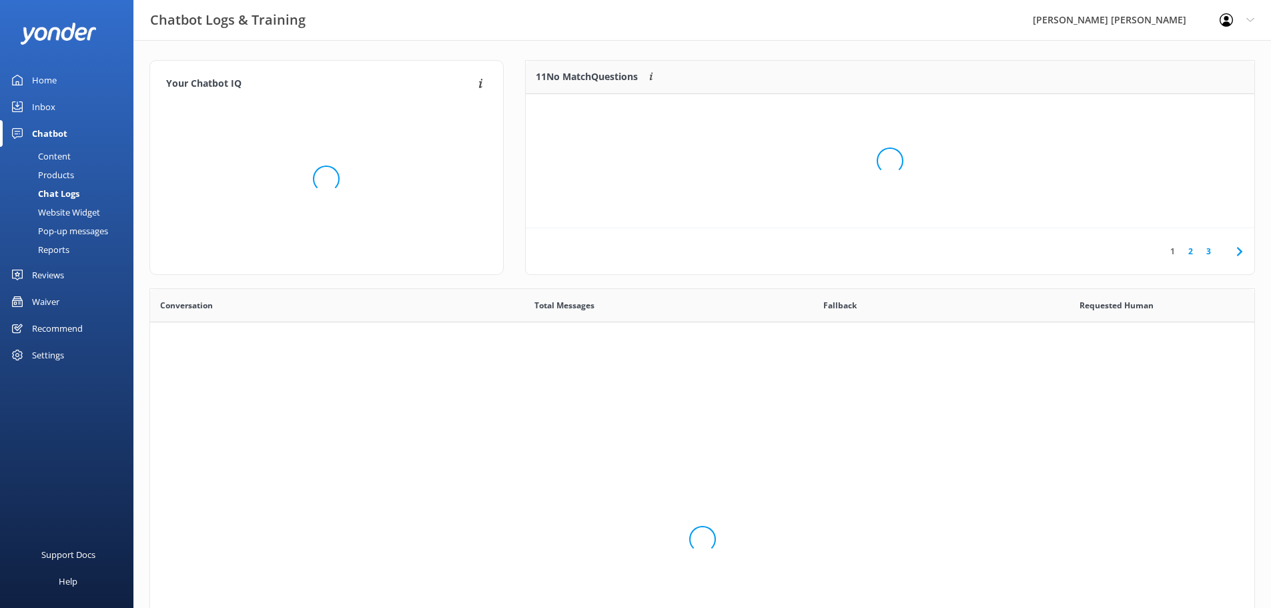
scroll to position [458, 1094]
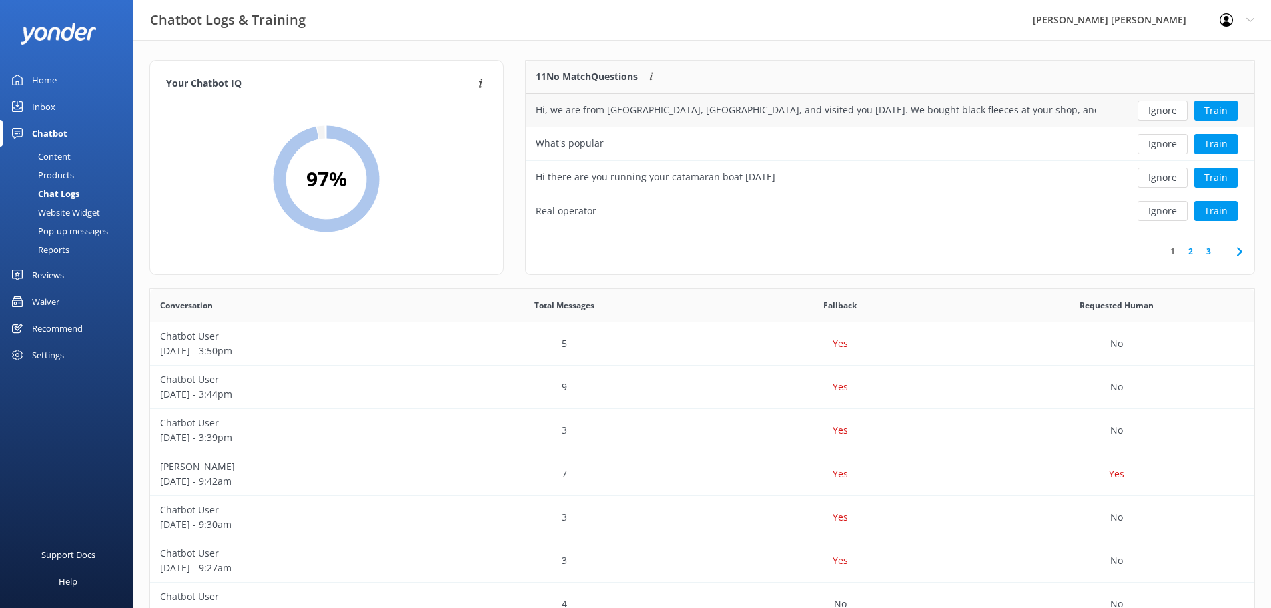
click at [1170, 111] on button "Ignore" at bounding box center [1163, 111] width 50 height 20
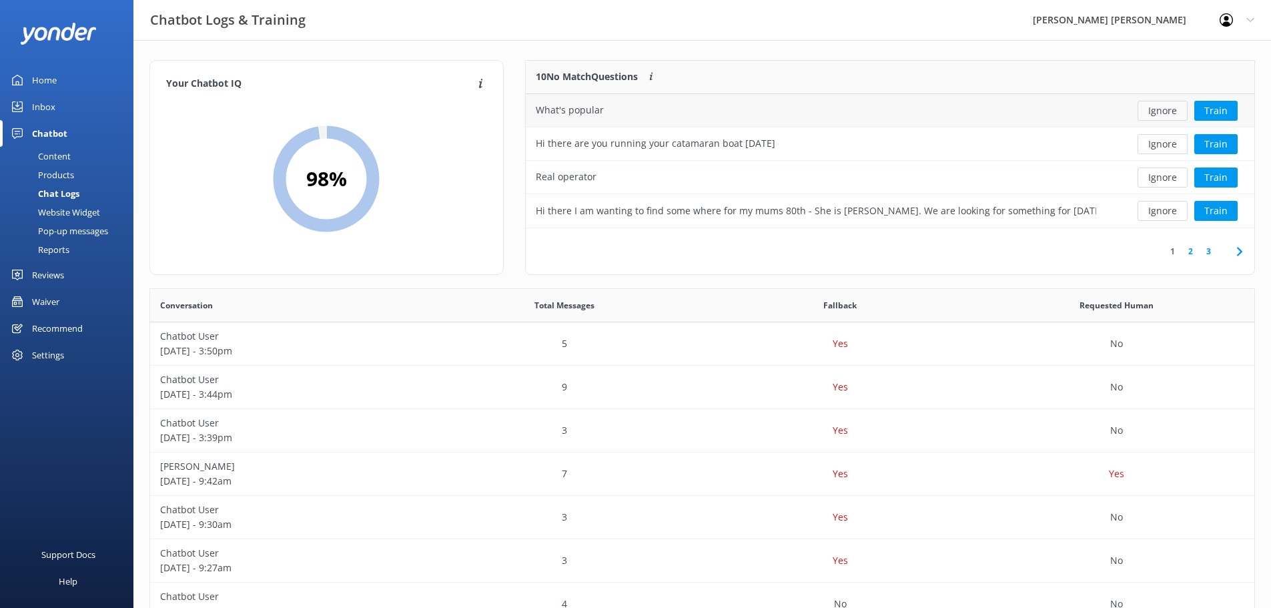
click at [1170, 111] on button "Ignore" at bounding box center [1163, 111] width 50 height 20
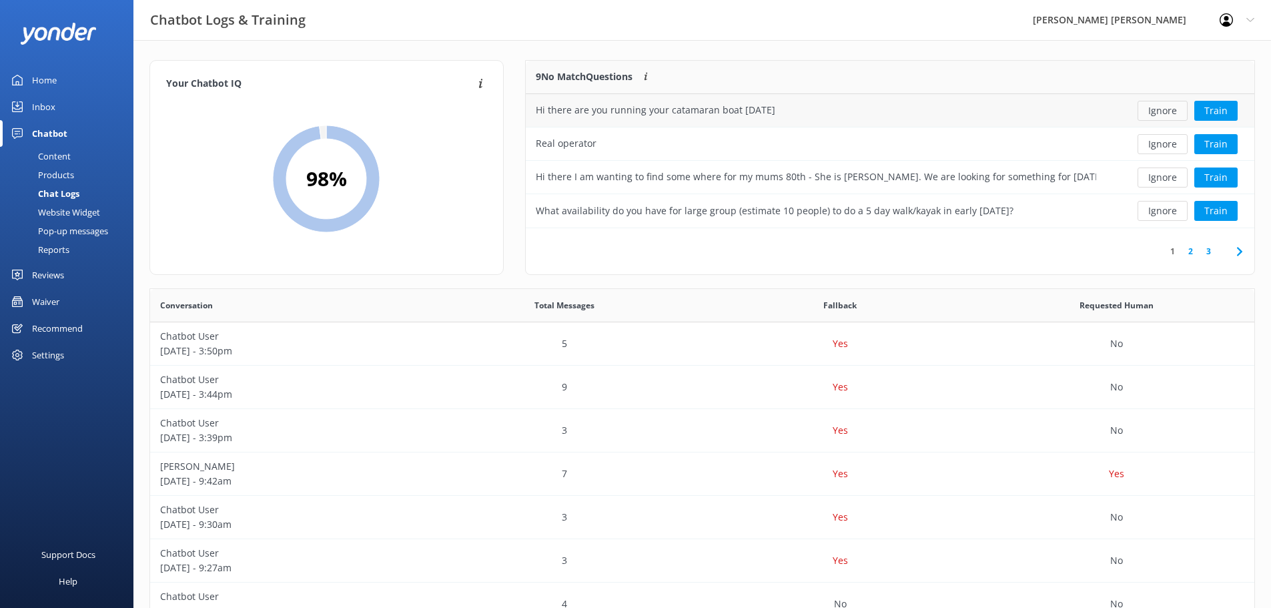
click at [1168, 111] on button "Ignore" at bounding box center [1163, 111] width 50 height 20
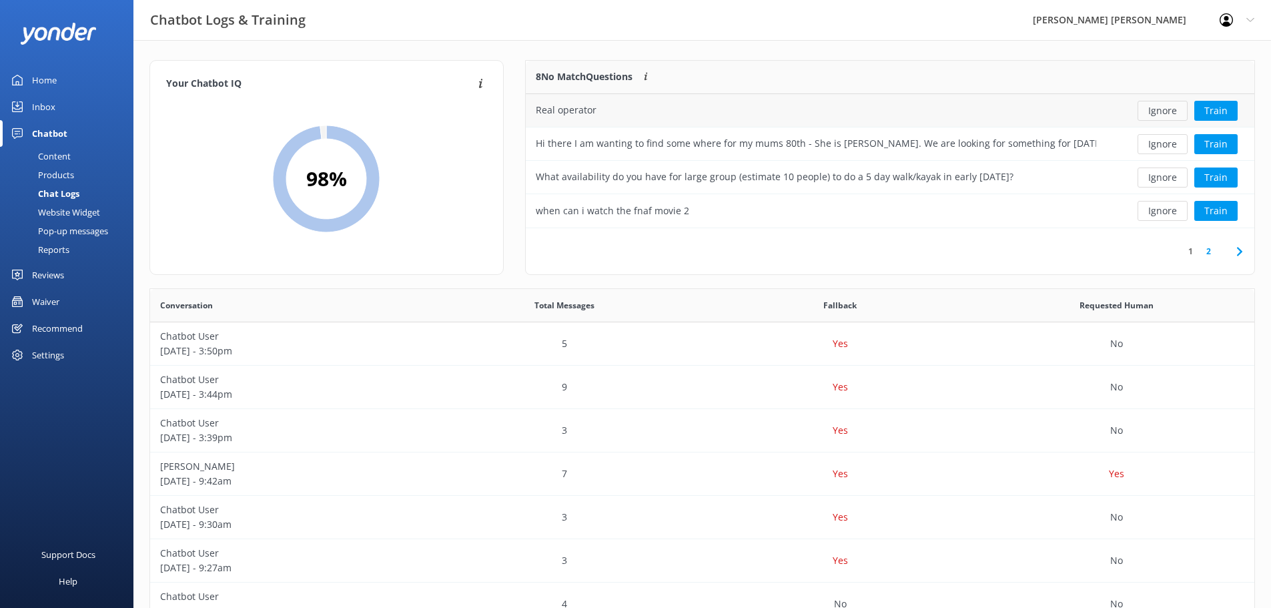
click at [1167, 111] on button "Ignore" at bounding box center [1163, 111] width 50 height 20
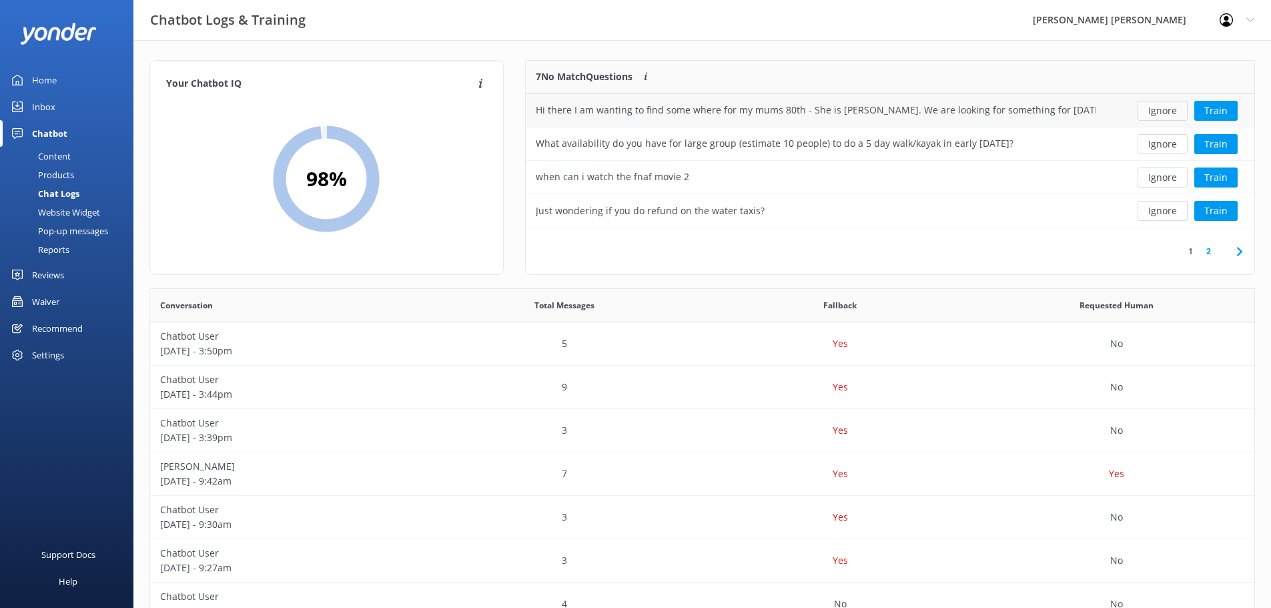
click at [1161, 112] on button "Ignore" at bounding box center [1163, 111] width 50 height 20
click at [1160, 112] on button "Ignore" at bounding box center [1163, 111] width 50 height 20
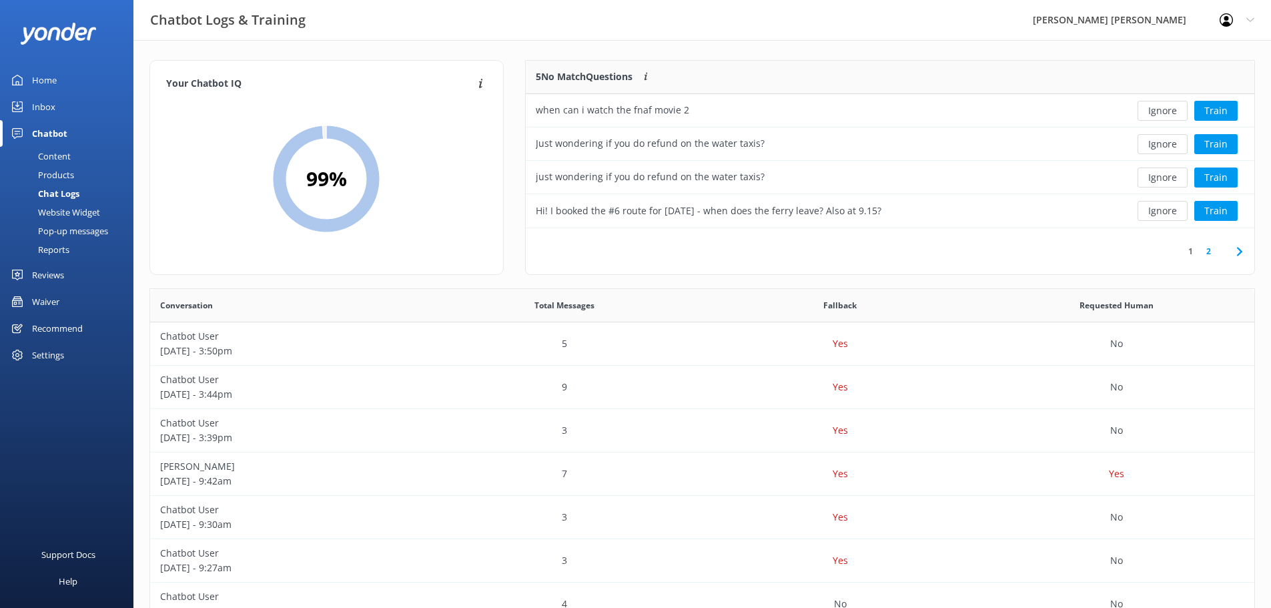
click at [1160, 112] on button "Ignore" at bounding box center [1163, 111] width 50 height 20
click at [1159, 112] on button "Ignore" at bounding box center [1163, 111] width 50 height 20
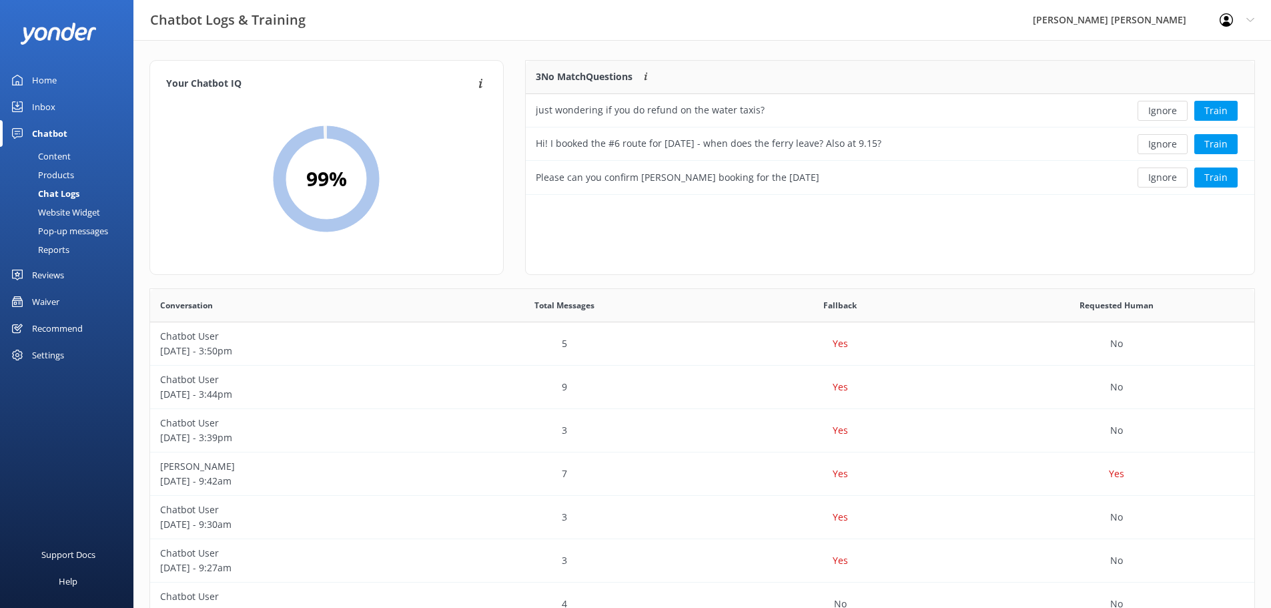
scroll to position [124, 719]
click at [1158, 112] on button "Ignore" at bounding box center [1163, 111] width 50 height 20
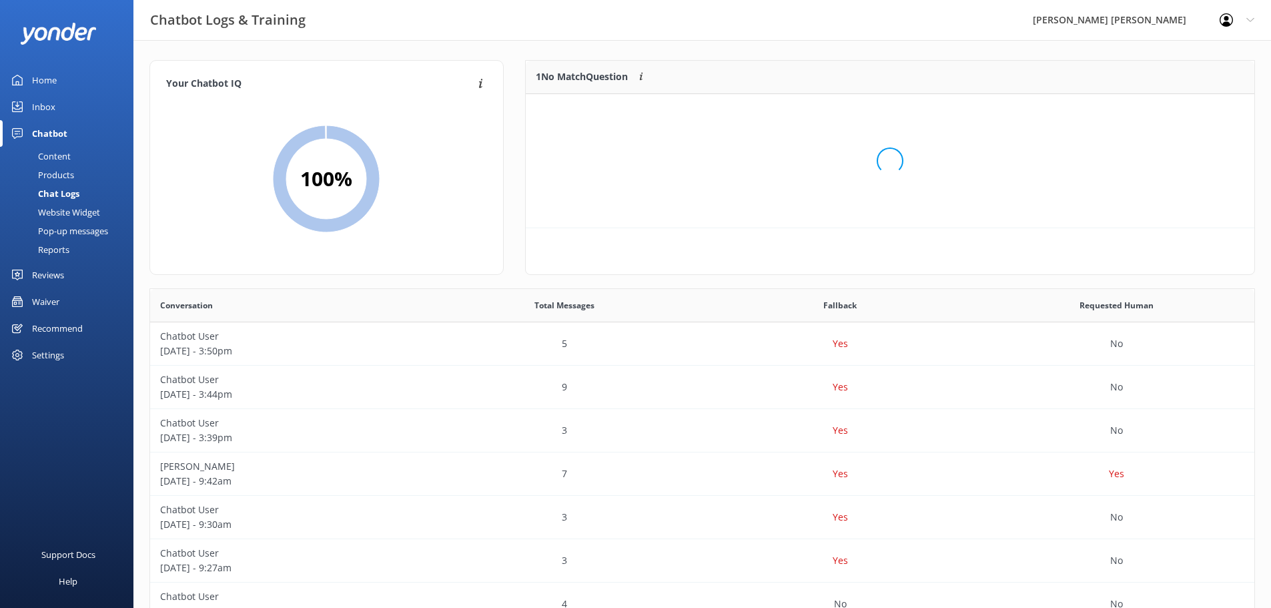
scroll to position [57, 719]
click at [1157, 112] on button "Ignore" at bounding box center [1163, 111] width 50 height 20
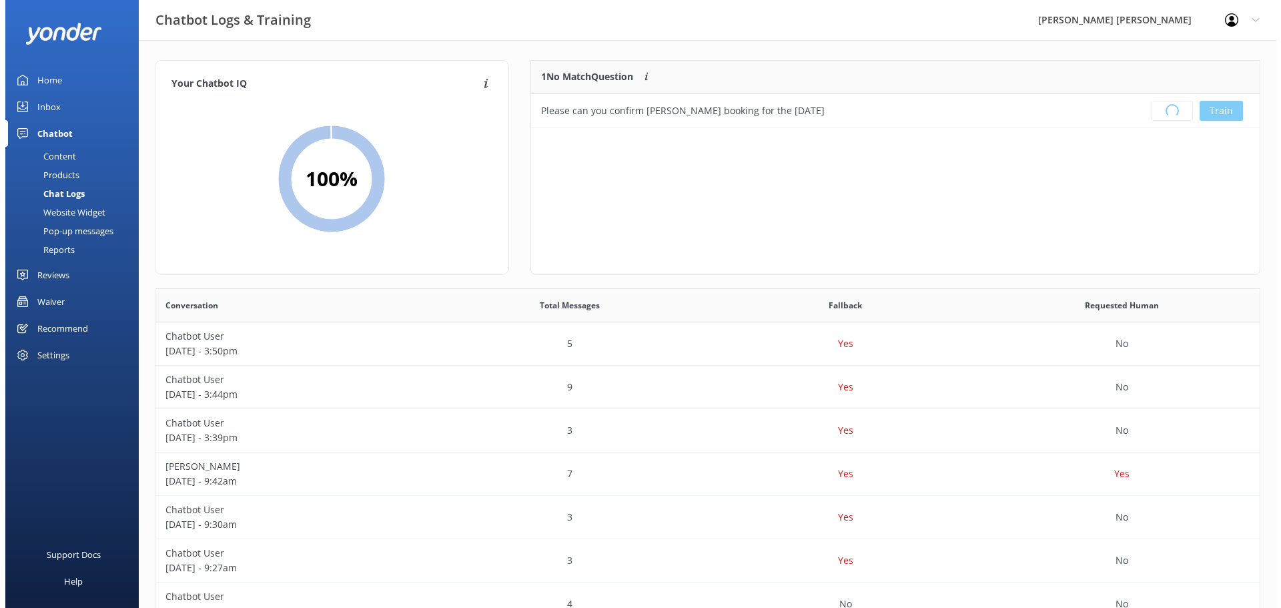
scroll to position [157, 719]
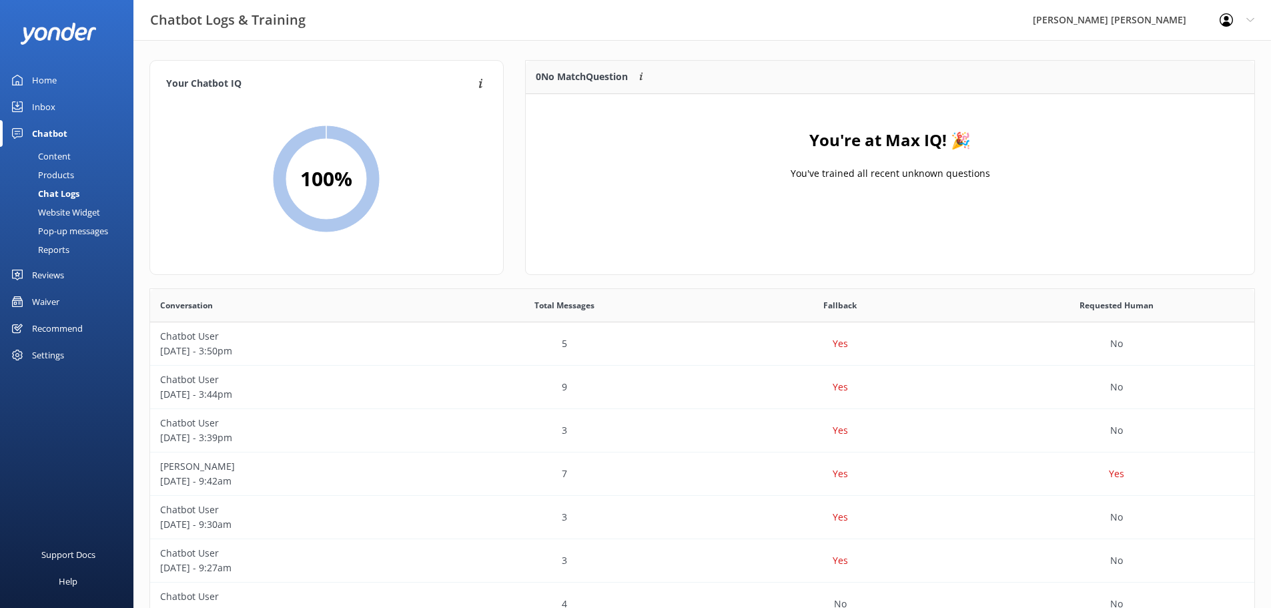
click at [53, 131] on div "Chatbot" at bounding box center [49, 133] width 35 height 27
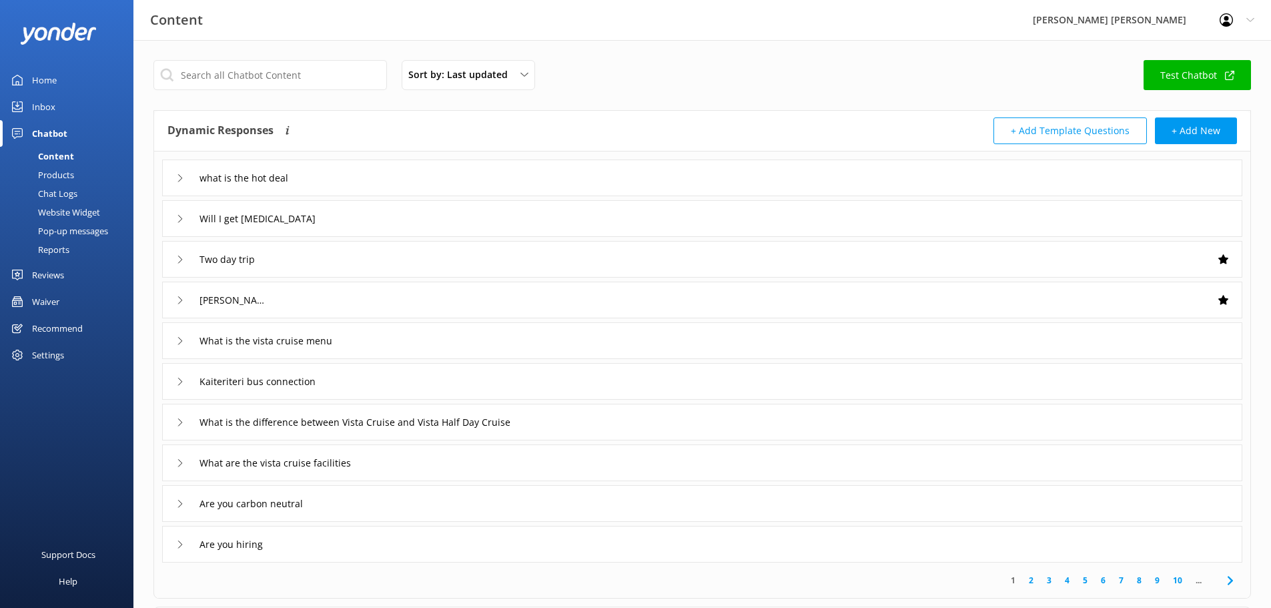
click at [44, 106] on div "Inbox" at bounding box center [43, 106] width 23 height 27
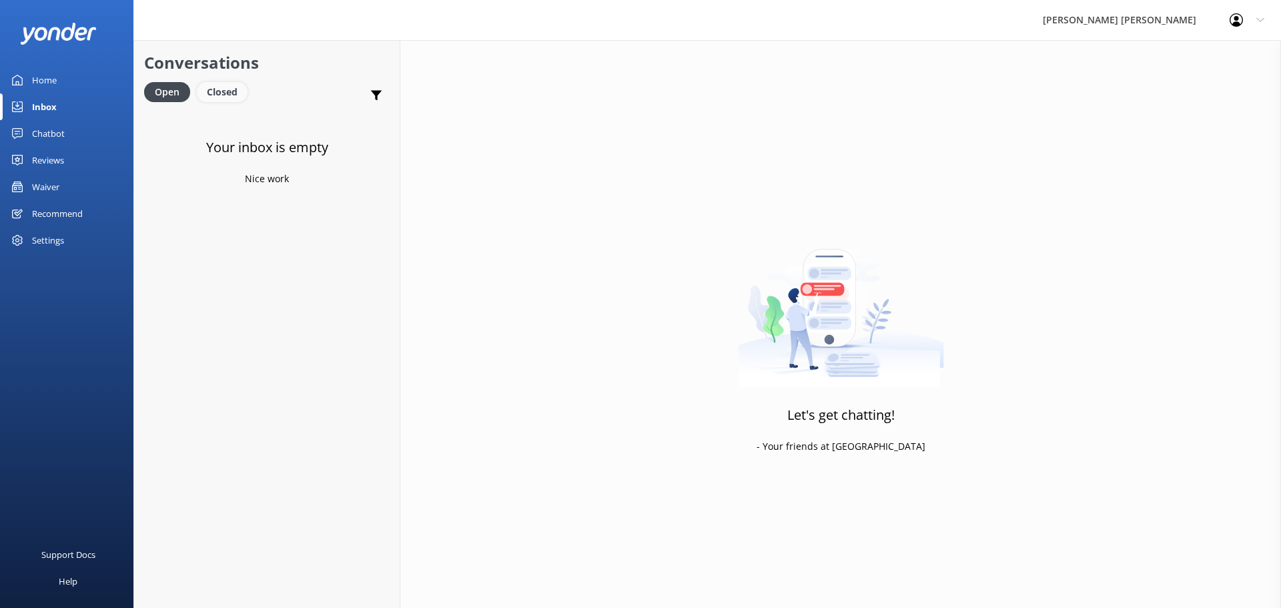
click at [222, 89] on div "Closed" at bounding box center [222, 92] width 51 height 20
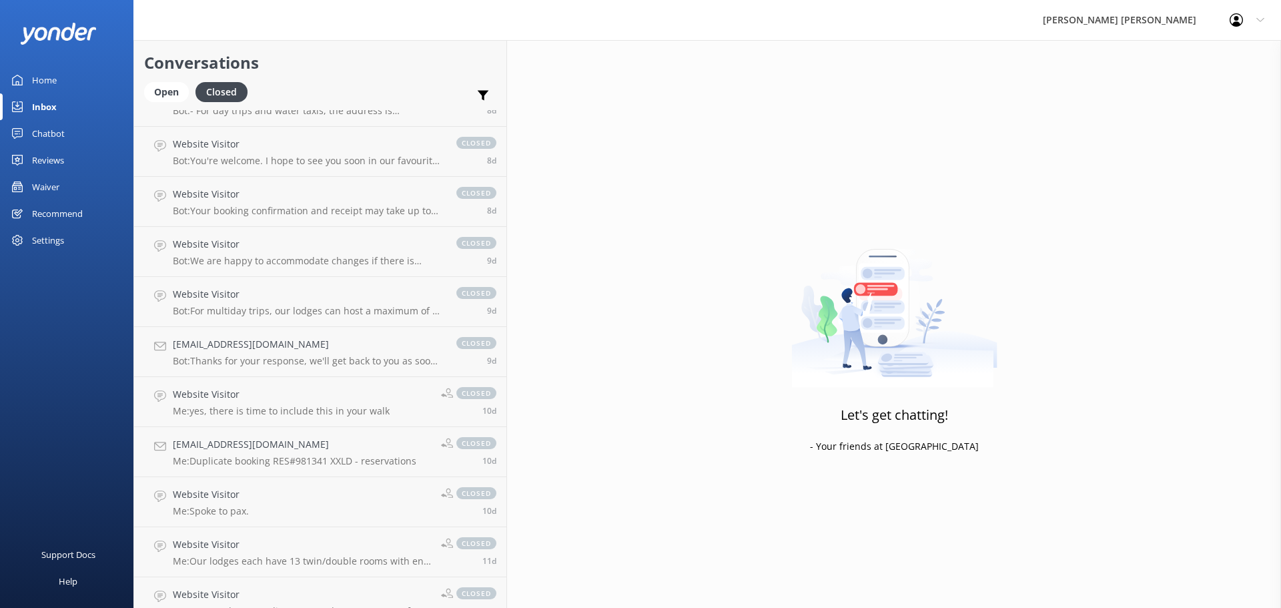
scroll to position [2509, 0]
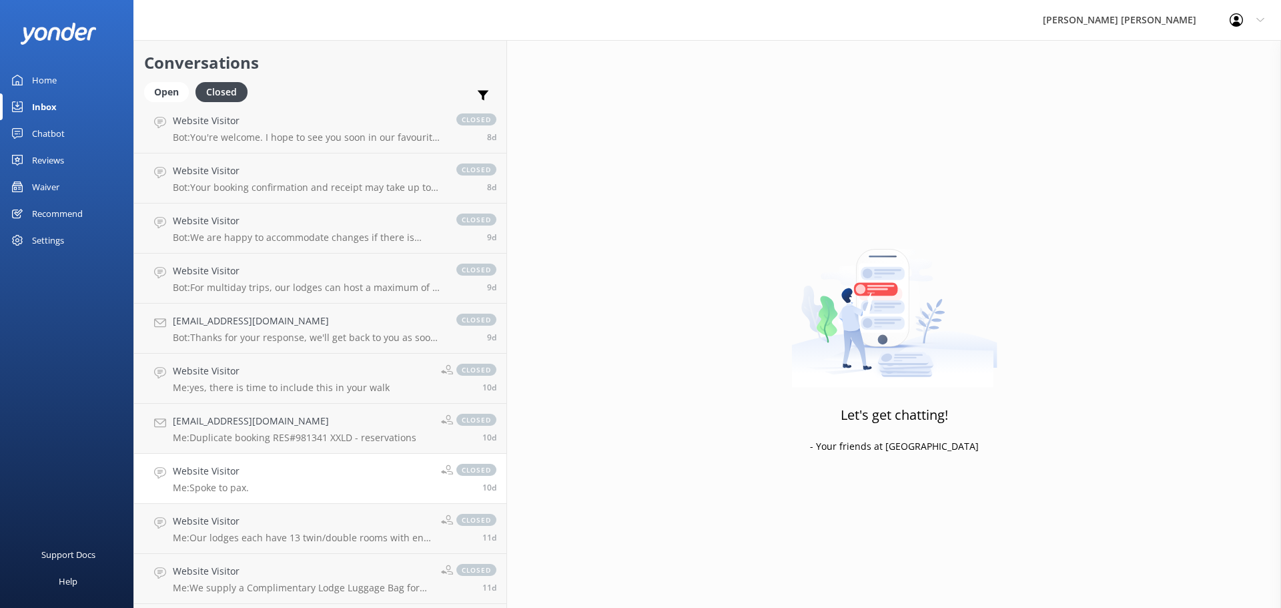
click at [194, 484] on p "Me: Spoke to pax." at bounding box center [211, 488] width 76 height 12
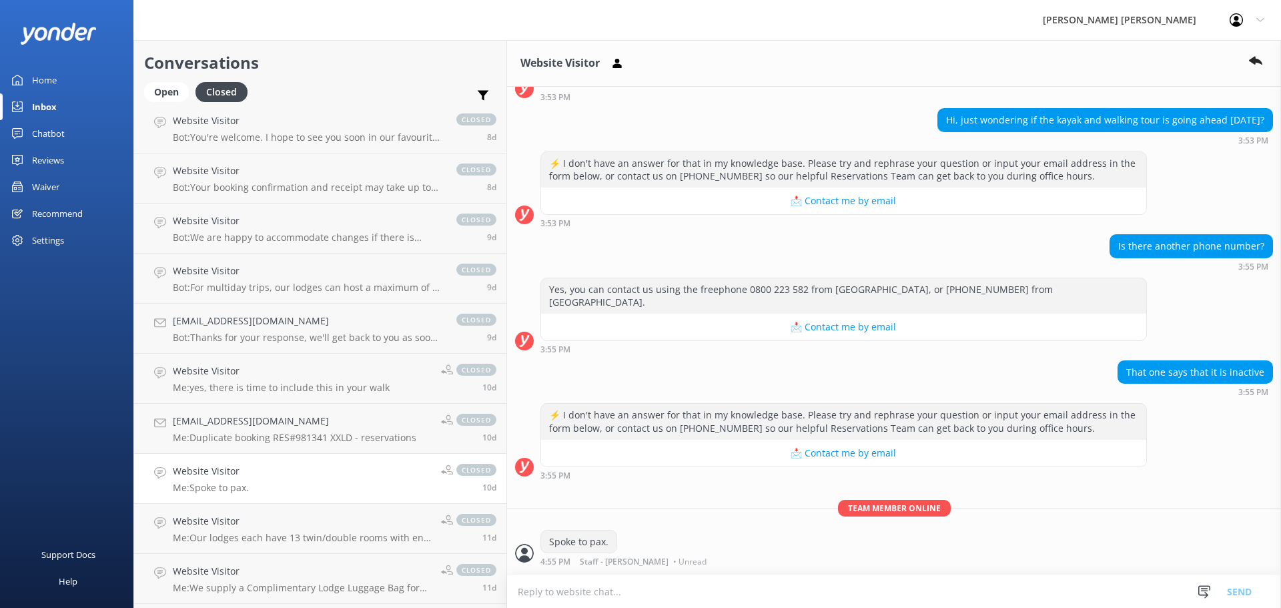
scroll to position [89, 0]
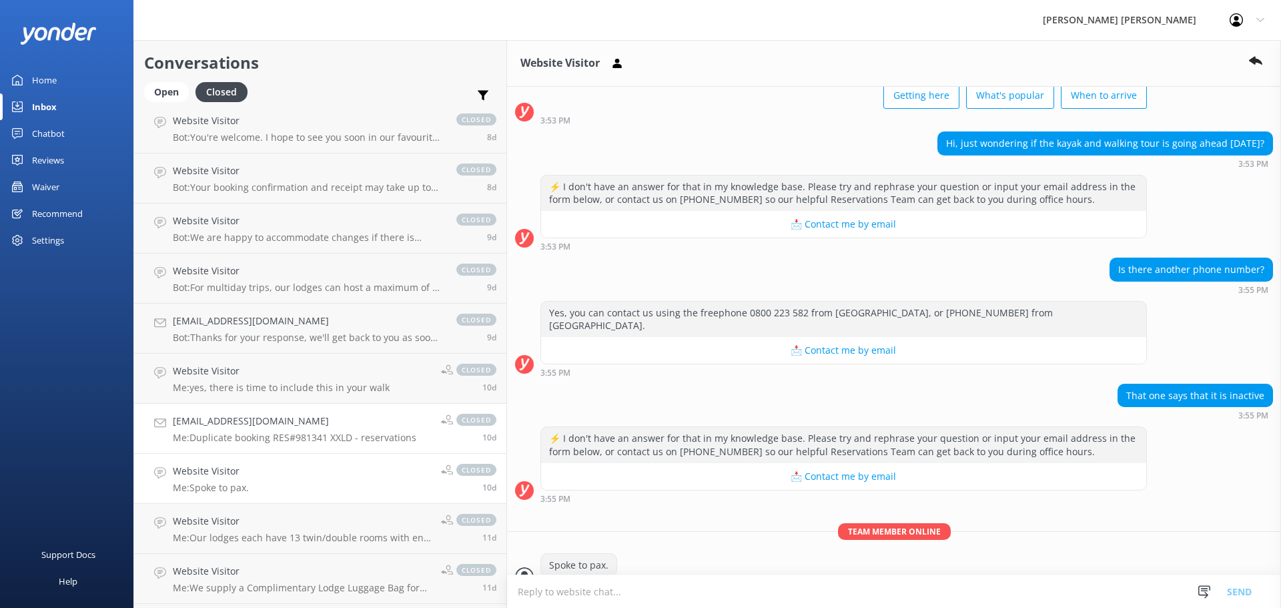
click at [301, 430] on div "[EMAIL_ADDRESS][DOMAIN_NAME] Me: Duplicate booking RES#981341 XXLD - reservatio…" at bounding box center [295, 428] width 244 height 29
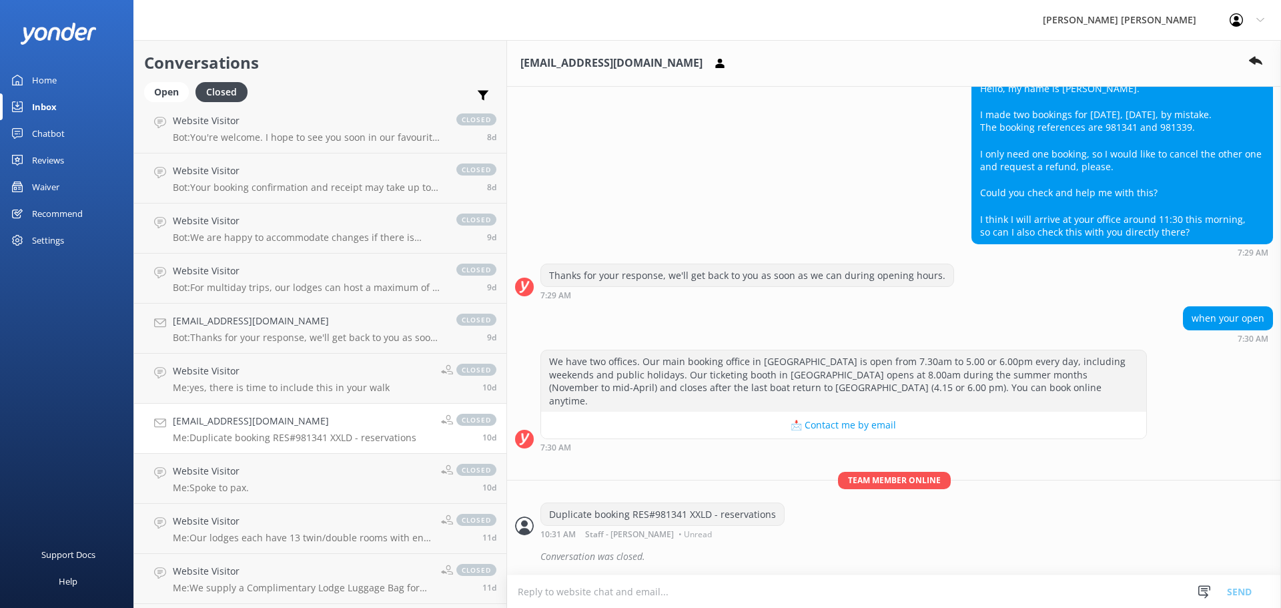
scroll to position [452, 0]
click at [279, 381] on div "Website Visitor Me: yes, there is time to include this in your walk" at bounding box center [281, 378] width 217 height 29
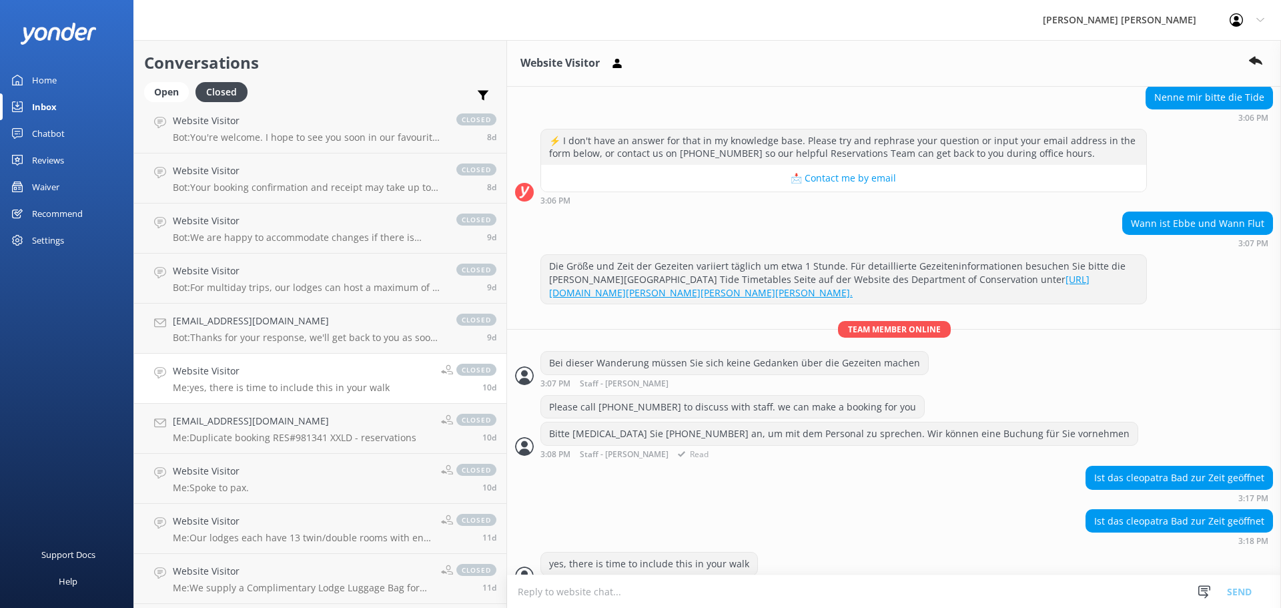
scroll to position [1980, 0]
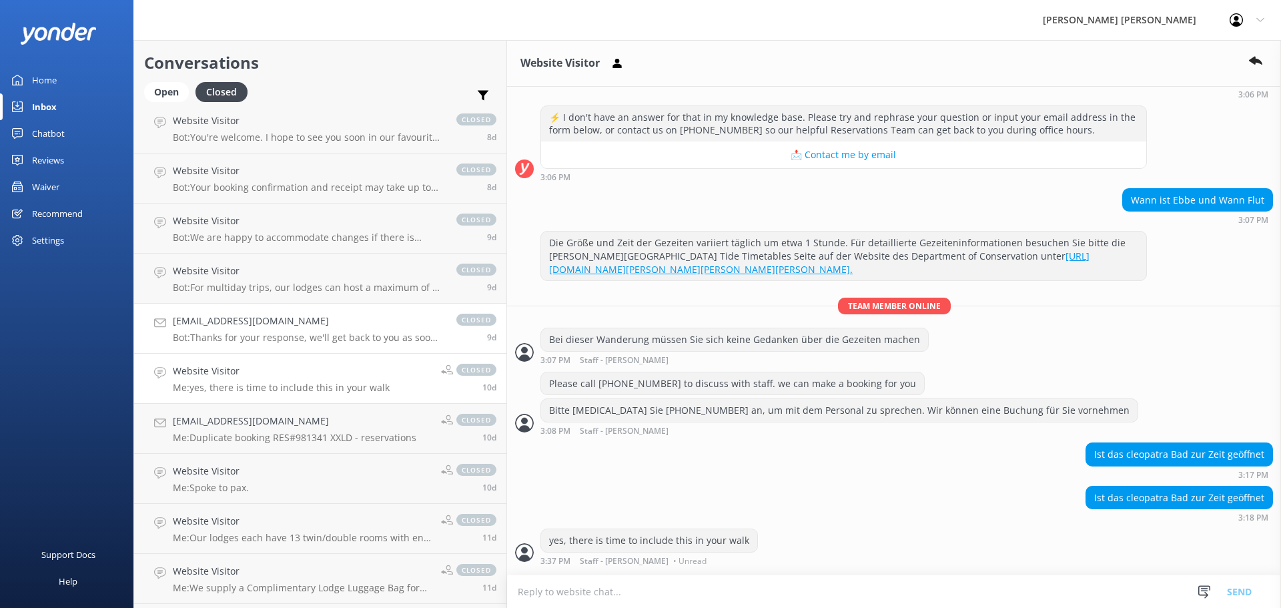
click at [278, 332] on p "Bot: Thanks for your response, we'll get back to you as soon as we can during o…" at bounding box center [308, 338] width 270 height 12
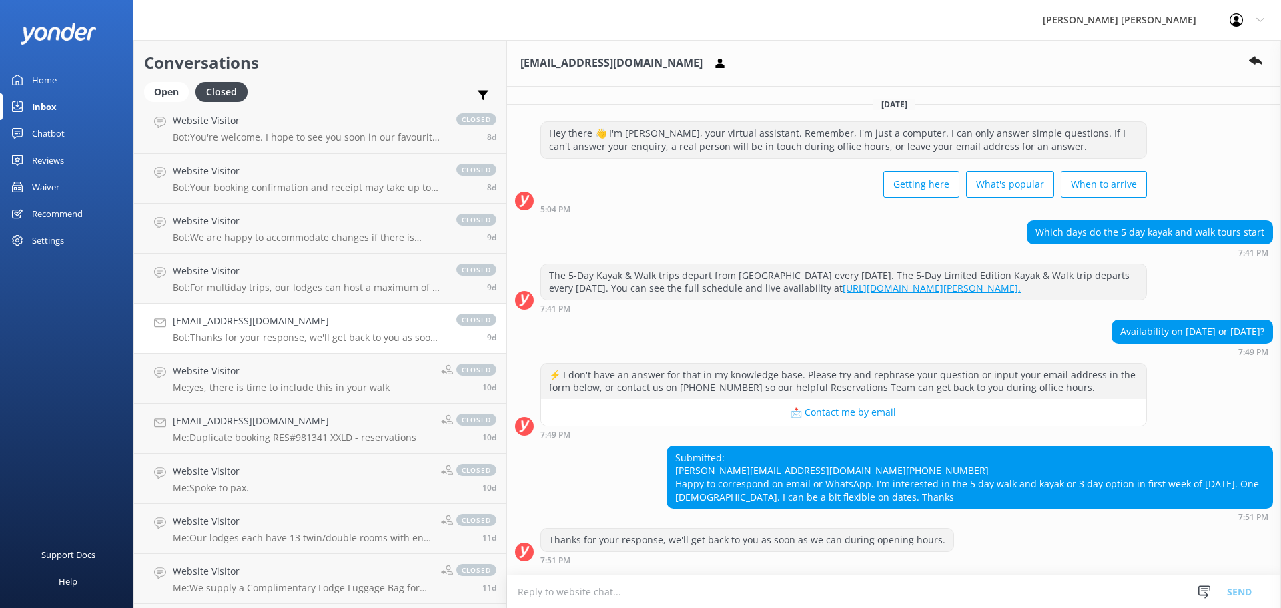
scroll to position [87, 0]
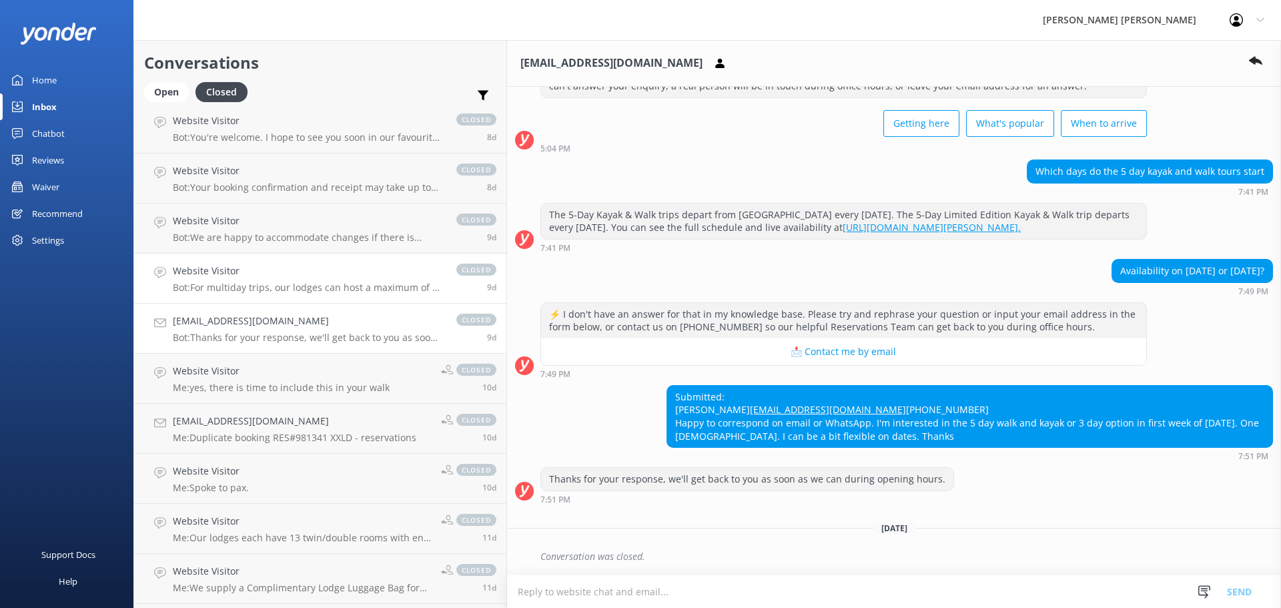
click at [260, 290] on p "Bot: For multiday trips, our lodges can host a maximum of 26 people in twin sha…" at bounding box center [308, 288] width 270 height 12
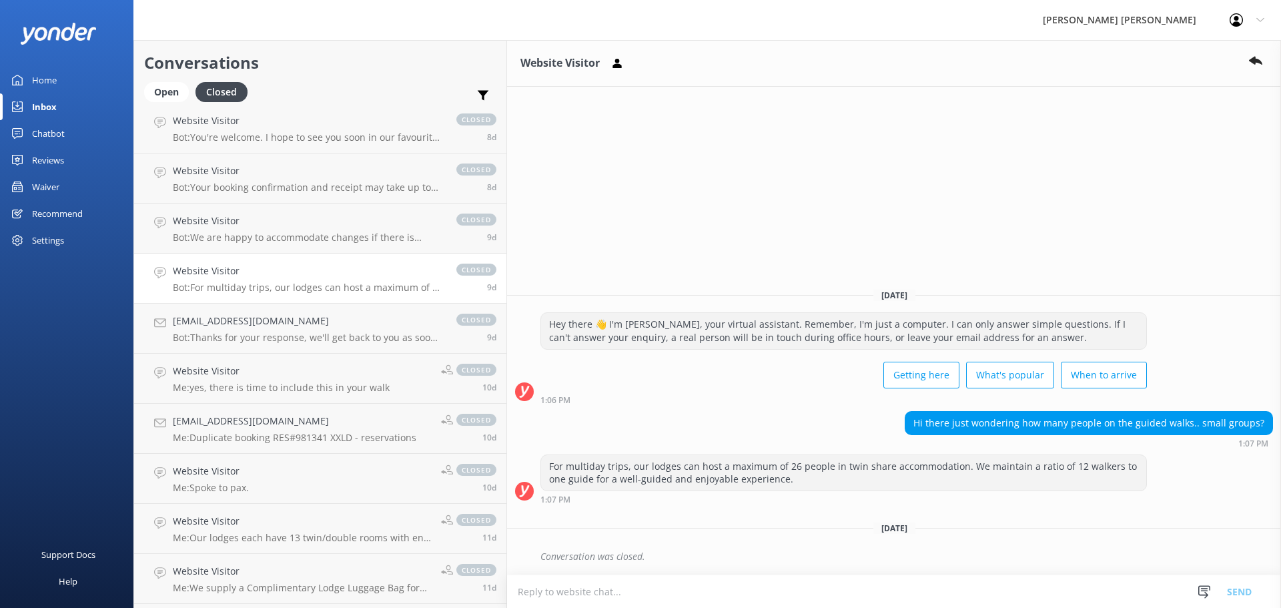
click at [276, 290] on p "Bot: For multiday trips, our lodges can host a maximum of 26 people in twin sha…" at bounding box center [308, 288] width 270 height 12
click at [276, 244] on link "Website Visitor Bot: We are happy to accommodate changes if there is available …" at bounding box center [320, 229] width 372 height 50
click at [268, 238] on p "Bot: We are happy to accommodate changes if there is available space. You need …" at bounding box center [308, 238] width 270 height 12
click at [270, 189] on p "Bot: Your booking confirmation and receipt may take up to 30 minutes to reach y…" at bounding box center [308, 187] width 270 height 12
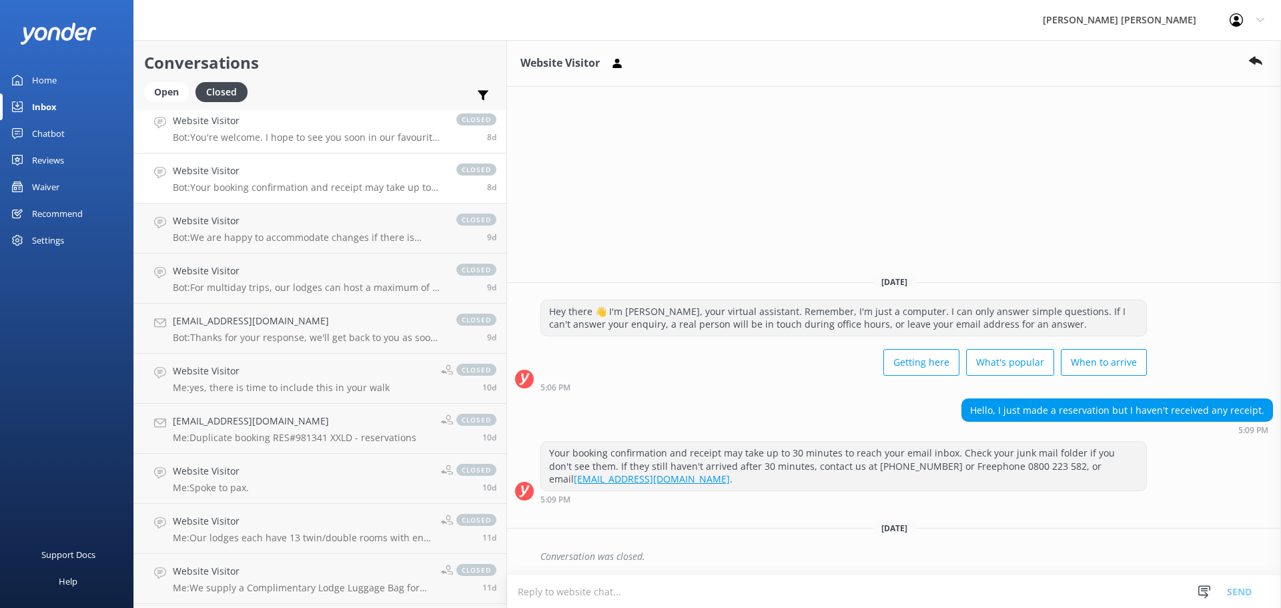
click at [301, 140] on p "Bot: You're welcome. I hope to see you soon in our favourite part of the world!" at bounding box center [308, 137] width 270 height 12
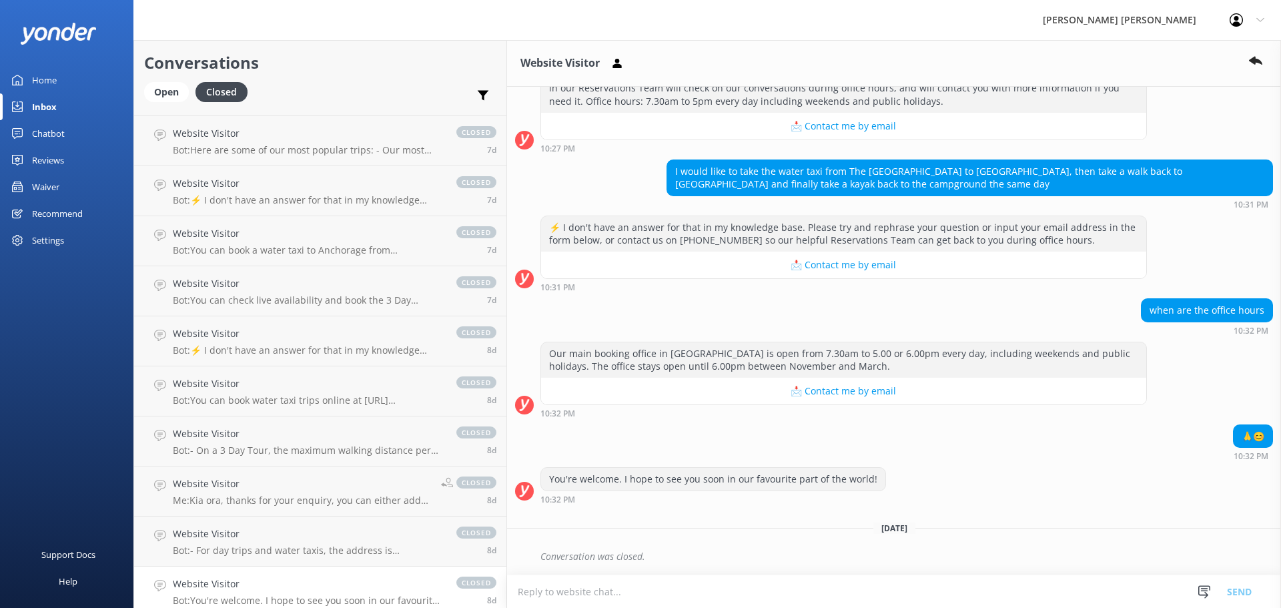
scroll to position [2040, 0]
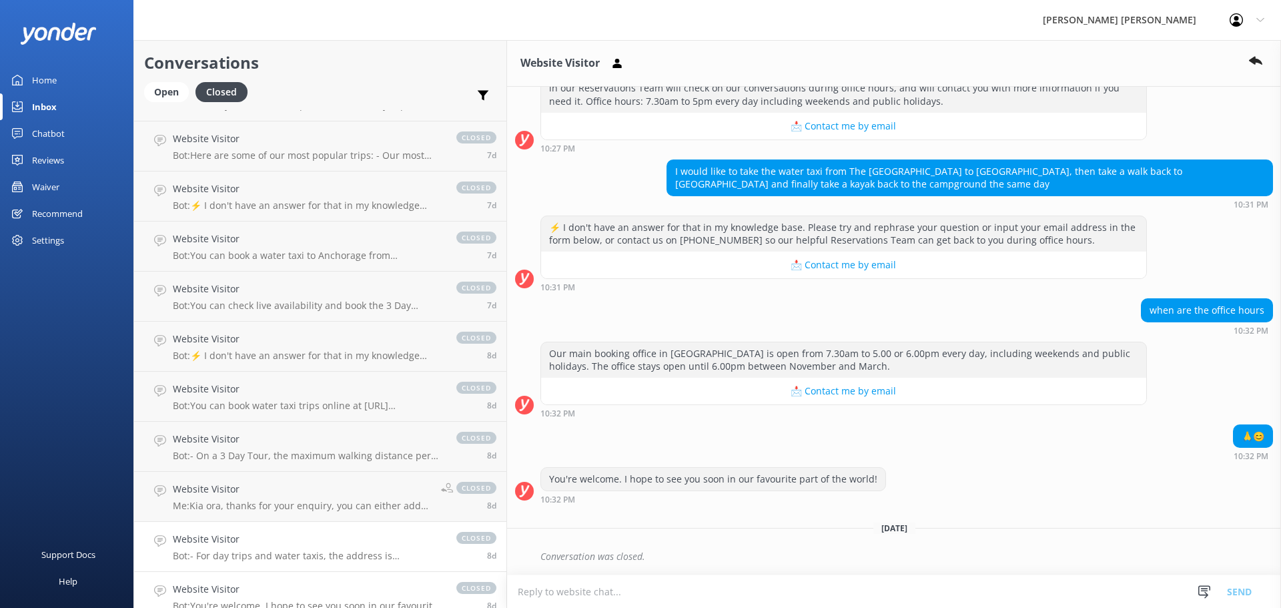
click at [257, 548] on div "Website Visitor Bot: - For day trips and water taxis, the address is [STREET_AD…" at bounding box center [308, 546] width 270 height 29
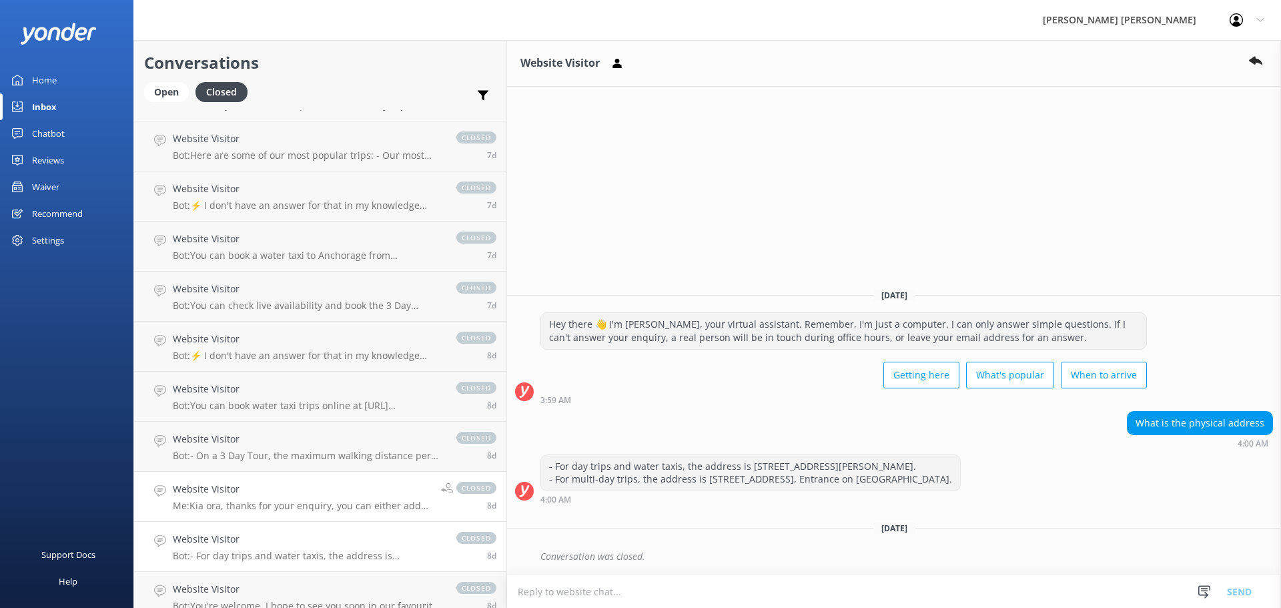
click at [249, 508] on p "Me: Kia ora, thanks for your enquiry, you can either add the lunch option for e…" at bounding box center [302, 506] width 258 height 12
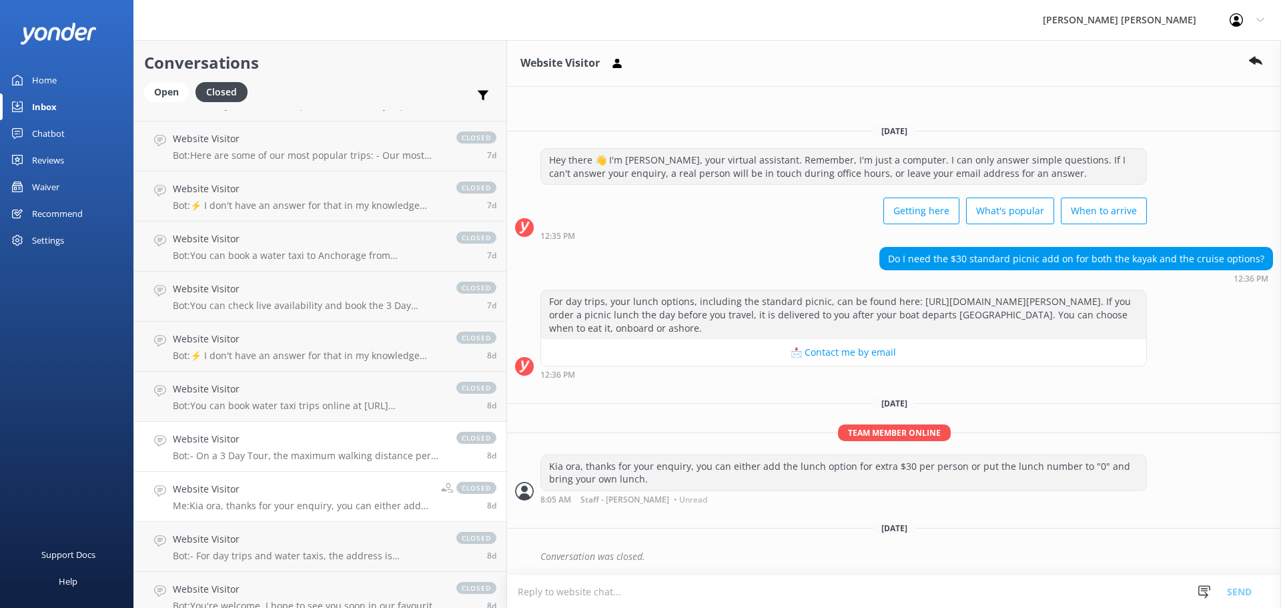
click at [234, 452] on p "Bot: - On a 3 Day Tour, the maximum walking distance per day is 20 kms. - On mu…" at bounding box center [308, 456] width 270 height 12
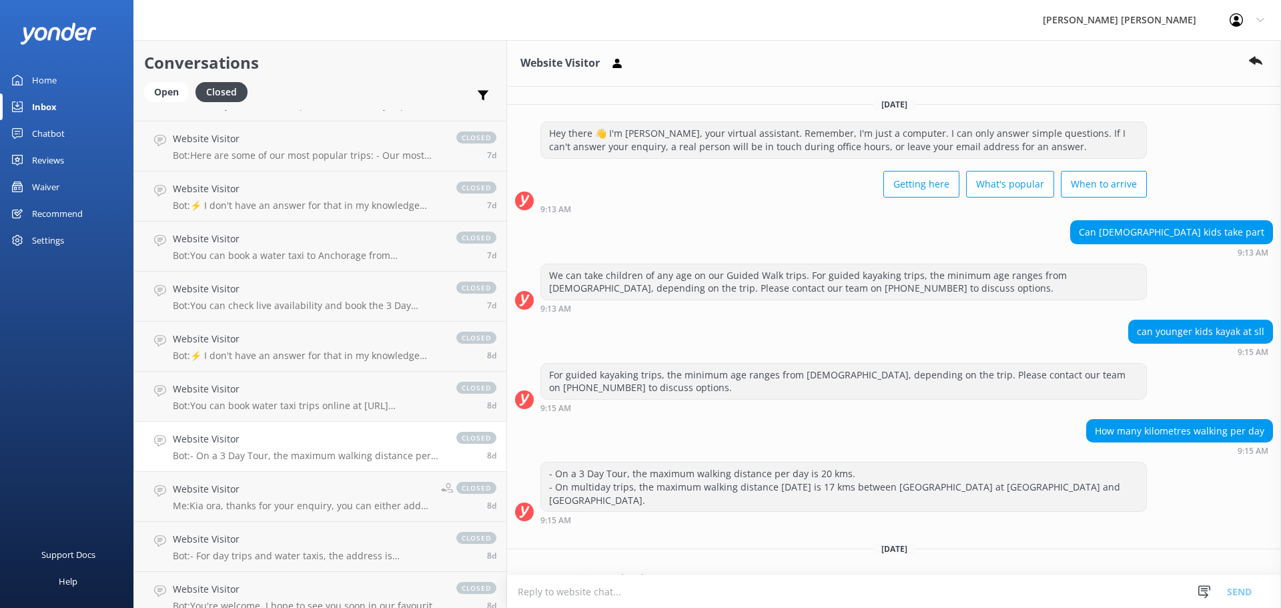
click at [246, 457] on p "Bot: - On a 3 Day Tour, the maximum walking distance per day is 20 kms. - On mu…" at bounding box center [308, 456] width 270 height 12
click at [241, 406] on p "Bot: You can book water taxi trips online at [URL][DOMAIN_NAME]. If you are una…" at bounding box center [308, 406] width 270 height 12
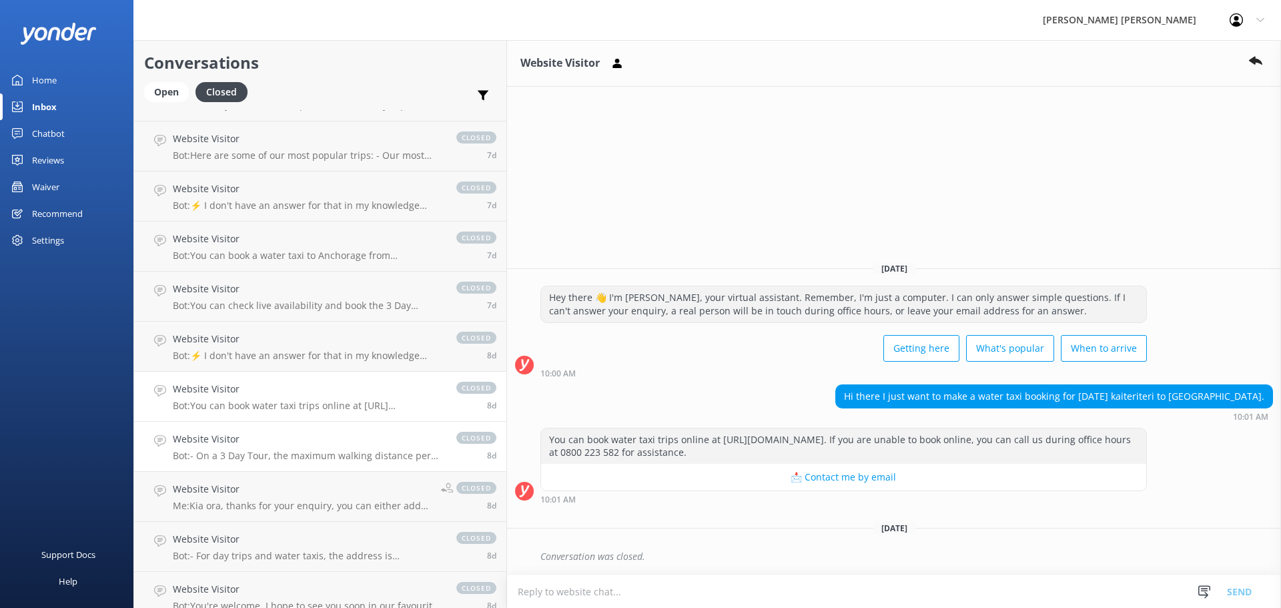
click at [236, 442] on h4 "Website Visitor" at bounding box center [308, 439] width 270 height 15
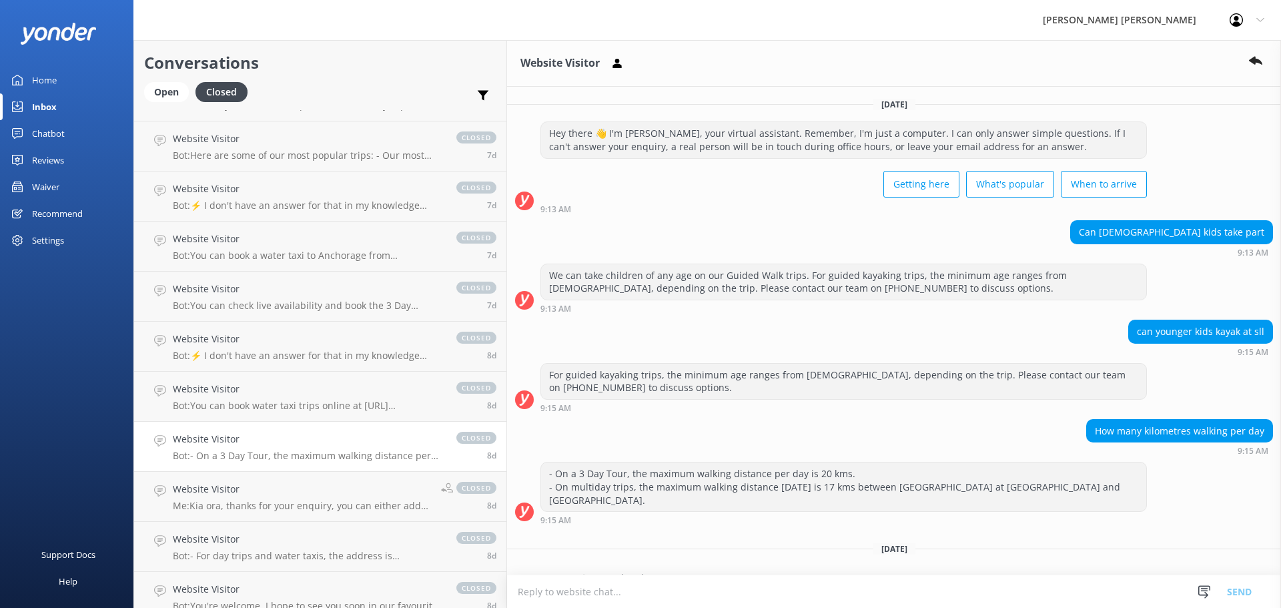
scroll to position [8, 0]
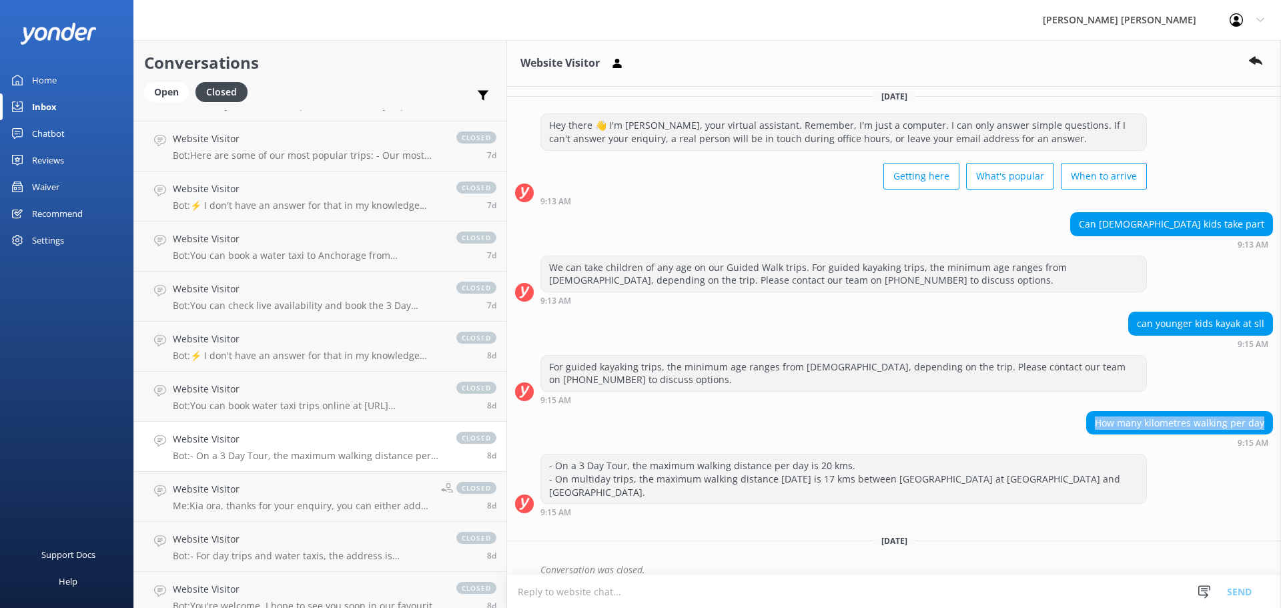
drag, startPoint x: 1255, startPoint y: 424, endPoint x: 1090, endPoint y: 427, distance: 164.8
click at [1090, 427] on div "How many kilometres walking per day" at bounding box center [1179, 423] width 185 height 23
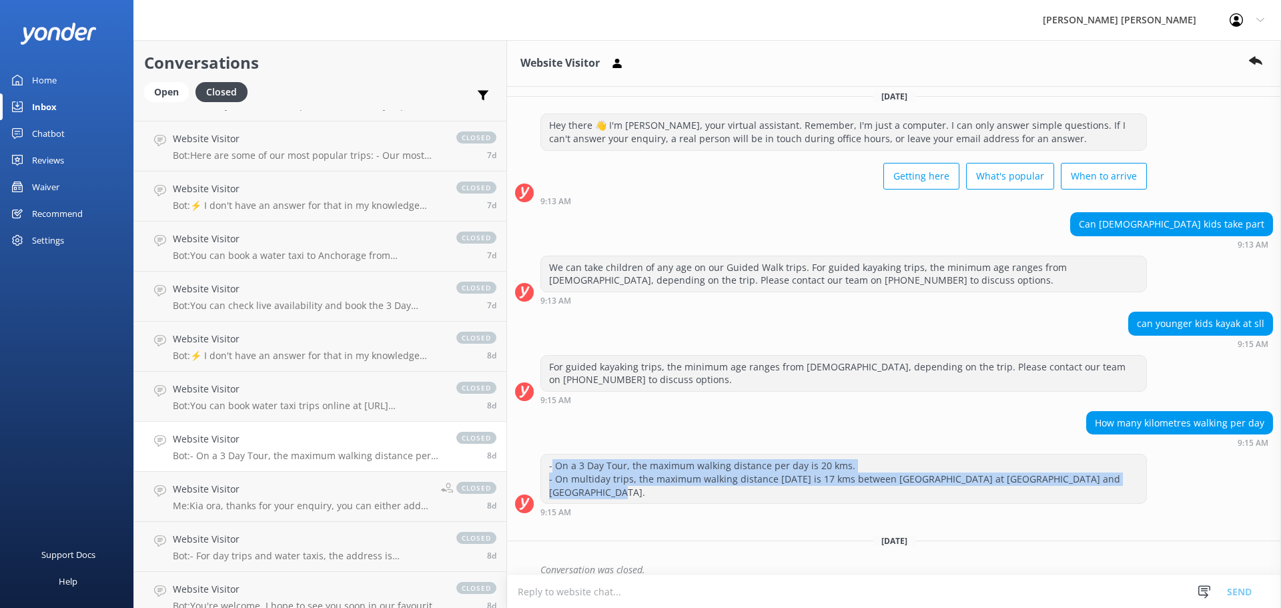
drag, startPoint x: 448, startPoint y: 464, endPoint x: 1075, endPoint y: 486, distance: 627.6
click at [1075, 486] on div "- On a 3 Day Tour, the maximum walking distance per day is 20 kms. - On multida…" at bounding box center [894, 485] width 774 height 63
click at [273, 448] on div "Website Visitor Bot: - On a 3 Day Tour, the maximum walking distance per day is…" at bounding box center [308, 446] width 270 height 29
click at [263, 400] on p "Bot: You can book water taxi trips online at [URL][DOMAIN_NAME]. If you are una…" at bounding box center [308, 406] width 270 height 12
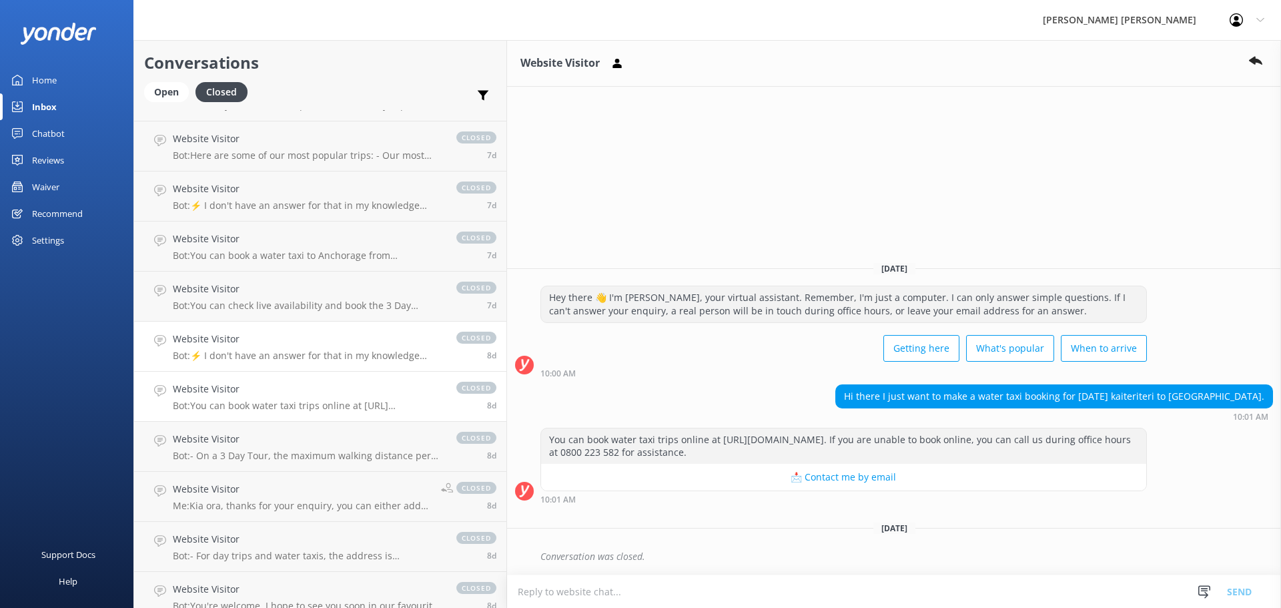
click at [257, 352] on p "Bot: ⚡ I don't have an answer for that in my knowledge base. Please try and rep…" at bounding box center [308, 356] width 270 height 12
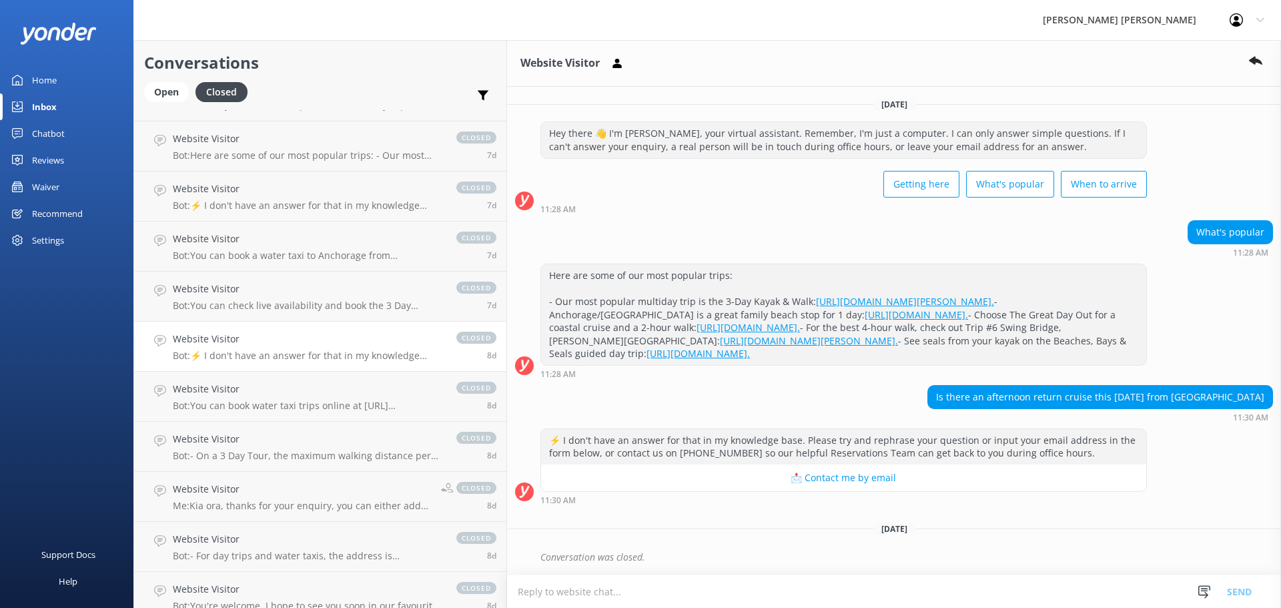
scroll to position [39, 0]
click at [259, 305] on p "Bot: You can check live availability and book the 3 Day Guided Walk online at […" at bounding box center [308, 306] width 270 height 12
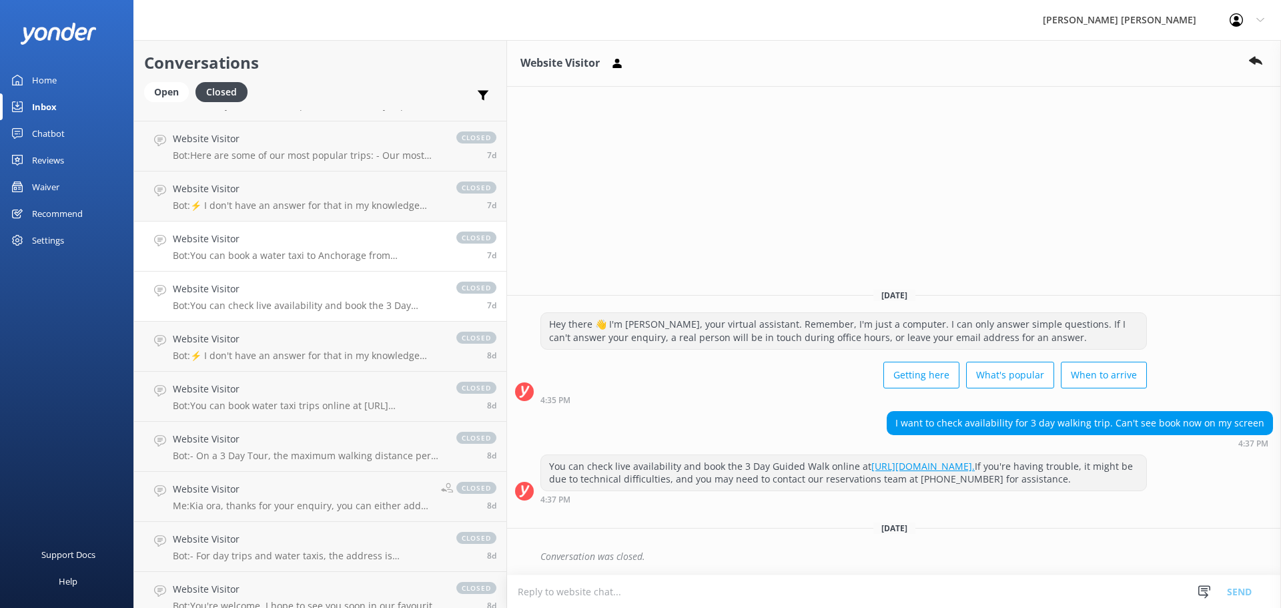
click at [256, 258] on p "Bot: You can book a water taxi to Anchorage from Kaiteriteri. For more details …" at bounding box center [308, 256] width 270 height 12
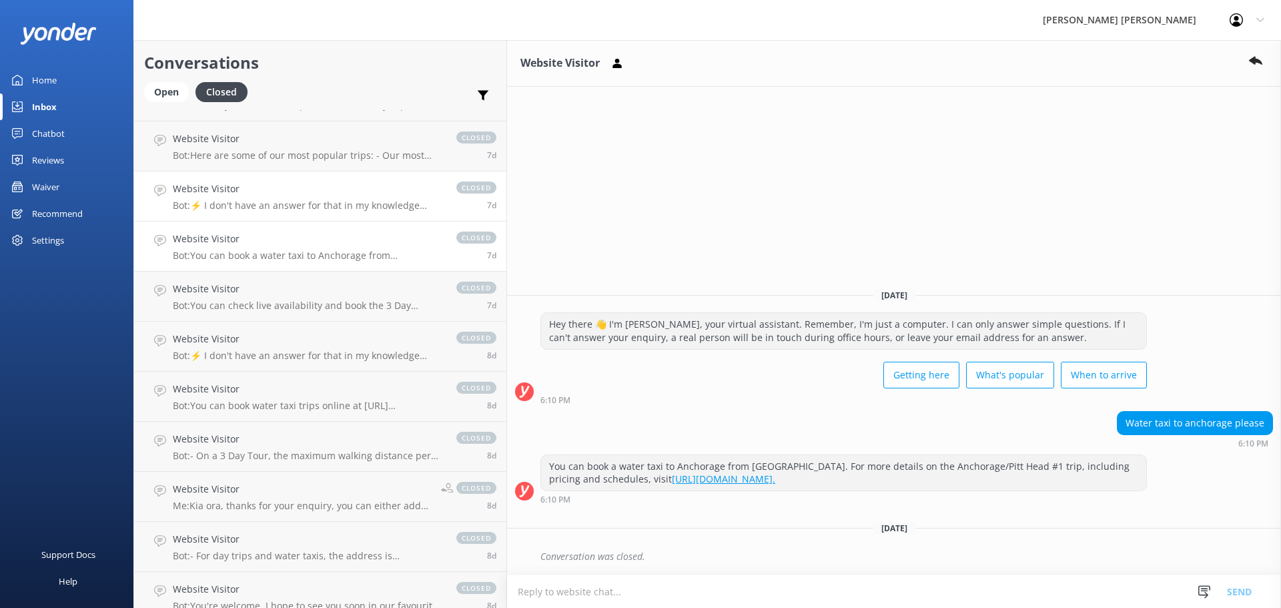
click at [266, 200] on p "Bot: ⚡ I don't have an answer for that in my knowledge base. Please try and rep…" at bounding box center [308, 206] width 270 height 12
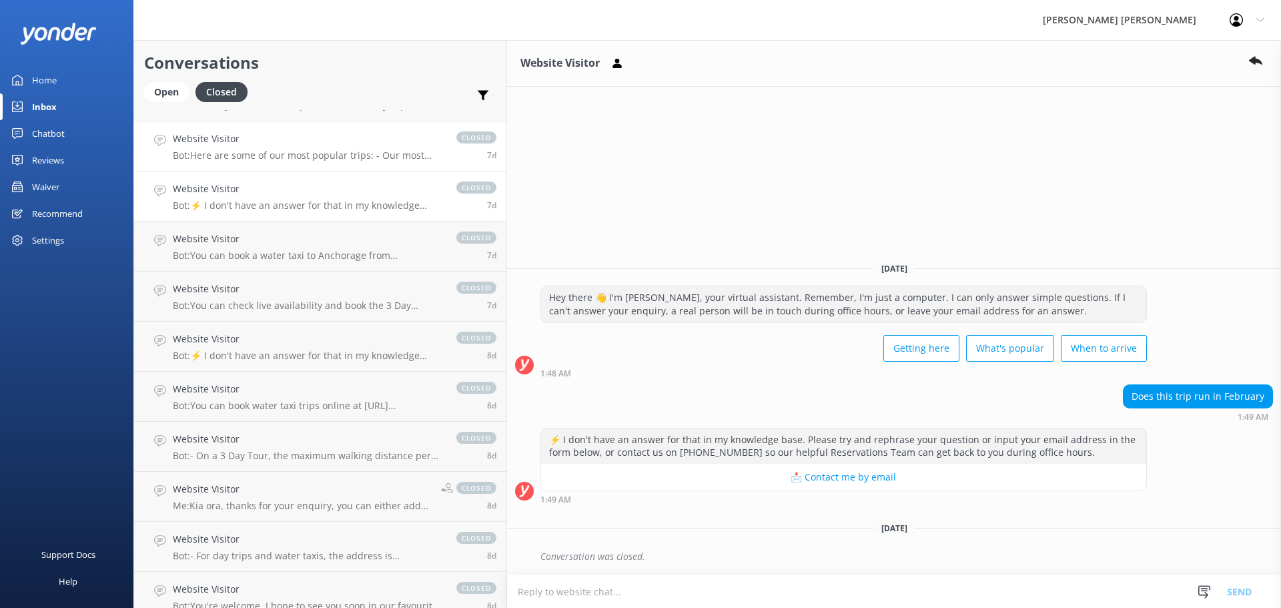
click at [263, 162] on link "Website Visitor Bot: Here are some of our most popular trips: - Our most popula…" at bounding box center [320, 146] width 372 height 50
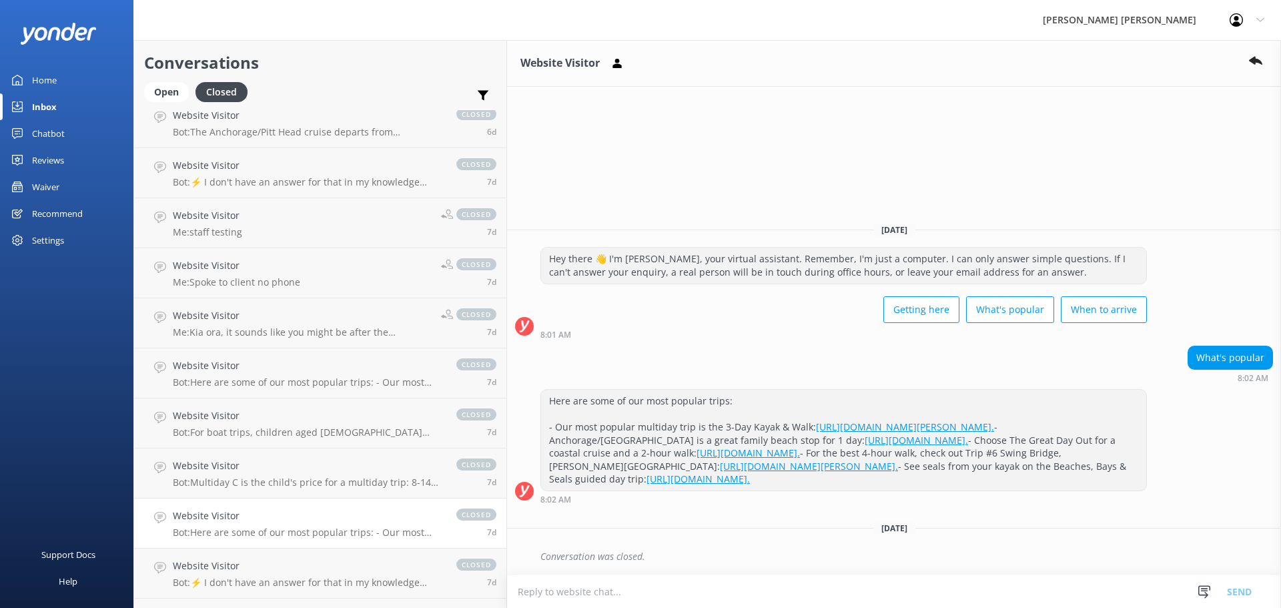
scroll to position [1657, 0]
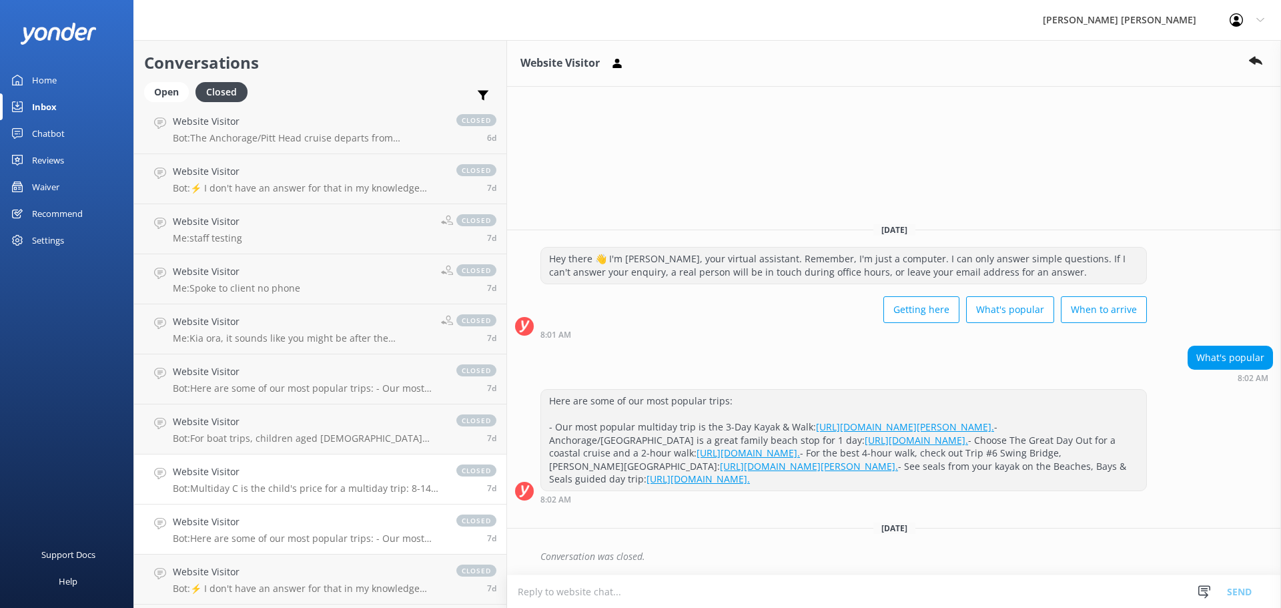
click at [217, 479] on h4 "Website Visitor" at bounding box center [308, 471] width 270 height 15
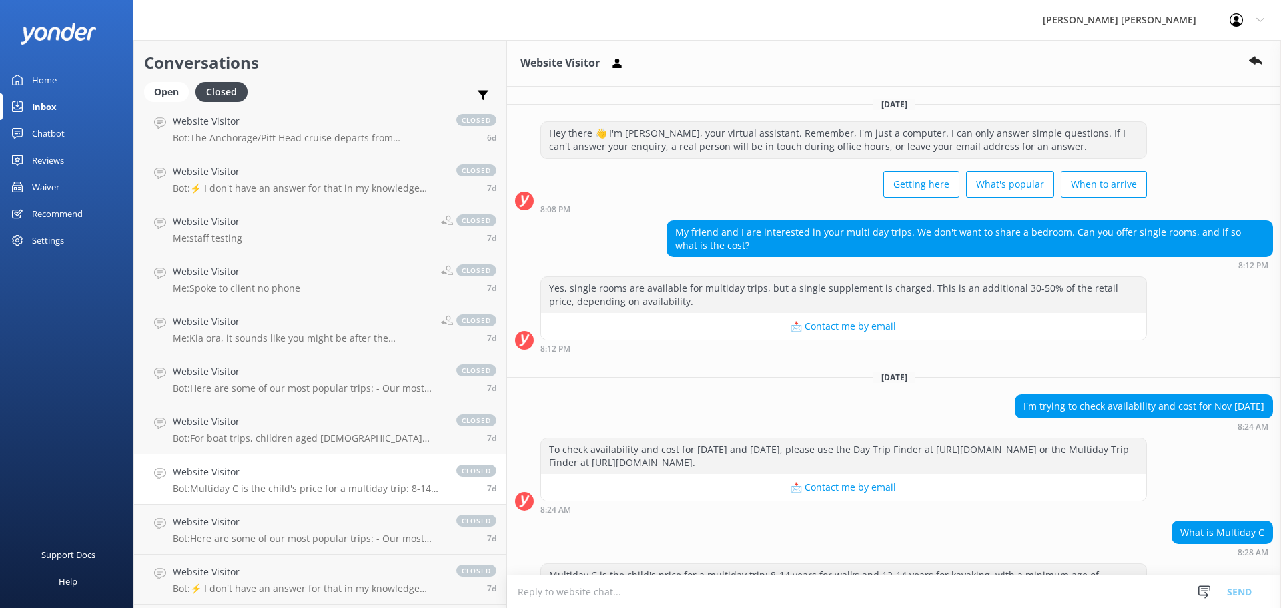
scroll to position [83, 0]
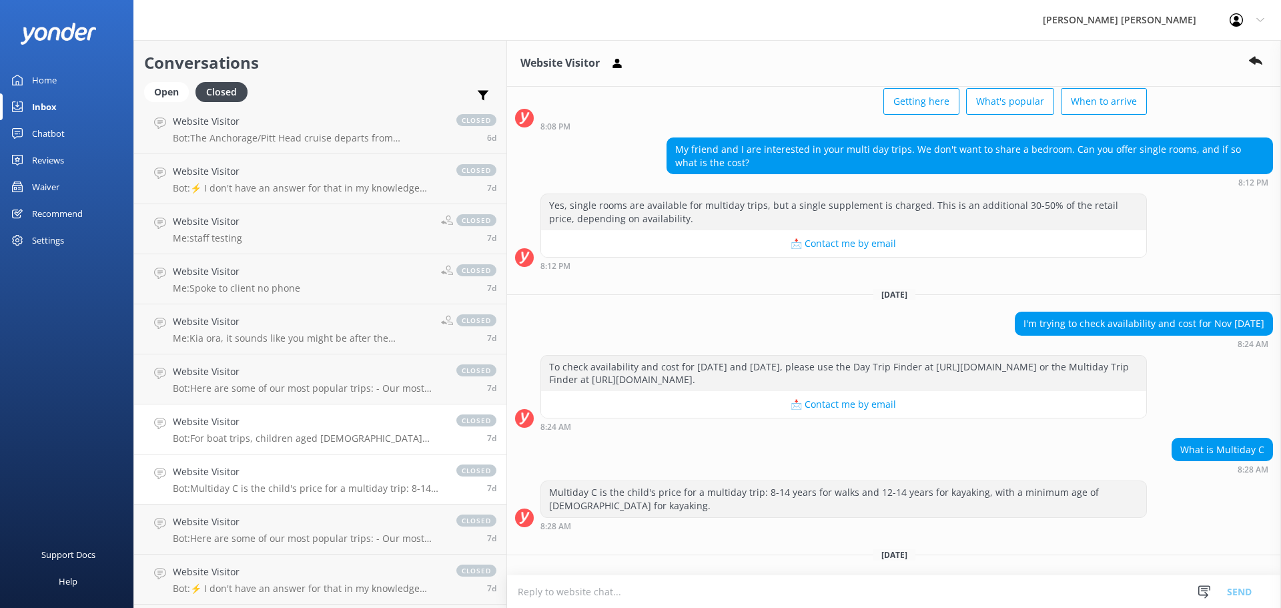
click at [238, 437] on p "Bot: For boat trips, children aged [DEMOGRAPHIC_DATA] years are eligible for a …" at bounding box center [308, 438] width 270 height 12
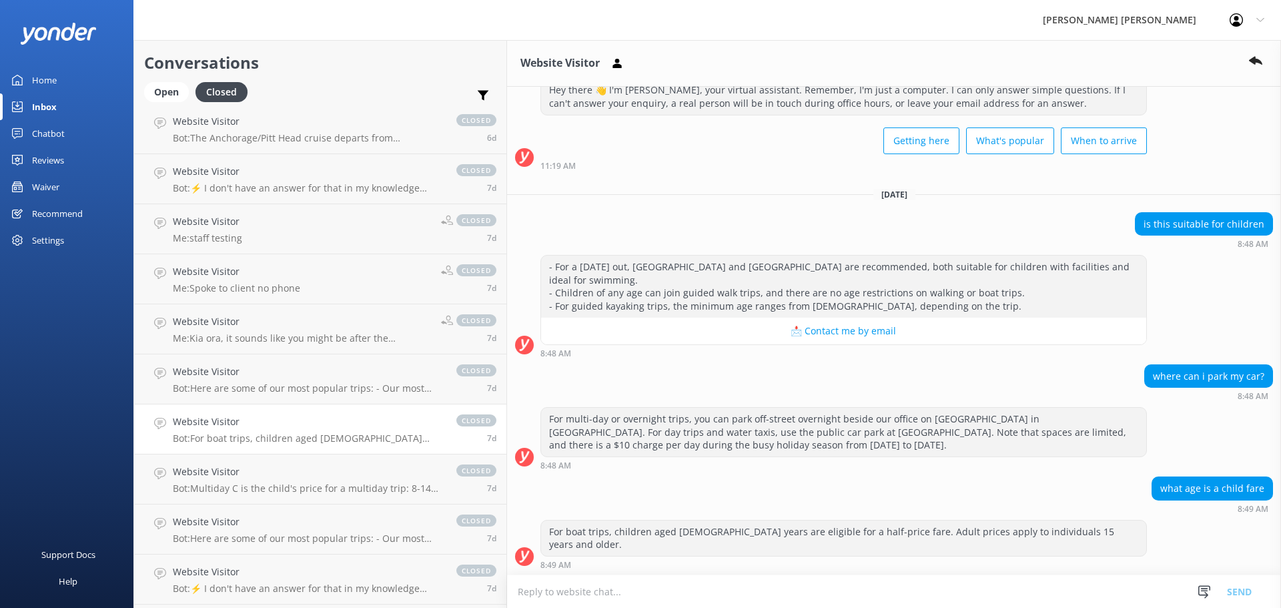
scroll to position [67, 0]
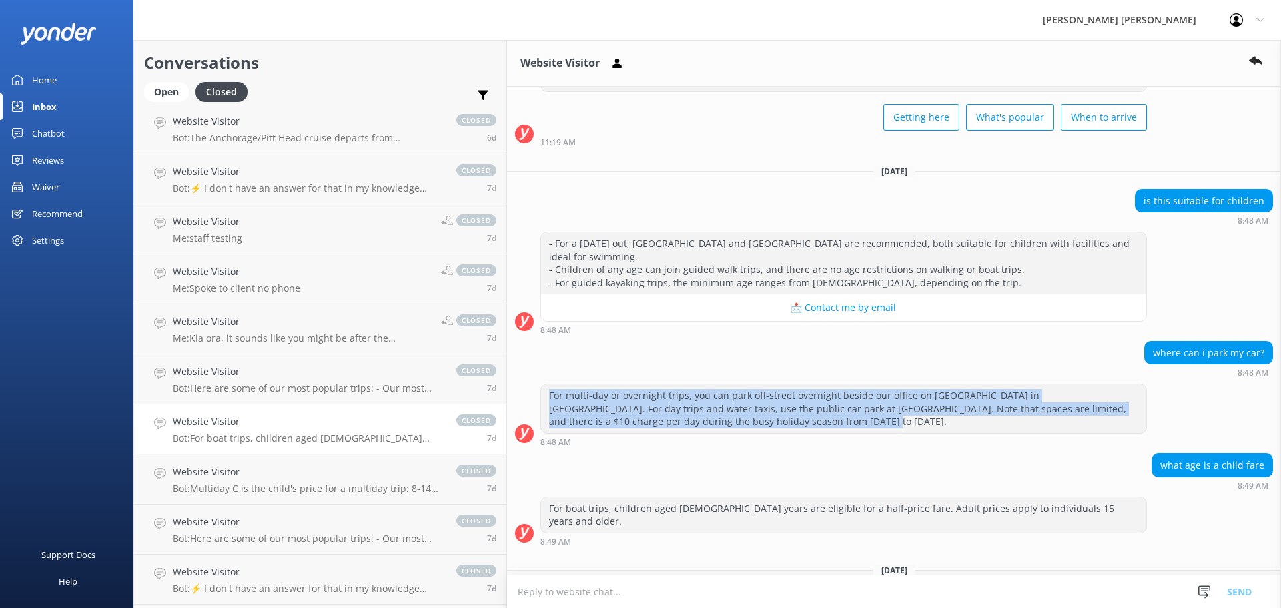
drag, startPoint x: 513, startPoint y: 410, endPoint x: 439, endPoint y: 387, distance: 77.5
click at [541, 387] on div "For multi-day or overnight trips, you can park off-street overnight beside our …" at bounding box center [843, 408] width 605 height 49
click at [230, 284] on p "Me: Spoke to client no phone" at bounding box center [236, 288] width 127 height 12
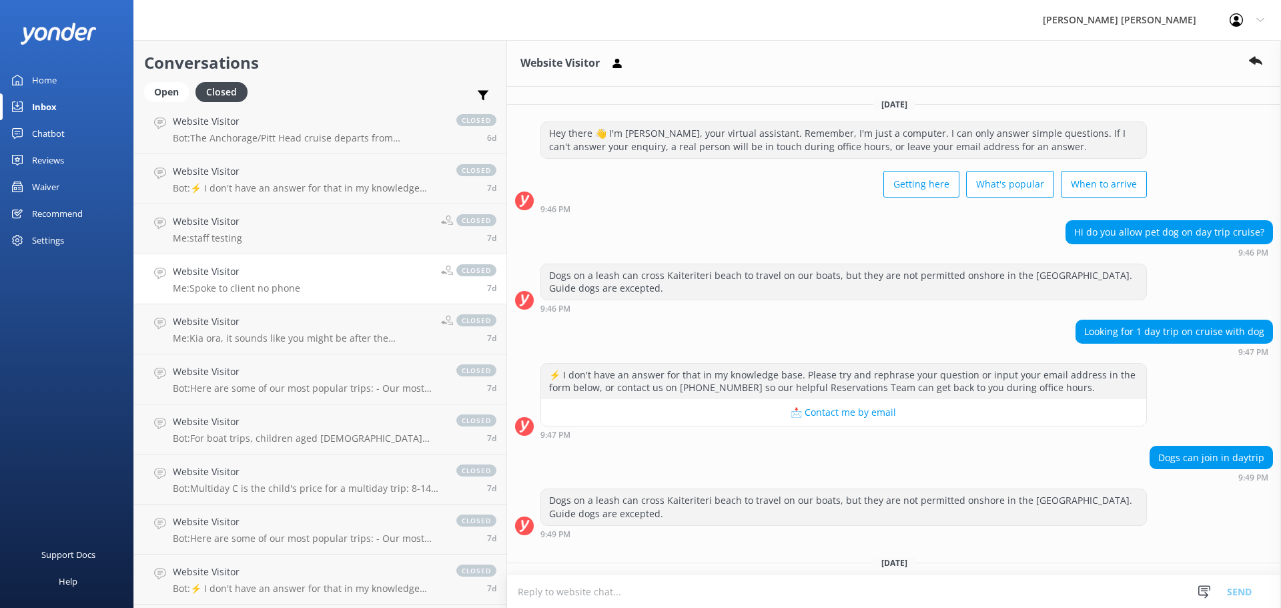
scroll to position [85, 0]
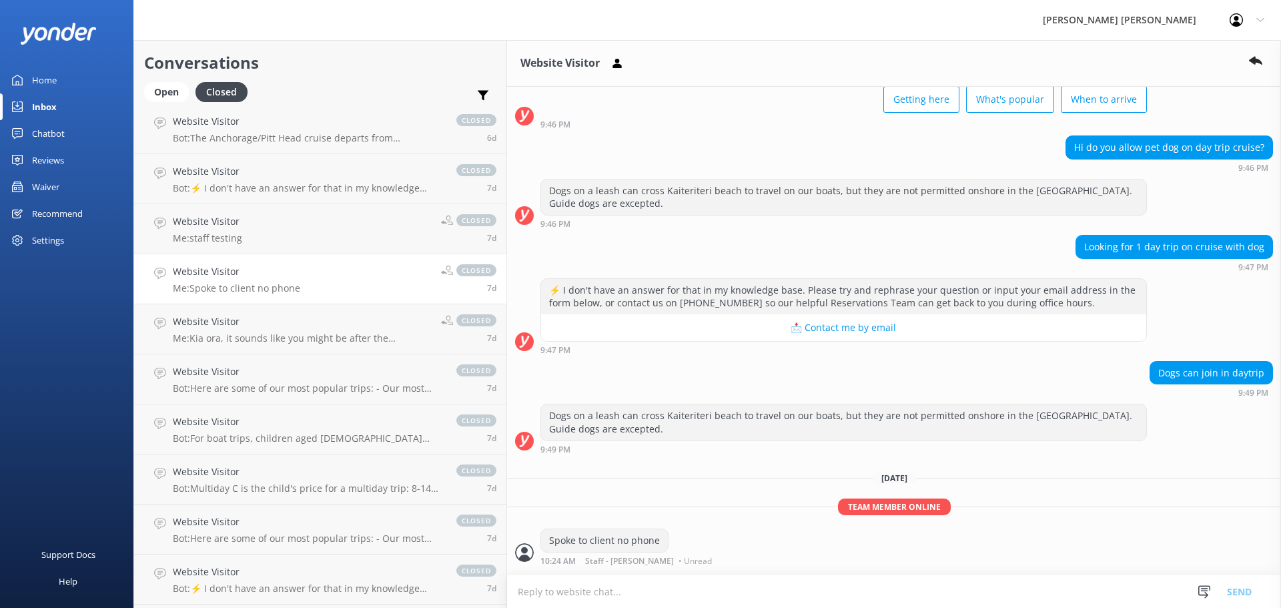
click at [224, 281] on div "Website Visitor Me: Spoke to client no phone" at bounding box center [236, 278] width 127 height 29
click at [220, 237] on p "Me: staff testing" at bounding box center [207, 238] width 69 height 12
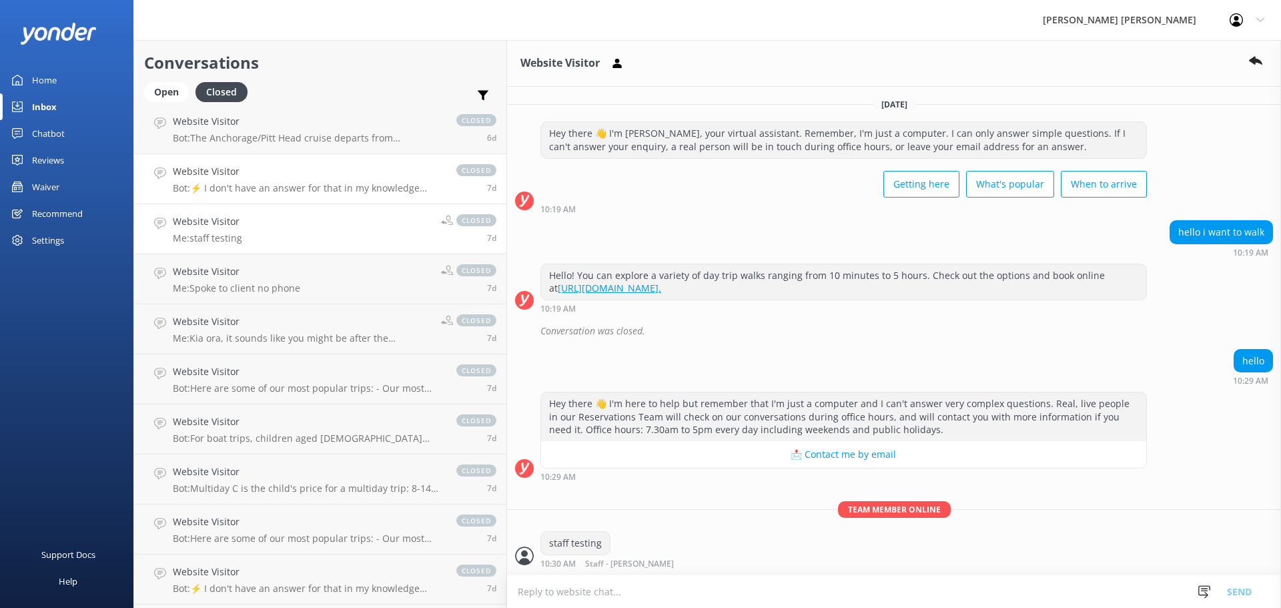
click at [284, 177] on h4 "Website Visitor" at bounding box center [308, 171] width 270 height 15
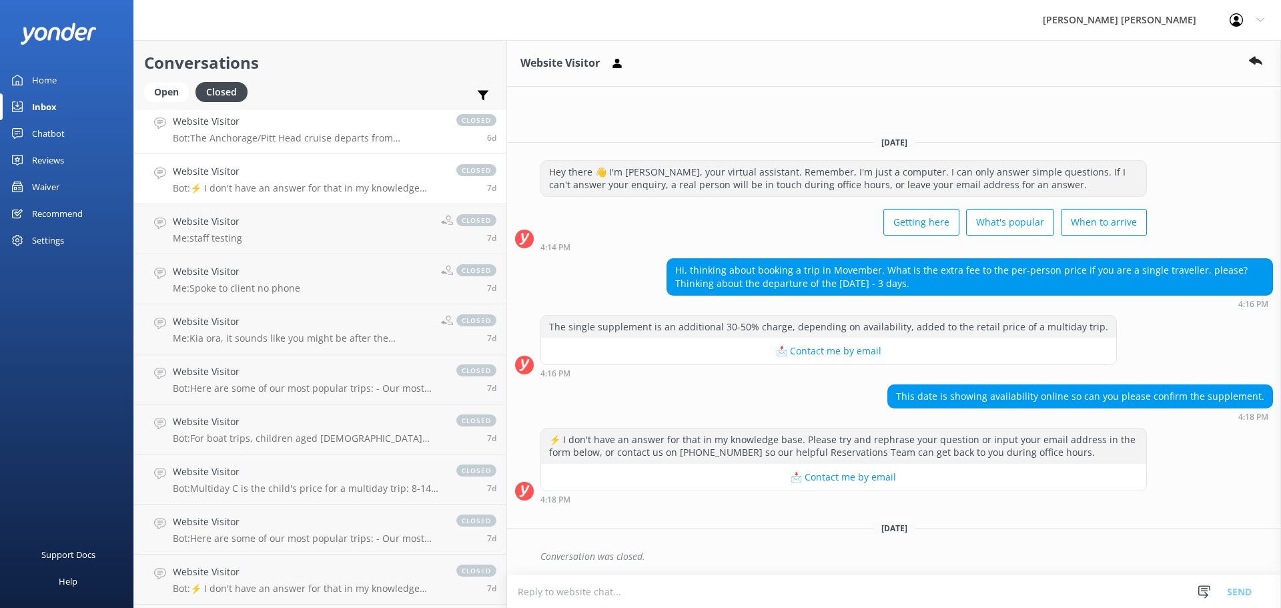
click at [263, 141] on p "Bot: The Anchorage/Pitt Head cruise departs from [GEOGRAPHIC_DATA]." at bounding box center [308, 138] width 270 height 12
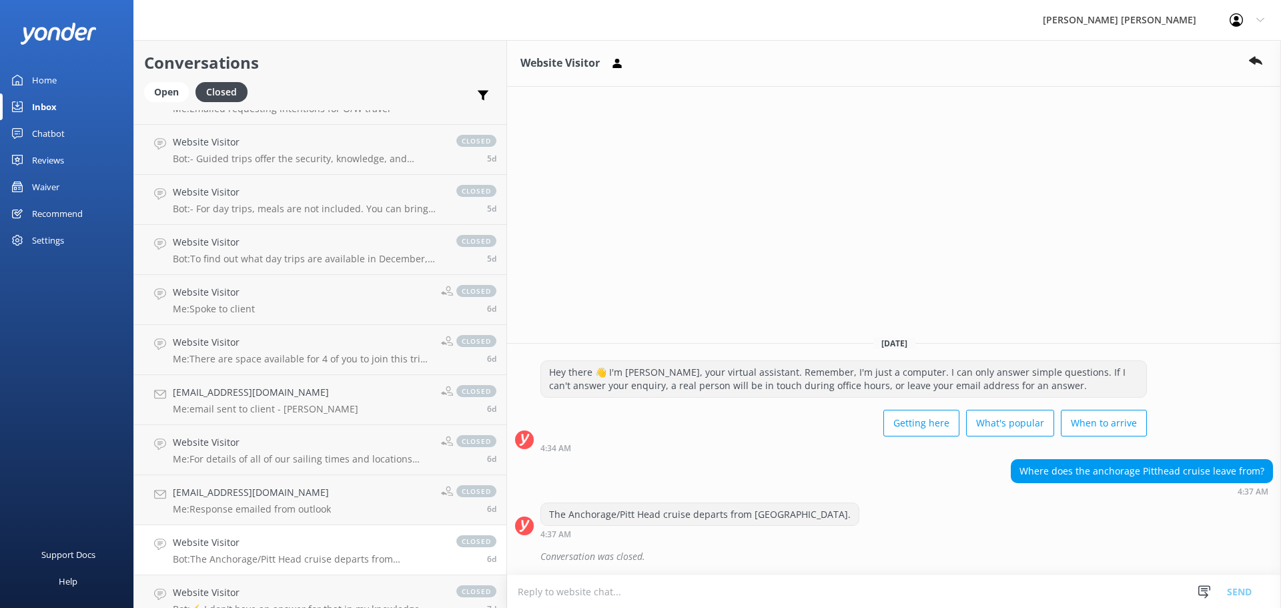
scroll to position [1219, 0]
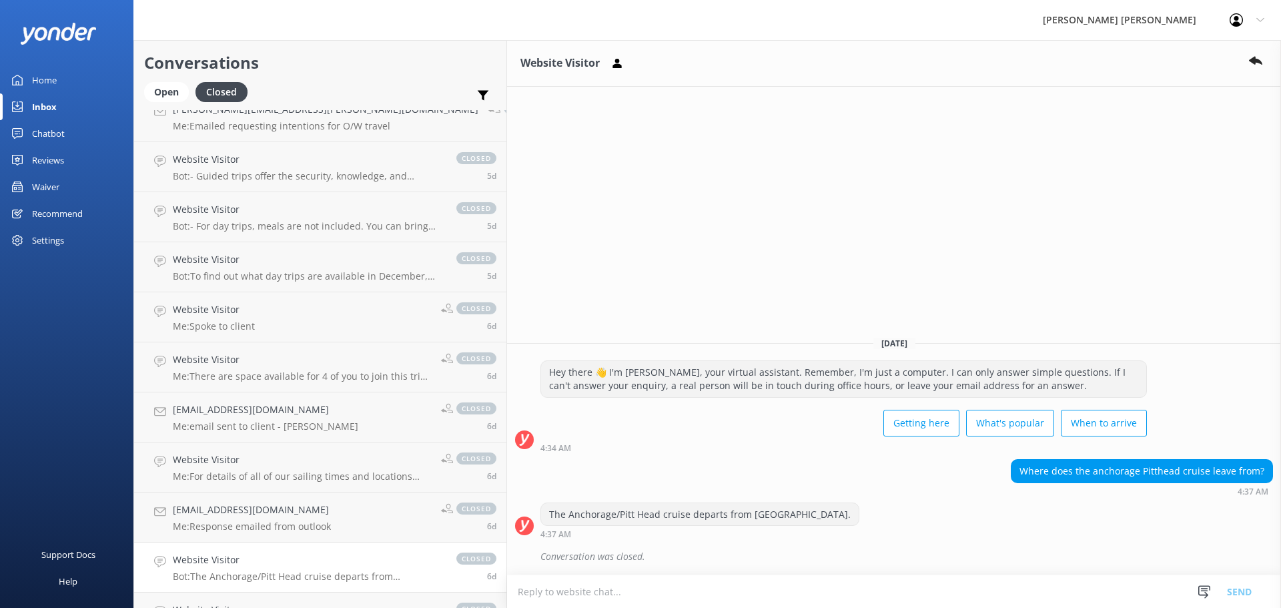
click at [268, 570] on div "Website Visitor Bot: The Anchorage/Pitt Head cruise departs from [GEOGRAPHIC_DA…" at bounding box center [308, 566] width 270 height 29
click at [245, 521] on p "Me: Response emailed from outlook" at bounding box center [252, 526] width 158 height 12
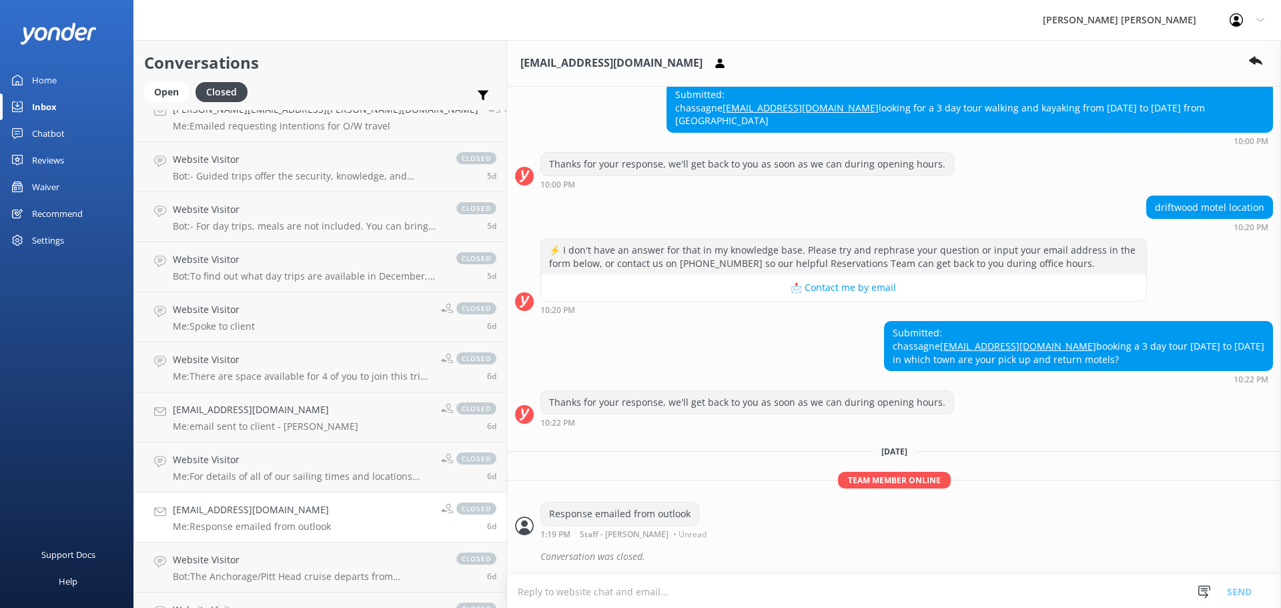
scroll to position [519, 0]
click at [226, 480] on p "Me: For details of all of our sailing times and locations please see this link:…" at bounding box center [302, 476] width 258 height 12
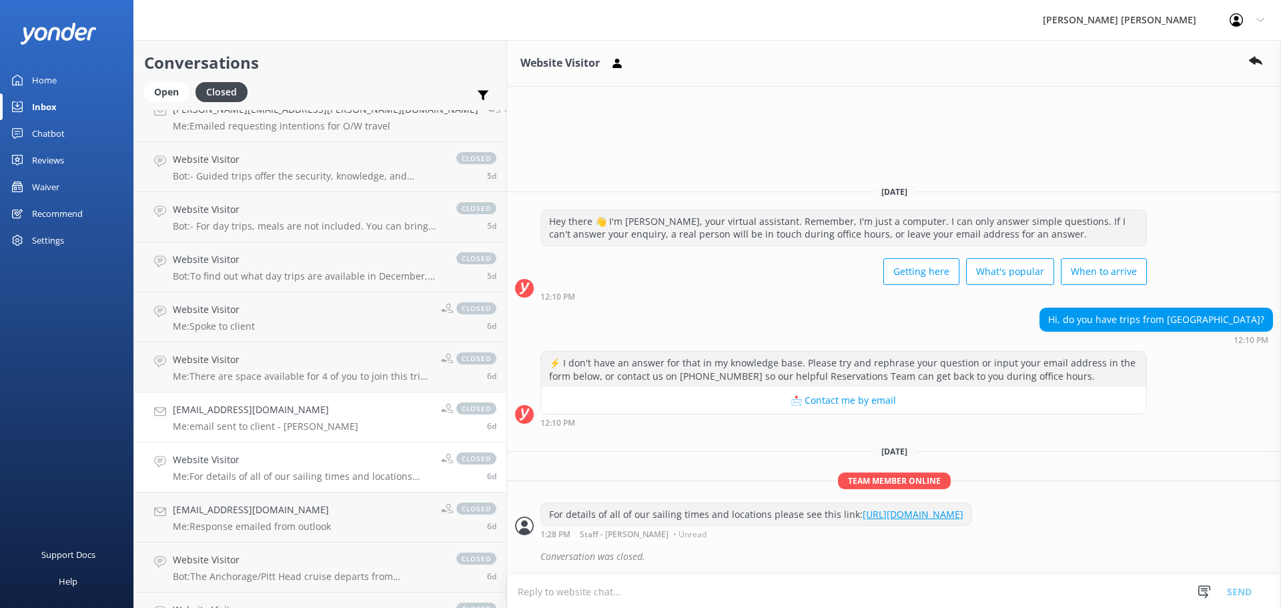
click at [194, 422] on p "Me: email sent to client - [PERSON_NAME]" at bounding box center [265, 426] width 185 height 12
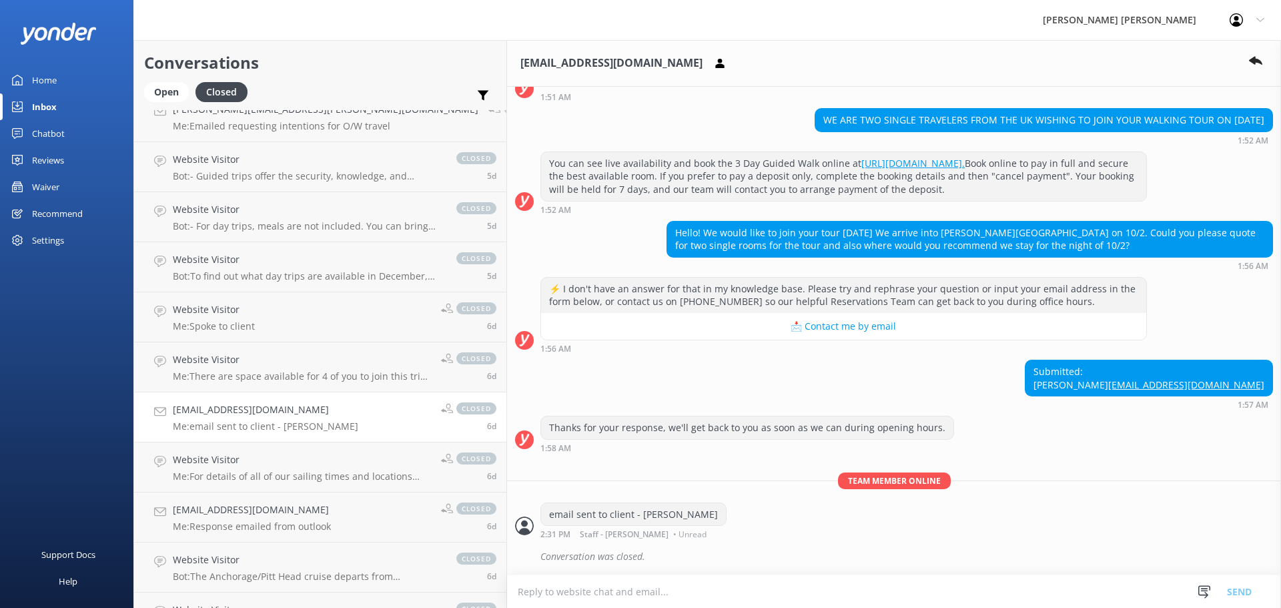
scroll to position [125, 0]
click at [265, 375] on p "Me: There are space available for 4 of you to join this trip, book online via t…" at bounding box center [302, 376] width 258 height 12
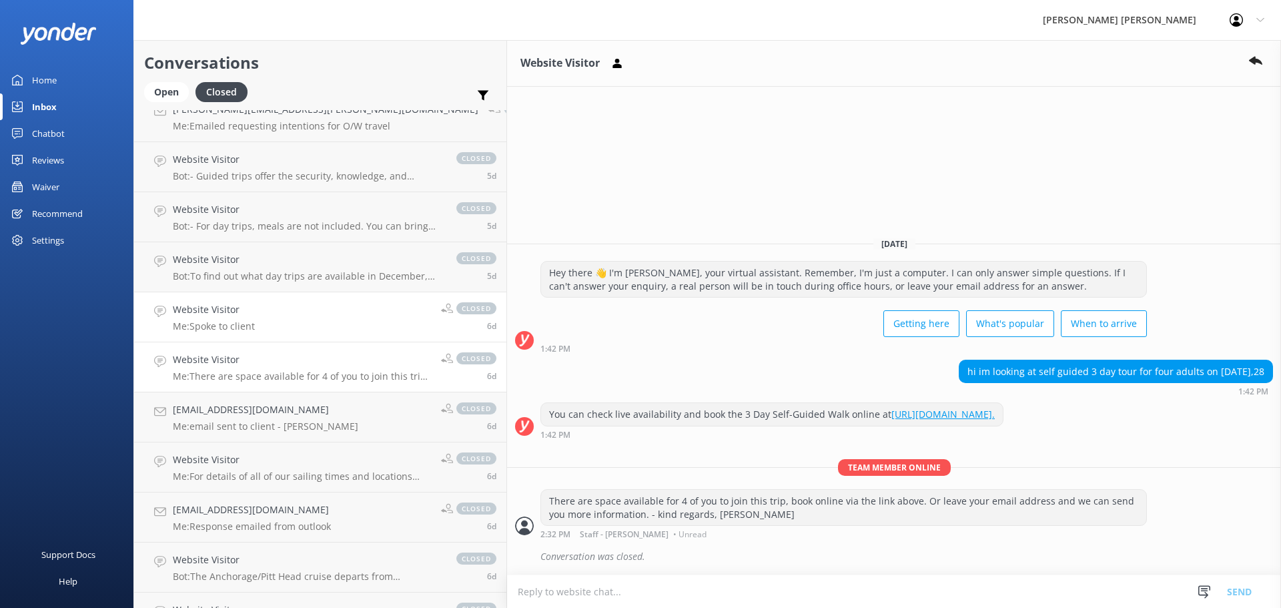
click at [246, 326] on p "Me: Spoke to client" at bounding box center [214, 326] width 82 height 12
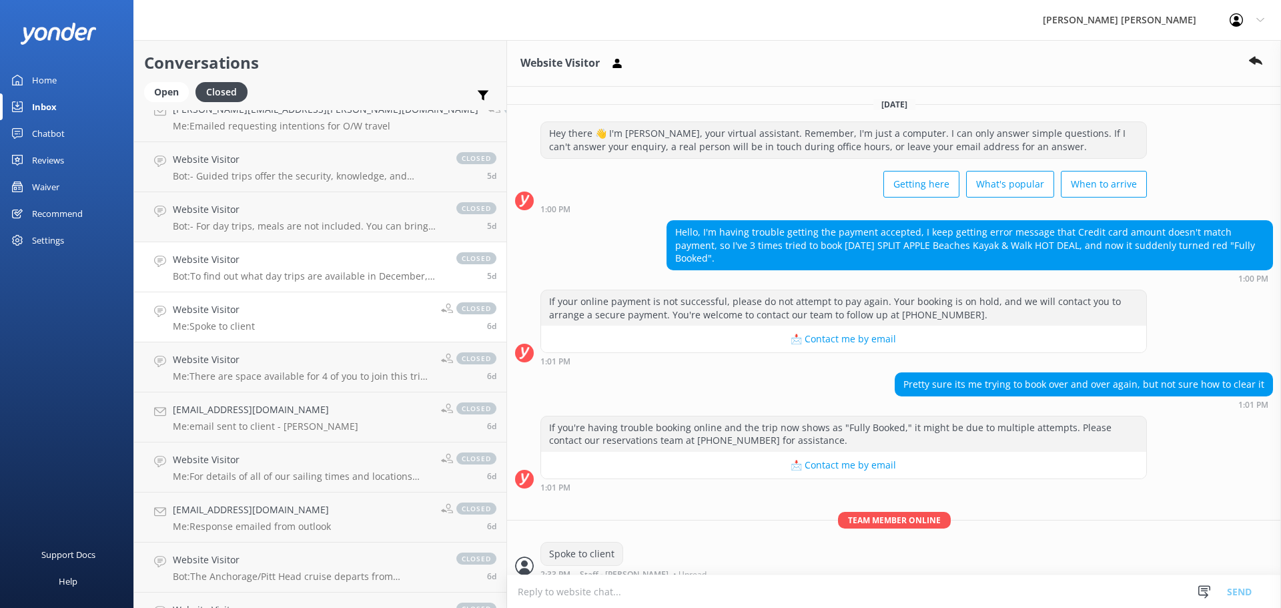
click at [291, 276] on p "Bot: To find out what day trips are available in December, please use the Day T…" at bounding box center [308, 276] width 270 height 12
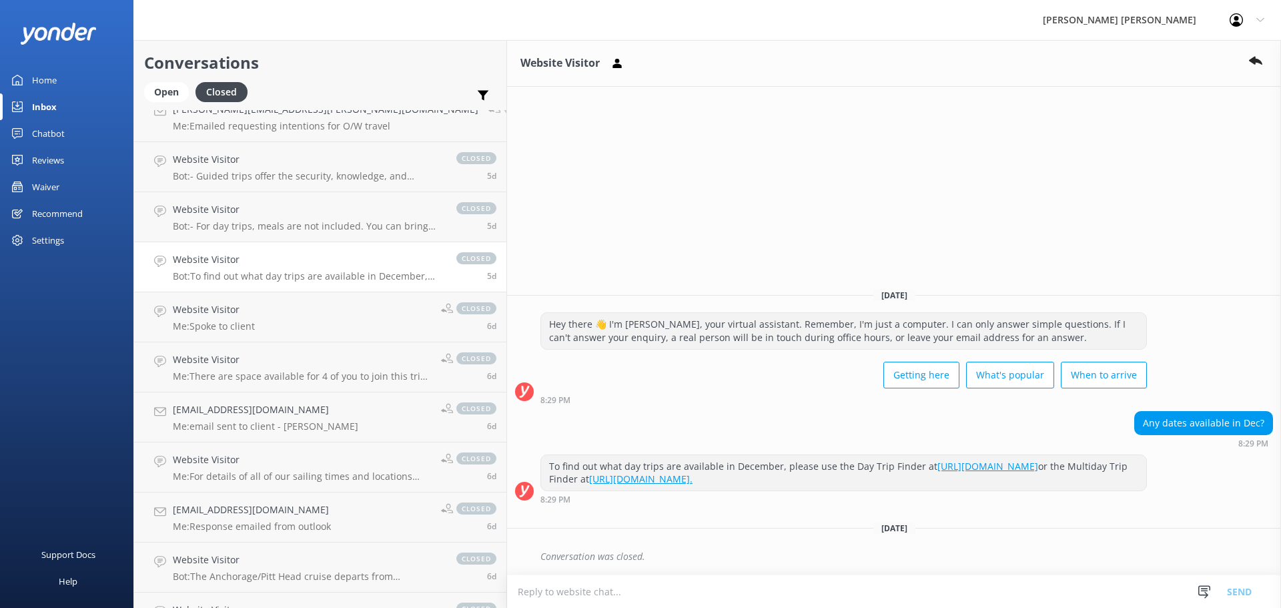
click at [305, 267] on h4 "Website Visitor" at bounding box center [308, 259] width 270 height 15
click at [294, 229] on p "Bot: - For day trips, meals are not included. You can bring your own food or or…" at bounding box center [308, 226] width 270 height 12
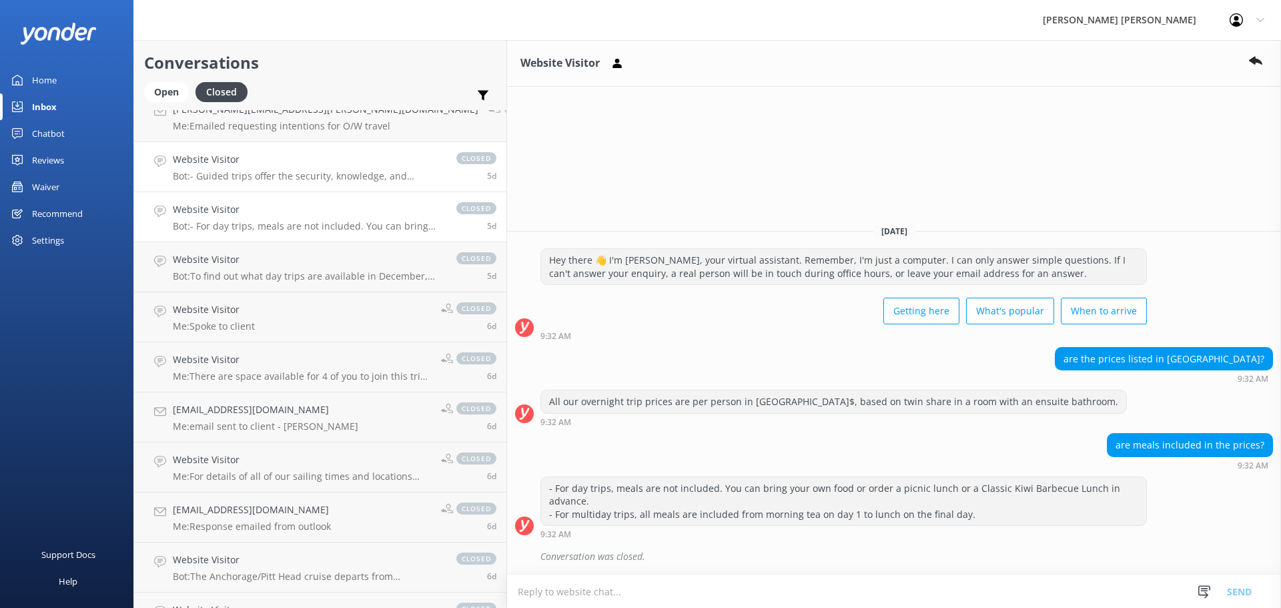
click at [252, 174] on p "Bot: - Guided trips offer the security, knowledge, and experience of profession…" at bounding box center [308, 176] width 270 height 12
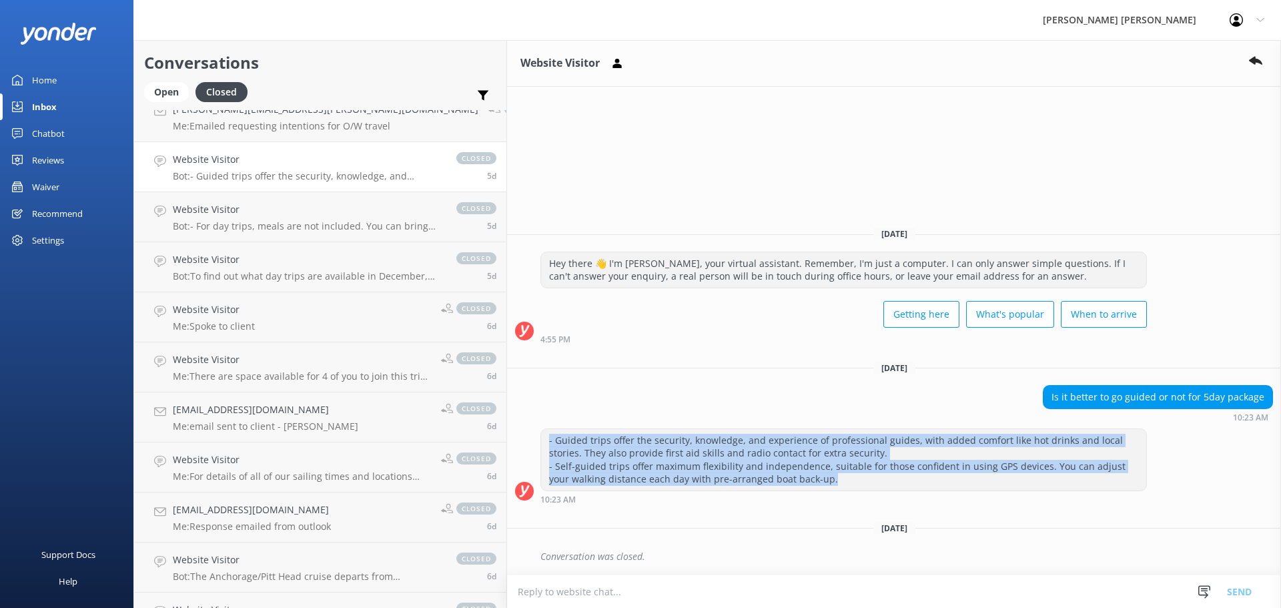
drag, startPoint x: 636, startPoint y: 480, endPoint x: 434, endPoint y: 440, distance: 205.4
click at [541, 440] on div "- Guided trips offer the security, knowledge, and experience of professional gu…" at bounding box center [843, 459] width 605 height 61
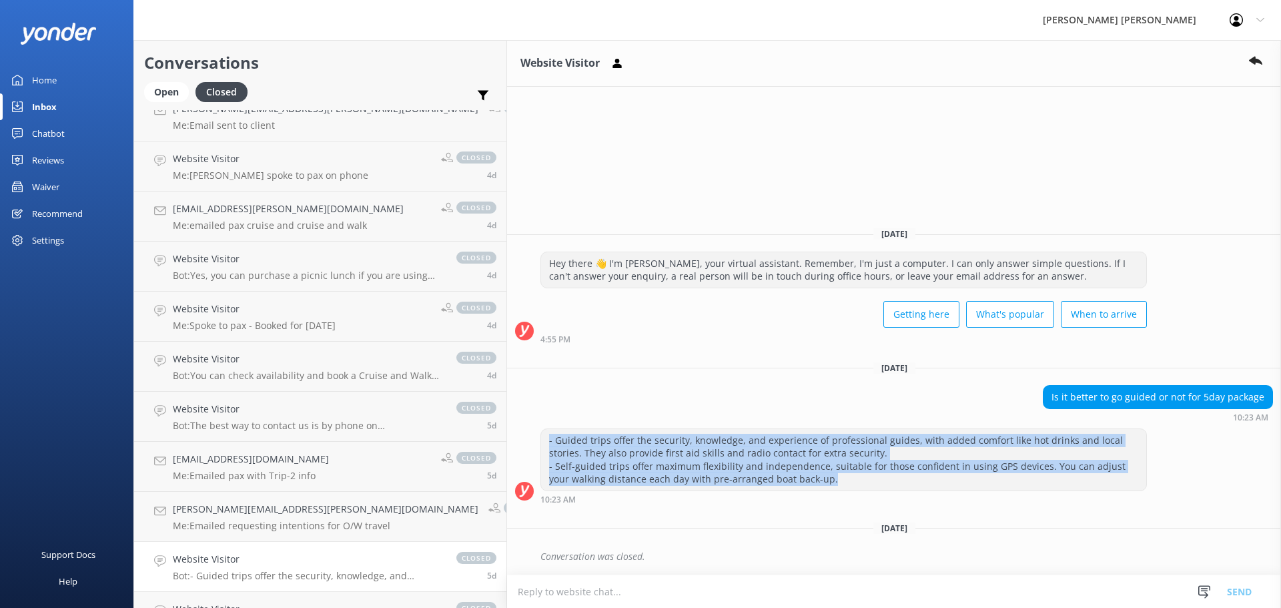
scroll to position [814, 0]
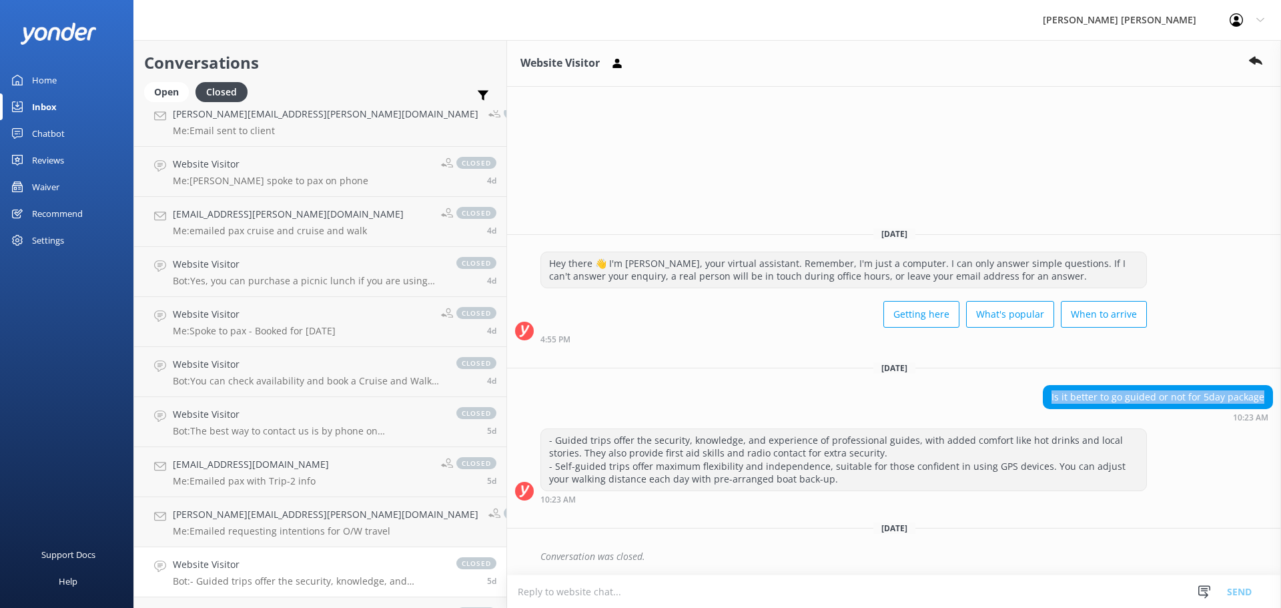
drag, startPoint x: 1059, startPoint y: 400, endPoint x: 1280, endPoint y: 400, distance: 220.9
click at [1270, 400] on div "Is it better to go guided or not for 5day package 10:23 AM" at bounding box center [894, 403] width 774 height 37
click at [256, 571] on h4 "Website Visitor" at bounding box center [308, 564] width 270 height 15
click at [246, 522] on div "[PERSON_NAME][EMAIL_ADDRESS][PERSON_NAME][DOMAIN_NAME] Me: Emailed requesting i…" at bounding box center [326, 521] width 306 height 29
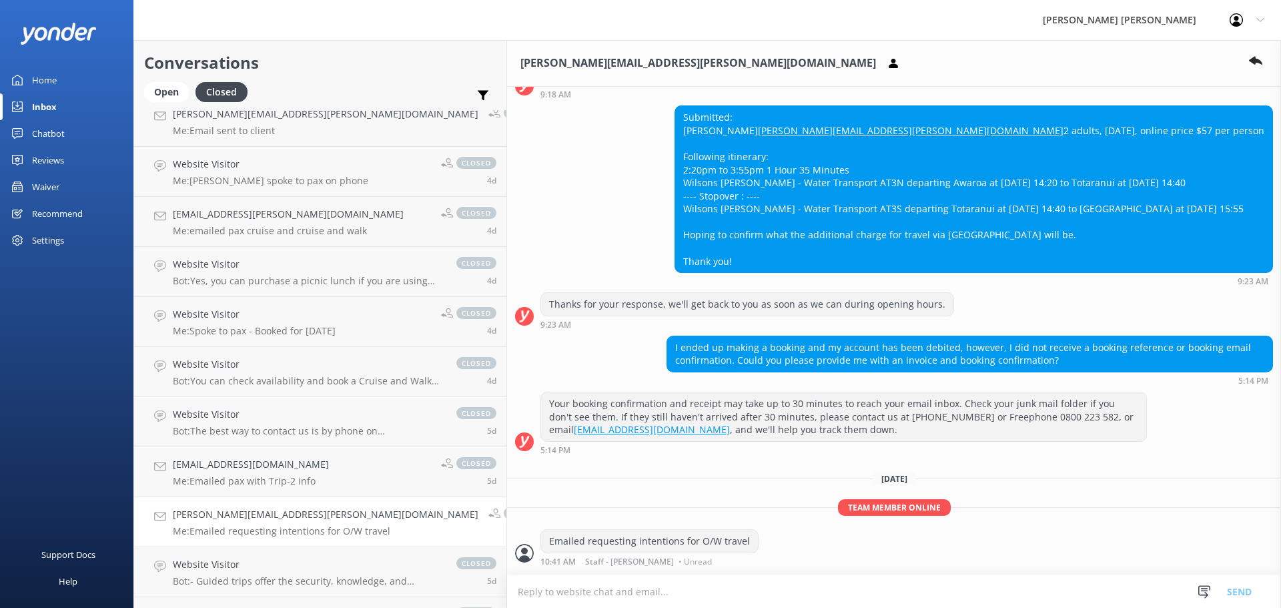
scroll to position [307, 0]
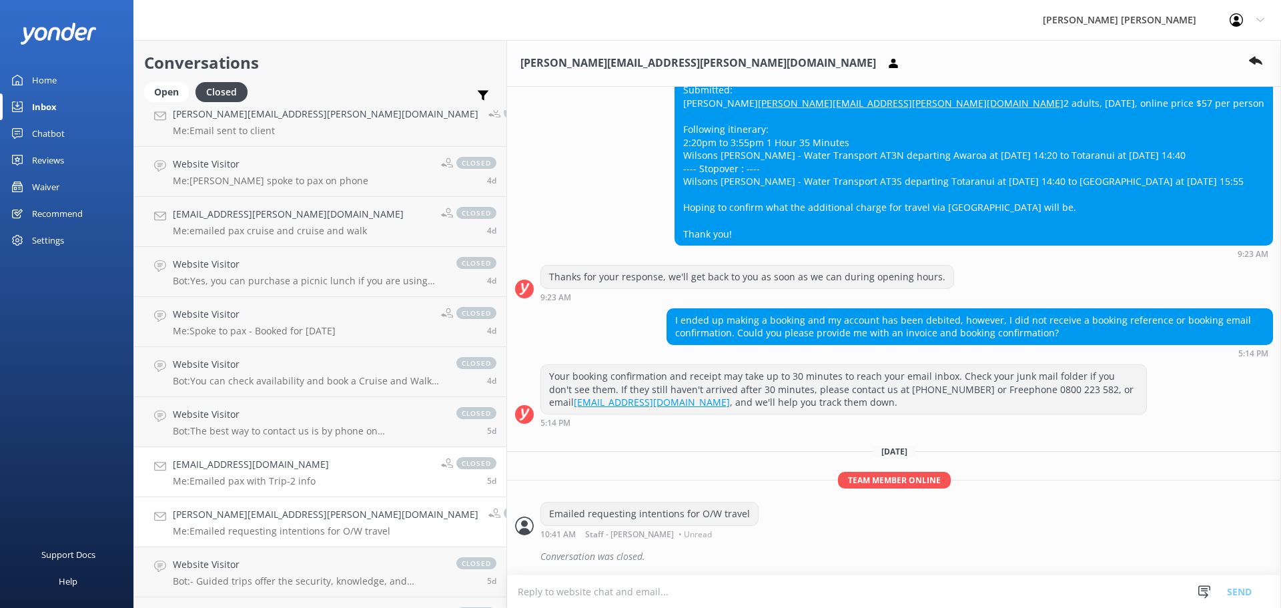
click at [222, 469] on h4 "[EMAIL_ADDRESS][DOMAIN_NAME]" at bounding box center [251, 464] width 156 height 15
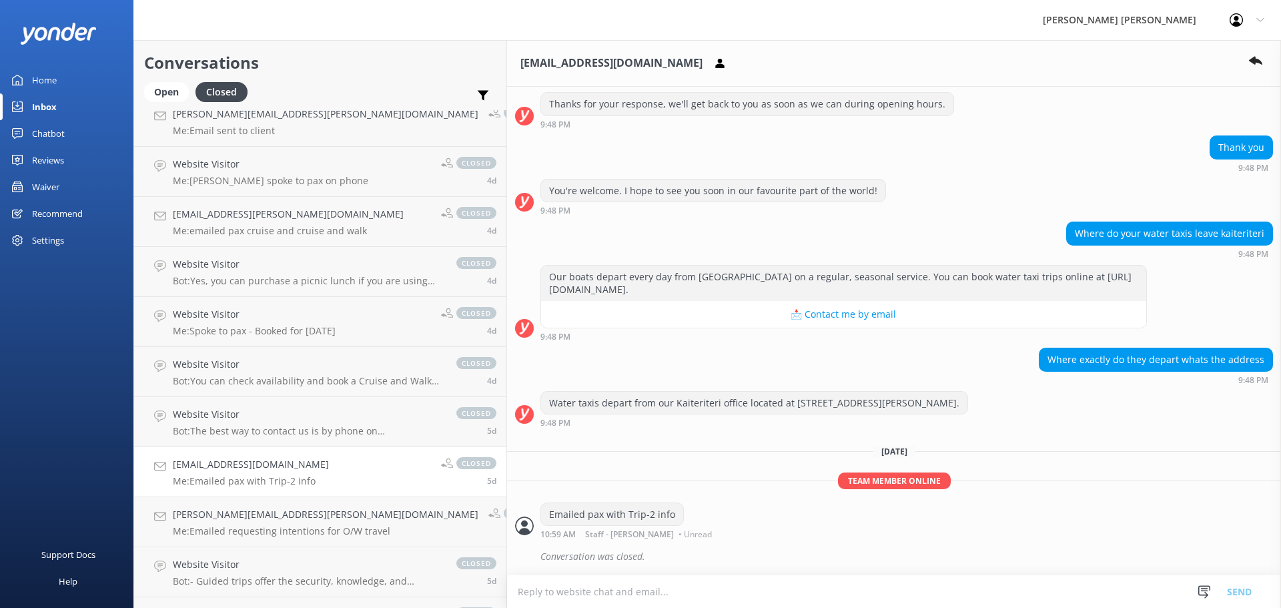
scroll to position [830, 0]
click at [258, 434] on p "Bot: The best way to contact us is by phone on [PHONE_NUMBER]. You can also use…" at bounding box center [308, 431] width 270 height 12
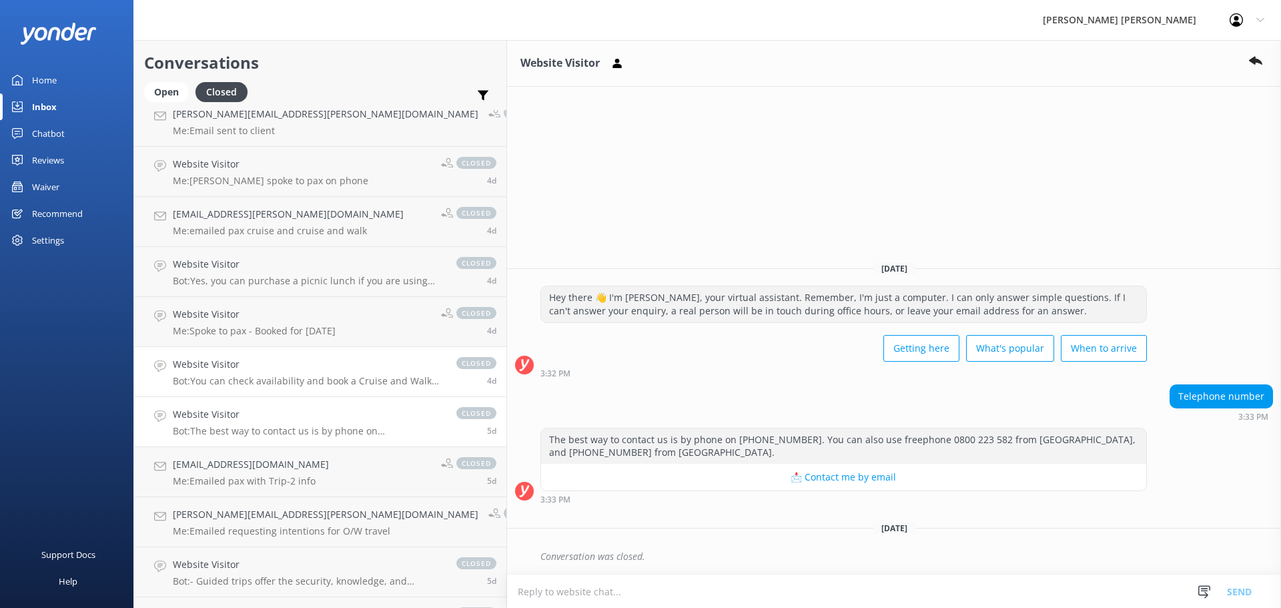
click at [248, 380] on p "Bot: You can check availability and book a Cruise and Walk day trip online at […" at bounding box center [308, 381] width 270 height 12
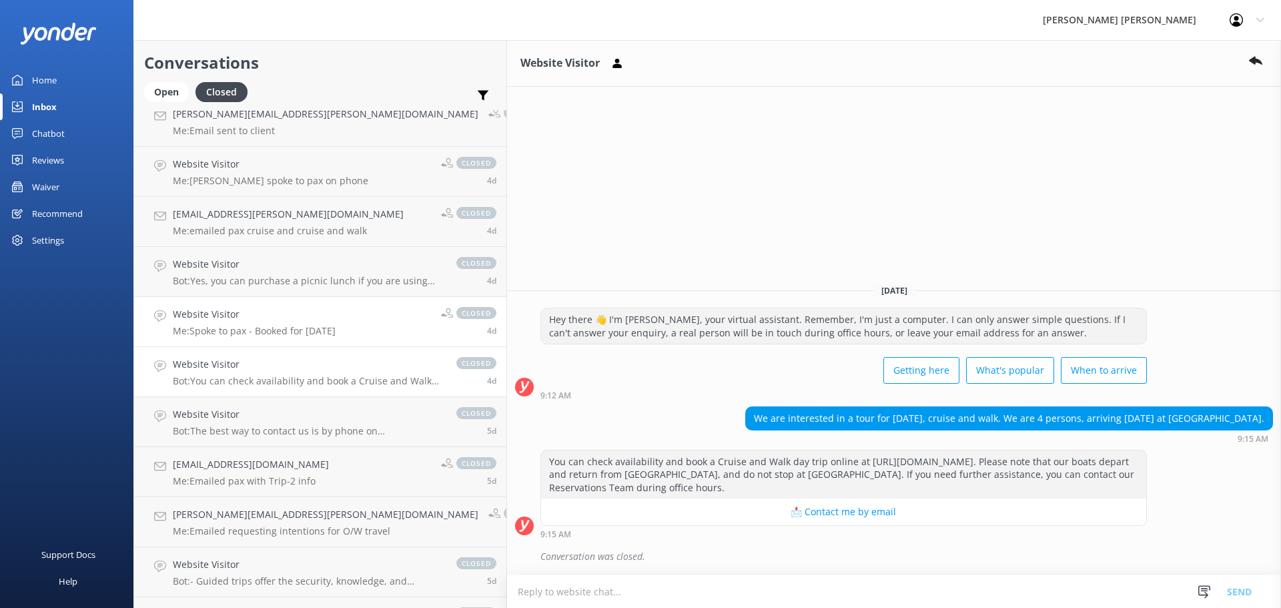
click at [219, 334] on p "Me: Spoke to pax - Booked for [DATE]" at bounding box center [254, 331] width 163 height 12
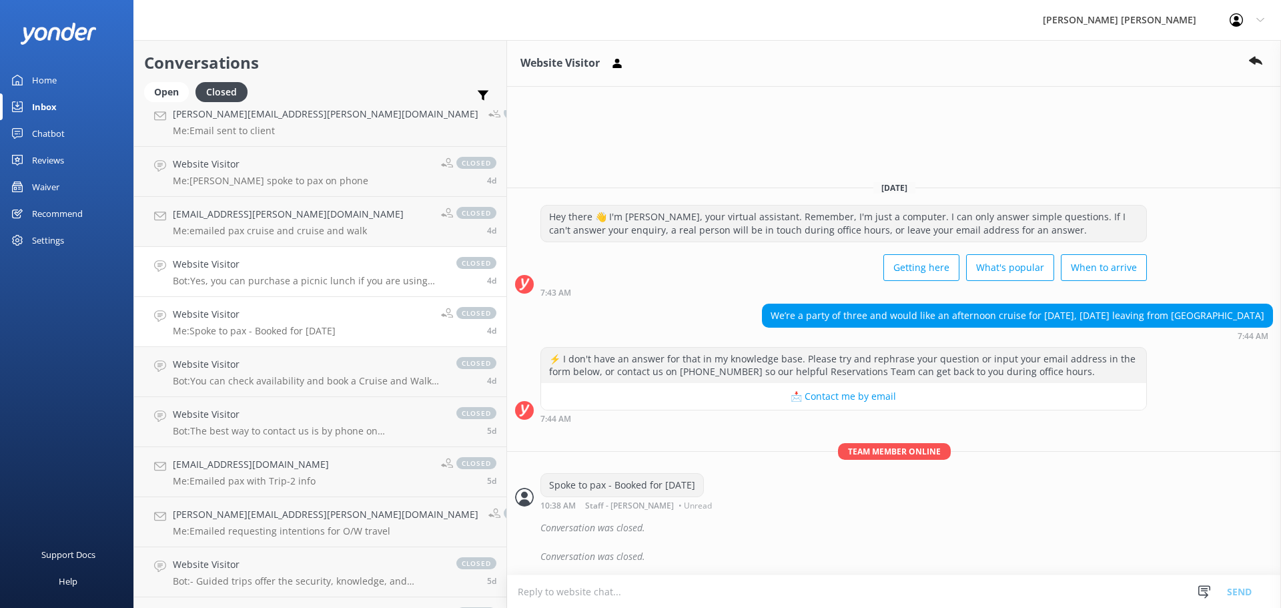
click at [225, 283] on p "Bot: Yes, you can purchase a picnic lunch if you are using the water taxi servi…" at bounding box center [308, 281] width 270 height 12
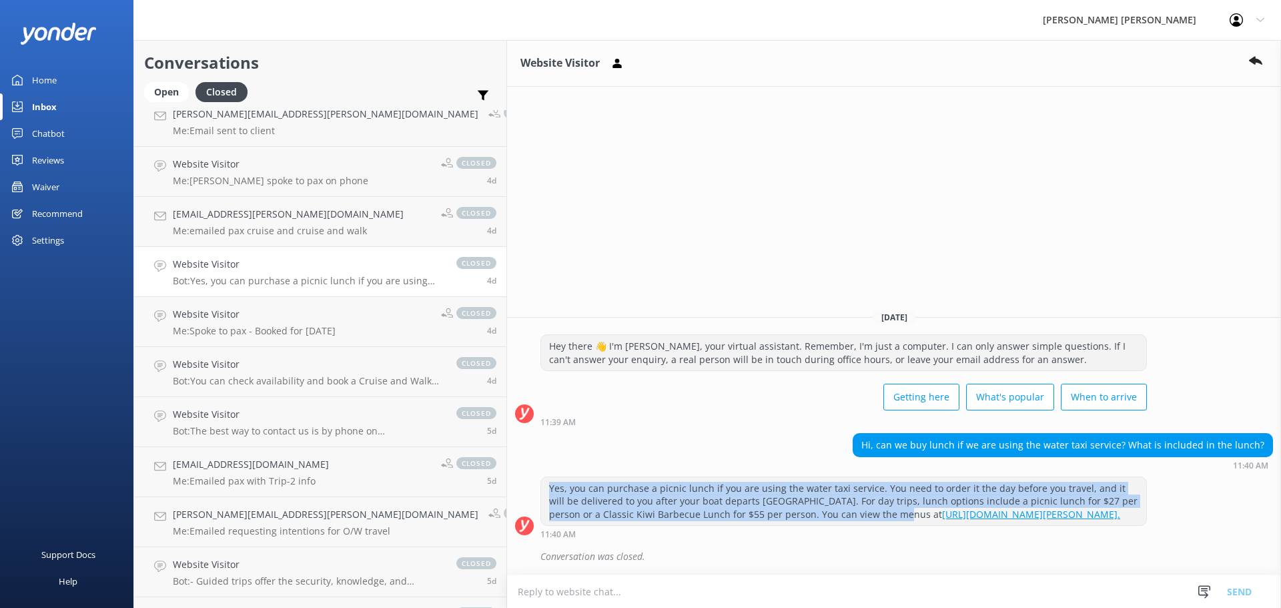
drag, startPoint x: 593, startPoint y: 511, endPoint x: 424, endPoint y: 496, distance: 168.8
click at [507, 493] on div "Yes, you can purchase a picnic lunch if you are using the water taxi service. Y…" at bounding box center [894, 507] width 774 height 63
click at [271, 284] on p "Bot: Yes, you can purchase a picnic lunch if you are using the water taxi servi…" at bounding box center [308, 281] width 270 height 12
click at [242, 230] on p "Me: emailed pax cruise and cruise and walk" at bounding box center [288, 231] width 231 height 12
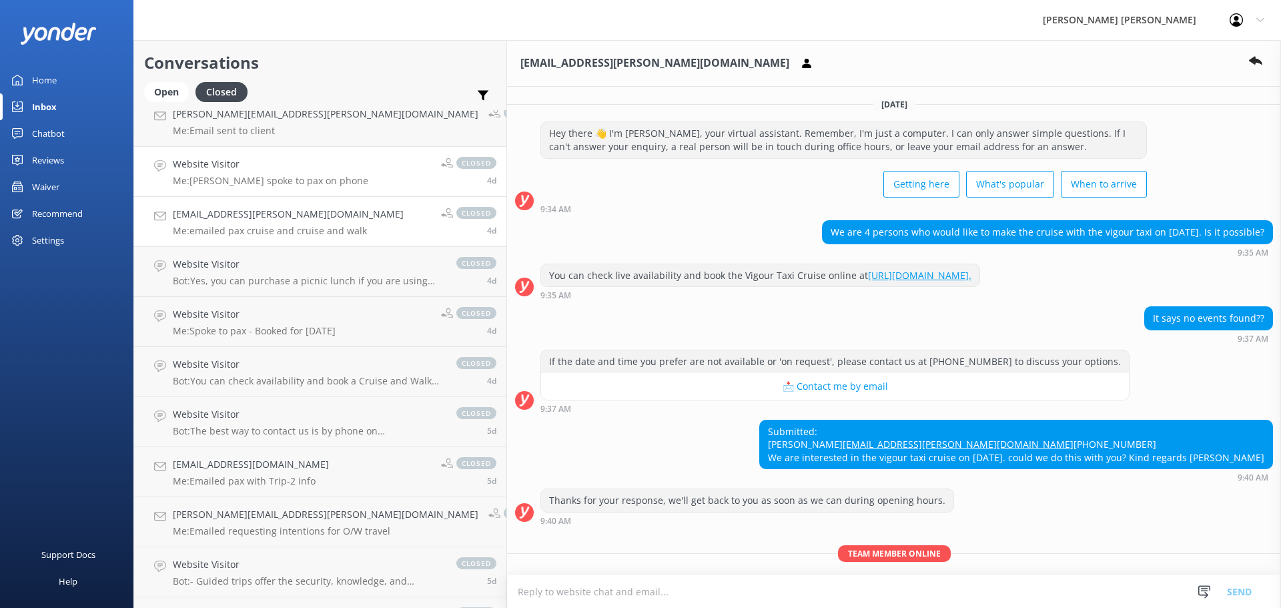
click at [228, 181] on p "Me: [PERSON_NAME] spoke to pax on phone" at bounding box center [271, 181] width 196 height 12
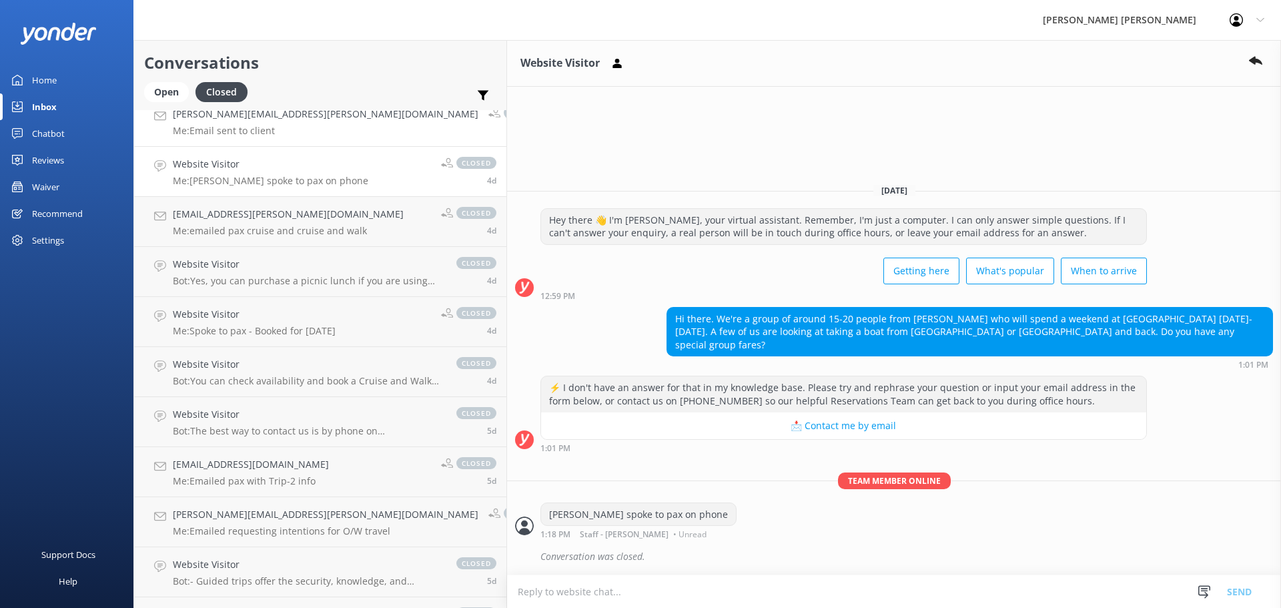
click at [230, 121] on h4 "[PERSON_NAME][EMAIL_ADDRESS][PERSON_NAME][DOMAIN_NAME]" at bounding box center [326, 114] width 306 height 15
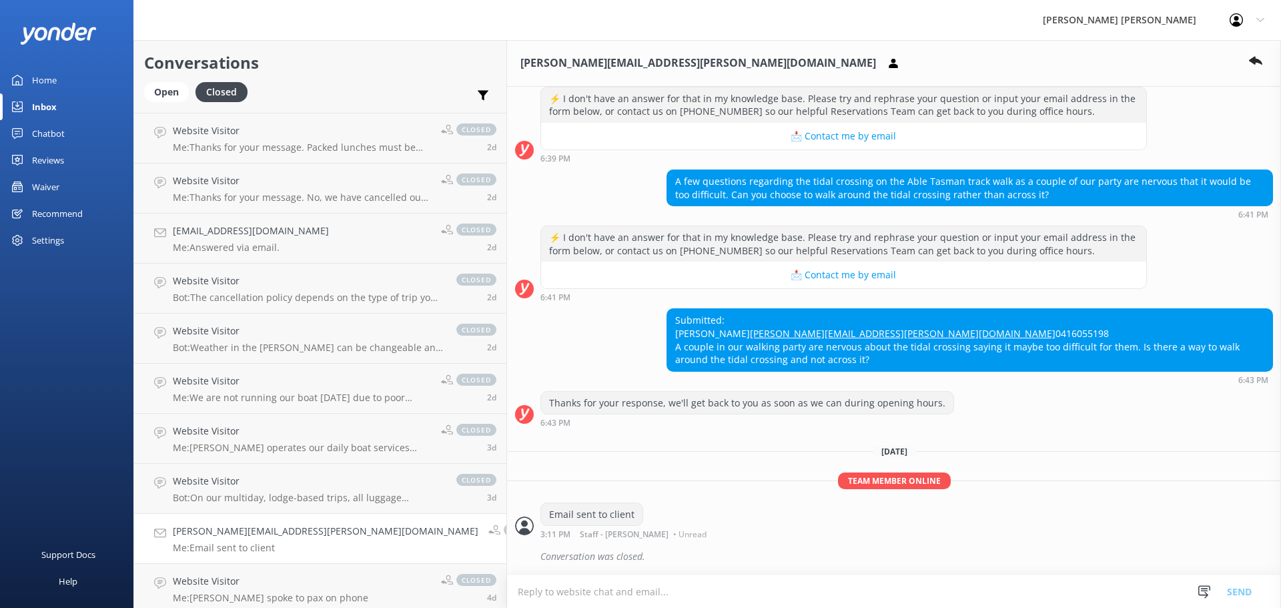
scroll to position [380, 0]
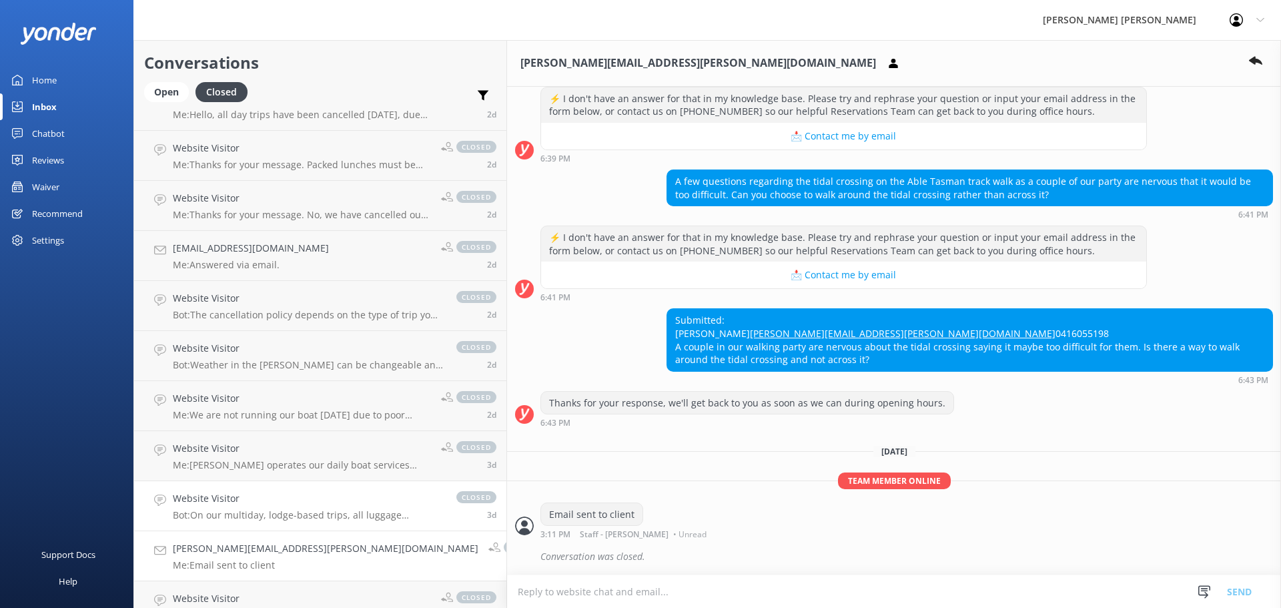
click at [190, 501] on h4 "Website Visitor" at bounding box center [308, 498] width 270 height 15
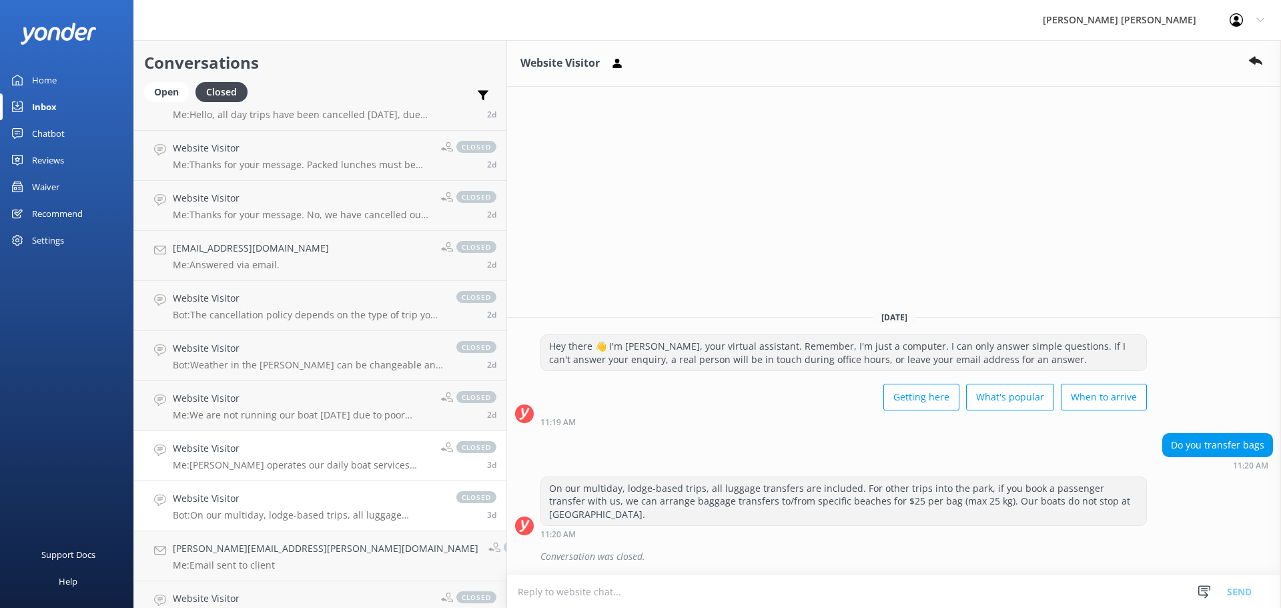
click at [242, 467] on p "Me: [PERSON_NAME] operates our daily boat services from [GEOGRAPHIC_DATA]. Due …" at bounding box center [302, 465] width 258 height 12
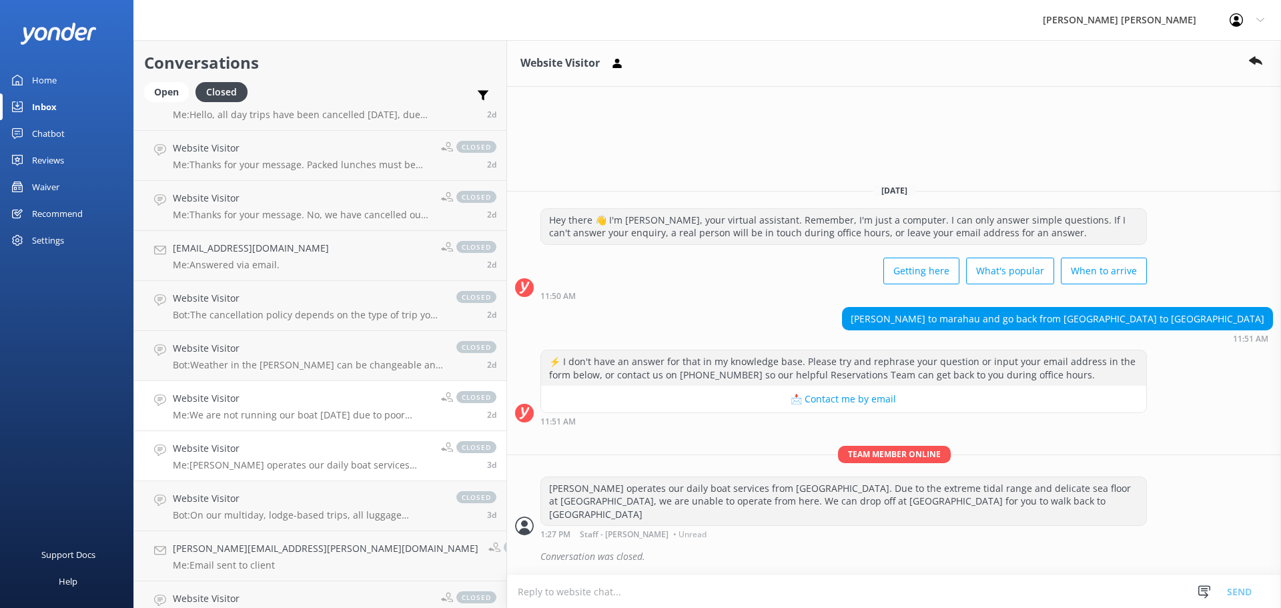
click at [270, 419] on p "Me: We are not running our boat [DATE] due to poor weather and safety concerns" at bounding box center [302, 415] width 258 height 12
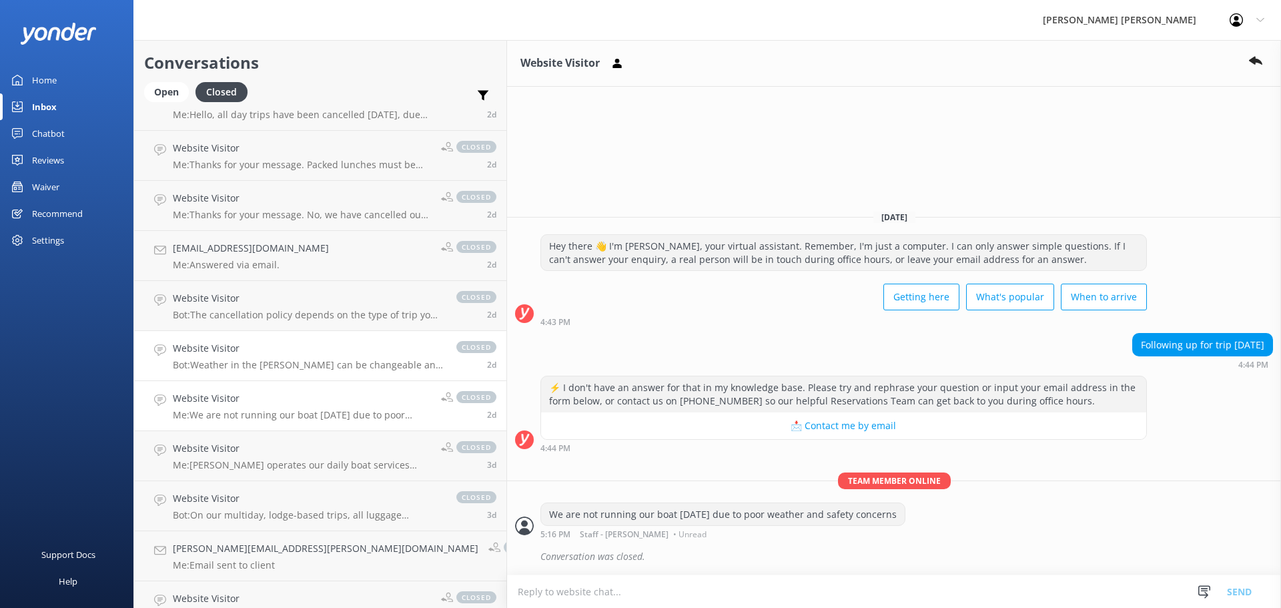
click at [250, 361] on p "Bot: Weather in the [PERSON_NAME] can be changeable and different in parts of t…" at bounding box center [308, 365] width 270 height 12
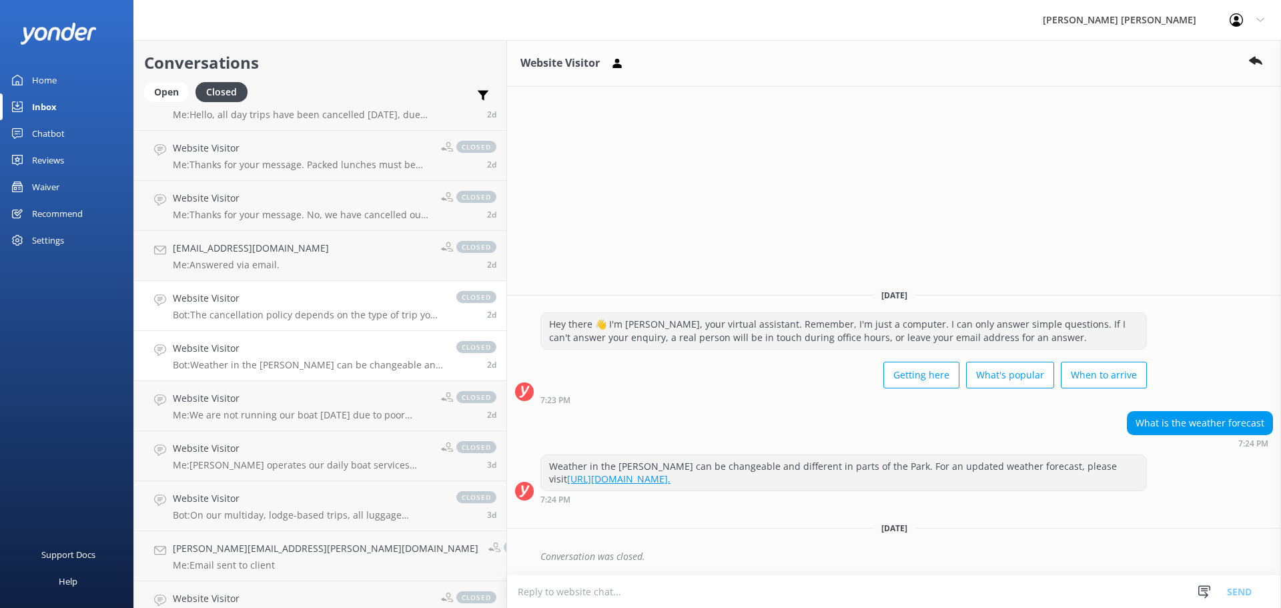
click at [221, 304] on h4 "Website Visitor" at bounding box center [308, 298] width 270 height 15
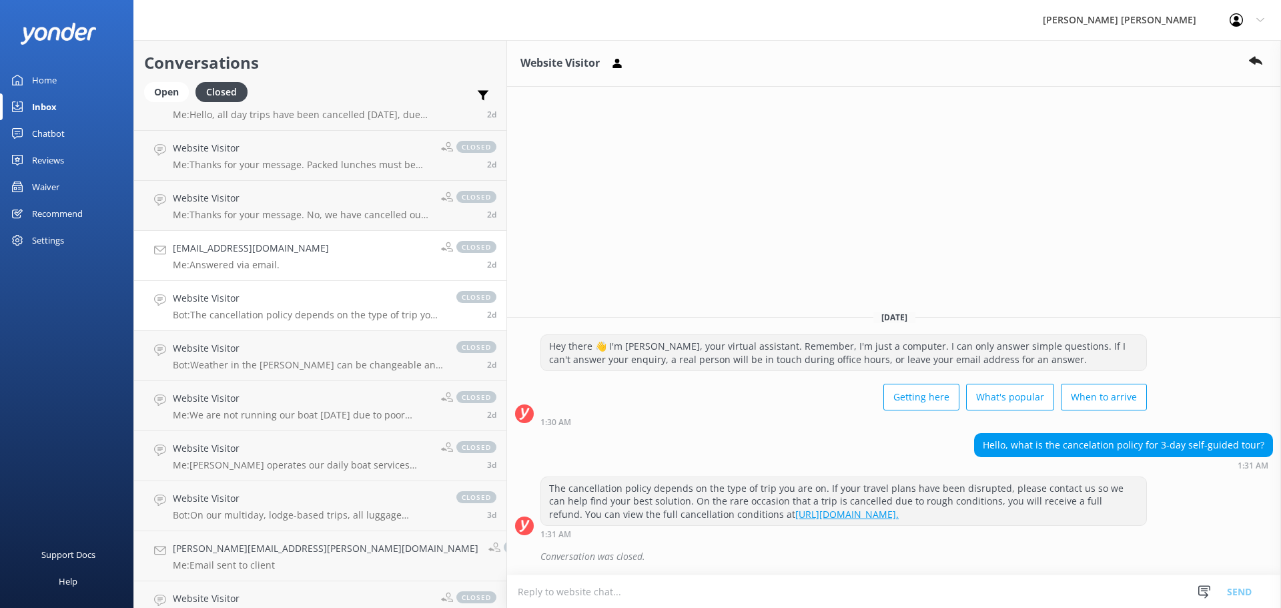
click at [199, 263] on p "Me: Answered via email." at bounding box center [251, 265] width 156 height 12
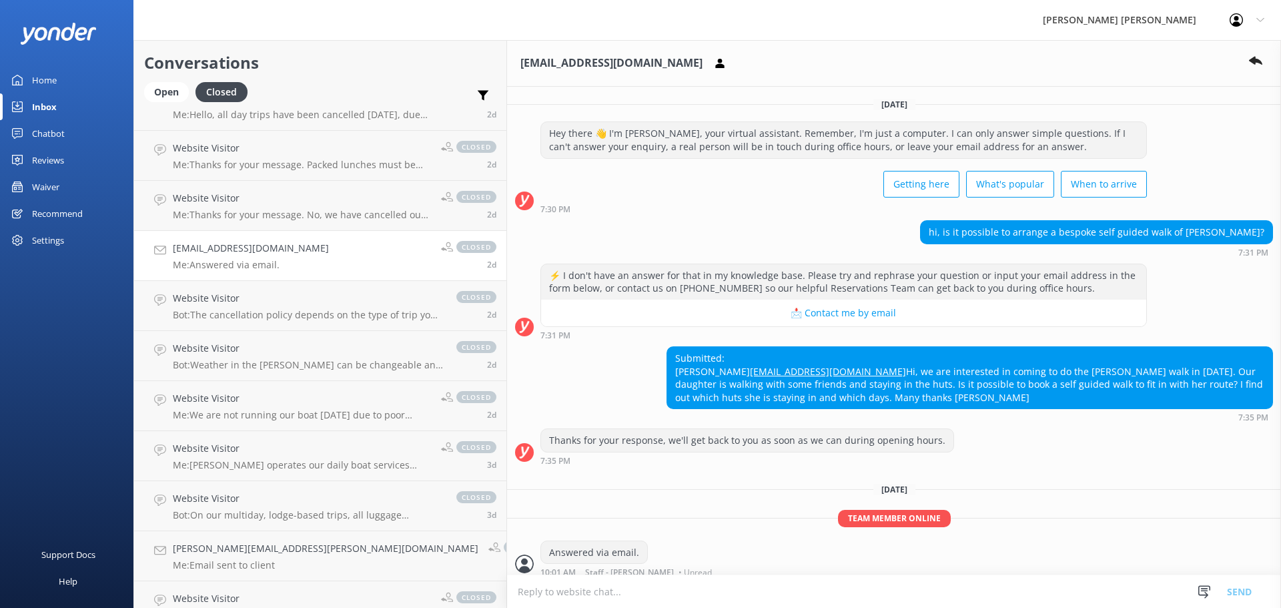
scroll to position [80, 0]
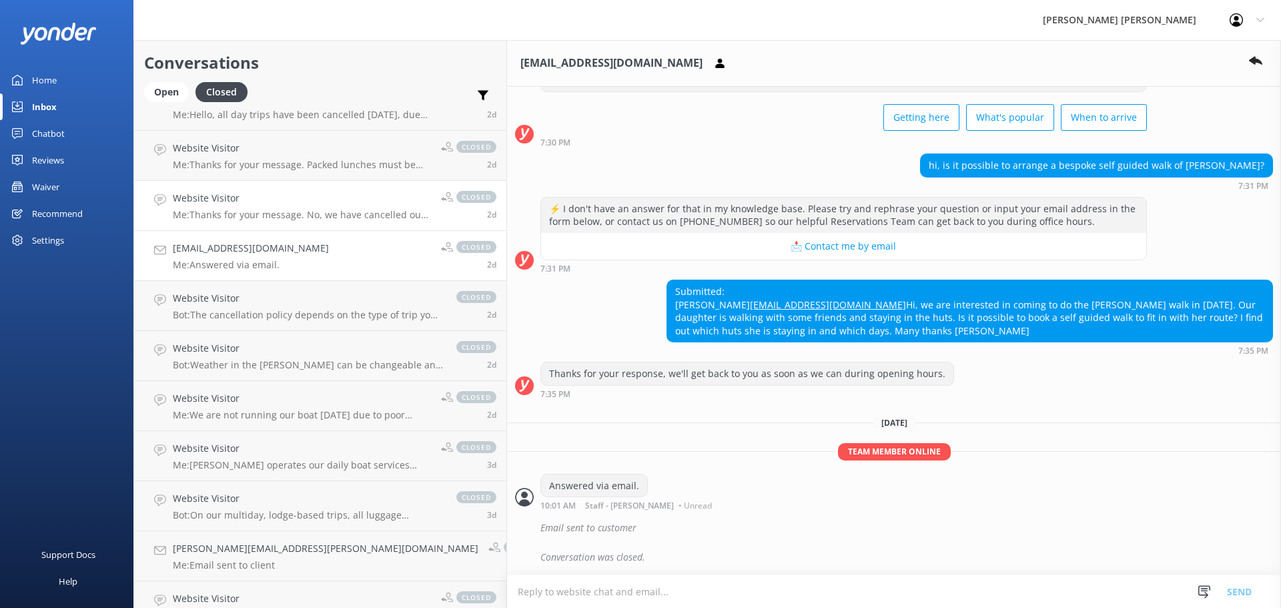
click at [196, 219] on p "Me: Thanks for your message. No, we have cancelled our services [DATE] due to u…" at bounding box center [302, 215] width 258 height 12
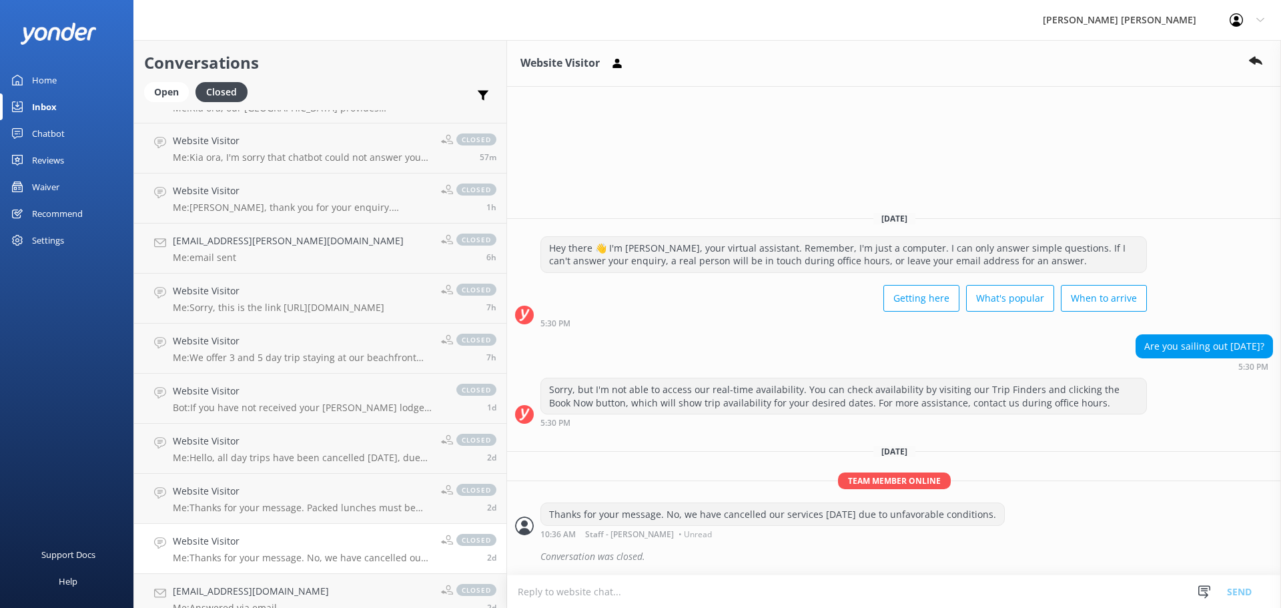
scroll to position [19, 0]
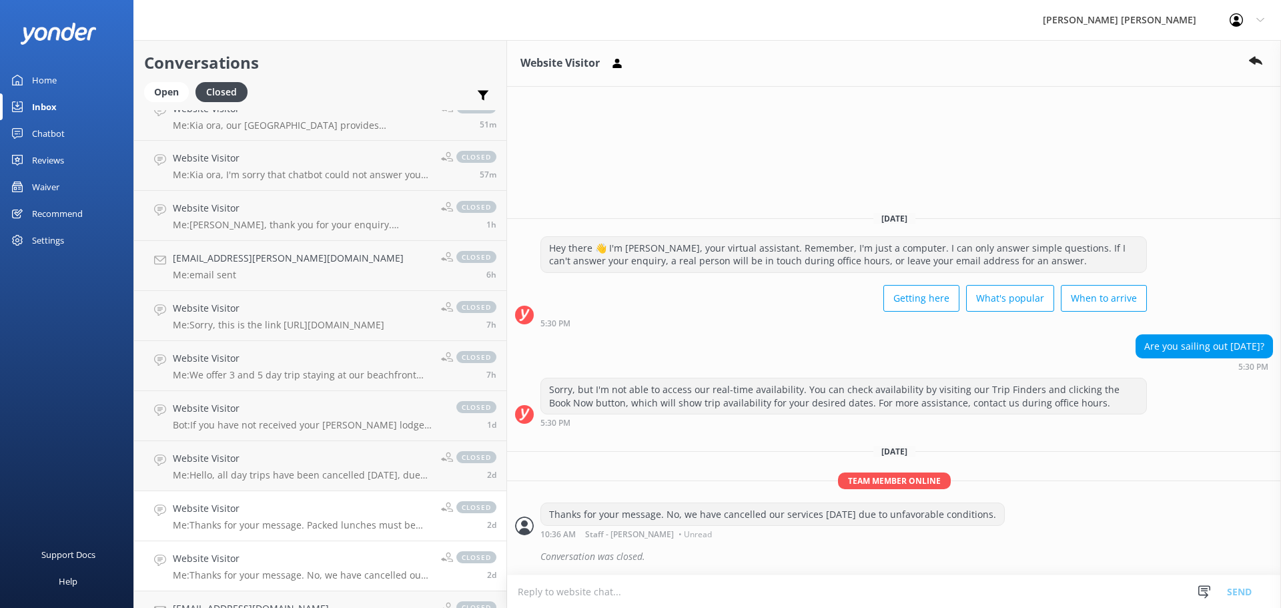
click at [234, 518] on div "Website Visitor Me: Thanks for your message. Packed lunches must be booked and …" at bounding box center [302, 515] width 258 height 29
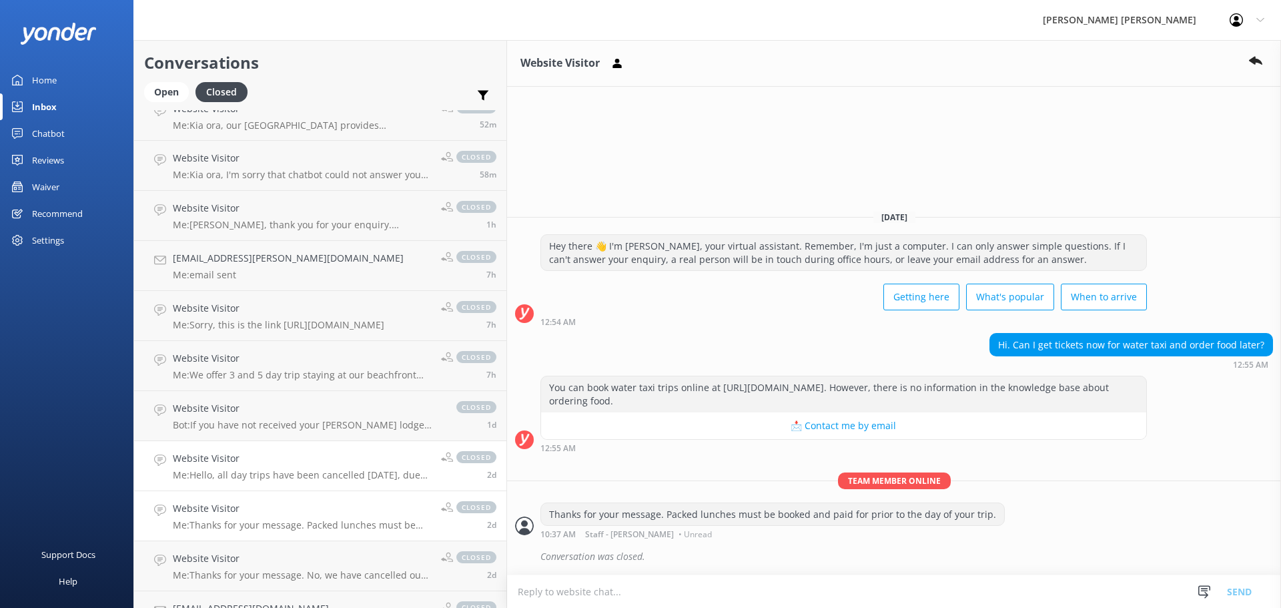
click at [228, 481] on link "Website Visitor Me: Hello, all day trips have been cancelled [DATE], due to unf…" at bounding box center [320, 466] width 372 height 50
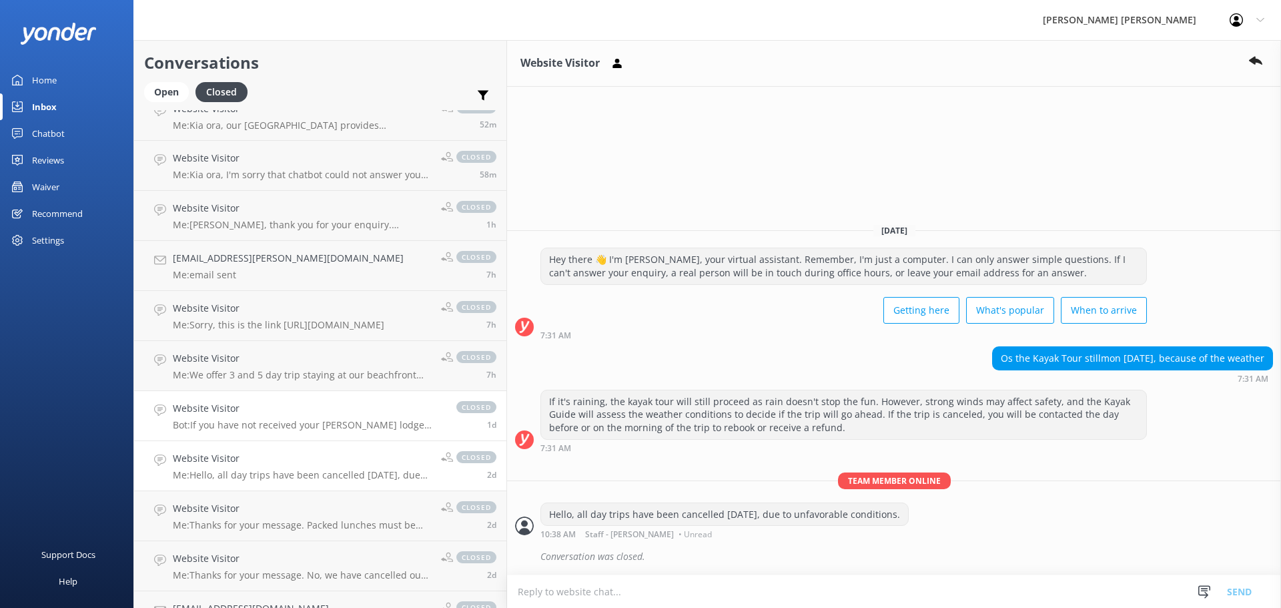
click at [228, 422] on p "Bot: If you have not received your [PERSON_NAME] lodge luggage bag, it will be …" at bounding box center [308, 425] width 270 height 12
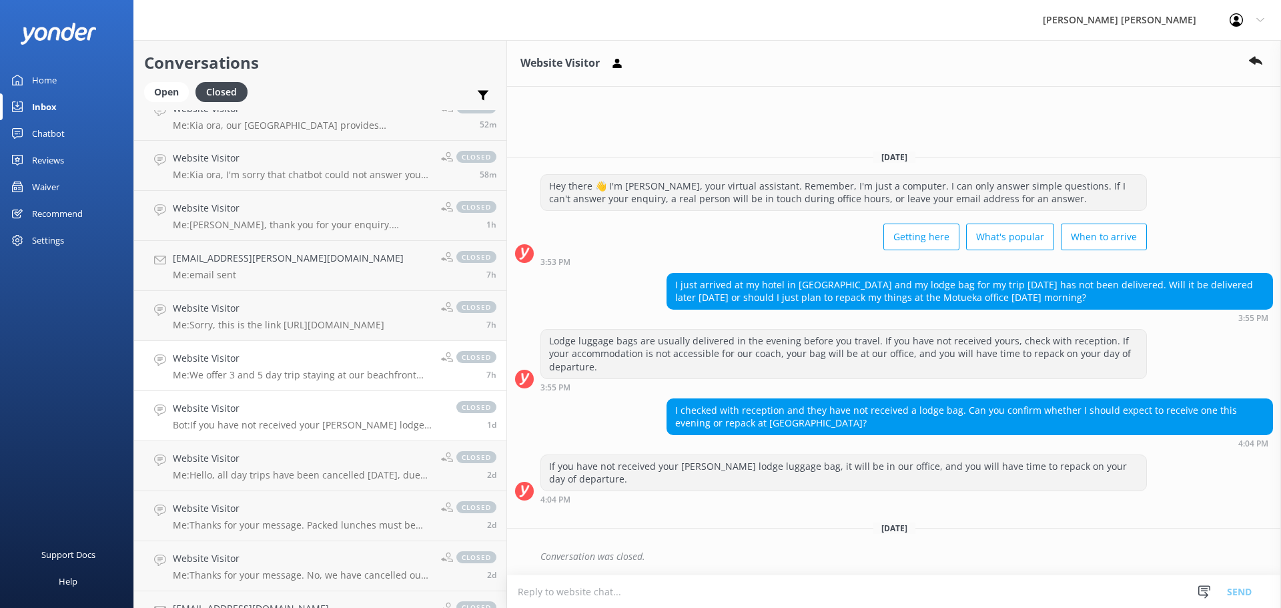
click at [225, 378] on p "Me: We offer 3 and 5 day trip staying at our beachfront lodges. We can fit you …" at bounding box center [302, 375] width 258 height 12
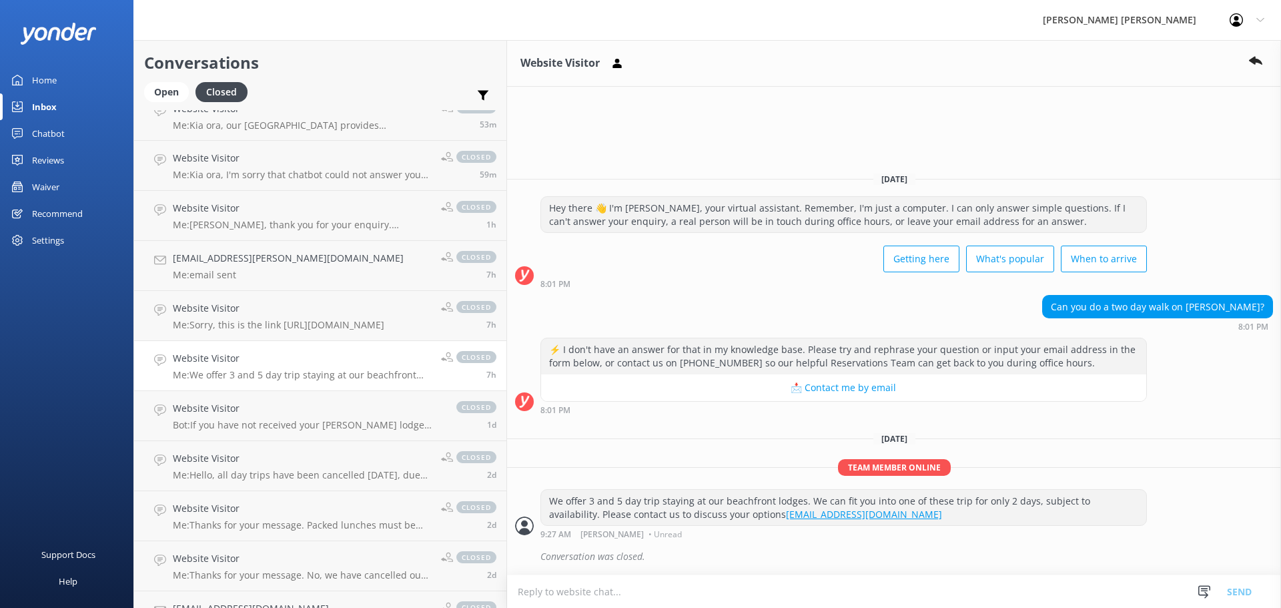
click at [284, 374] on p "Me: We offer 3 and 5 day trip staying at our beachfront lodges. We can fit you …" at bounding box center [302, 375] width 258 height 12
click at [261, 322] on p "Me: Sorry, this is the link [URL][DOMAIN_NAME]" at bounding box center [279, 325] width 212 height 12
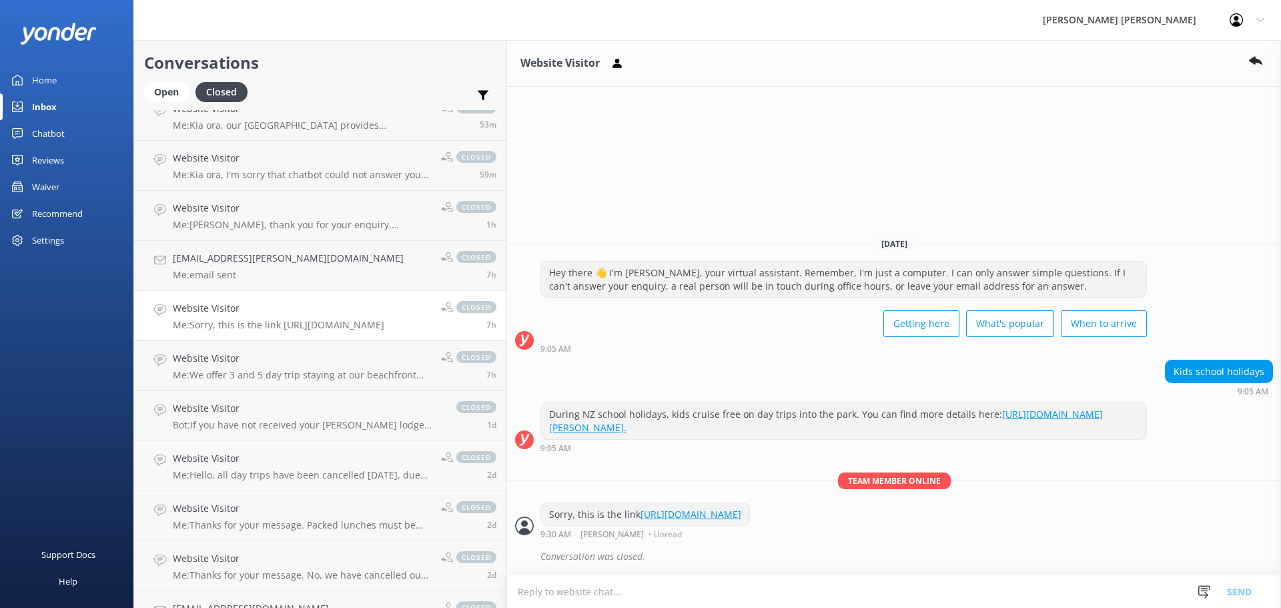
drag, startPoint x: 591, startPoint y: 429, endPoint x: 438, endPoint y: 416, distance: 154.0
click at [541, 416] on div "During NZ school holidays, kids cruise free on day trips into the park. You can…" at bounding box center [843, 420] width 605 height 35
drag, startPoint x: 1264, startPoint y: 369, endPoint x: 1169, endPoint y: 371, distance: 94.8
click at [1170, 370] on div "Kids school holidays" at bounding box center [1219, 371] width 107 height 23
click at [222, 568] on div "Website Visitor Me: Thanks for your message. No, we have cancelled our services…" at bounding box center [302, 565] width 258 height 29
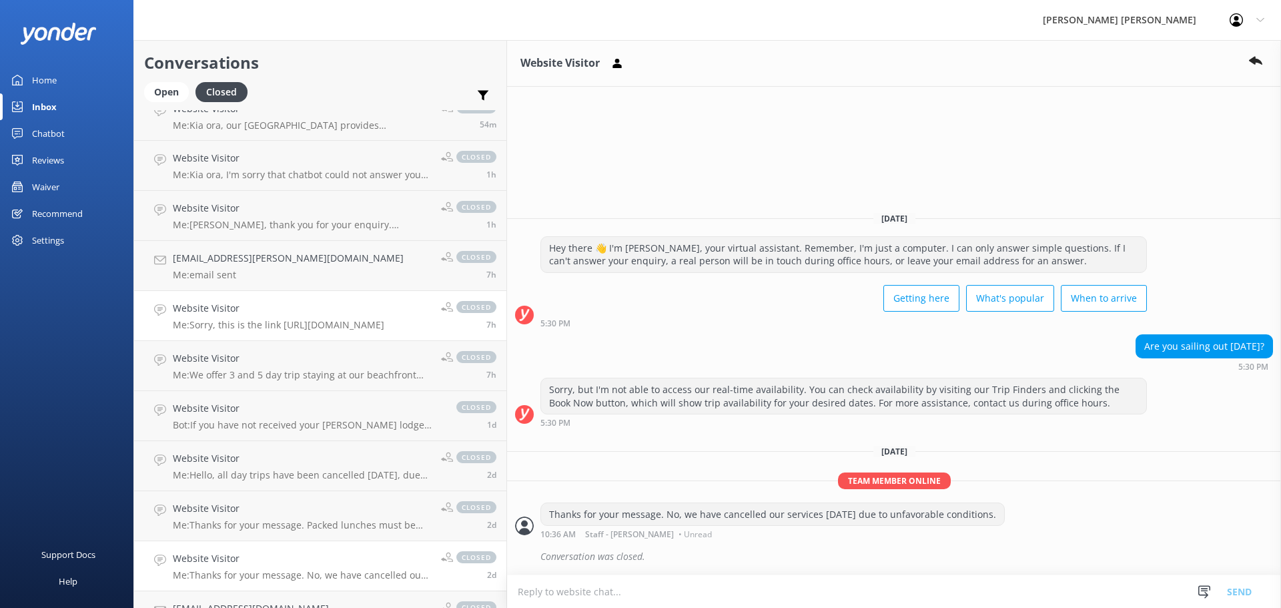
click at [223, 322] on p "Me: Sorry, this is the link [URL][DOMAIN_NAME]" at bounding box center [279, 325] width 212 height 12
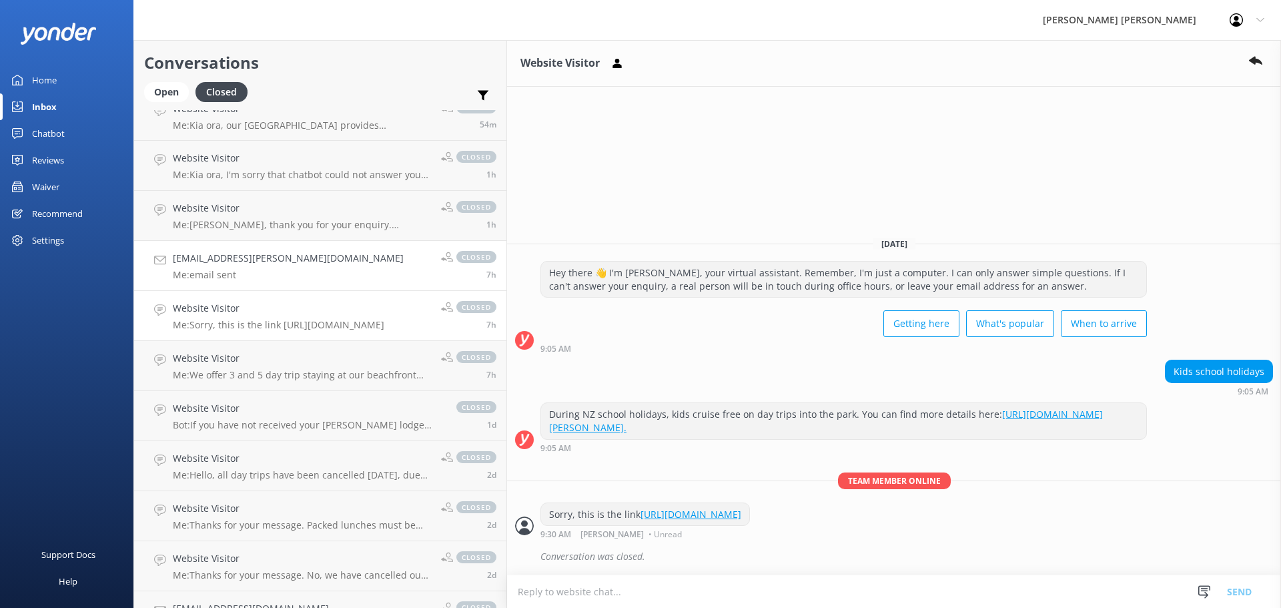
click at [227, 264] on h4 "[EMAIL_ADDRESS][PERSON_NAME][DOMAIN_NAME]" at bounding box center [288, 258] width 231 height 15
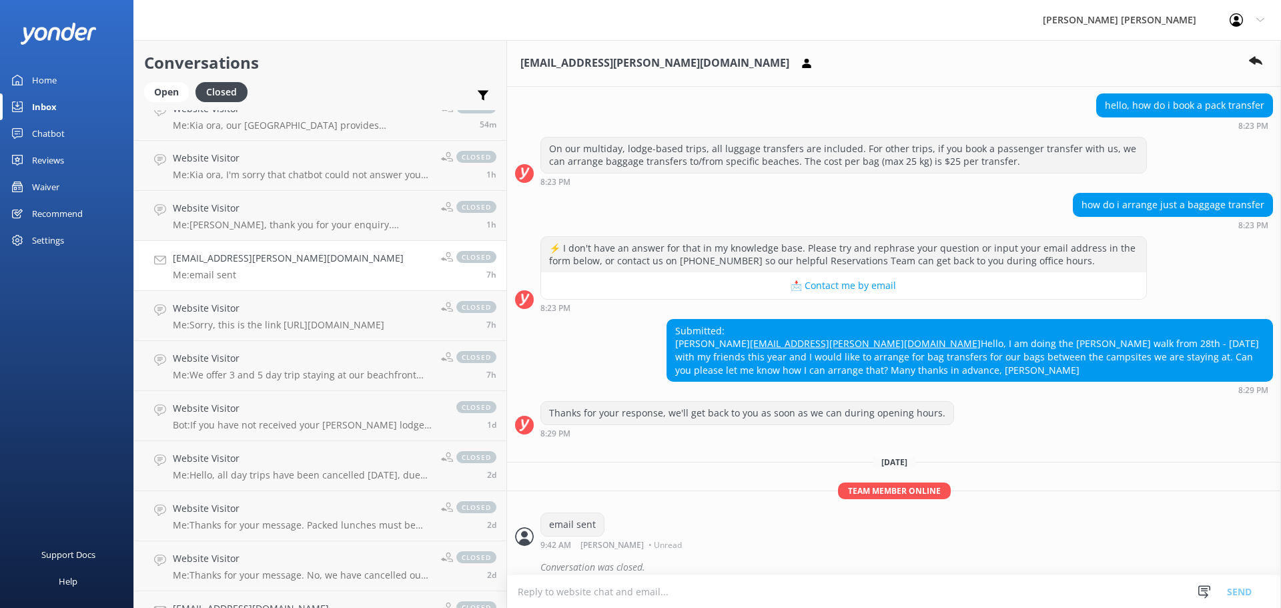
scroll to position [150, 0]
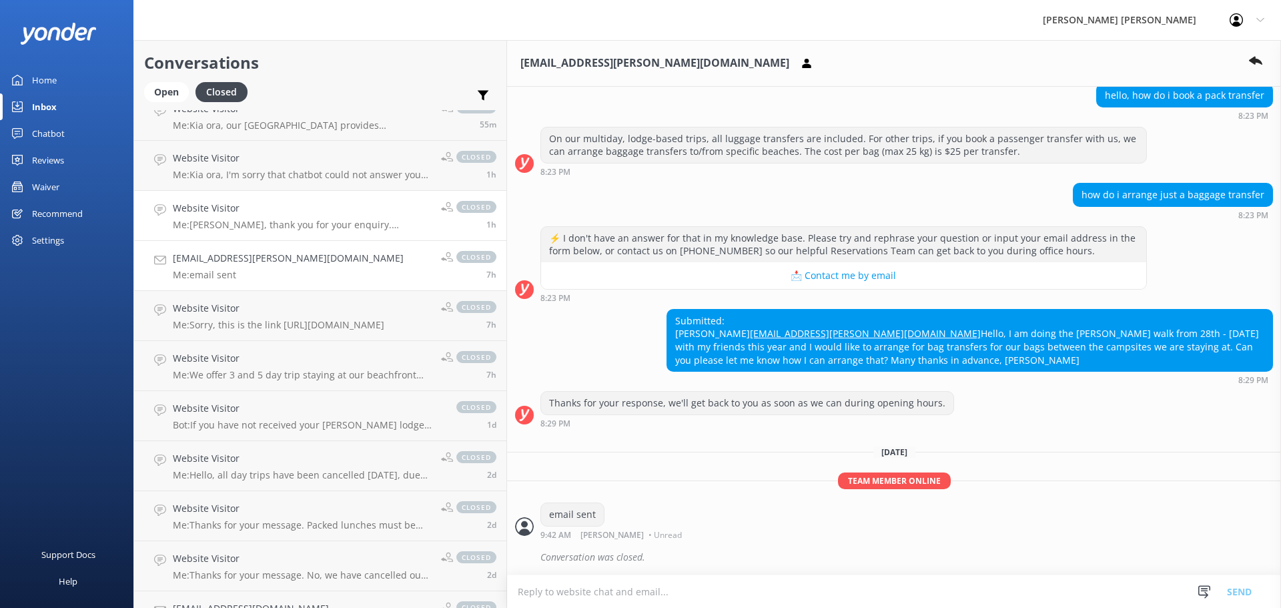
click at [247, 216] on h4 "Website Visitor" at bounding box center [302, 208] width 258 height 15
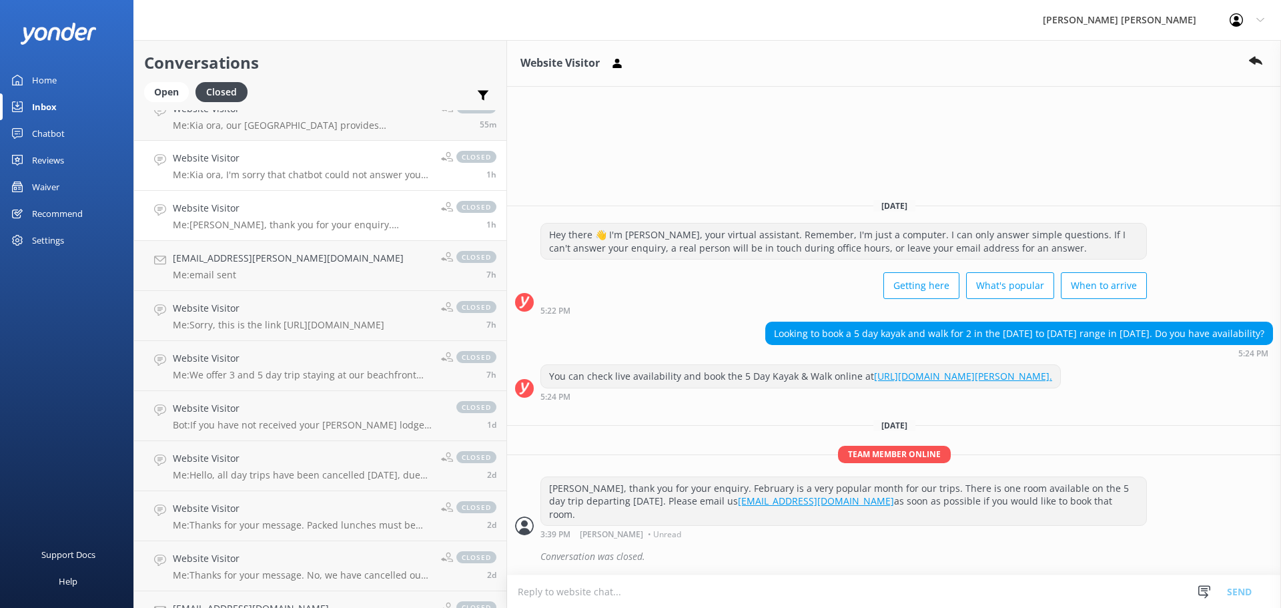
click at [206, 177] on p "Me: [PERSON_NAME], I'm sorry that chatbot could not answer your question correc…" at bounding box center [302, 175] width 258 height 12
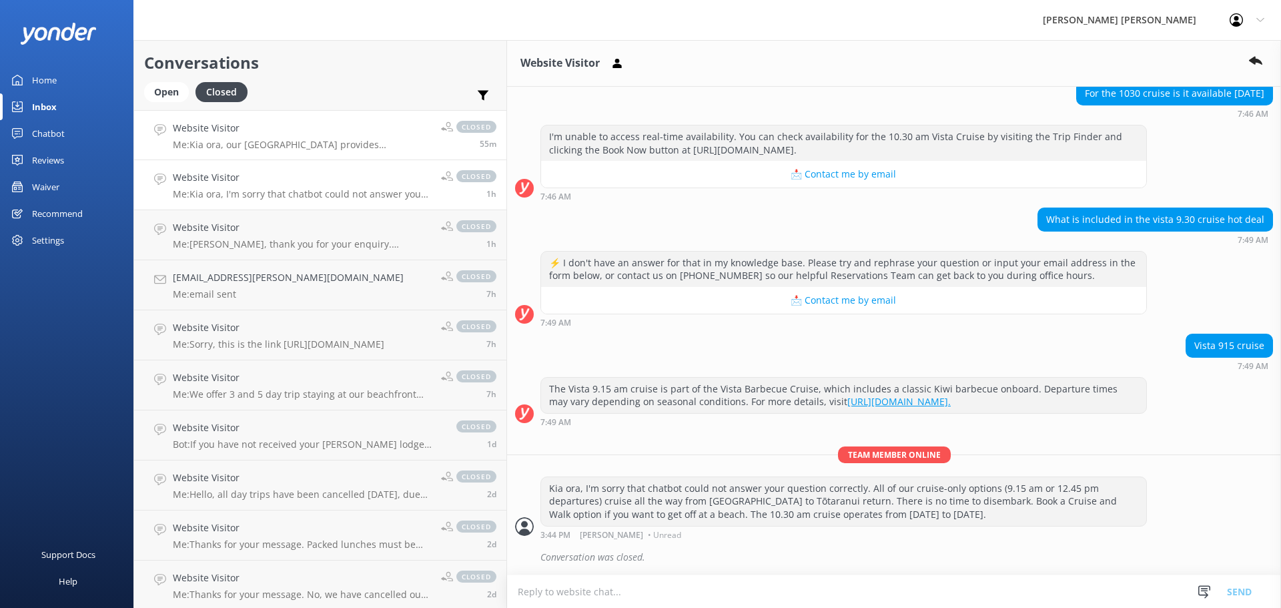
click at [261, 148] on p "Me: Kia ora, our [GEOGRAPHIC_DATA] provides accommodation for guests on our 3 o…" at bounding box center [302, 145] width 258 height 12
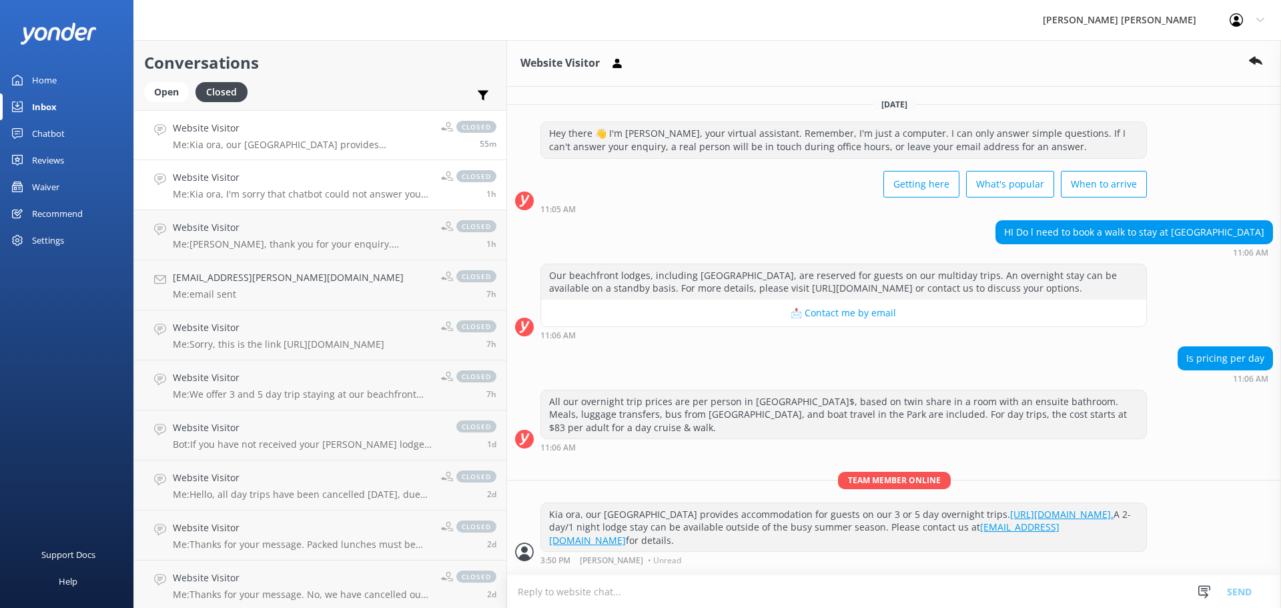
click at [236, 181] on h4 "Website Visitor" at bounding box center [302, 177] width 258 height 15
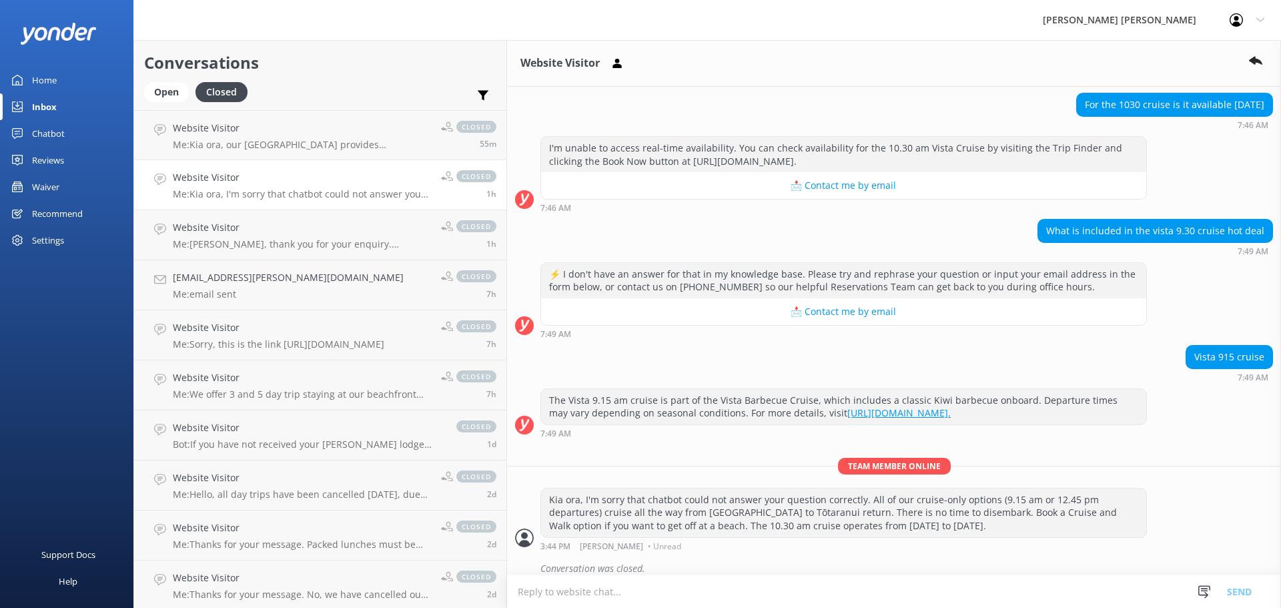
scroll to position [273, 0]
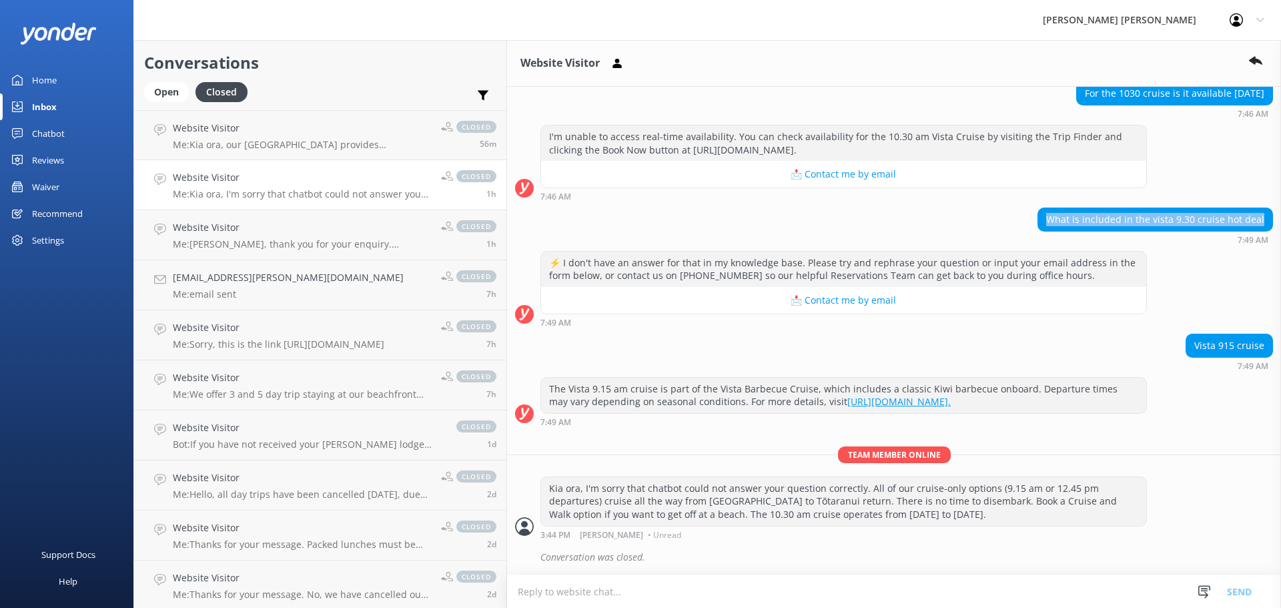
drag, startPoint x: 1258, startPoint y: 219, endPoint x: 1049, endPoint y: 224, distance: 209.6
click at [1049, 224] on div "What is included in the vista 9.30 cruise hot deal" at bounding box center [1155, 219] width 234 height 23
click at [266, 143] on p "Me: Kia ora, our [GEOGRAPHIC_DATA] provides accommodation for guests on our 3 o…" at bounding box center [302, 145] width 258 height 12
